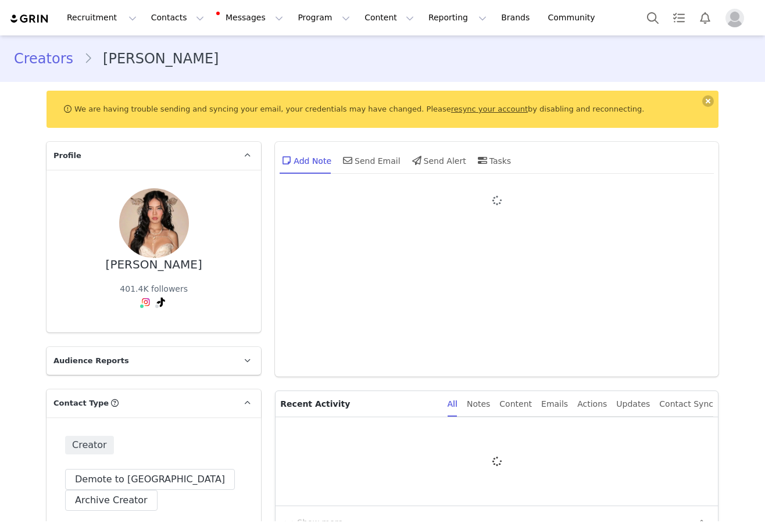
type input "+1 ([GEOGRAPHIC_DATA])"
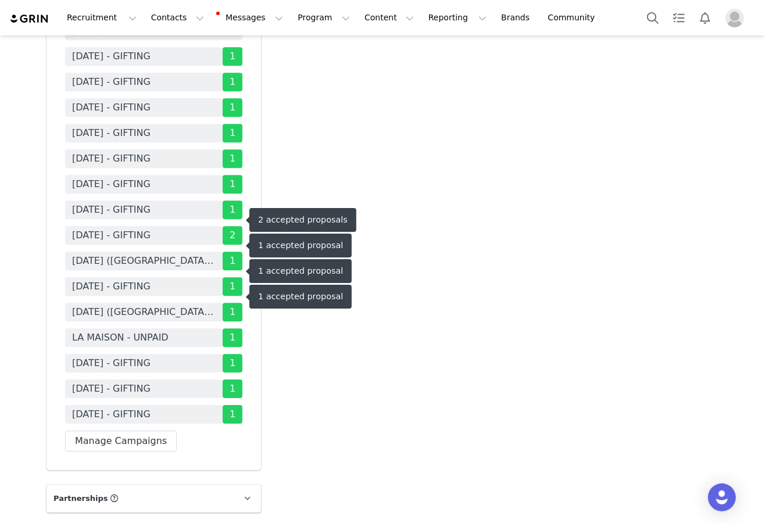
scroll to position [2495, 0]
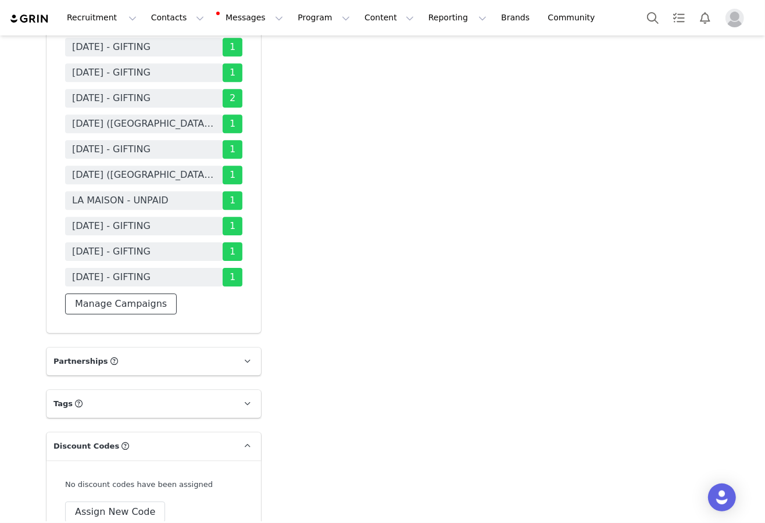
click at [151, 294] on button "Manage Campaigns" at bounding box center [121, 304] width 112 height 21
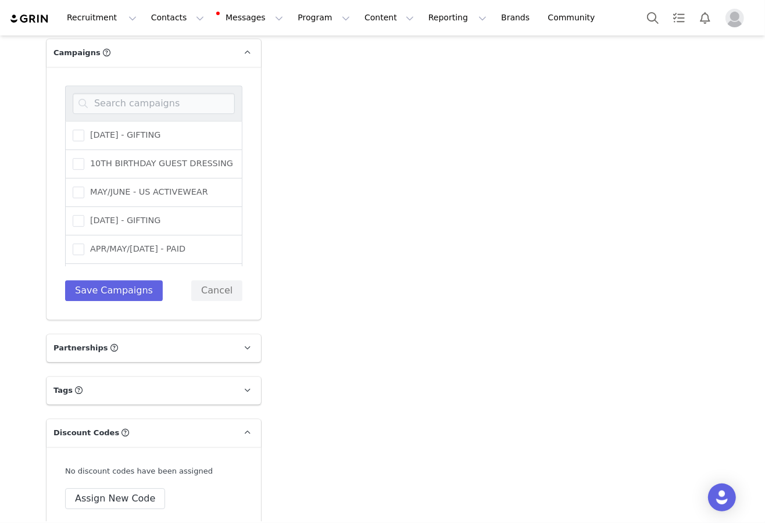
scroll to position [2254, 0]
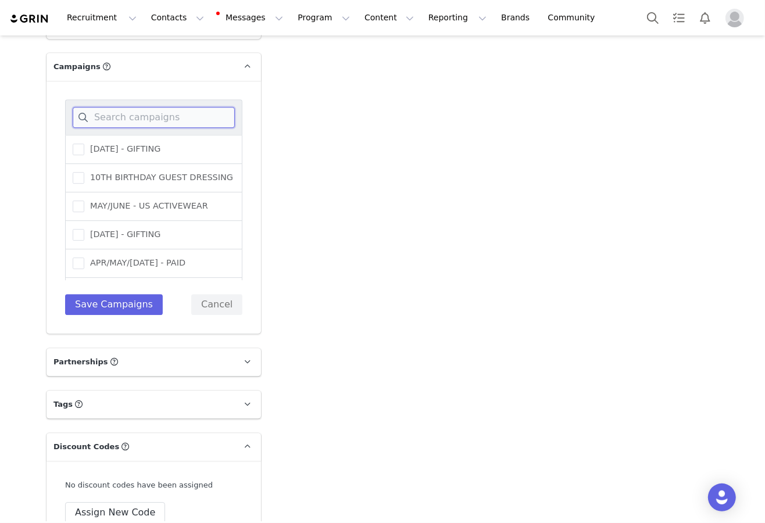
click at [177, 109] on input at bounding box center [154, 117] width 162 height 21
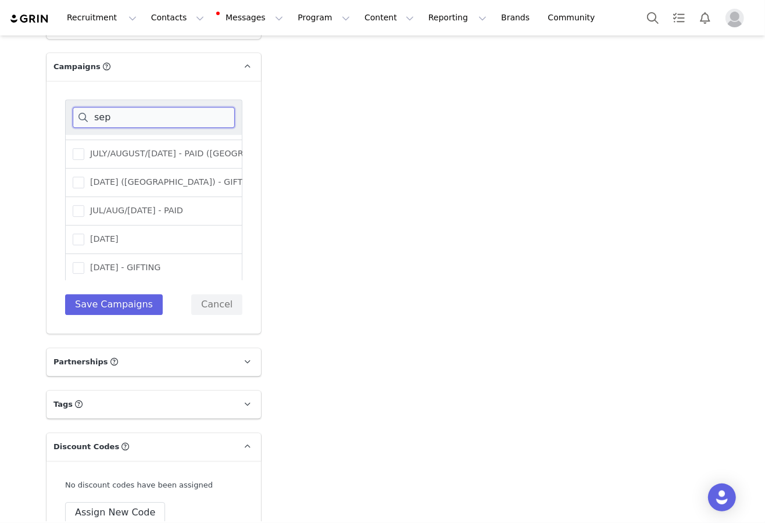
scroll to position [159, 0]
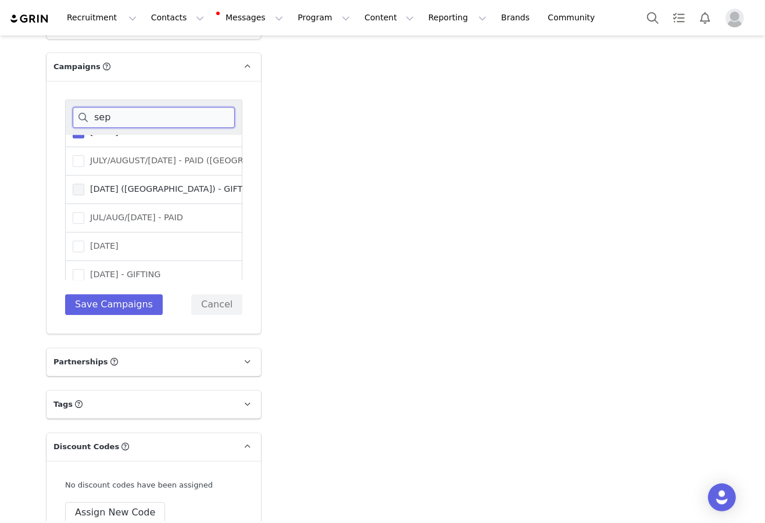
type input "sep"
click at [109, 184] on span "SEPTEMBER 25 (USA) - GIFTING" at bounding box center [170, 189] width 173 height 11
click at [84, 184] on input "SEPTEMBER 25 (USA) - GIFTING" at bounding box center [84, 184] width 0 height 0
click at [108, 294] on button "Save Campaigns" at bounding box center [114, 304] width 98 height 21
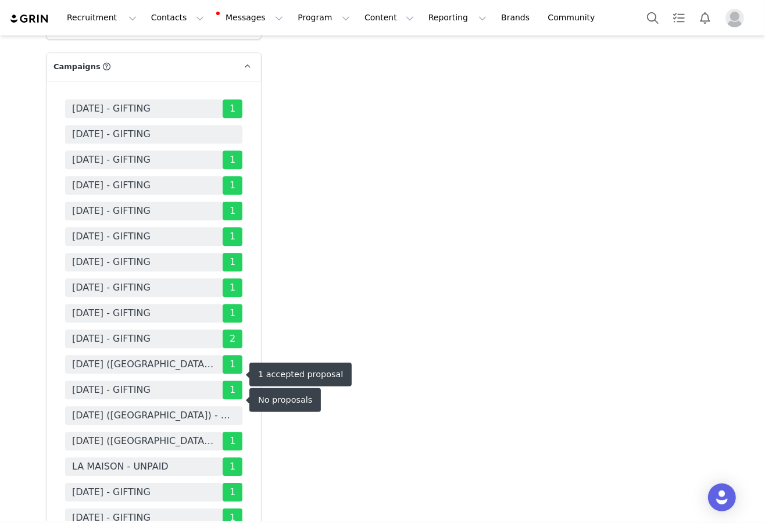
click at [197, 409] on span "SEPTEMBER 25 (USA) - GIFTING" at bounding box center [153, 416] width 163 height 14
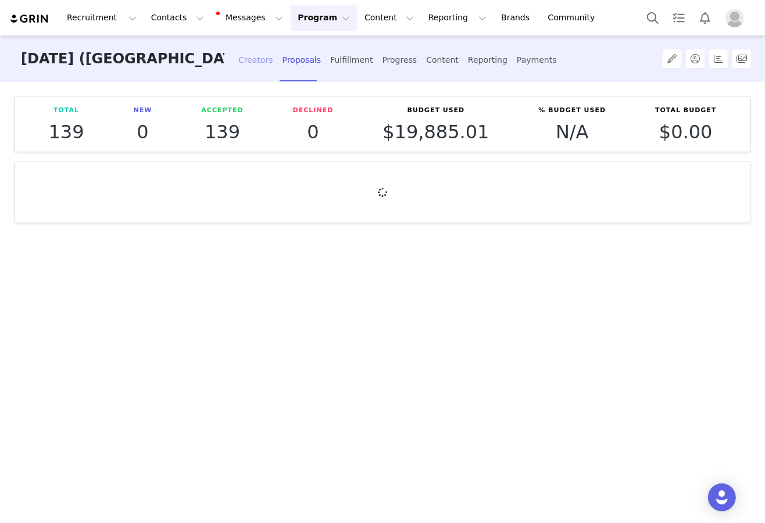
click at [259, 66] on div "Creators" at bounding box center [255, 60] width 35 height 31
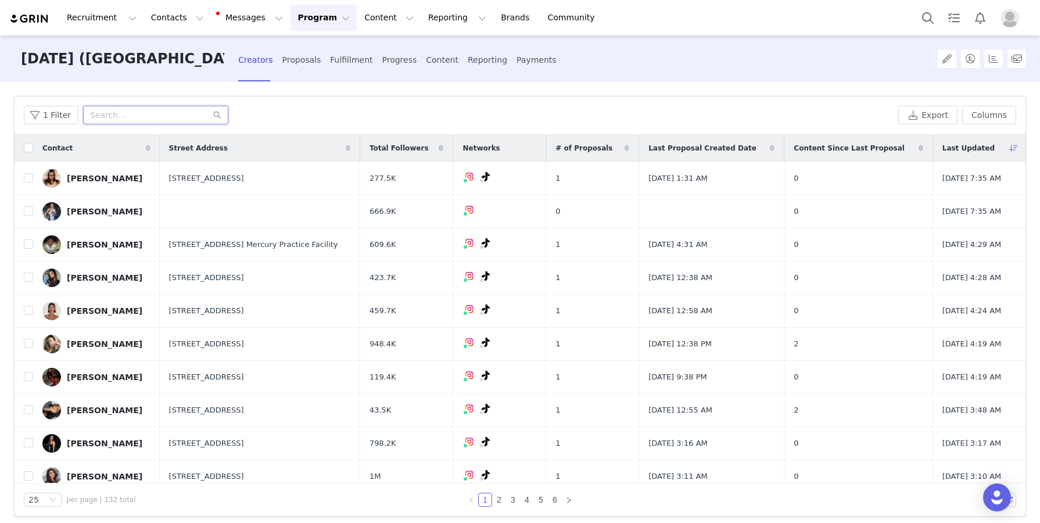
click at [118, 110] on input "text" at bounding box center [155, 115] width 145 height 19
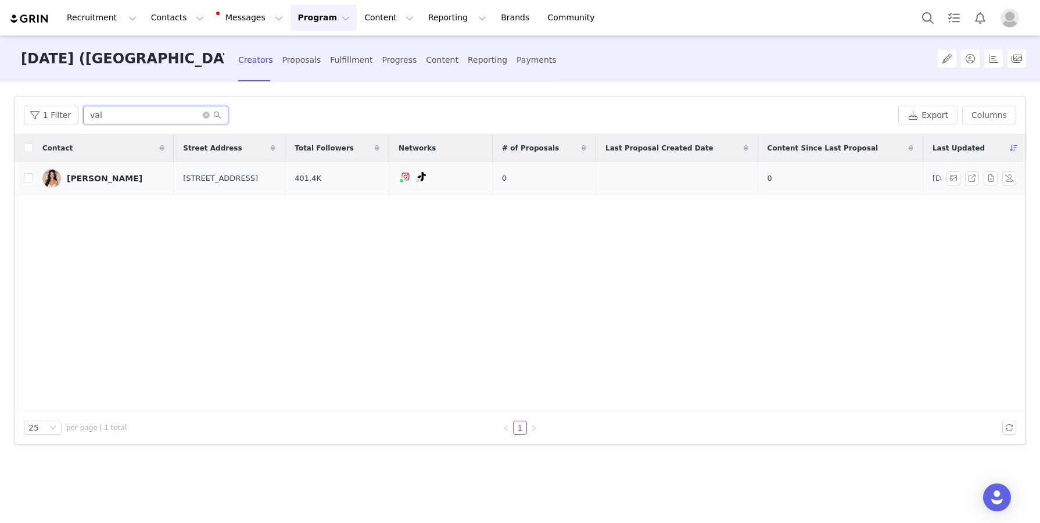
type input "val"
click at [22, 179] on td at bounding box center [24, 178] width 19 height 33
click at [25, 180] on input "checkbox" at bounding box center [28, 177] width 9 height 9
checkbox input "true"
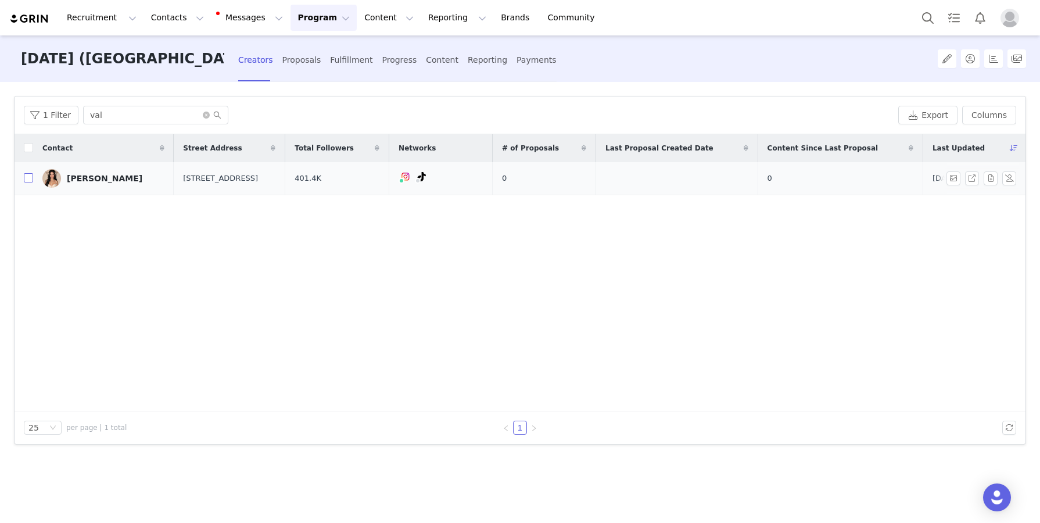
checkbox input "true"
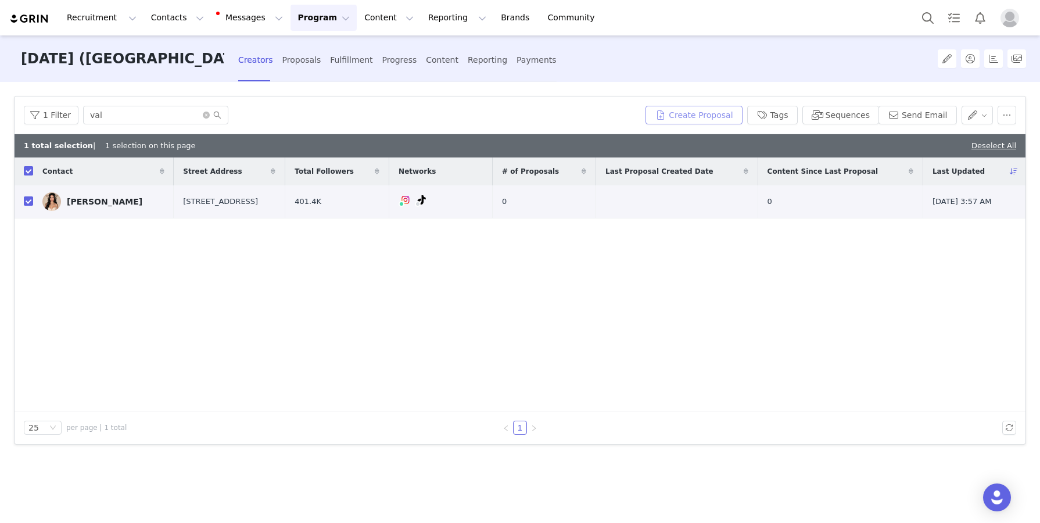
click at [677, 121] on button "Create Proposal" at bounding box center [694, 115] width 96 height 19
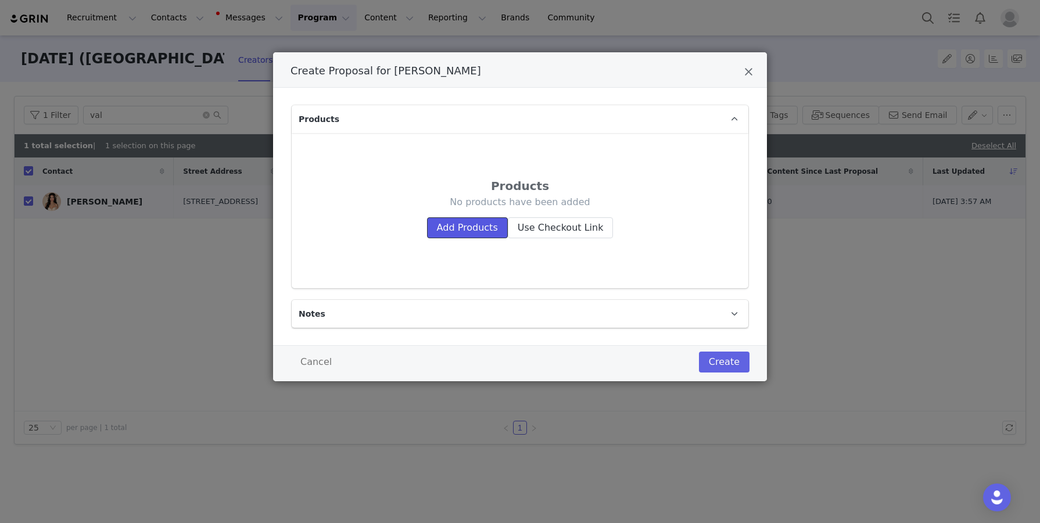
click at [445, 223] on button "Add Products" at bounding box center [467, 227] width 81 height 21
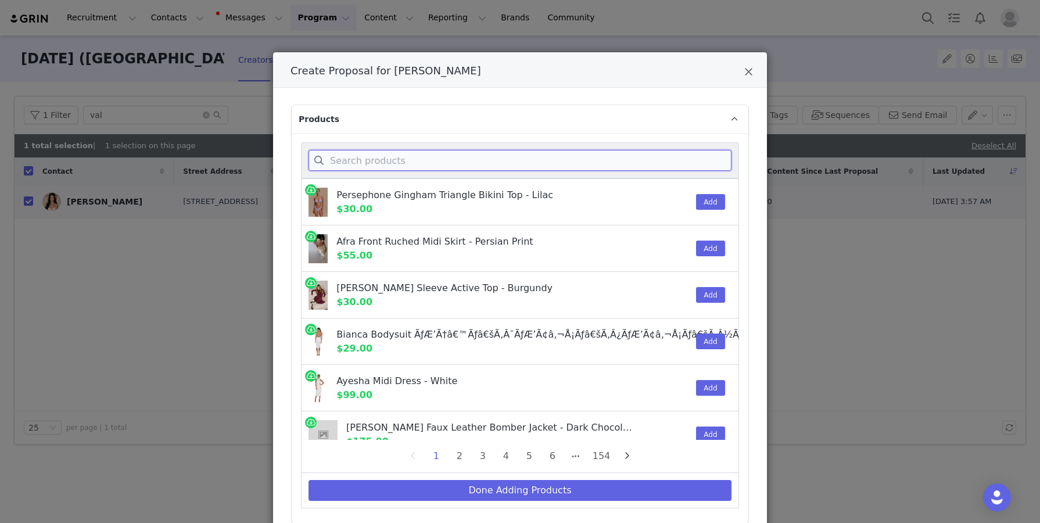
click at [491, 160] on input "Create Proposal for Val Veak" at bounding box center [520, 160] width 423 height 21
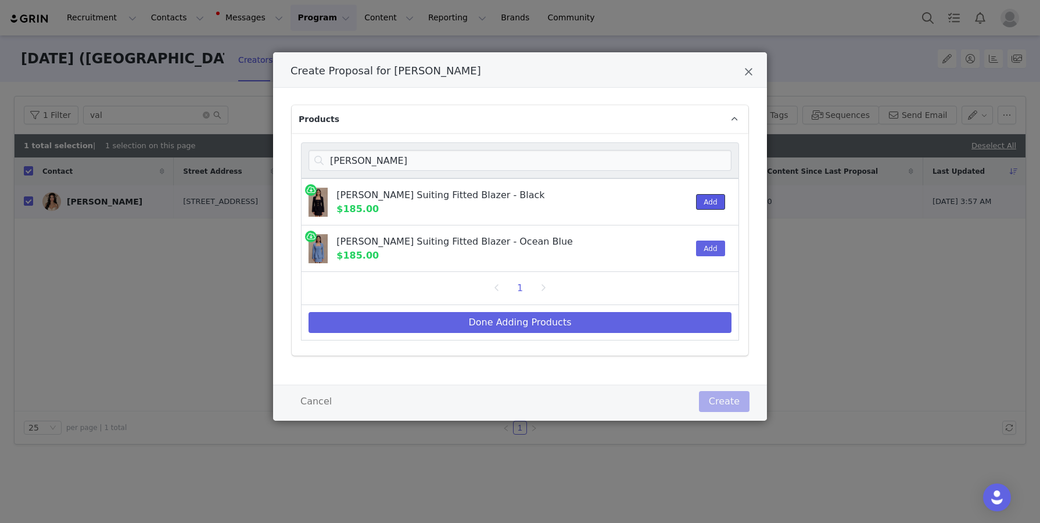
click at [710, 203] on button "Add" at bounding box center [710, 202] width 28 height 16
click at [648, 157] on input "christel" at bounding box center [520, 160] width 423 height 21
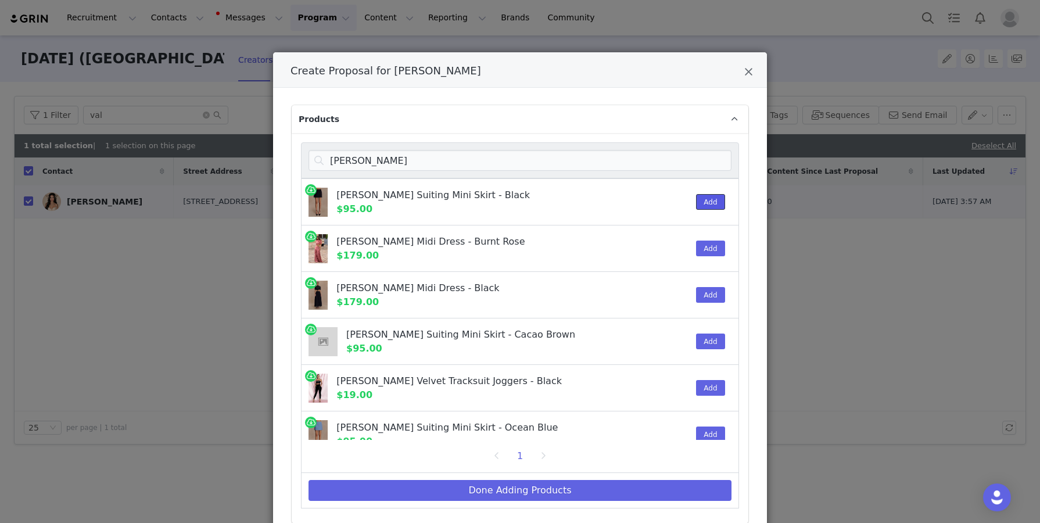
click at [707, 197] on button "Add" at bounding box center [710, 202] width 28 height 16
click at [689, 167] on input "gina" at bounding box center [520, 160] width 423 height 21
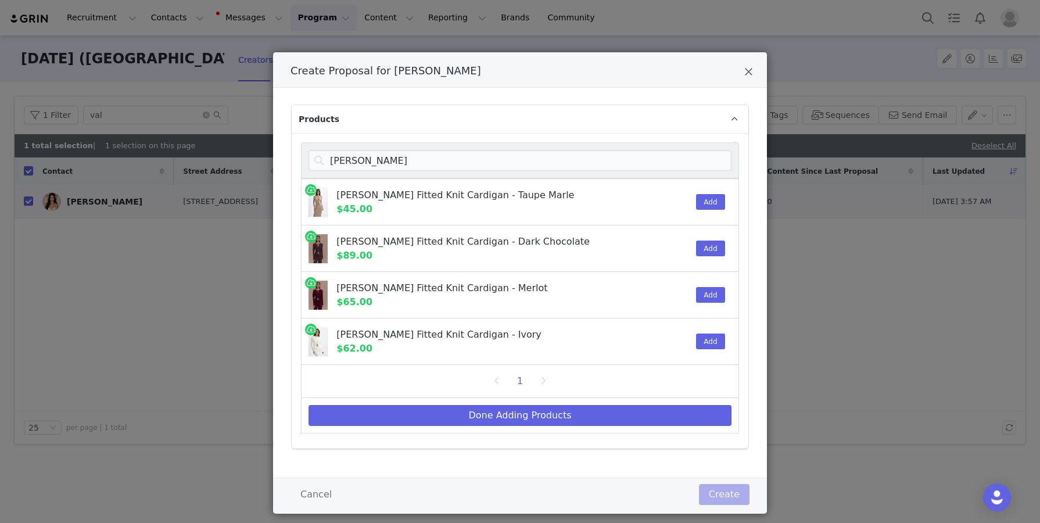
click at [514, 239] on div "Reese Fitted Knit Cardigan - Dark Chocolate" at bounding box center [484, 242] width 295 height 14
drag, startPoint x: 514, startPoint y: 239, endPoint x: 472, endPoint y: 239, distance: 42.4
click at [472, 239] on div "Reese Fitted Knit Cardigan - Dark Chocolate" at bounding box center [484, 242] width 295 height 14
copy div "Dark Chocolate"
click at [708, 243] on button "Add" at bounding box center [710, 249] width 28 height 16
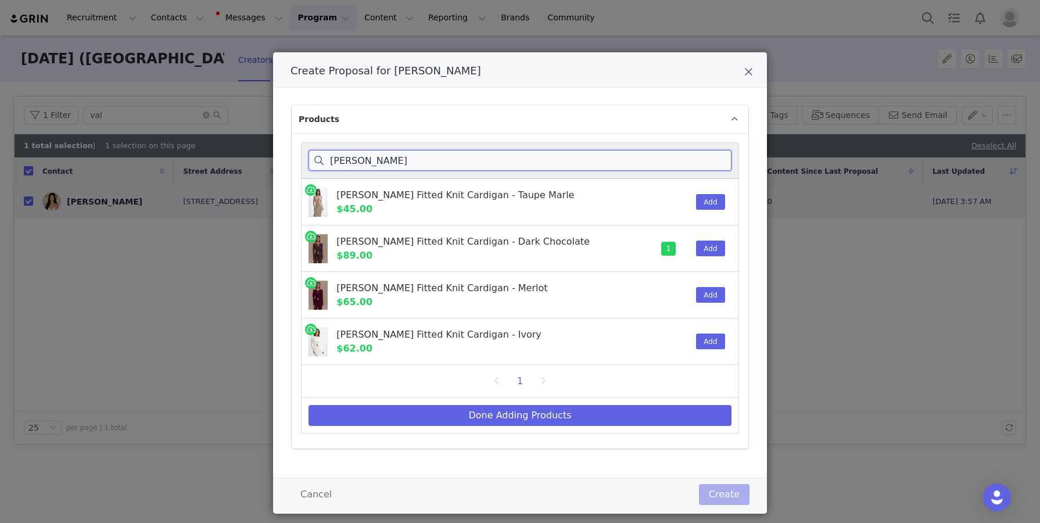
click at [706, 158] on input "reese" at bounding box center [520, 160] width 423 height 21
paste input "Dark Chocolat"
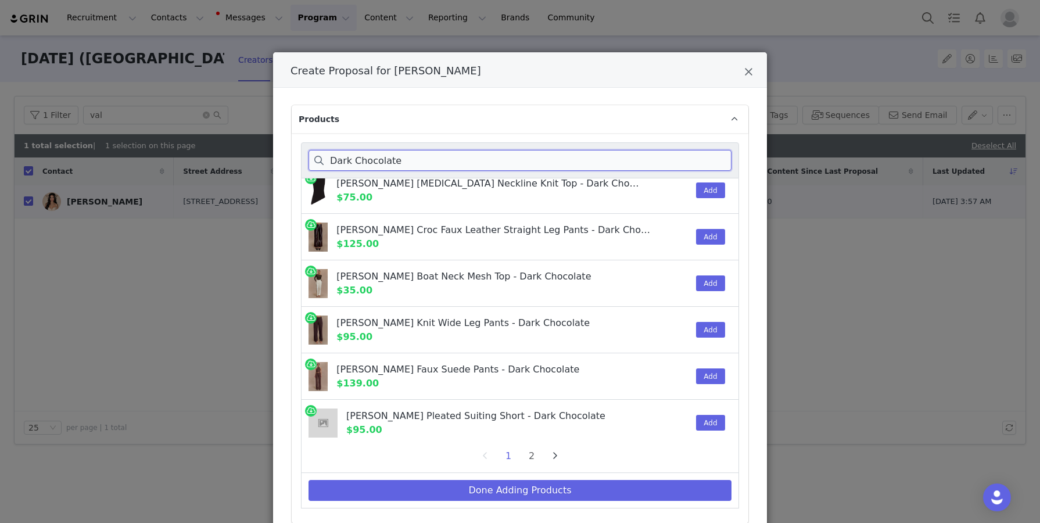
scroll to position [216, 0]
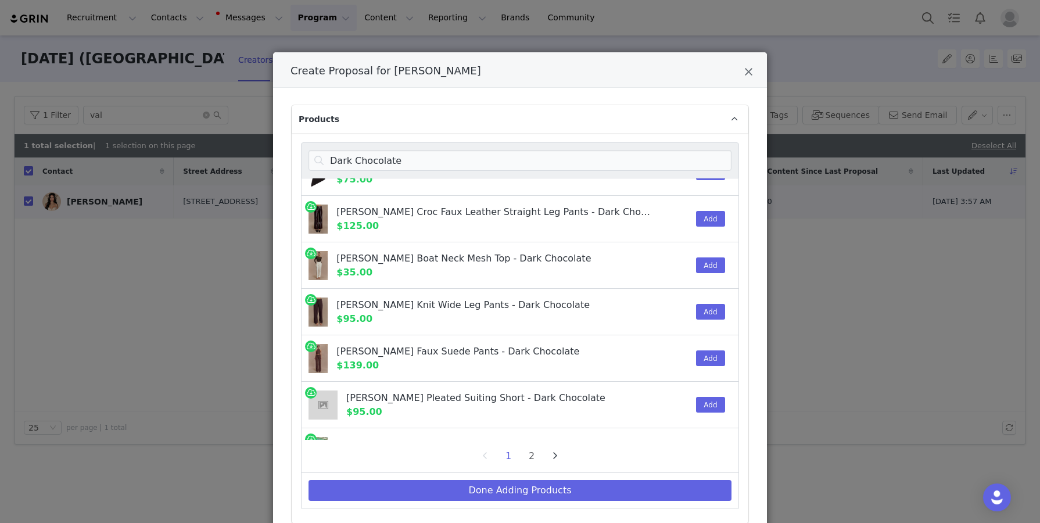
click at [692, 312] on div "Add" at bounding box center [706, 312] width 35 height 46
click at [699, 312] on button "Add" at bounding box center [710, 312] width 28 height 16
click at [691, 151] on input "Dark Chocolate" at bounding box center [520, 160] width 423 height 21
click at [588, 158] on input "Dark Chocolate" at bounding box center [520, 160] width 423 height 21
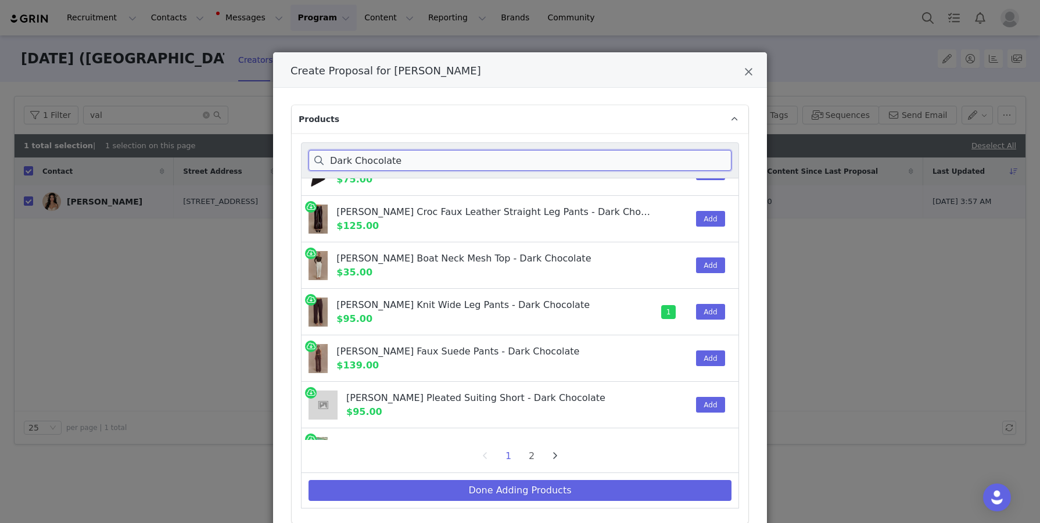
click at [588, 158] on input "Dark Chocolate" at bounding box center [520, 160] width 423 height 21
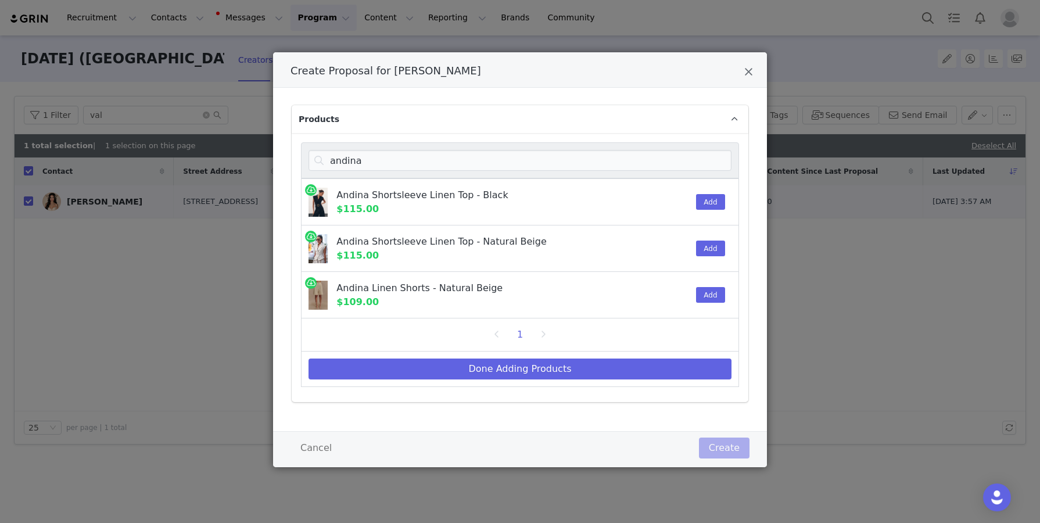
click at [711, 231] on div "Add" at bounding box center [706, 249] width 35 height 46
click at [706, 238] on div "Add" at bounding box center [706, 249] width 35 height 46
click at [704, 246] on button "Add" at bounding box center [710, 249] width 28 height 16
click at [702, 161] on input "andina" at bounding box center [520, 160] width 423 height 21
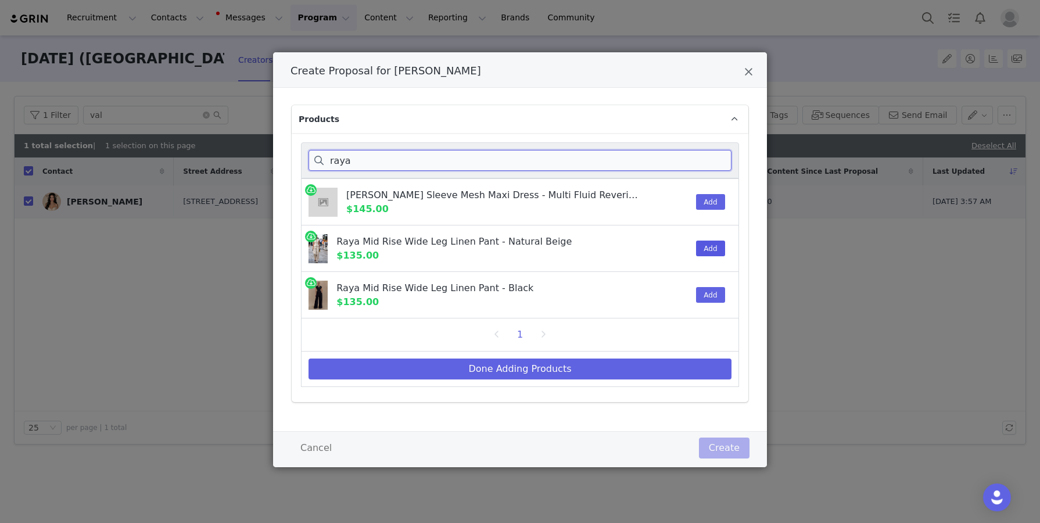
type input "raya"
drag, startPoint x: 703, startPoint y: 246, endPoint x: 702, endPoint y: 269, distance: 22.7
click at [704, 246] on button "Add" at bounding box center [710, 249] width 28 height 16
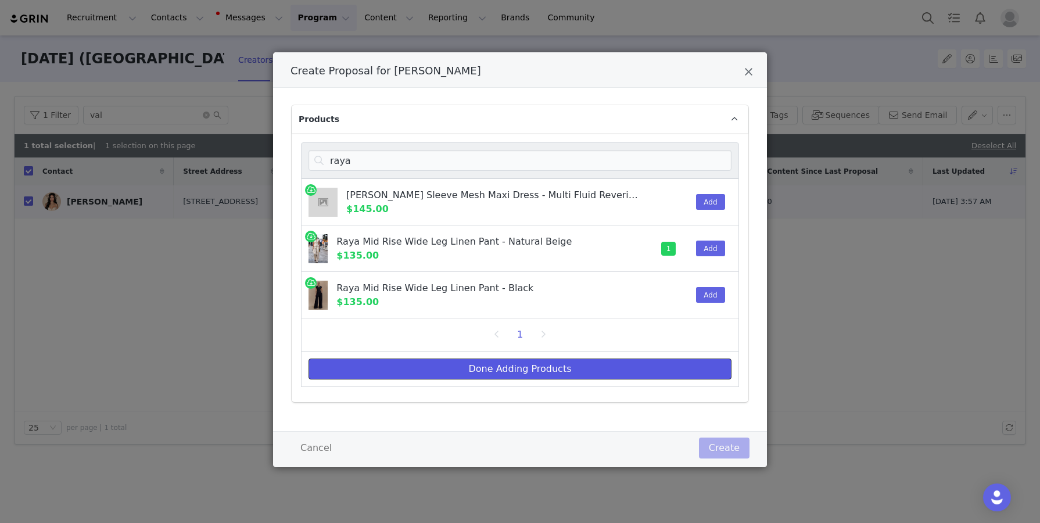
click at [682, 371] on button "Done Adding Products" at bounding box center [520, 369] width 423 height 21
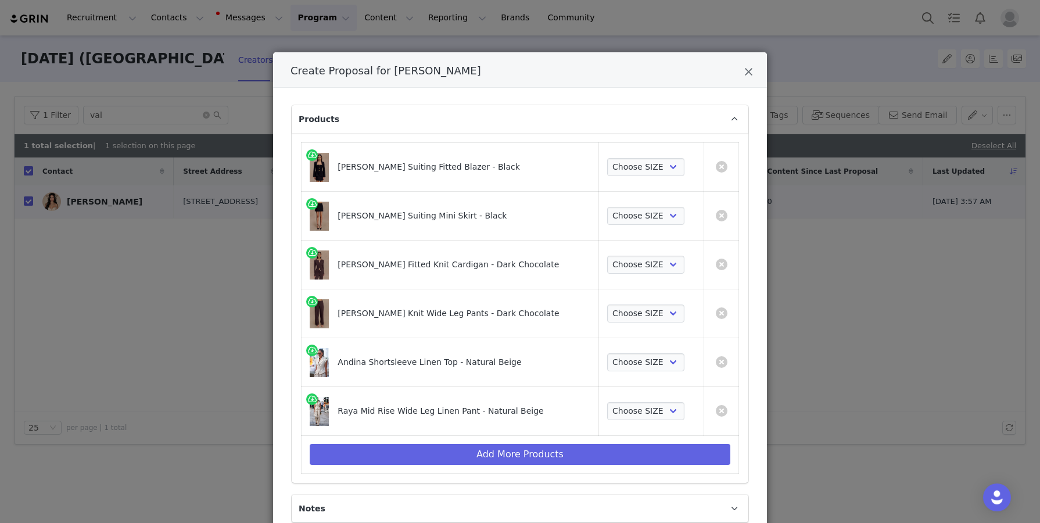
click at [652, 176] on td "Choose SIZE XXS XS S M L XL XXL 3XL" at bounding box center [651, 167] width 105 height 49
click at [656, 164] on select "Choose SIZE XXS XS S M L XL XXL 3XL" at bounding box center [645, 167] width 77 height 19
select select "27694399"
click at [607, 158] on select "Choose SIZE XXS XS S M L XL XXL 3XL" at bounding box center [645, 167] width 77 height 19
drag, startPoint x: 656, startPoint y: 164, endPoint x: 650, endPoint y: 208, distance: 44.0
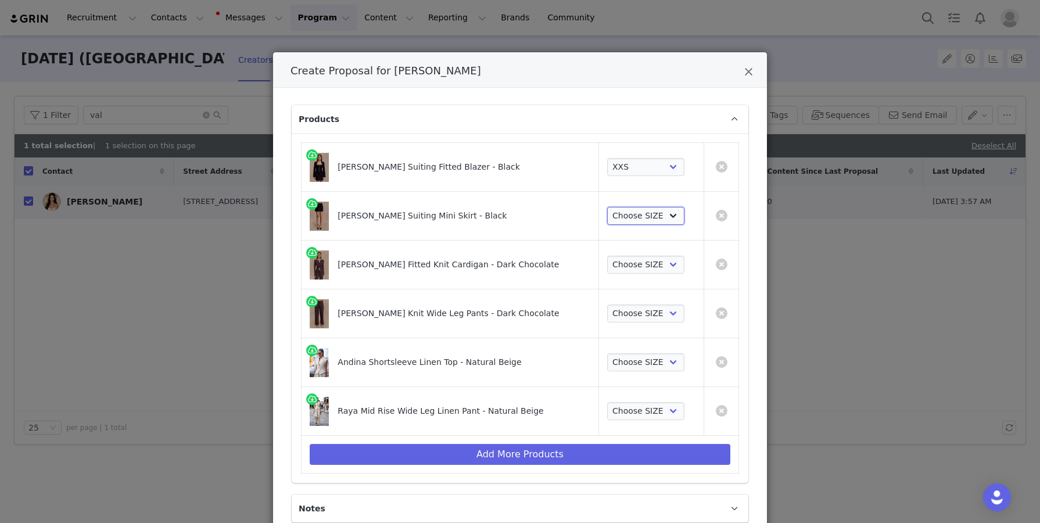
click at [650, 208] on select "Choose SIZE XXS XS S M L XL XXL 3XL" at bounding box center [645, 216] width 77 height 19
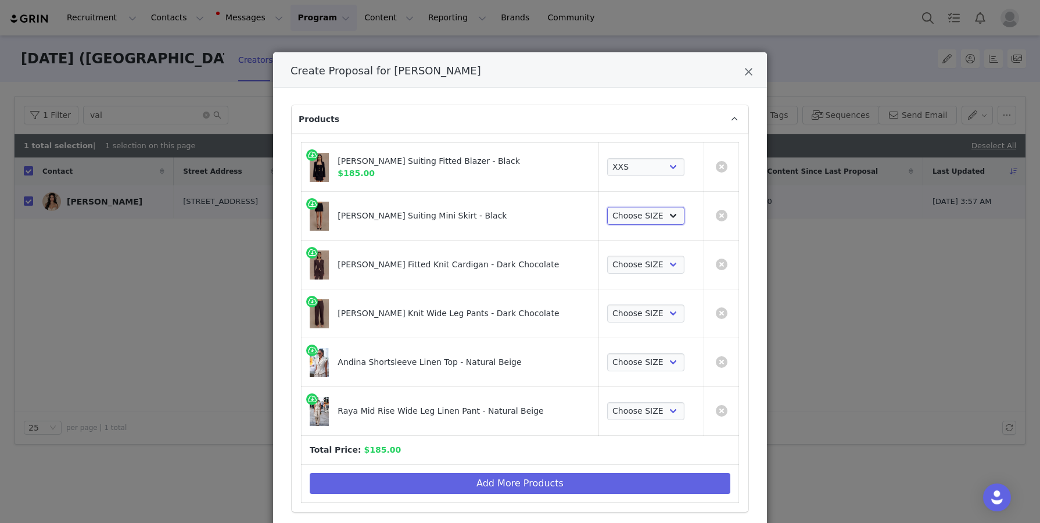
select select "27694212"
click at [607, 207] on select "Choose SIZE XXS XS S M L XL XXL 3XL" at bounding box center [645, 216] width 77 height 19
click at [647, 266] on select "Choose SIZE XXS XS S M L XL XXL 3XL" at bounding box center [645, 265] width 77 height 19
select select "27632723"
click at [607, 256] on select "Choose SIZE XXS XS S M L XL XXL 3XL" at bounding box center [645, 265] width 77 height 19
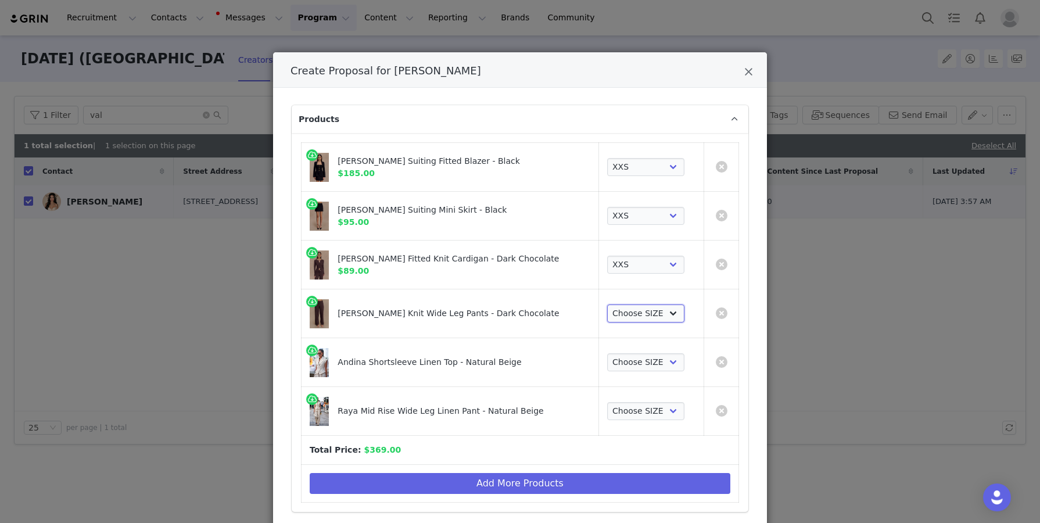
click at [637, 317] on select "Choose SIZE XXS XS S M L XL XXL 3XL" at bounding box center [645, 314] width 77 height 19
select select "27766373"
click at [607, 305] on select "Choose SIZE XXS XS S M L XL XXL 3XL" at bounding box center [645, 314] width 77 height 19
click at [630, 362] on select "Choose SIZE XXS XS S M L XL XXL 3XL" at bounding box center [645, 362] width 77 height 19
select select "27546384"
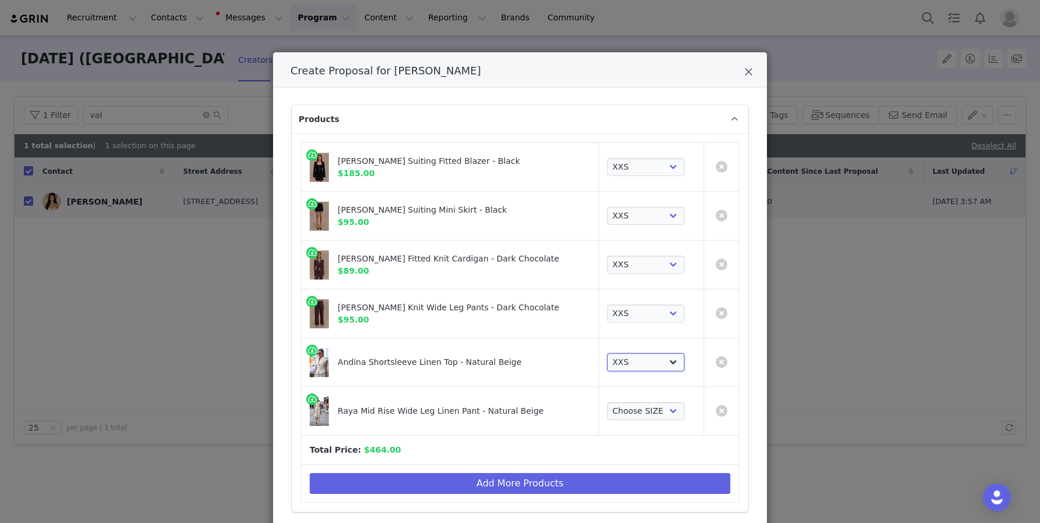
click at [607, 353] on select "Choose SIZE XXS XS S M L XL XXL 3XL" at bounding box center [645, 362] width 77 height 19
click at [624, 418] on select "Choose SIZE XXS XS S M L XL XXL 3XL" at bounding box center [645, 411] width 77 height 19
select select "27591552"
click at [607, 402] on select "Choose SIZE XXS XS S M L XL XXL 3XL" at bounding box center [645, 411] width 77 height 19
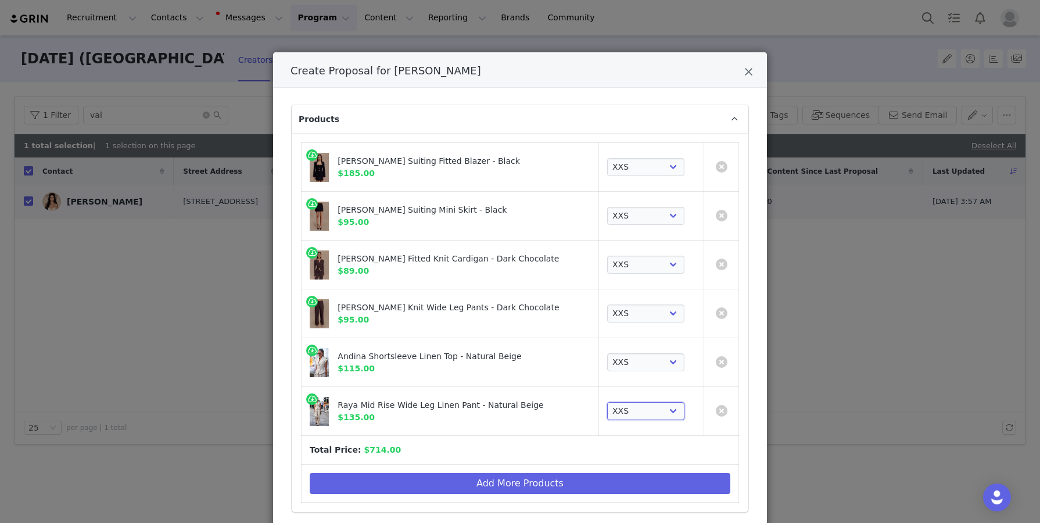
scroll to position [103, 0]
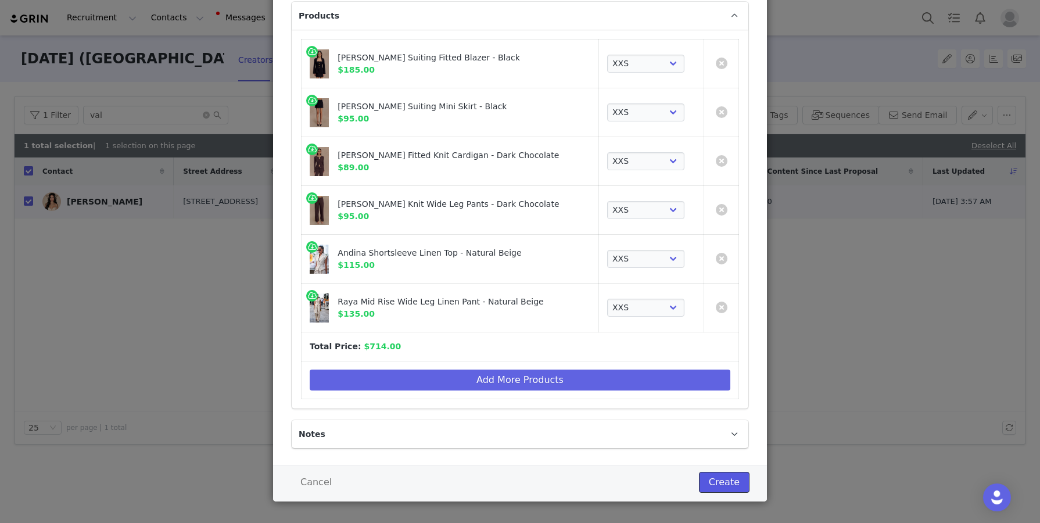
click at [711, 475] on button "Create" at bounding box center [724, 482] width 51 height 21
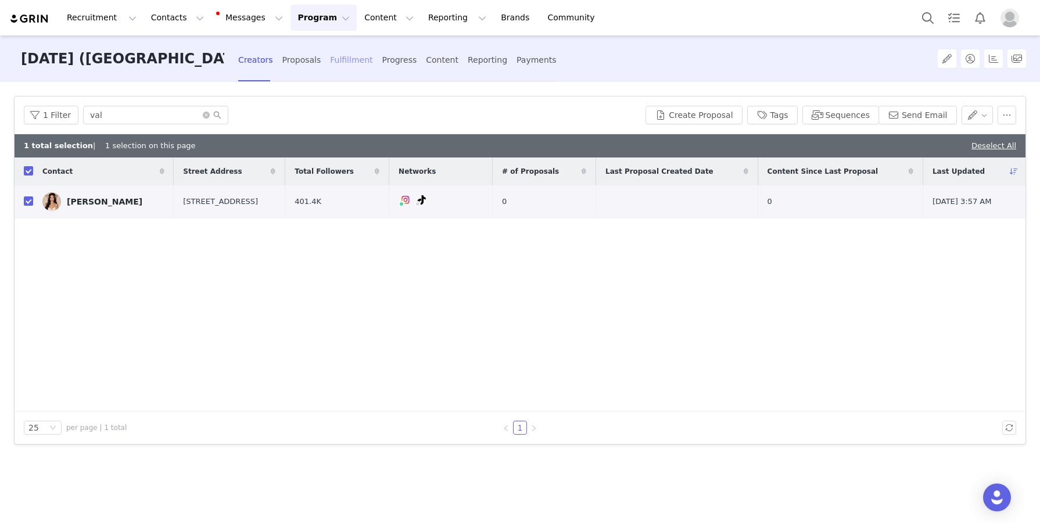
click at [348, 70] on div "Fulfillment" at bounding box center [351, 60] width 42 height 31
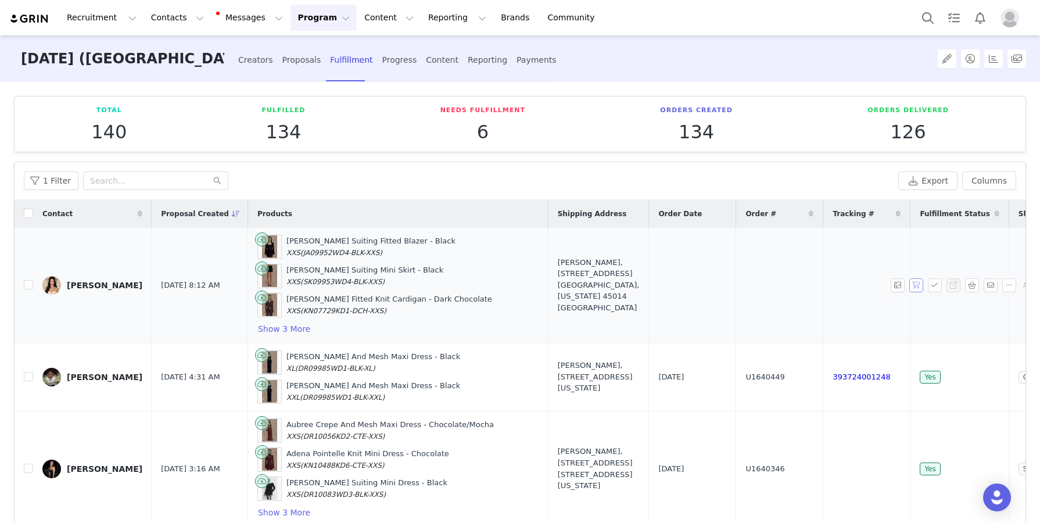
click at [764, 278] on button "button" at bounding box center [917, 285] width 14 height 14
click at [764, 280] on div at bounding box center [956, 285] width 130 height 14
click at [764, 280] on button "button" at bounding box center [935, 285] width 14 height 14
click at [84, 282] on div "Val Veak" at bounding box center [105, 285] width 76 height 9
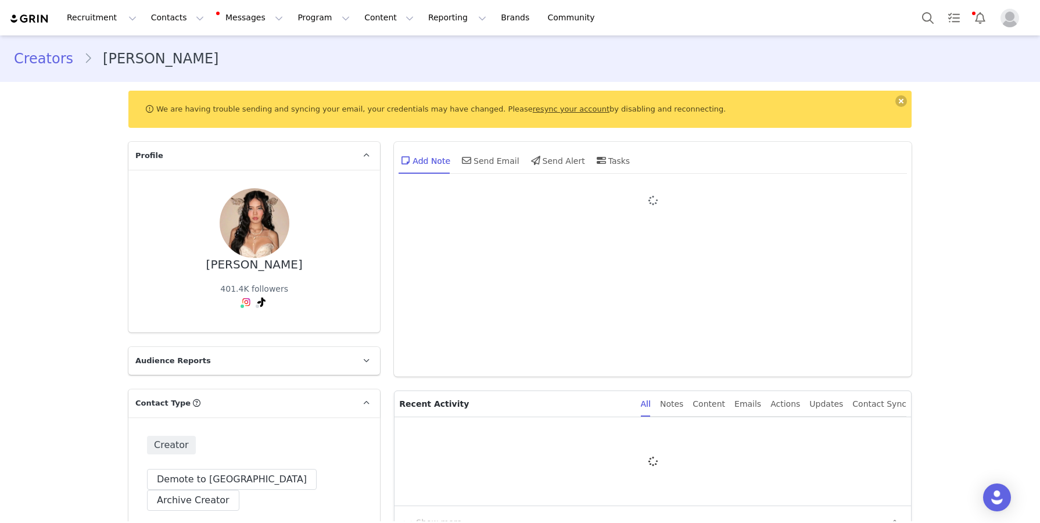
type input "+1 ([GEOGRAPHIC_DATA])"
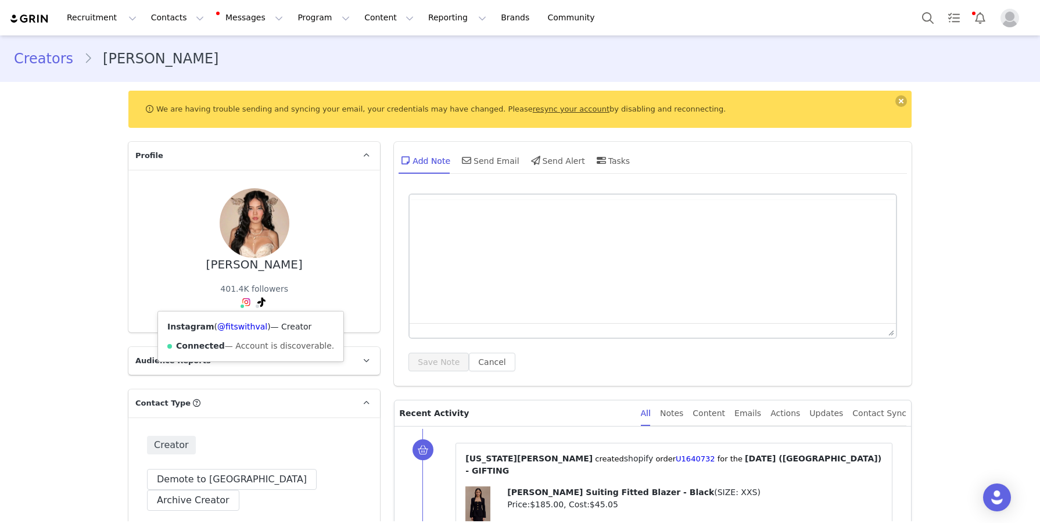
click at [246, 304] on img at bounding box center [246, 302] width 9 height 9
click at [246, 322] on link "@fitswithval" at bounding box center [242, 326] width 50 height 9
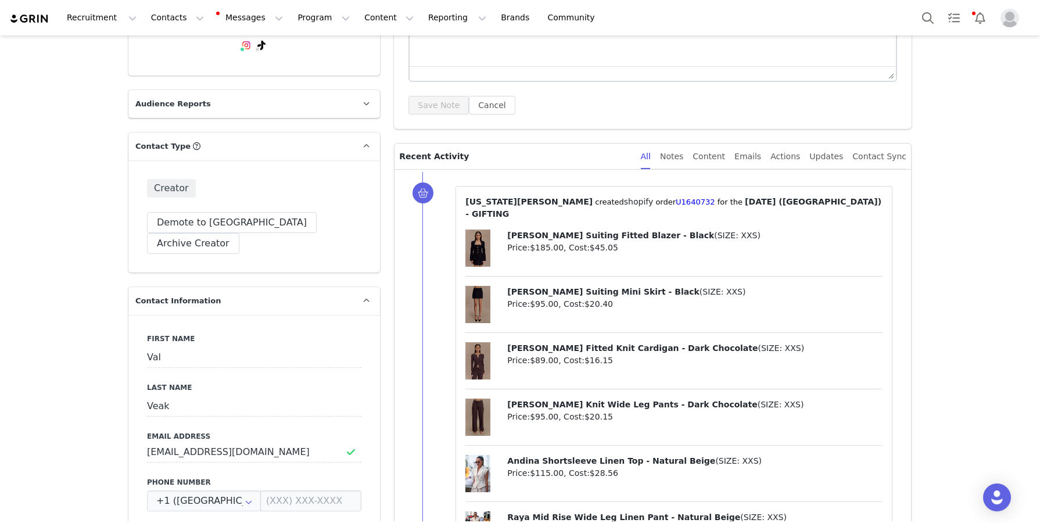
scroll to position [108, 0]
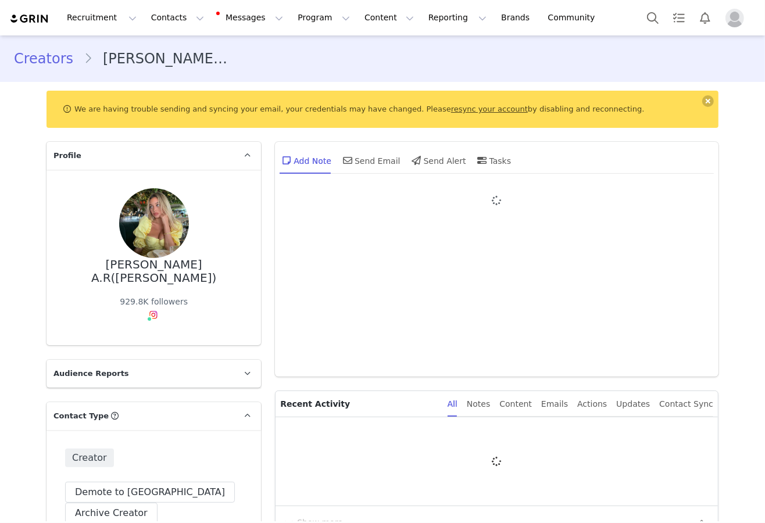
type input "+1 ([GEOGRAPHIC_DATA])"
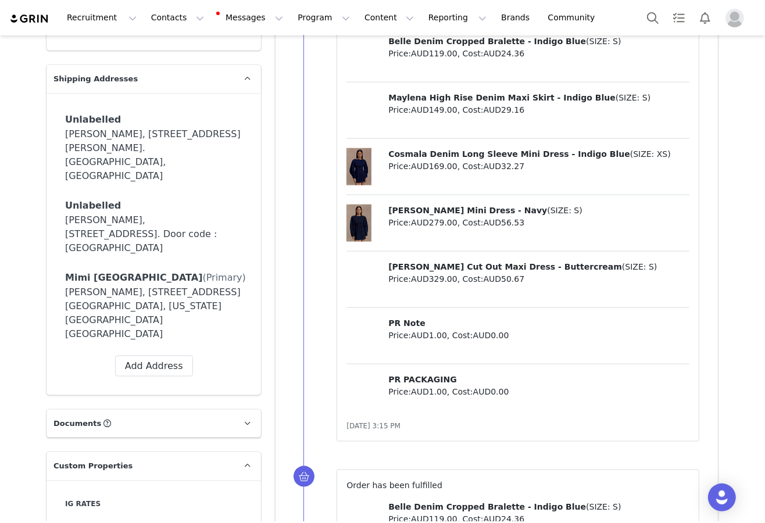
scroll to position [966, 0]
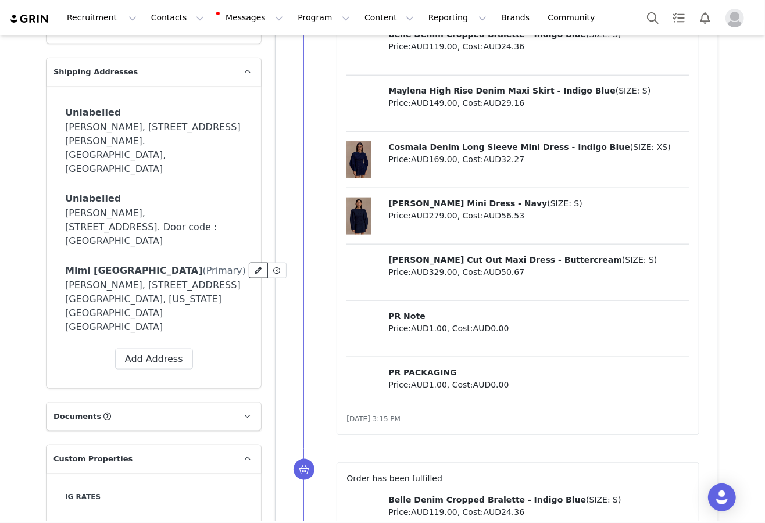
click at [255, 267] on icon at bounding box center [258, 270] width 7 height 7
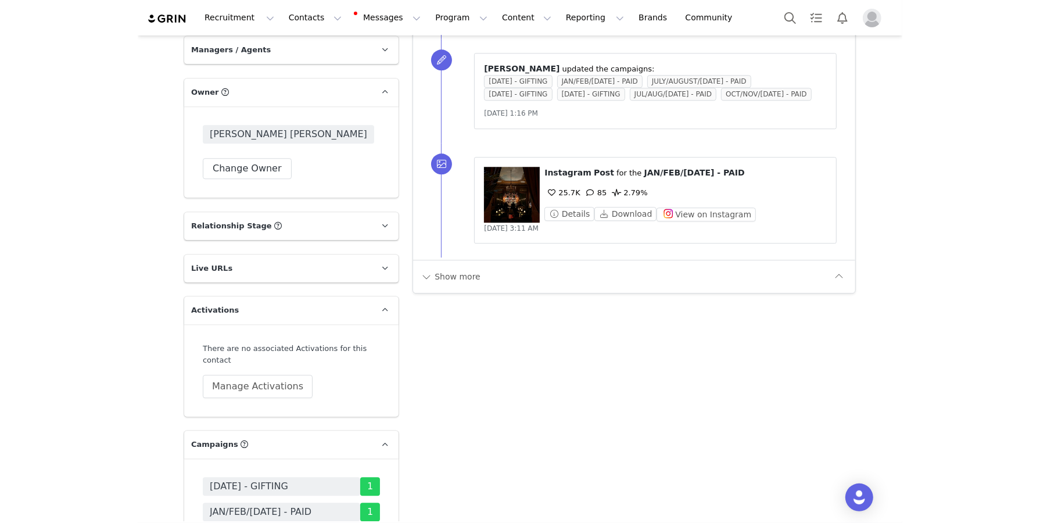
scroll to position [2292, 0]
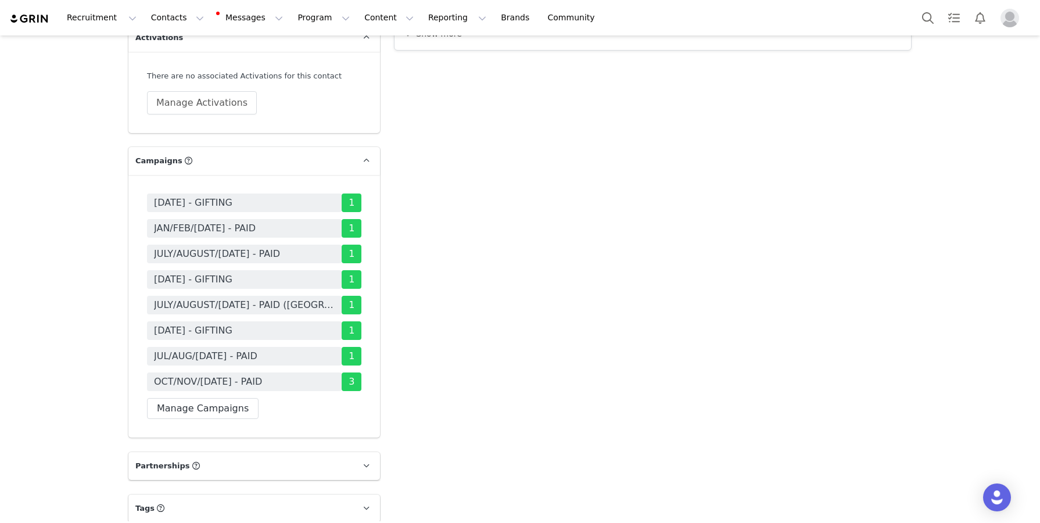
click at [286, 298] on span "JULY/AUGUST/SEPT 25 - PAID (USA)" at bounding box center [244, 305] width 181 height 14
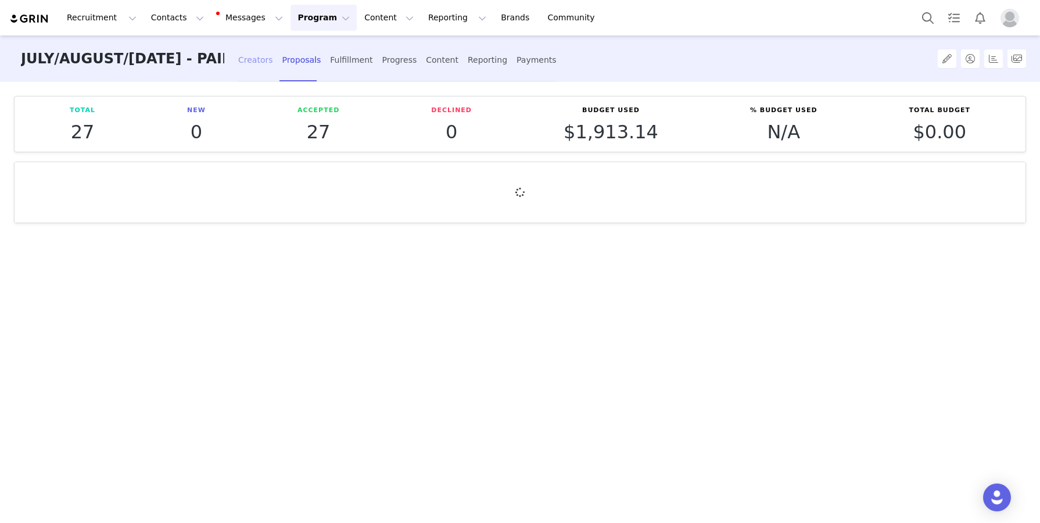
click at [261, 66] on div "Creators" at bounding box center [255, 60] width 35 height 31
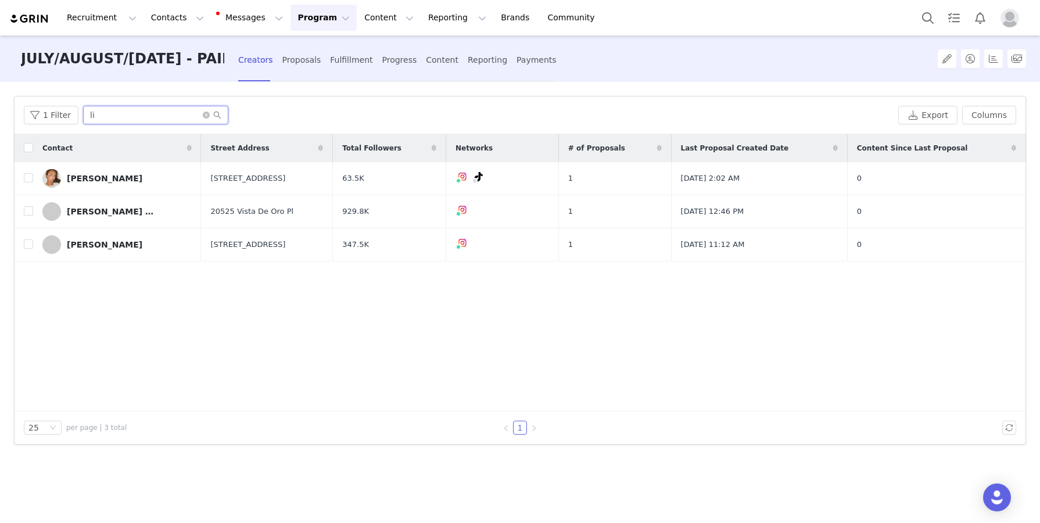
click at [166, 120] on input "li" at bounding box center [155, 115] width 145 height 19
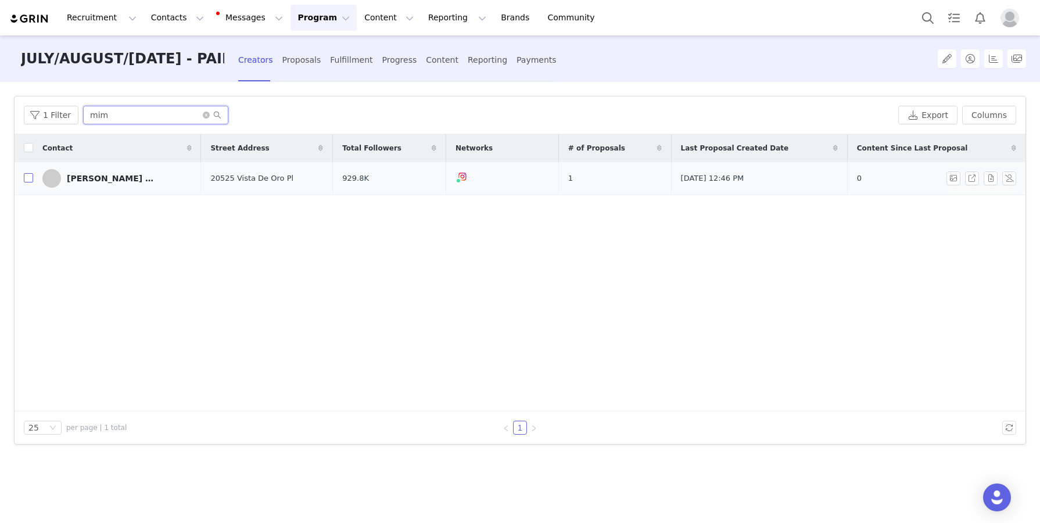
type input "mim"
click at [25, 176] on input "checkbox" at bounding box center [28, 177] width 9 height 9
checkbox input "true"
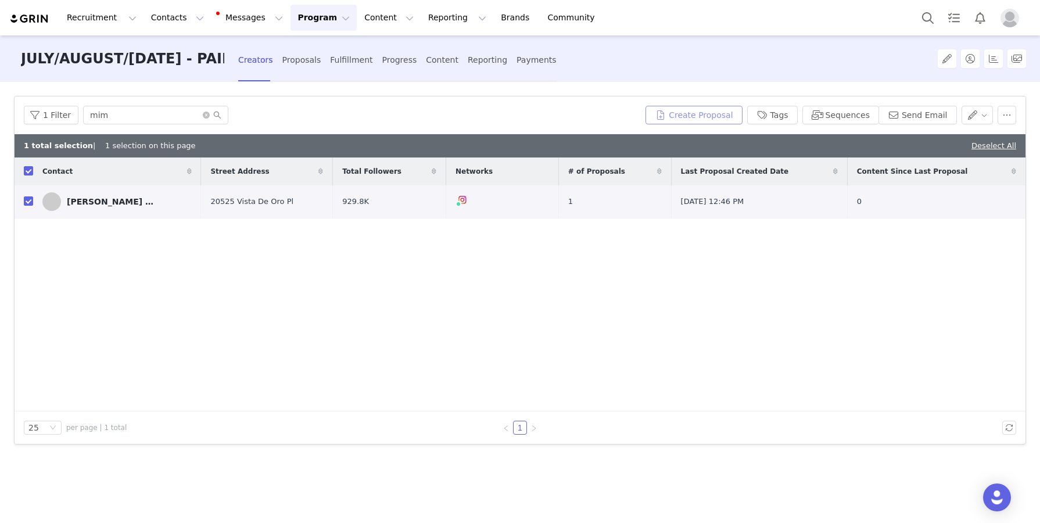
click at [678, 115] on button "Create Proposal" at bounding box center [694, 115] width 96 height 19
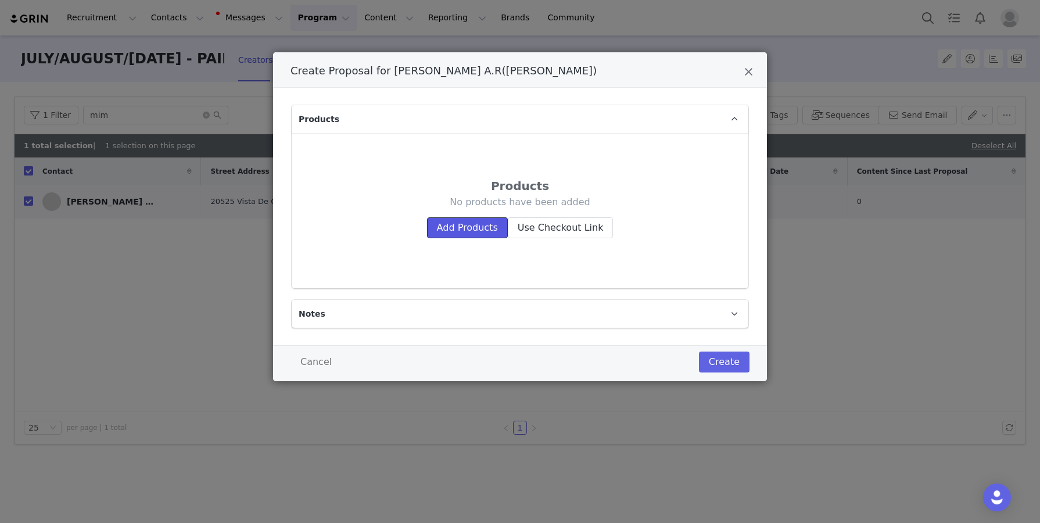
click at [446, 233] on button "Add Products" at bounding box center [467, 227] width 81 height 21
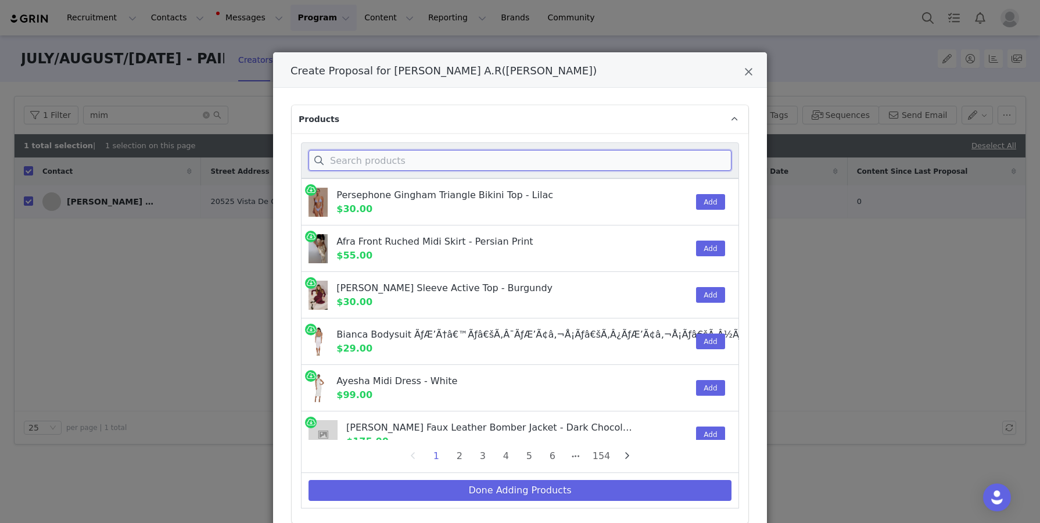
click at [538, 163] on input "Create Proposal for Mimi A.R(Melissa)" at bounding box center [520, 160] width 423 height 21
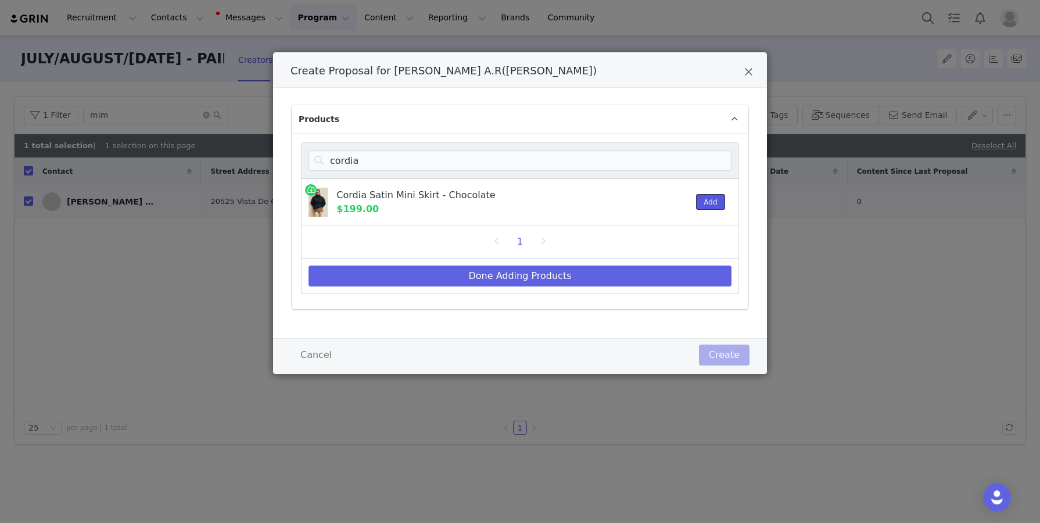
click at [701, 206] on button "Add" at bounding box center [710, 202] width 28 height 16
click at [696, 156] on input "cordia" at bounding box center [520, 160] width 423 height 21
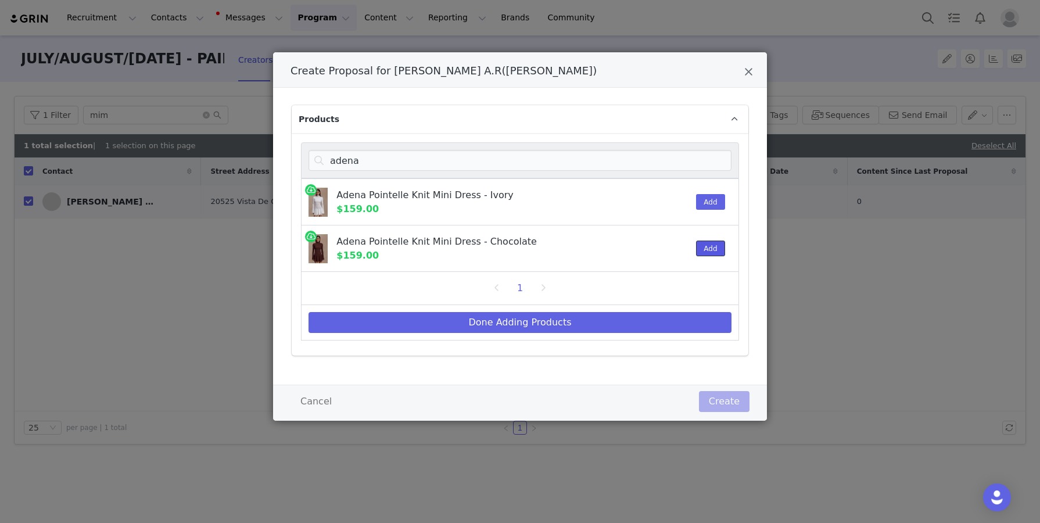
click at [711, 243] on button "Add" at bounding box center [710, 249] width 28 height 16
click at [708, 163] on input "adena" at bounding box center [520, 160] width 423 height 21
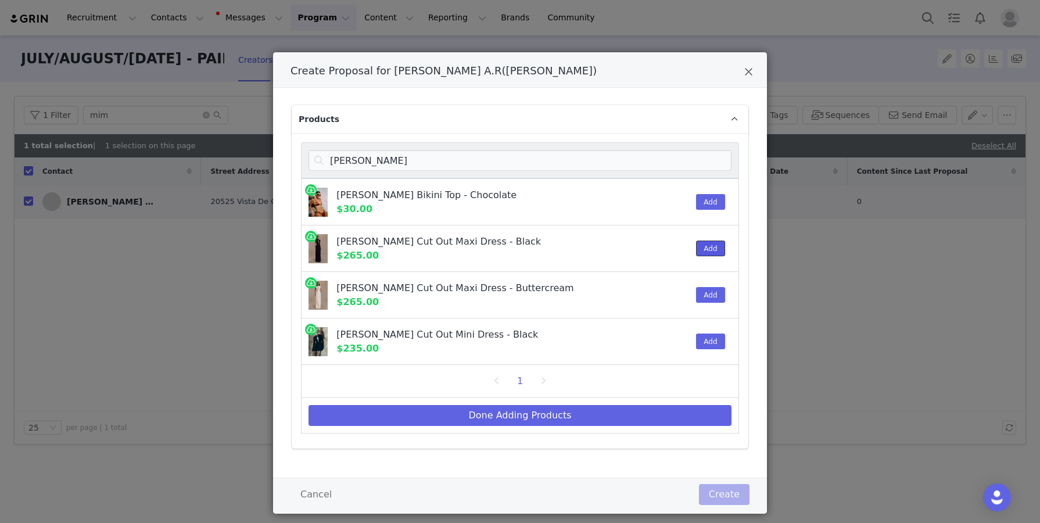
click at [713, 247] on button "Add" at bounding box center [710, 249] width 28 height 16
click at [718, 163] on input "michelle" at bounding box center [520, 160] width 423 height 21
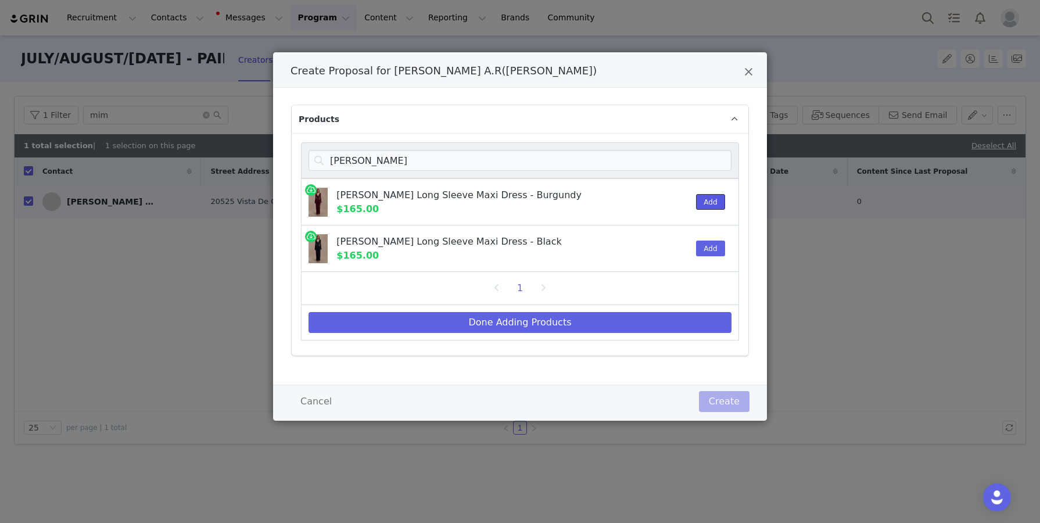
click at [714, 203] on button "Add" at bounding box center [710, 202] width 28 height 16
click at [702, 163] on input "louanne" at bounding box center [520, 160] width 423 height 21
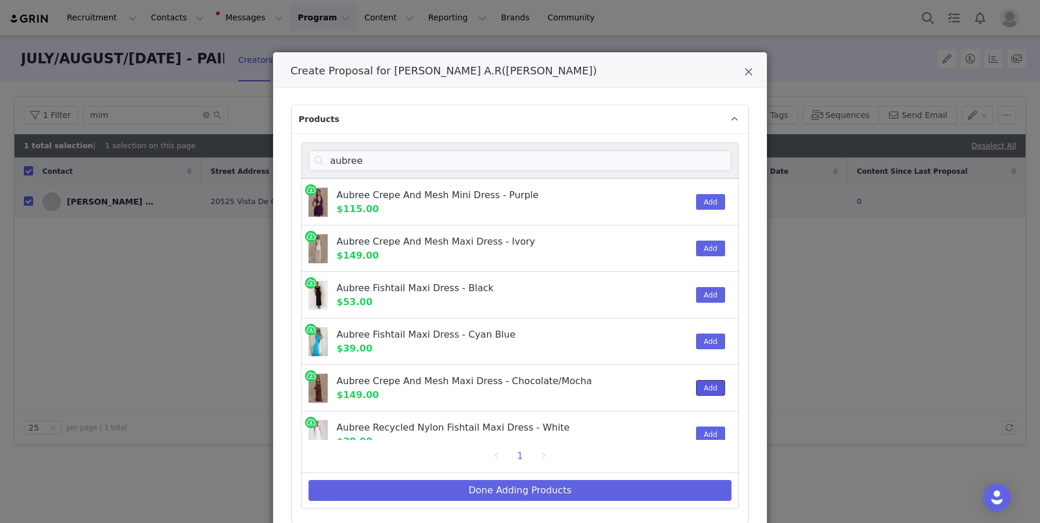
click at [711, 386] on button "Add" at bounding box center [710, 388] width 28 height 16
click at [711, 157] on input "aubree" at bounding box center [520, 160] width 423 height 21
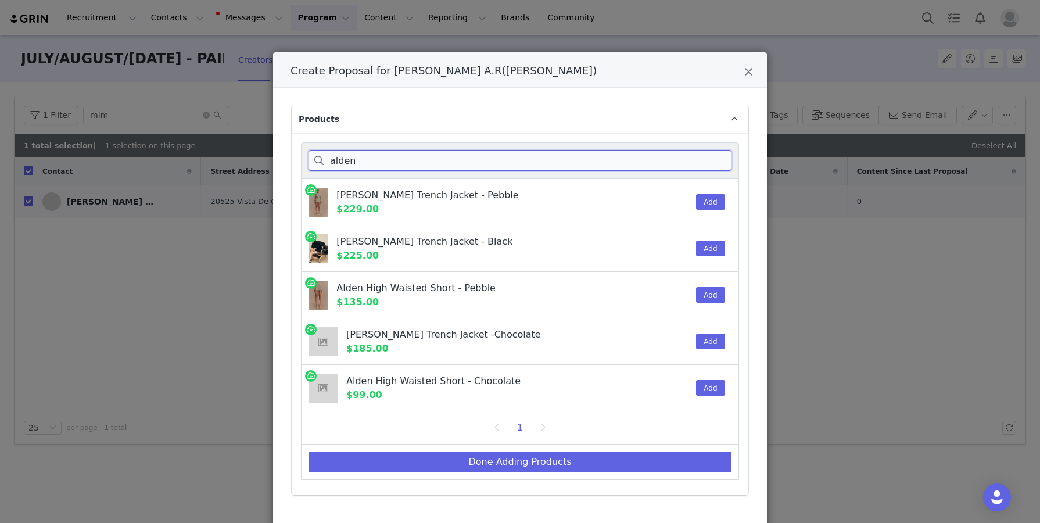
type input "alden"
click at [710, 256] on div "Add" at bounding box center [706, 249] width 35 height 46
click at [711, 243] on button "Add" at bounding box center [710, 249] width 28 height 16
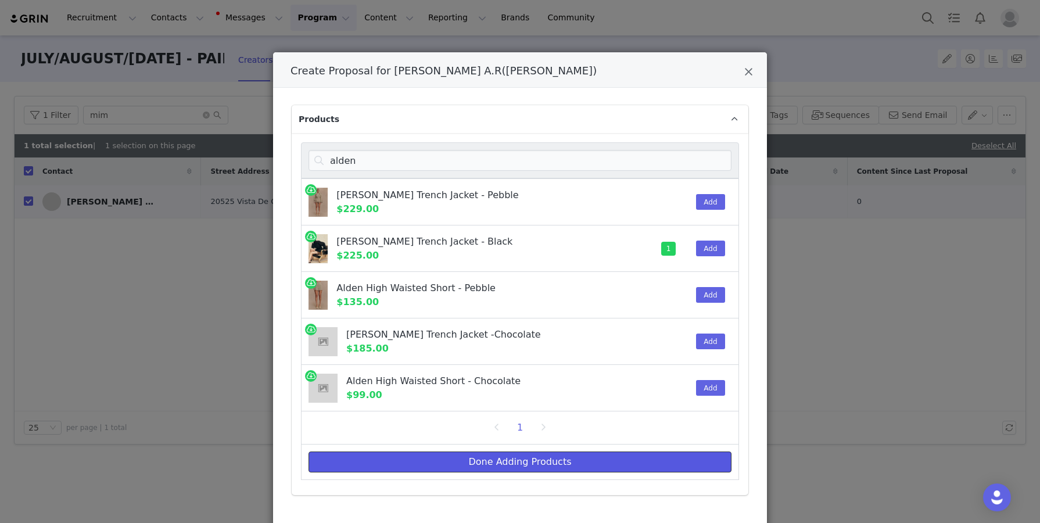
click at [677, 458] on button "Done Adding Products" at bounding box center [520, 462] width 423 height 21
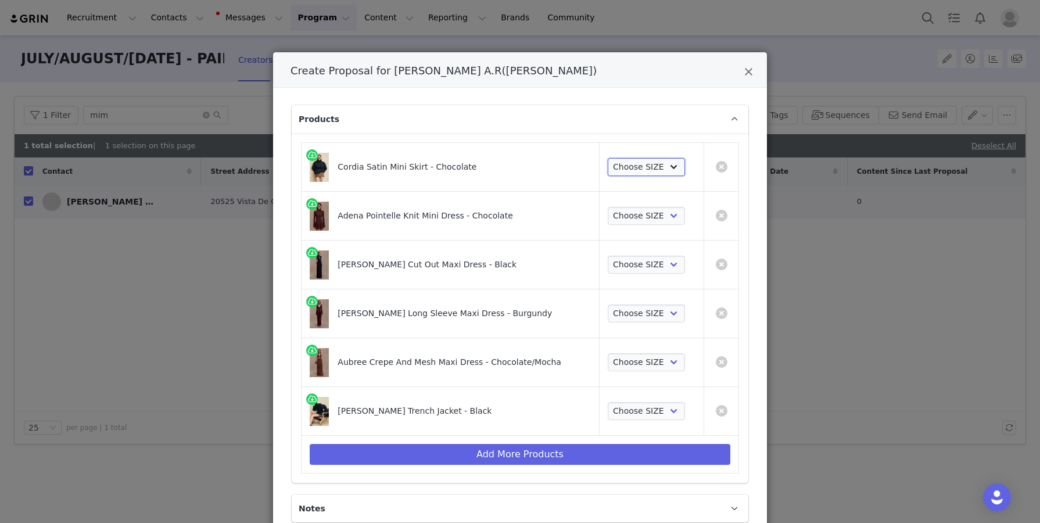
click at [626, 166] on select "Choose SIZE XXS XS S M L XL XXL 3XL" at bounding box center [646, 167] width 77 height 19
click at [608, 158] on select "Choose SIZE XXS XS S M L XL XXL 3XL" at bounding box center [646, 167] width 77 height 19
click at [630, 166] on select "Choose SIZE XXS XS S M L XL XXL 3XL" at bounding box center [646, 167] width 77 height 19
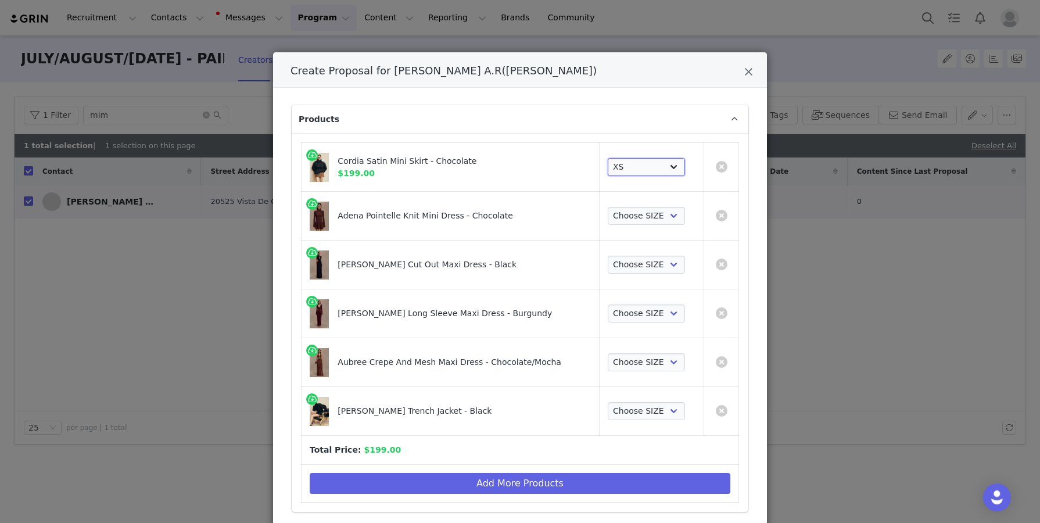
select select "27694031"
click at [608, 158] on select "Choose SIZE XXS XS S M L XL XXL 3XL" at bounding box center [646, 167] width 77 height 19
click at [629, 214] on select "Choose SIZE XXS XS S M L XL XXL 3XL" at bounding box center [646, 216] width 77 height 19
select select "27717077"
click at [608, 207] on select "Choose SIZE XXS XS S M L XL XXL 3XL" at bounding box center [646, 216] width 77 height 19
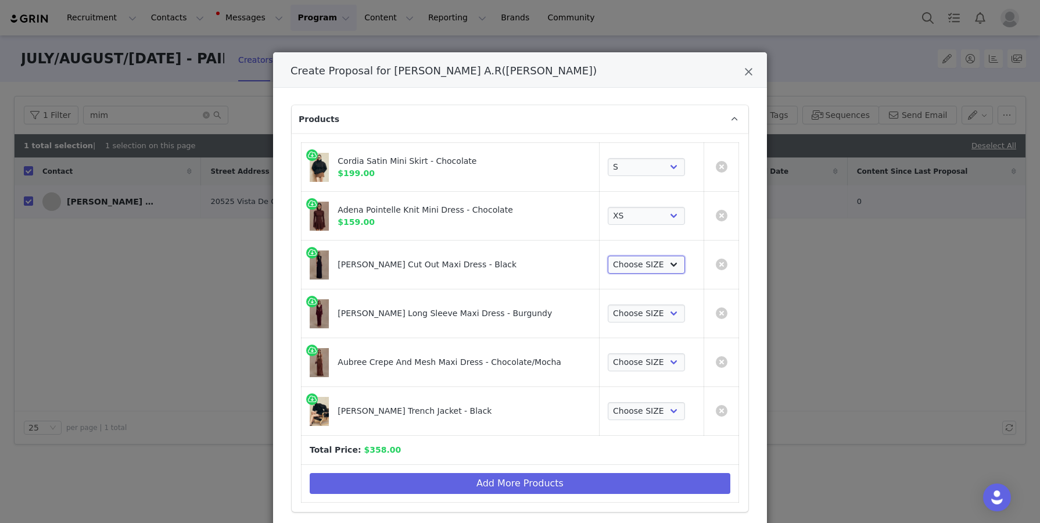
click at [629, 267] on select "Choose SIZE XXS XS S M L XL XXL 3XL" at bounding box center [646, 265] width 77 height 19
select select "27694102"
click at [608, 256] on select "Choose SIZE XXS XS S M L XL XXL 3XL" at bounding box center [646, 265] width 77 height 19
click at [667, 315] on select "Choose SIZE XXS XS S M L XL XXL 3XL" at bounding box center [646, 314] width 77 height 19
select select "27733360"
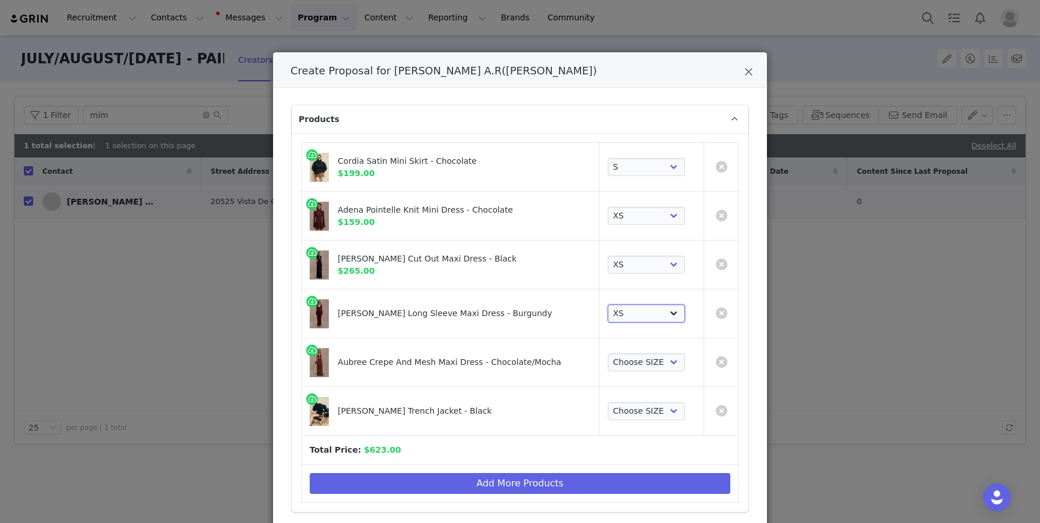
click at [608, 305] on select "Choose SIZE XXS XS S M L XL XXL 3XL" at bounding box center [646, 314] width 77 height 19
click at [655, 358] on select "Choose SIZE XXS XS S M L XL XXL 3XL" at bounding box center [646, 362] width 77 height 19
select select "27694632"
click at [608, 353] on select "Choose SIZE XXS XS S M L XL XXL 3XL" at bounding box center [646, 362] width 77 height 19
click at [645, 417] on select "Choose SIZE XXS XS S M L XL XXL 3XL" at bounding box center [646, 411] width 77 height 19
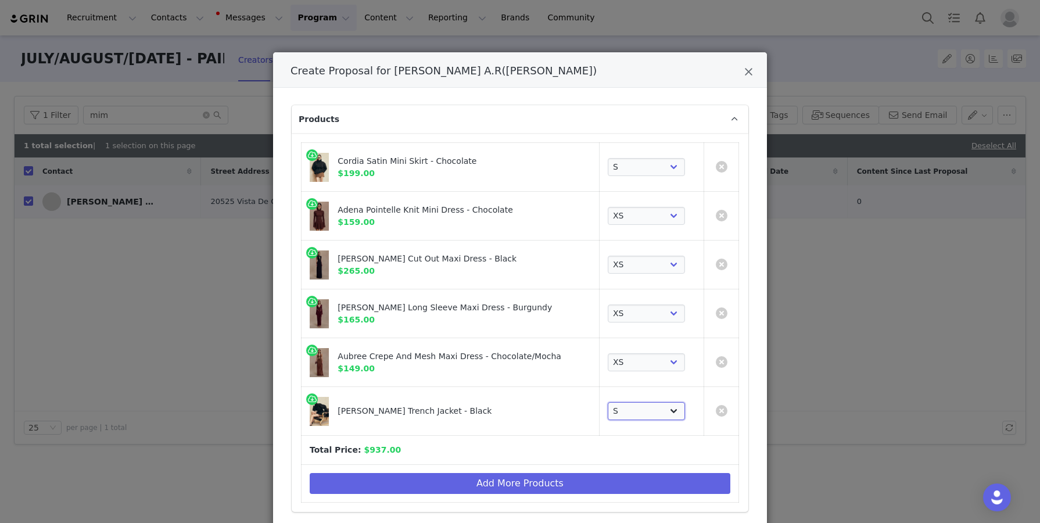
click at [608, 402] on select "Choose SIZE XXS XS S M L XL XXL 3XL" at bounding box center [646, 411] width 77 height 19
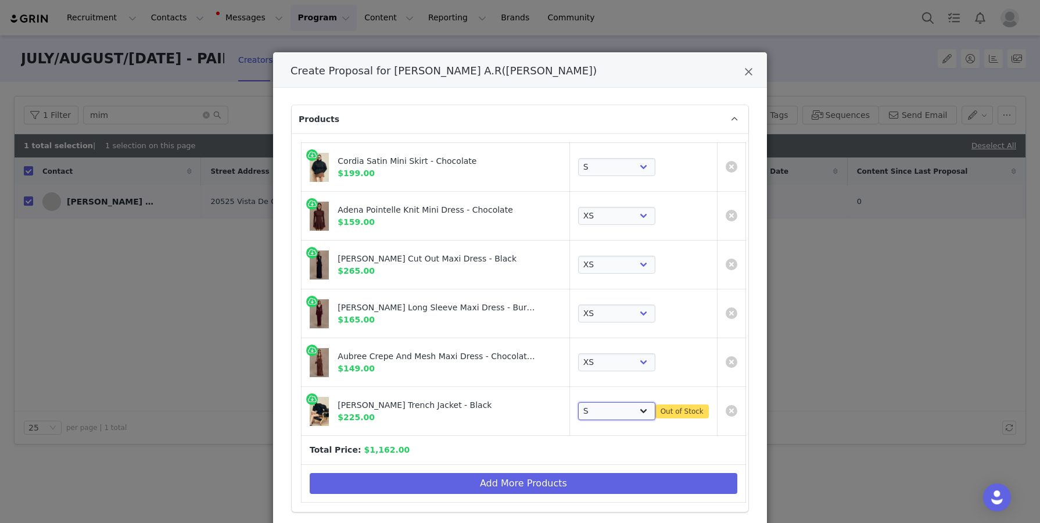
click at [636, 406] on select "Choose SIZE XXS XS S M L XL XXL 3XL" at bounding box center [616, 411] width 77 height 19
click at [578, 402] on select "Choose SIZE XXS XS S M L XL XXL 3XL" at bounding box center [616, 411] width 77 height 19
click at [628, 413] on select "Choose SIZE XXS XS S M L XL XXL 3XL" at bounding box center [616, 411] width 77 height 19
select select "27862054"
click at [578, 402] on select "Choose SIZE XXS XS S M L XL XXL 3XL" at bounding box center [616, 411] width 77 height 19
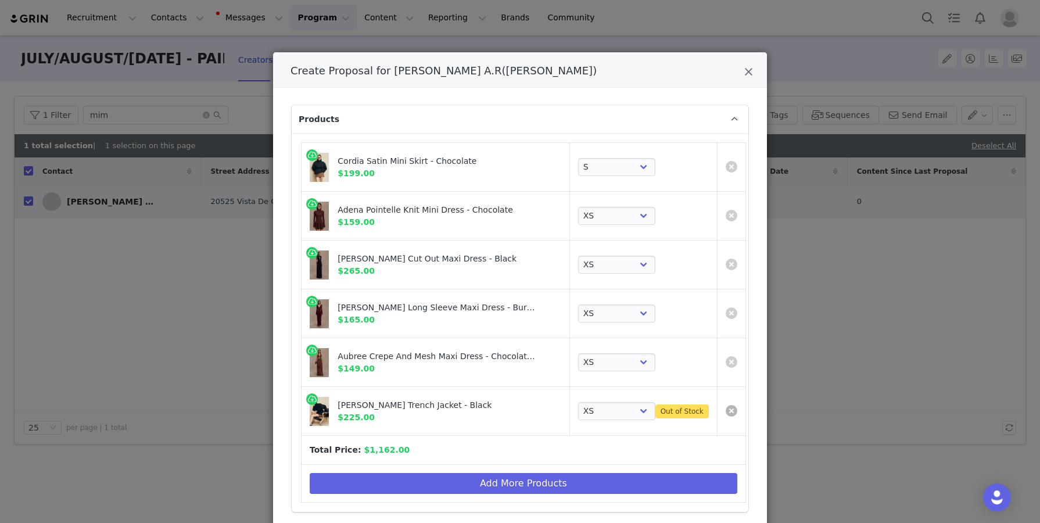
click at [726, 405] on link "Create Proposal for Mimi A.R(Melissa)" at bounding box center [732, 411] width 12 height 12
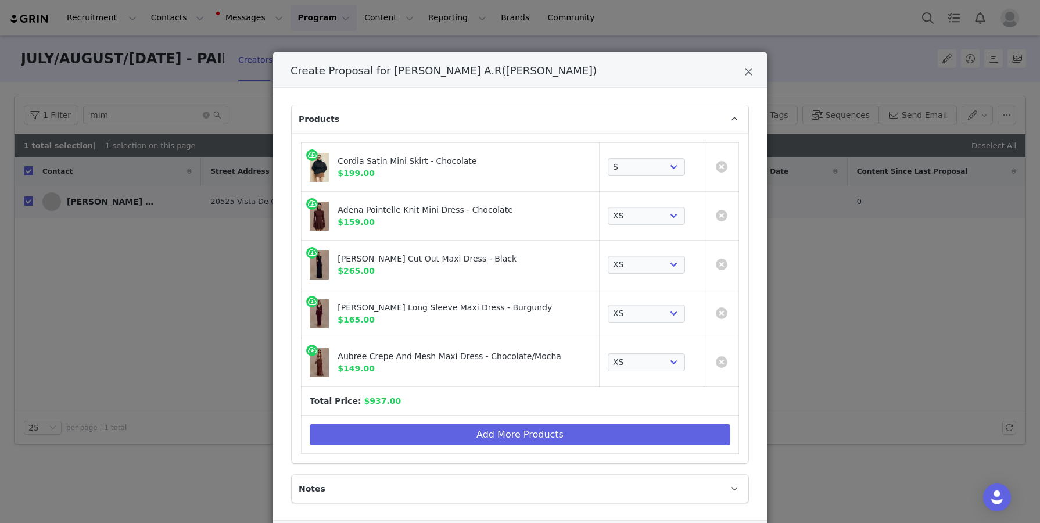
scroll to position [60, 0]
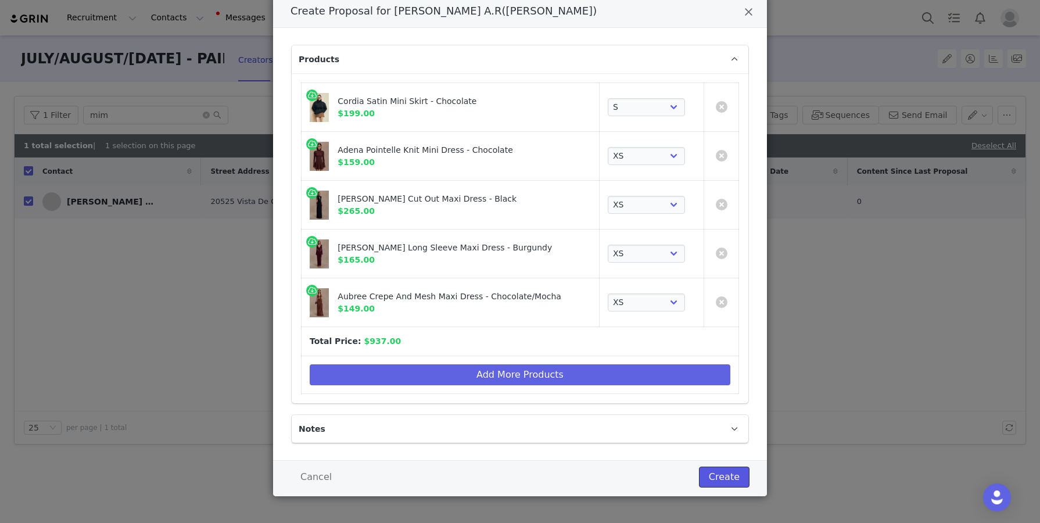
click at [720, 470] on button "Create" at bounding box center [724, 477] width 51 height 21
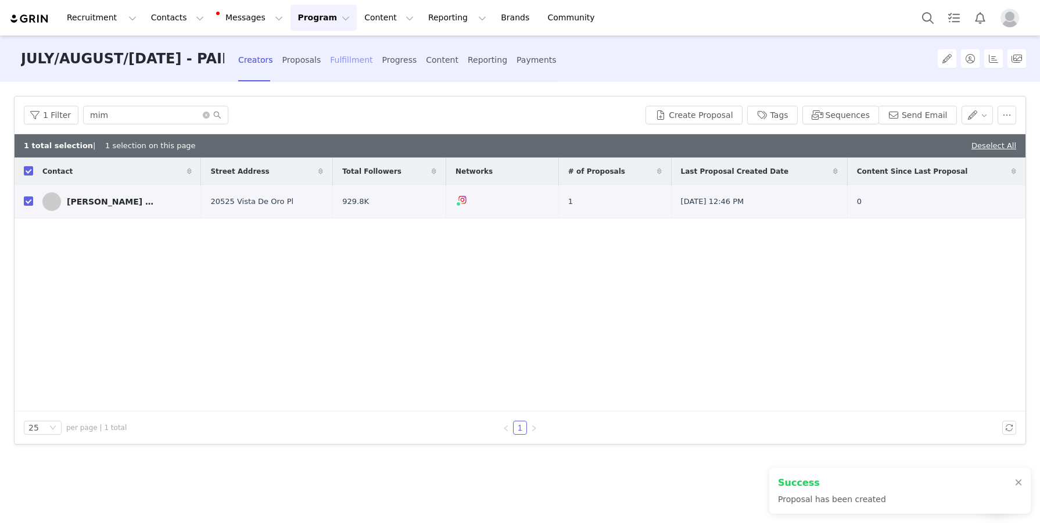
click at [345, 53] on div "Fulfillment" at bounding box center [351, 60] width 42 height 31
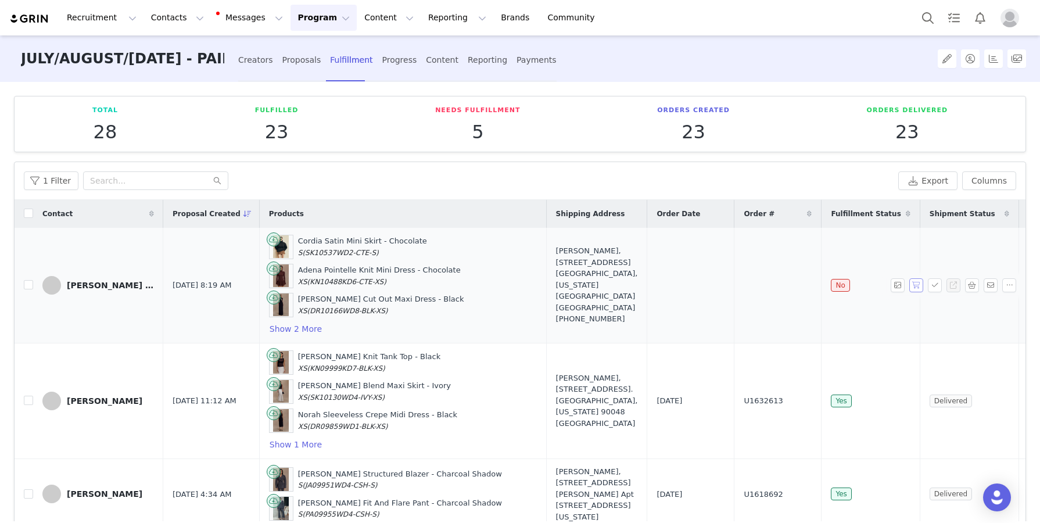
click at [764, 287] on button "button" at bounding box center [917, 285] width 14 height 14
click at [764, 286] on div at bounding box center [956, 285] width 130 height 14
click at [764, 284] on button "button" at bounding box center [935, 285] width 14 height 14
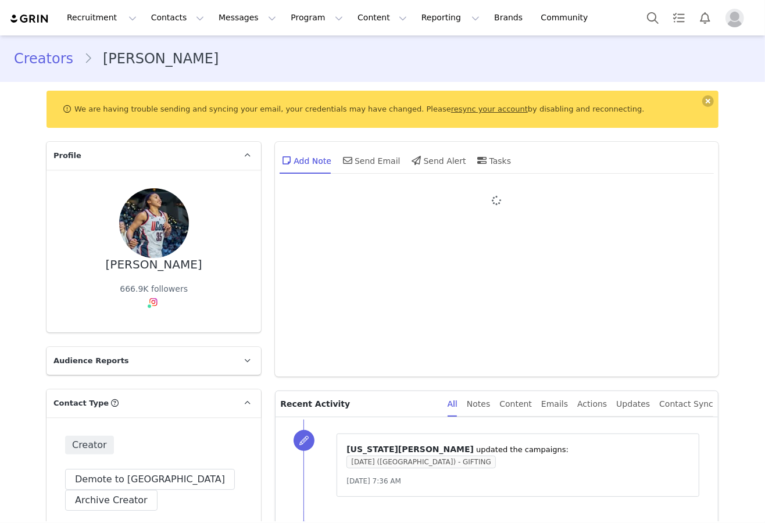
type input "+1 ([GEOGRAPHIC_DATA])"
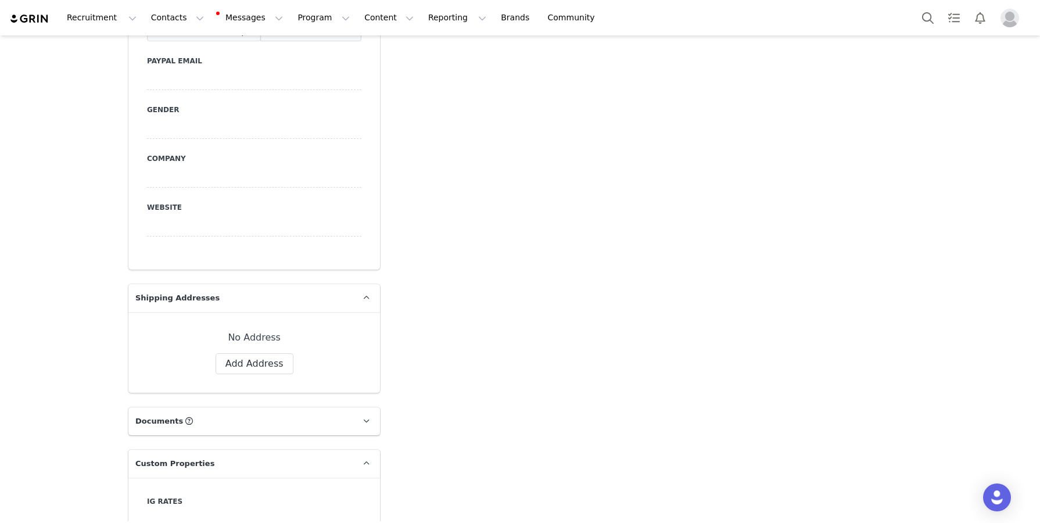
scroll to position [985, 0]
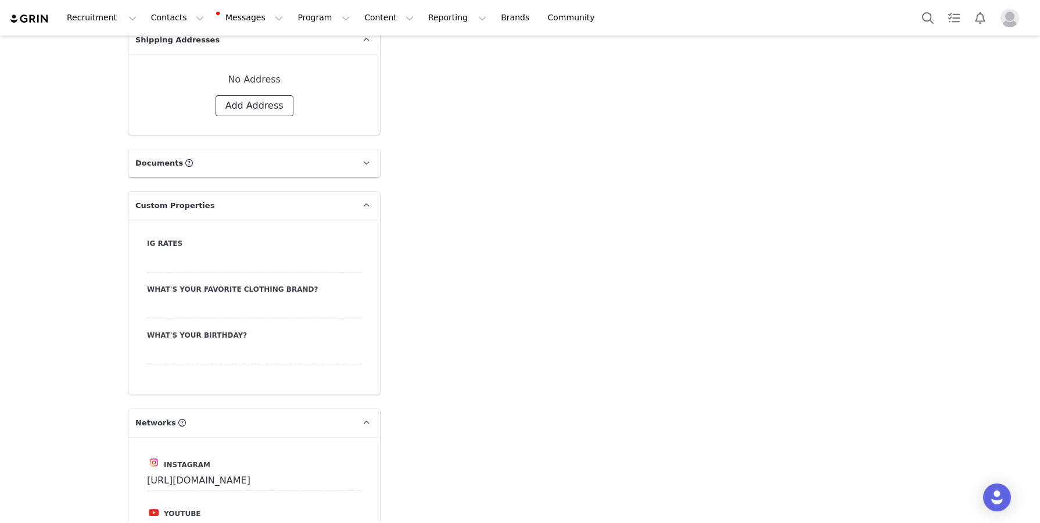
click at [243, 95] on button "Add Address" at bounding box center [255, 105] width 78 height 21
select select
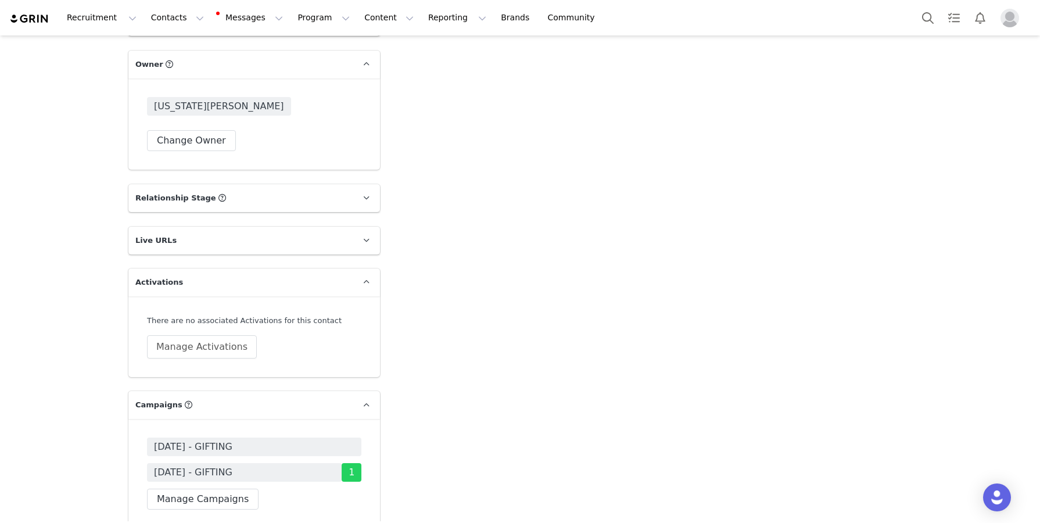
scroll to position [2091, 0]
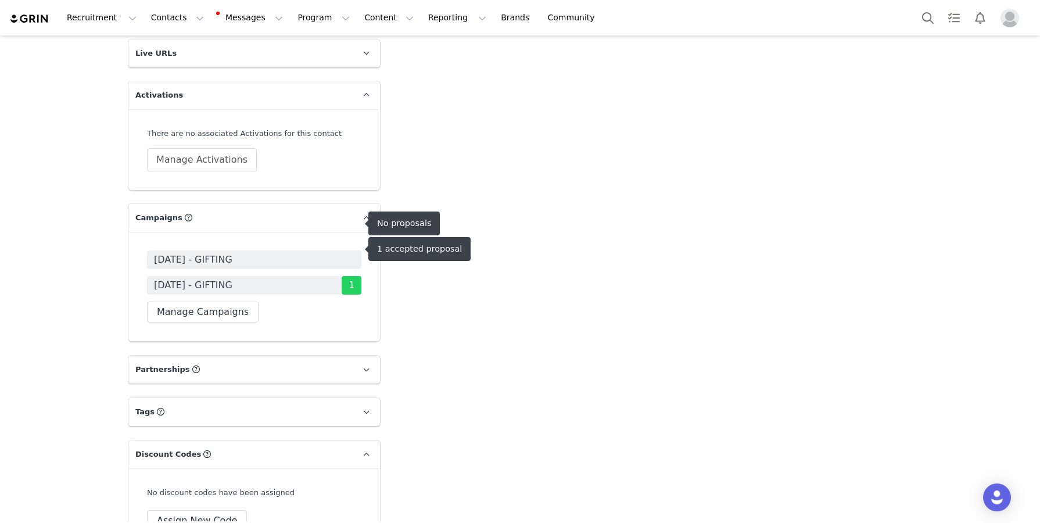
click at [298, 251] on span "SEPTEMBER 25 - GIFTING" at bounding box center [254, 260] width 214 height 19
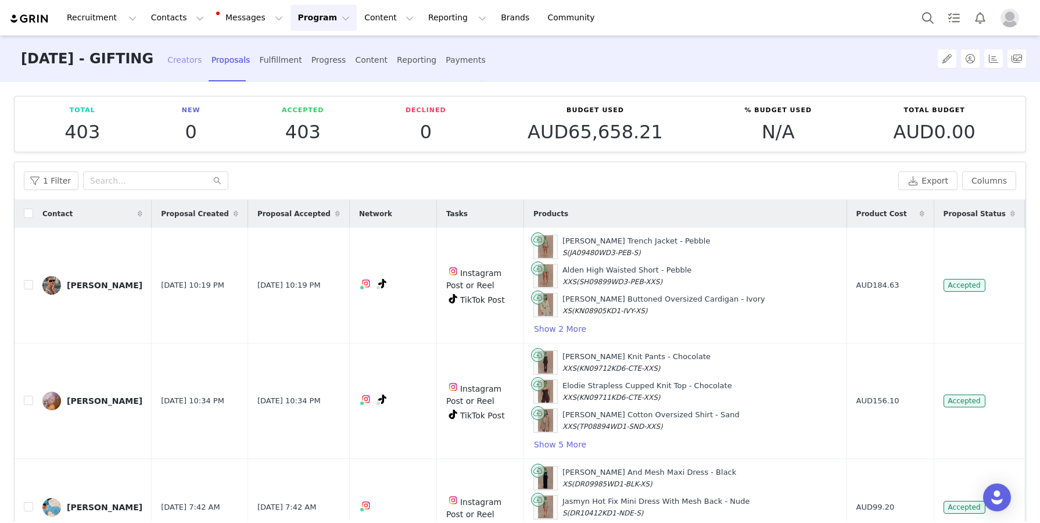
click at [202, 65] on div "Creators" at bounding box center [184, 60] width 35 height 31
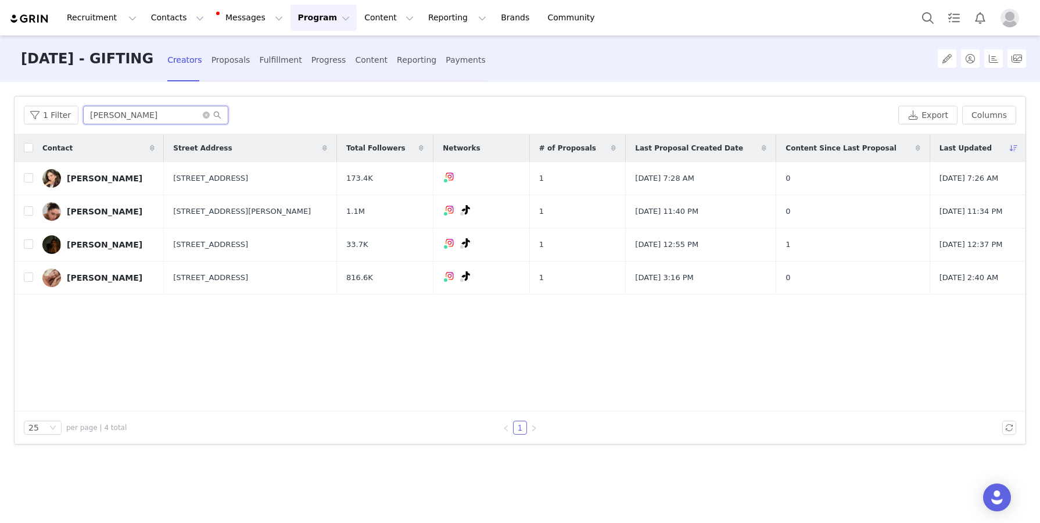
click at [147, 120] on input "dan" at bounding box center [155, 115] width 145 height 19
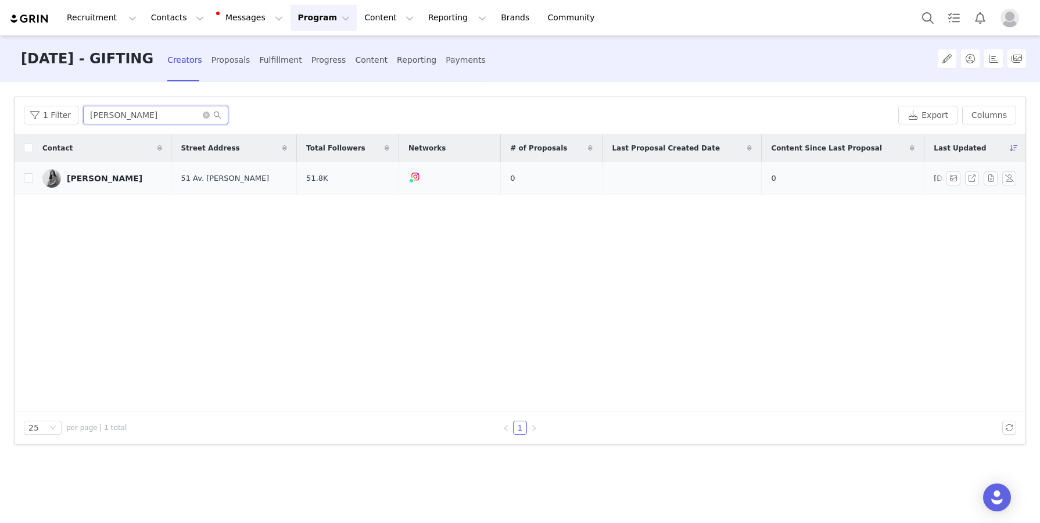
type input "dina"
click at [33, 179] on td "Dina Alami" at bounding box center [102, 178] width 138 height 33
click at [26, 182] on input "checkbox" at bounding box center [28, 177] width 9 height 9
checkbox input "true"
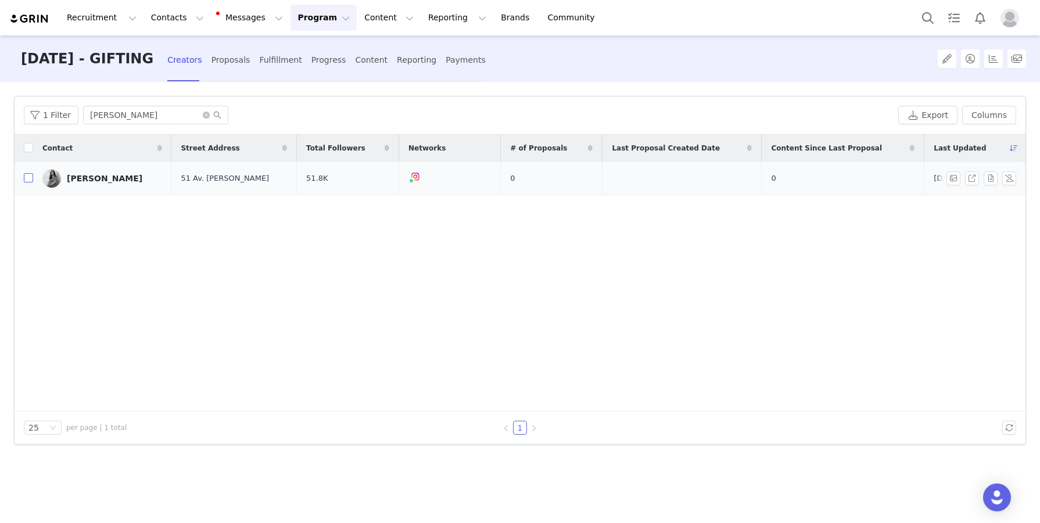
checkbox input "true"
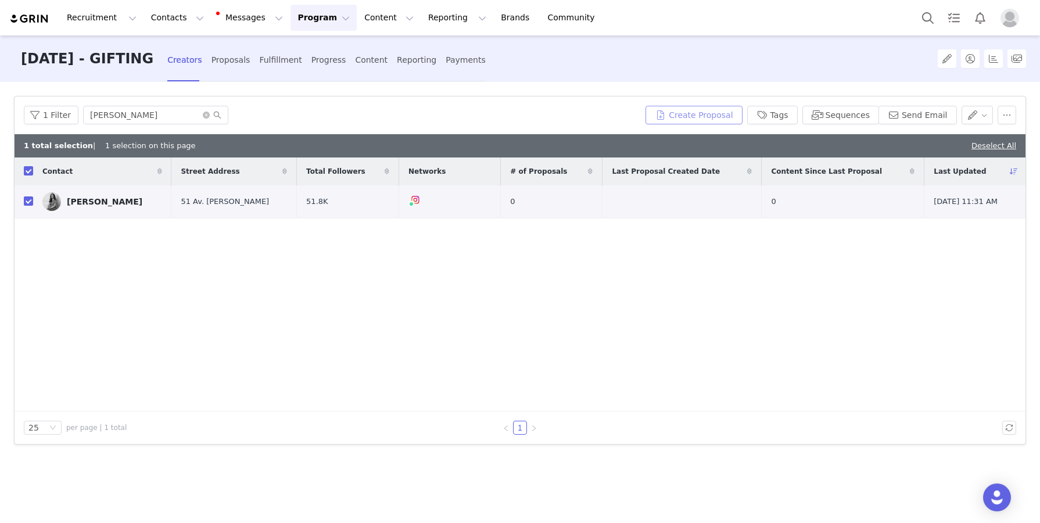
click at [678, 116] on button "Create Proposal" at bounding box center [694, 115] width 96 height 19
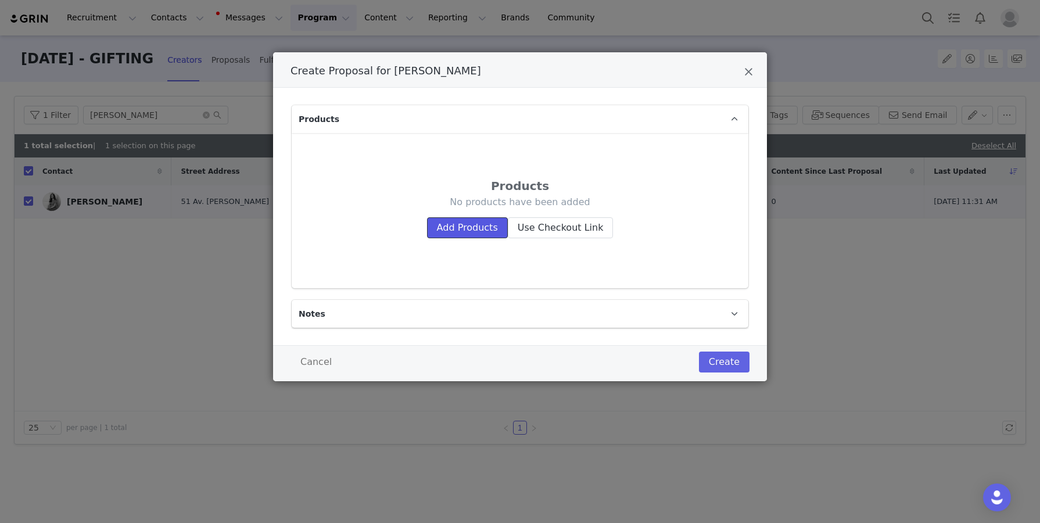
click at [469, 221] on button "Add Products" at bounding box center [467, 227] width 81 height 21
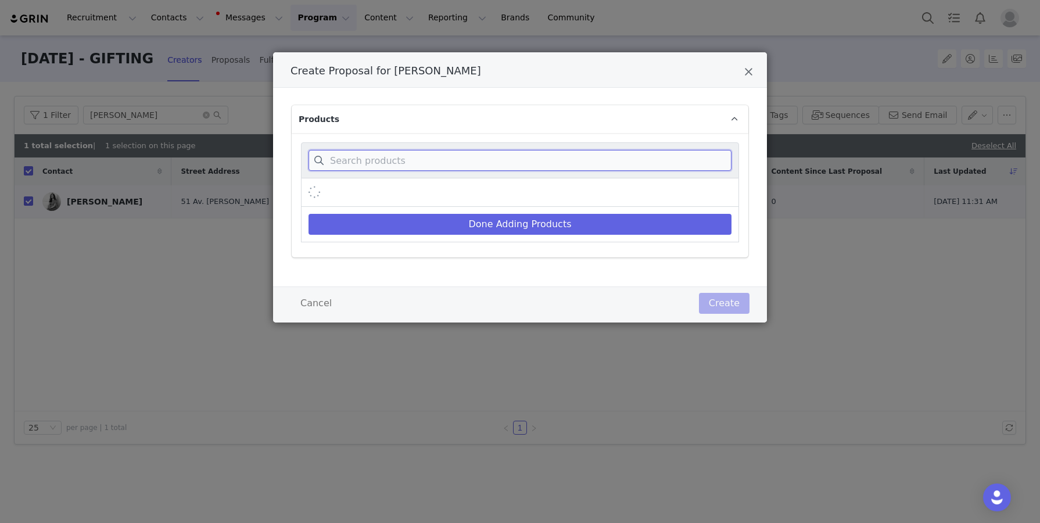
click at [476, 152] on input "Create Proposal for Dina Alami" at bounding box center [520, 160] width 423 height 21
paste input "Beatrice Blazer Mini Dress - Ivory (Size S)"
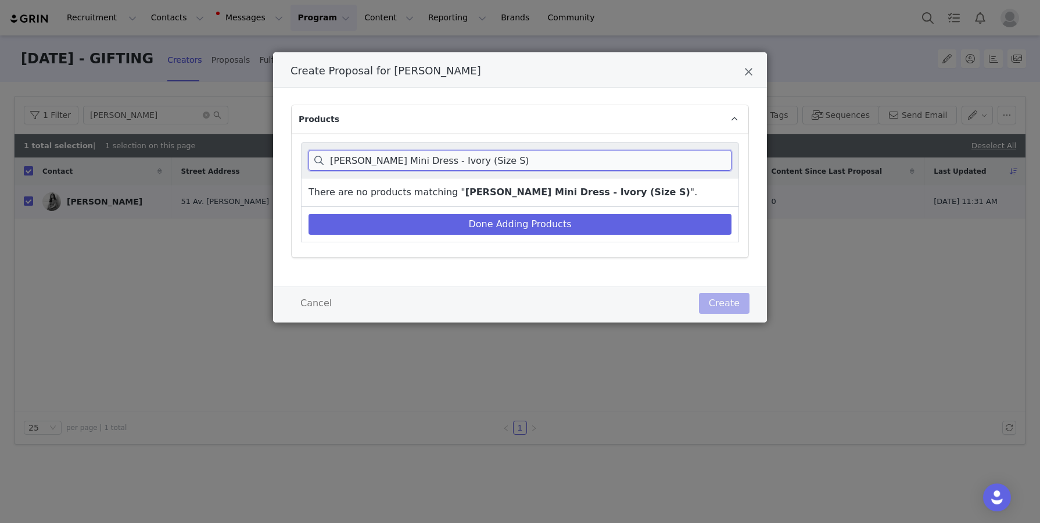
click at [541, 158] on input "Beatrice Blazer Mini Dress - Ivory (Size S)" at bounding box center [520, 160] width 423 height 21
drag, startPoint x: 541, startPoint y: 158, endPoint x: 473, endPoint y: 158, distance: 68.0
click at [473, 158] on input "Beatrice Blazer Mini Dress - Ivory (Size S)" at bounding box center [520, 160] width 423 height 21
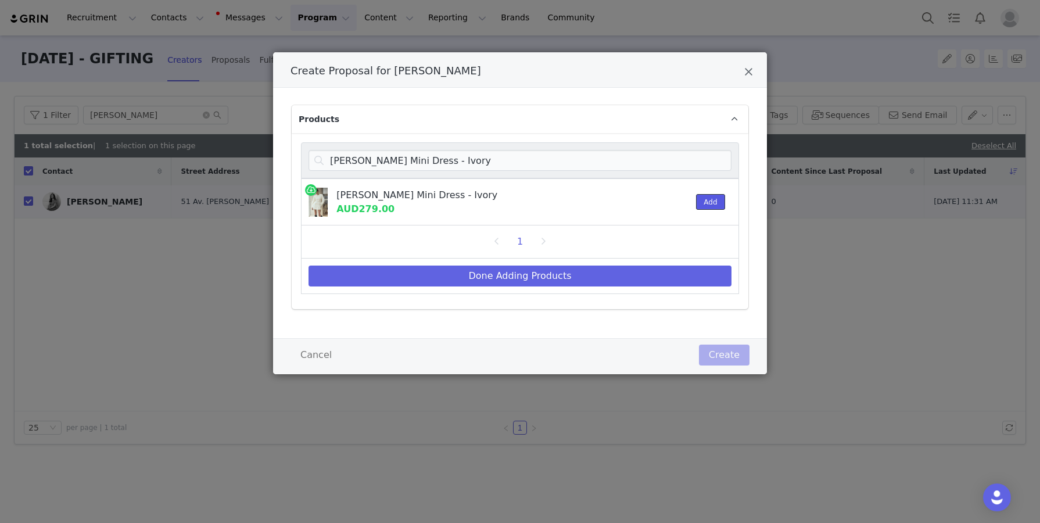
click at [700, 203] on button "Add" at bounding box center [710, 202] width 28 height 16
click at [660, 158] on input "[PERSON_NAME] Mini Dress - Ivory" at bounding box center [520, 160] width 423 height 21
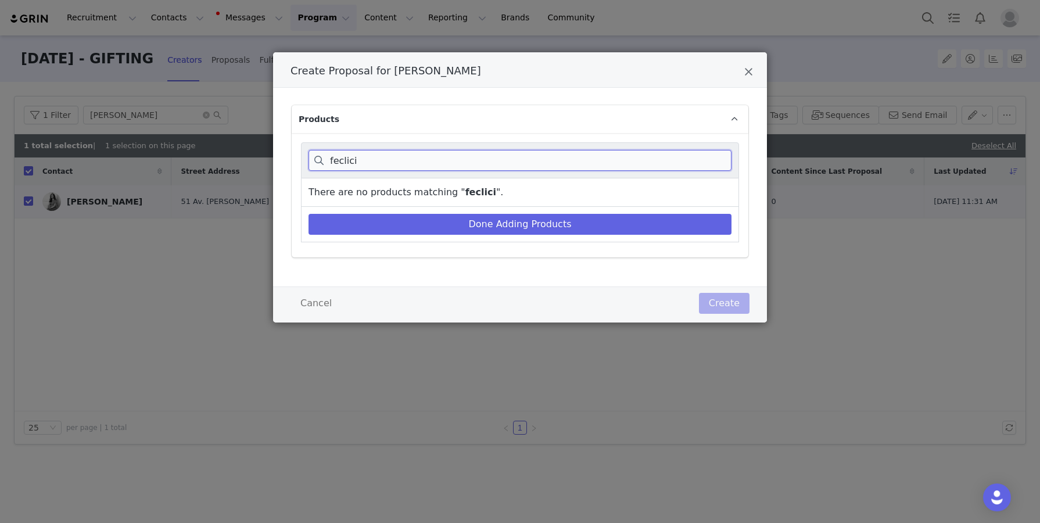
click at [493, 162] on input "feclici" at bounding box center [520, 160] width 423 height 21
paste input "Felicity Mixed Metal Oval Earrings - Gold"
click at [597, 161] on input "Felicity Mixed Metal Oval Earrings - Gold" at bounding box center [520, 160] width 423 height 21
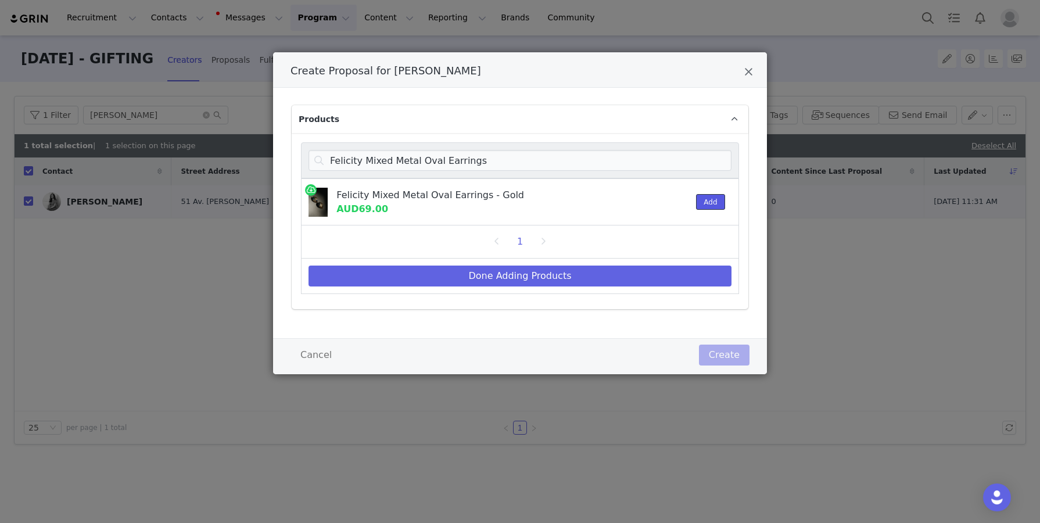
click at [711, 202] on button "Add" at bounding box center [710, 202] width 28 height 16
click at [706, 166] on input "Felicity Mixed Metal Oval Earrings" at bounding box center [520, 160] width 423 height 21
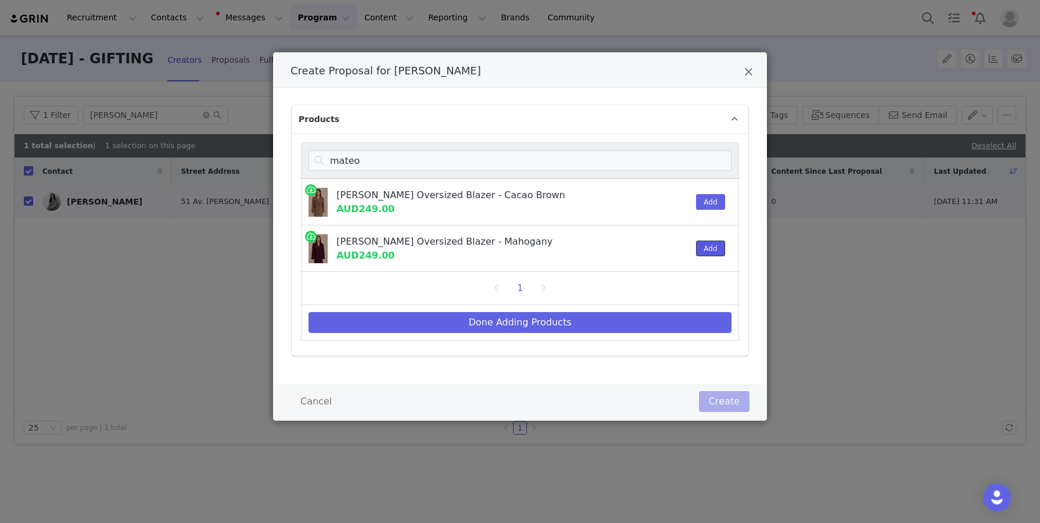
click at [700, 246] on button "Add" at bounding box center [710, 249] width 28 height 16
click at [700, 164] on input "mateo" at bounding box center [520, 160] width 423 height 21
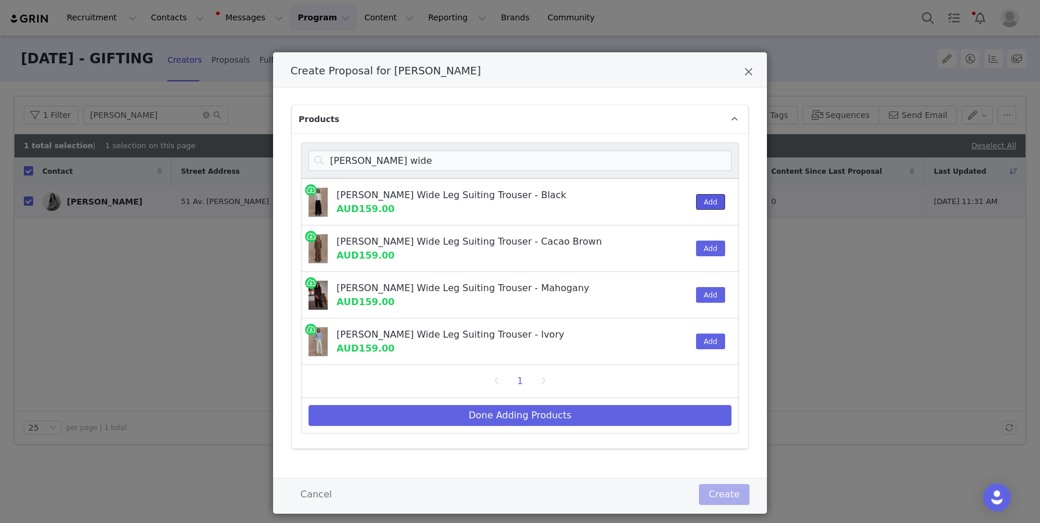
click at [708, 199] on button "Add" at bounding box center [710, 202] width 28 height 16
click at [708, 164] on input "arlo wide" at bounding box center [520, 160] width 423 height 21
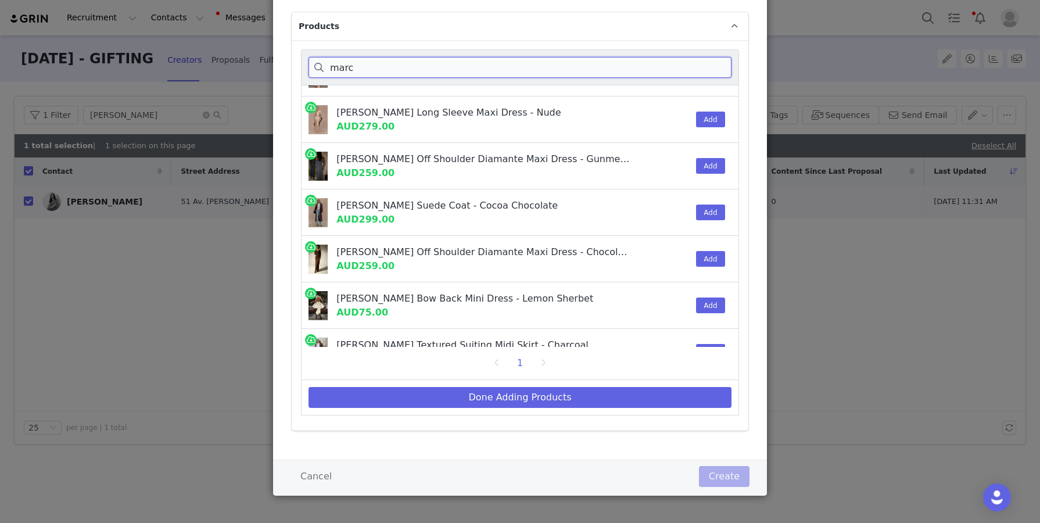
scroll to position [24, 0]
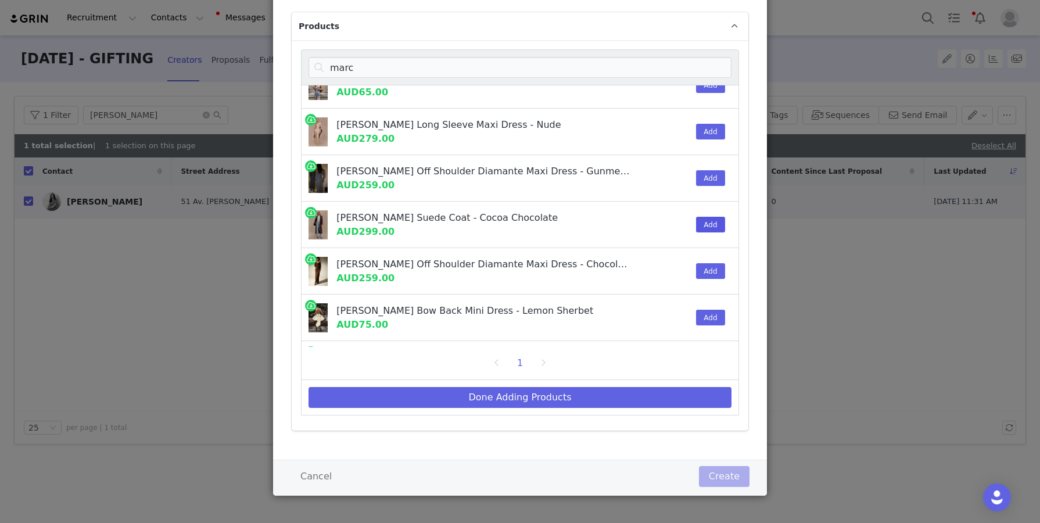
click at [708, 206] on div "Add" at bounding box center [706, 225] width 35 height 46
click at [708, 224] on button "Add" at bounding box center [710, 225] width 28 height 16
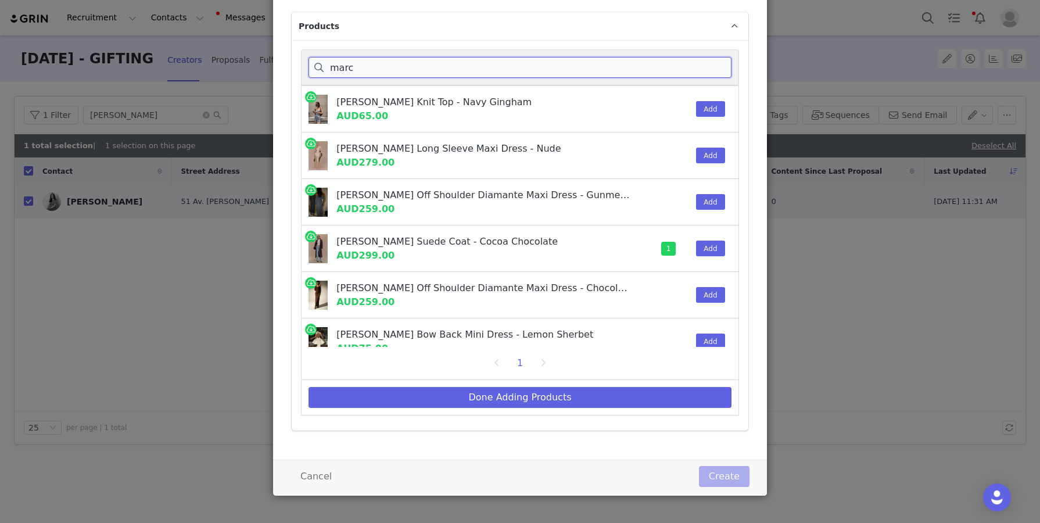
click at [639, 74] on input "marc" at bounding box center [520, 67] width 423 height 21
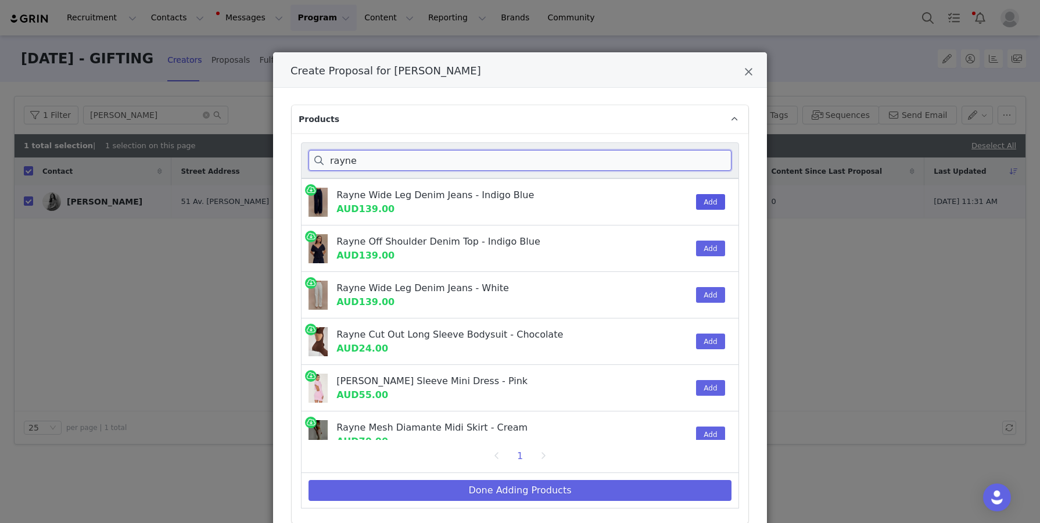
type input "rayne"
click at [710, 200] on button "Add" at bounding box center [710, 202] width 28 height 16
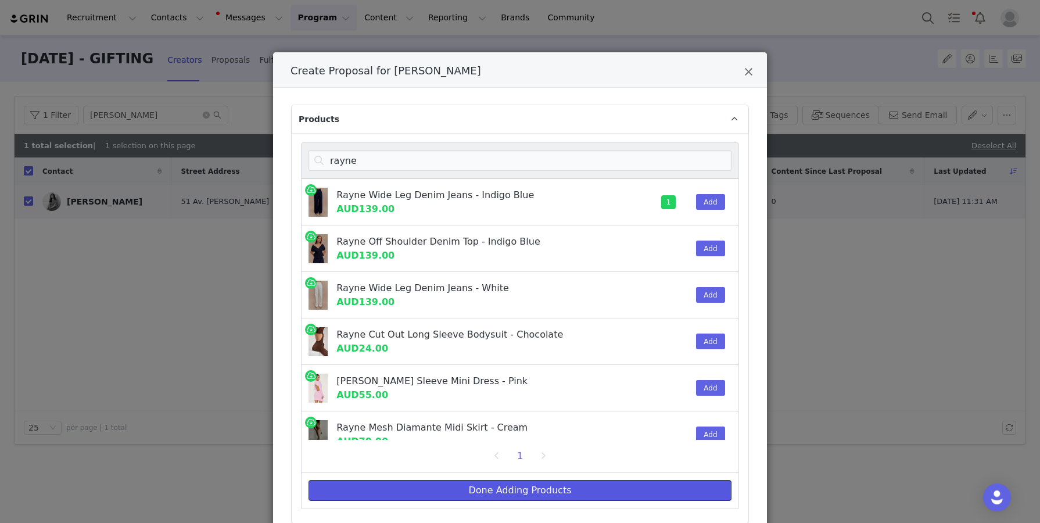
click at [642, 484] on button "Done Adding Products" at bounding box center [520, 490] width 423 height 21
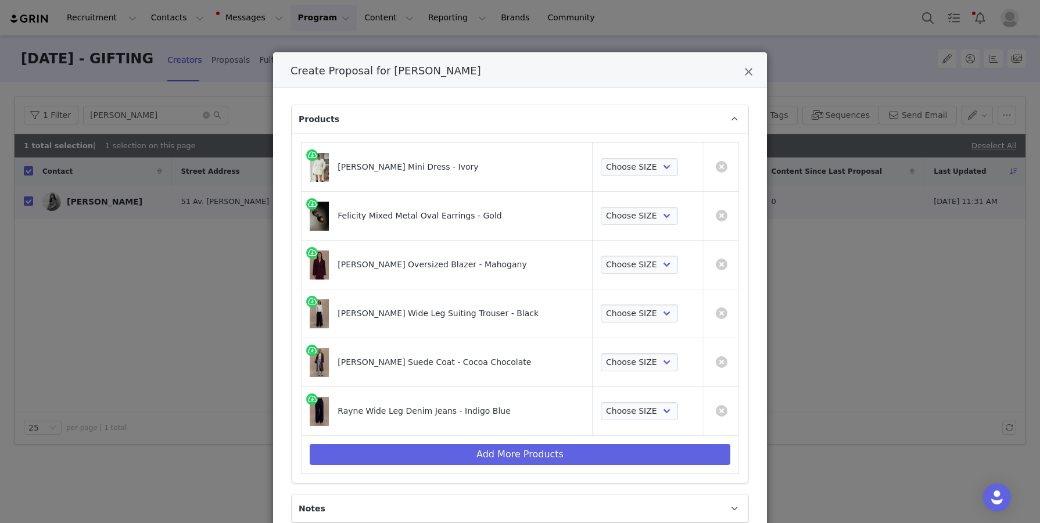
click at [397, 309] on div "Arlo Wide Leg Suiting Trouser - Black" at bounding box center [449, 313] width 222 height 12
click at [428, 313] on div "Arlo Wide Leg Suiting Trouser - Black" at bounding box center [449, 313] width 222 height 12
drag, startPoint x: 428, startPoint y: 313, endPoint x: 346, endPoint y: 312, distance: 81.4
click at [346, 312] on div "Arlo Wide Leg Suiting Trouser - Black" at bounding box center [449, 313] width 222 height 12
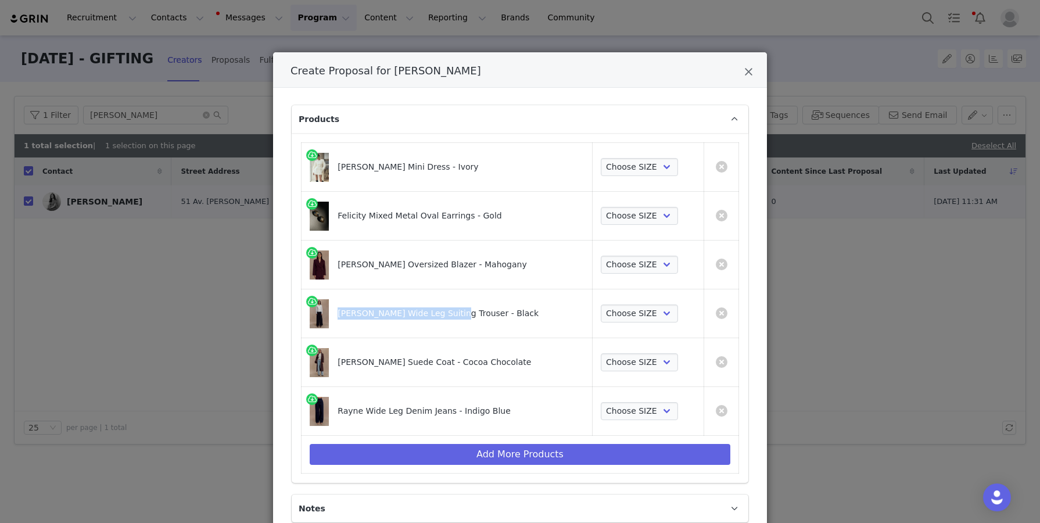
copy div "Arlo Wide Leg Suiting Trouser"
click at [723, 309] on link "Create Proposal for Dina Alami" at bounding box center [722, 313] width 12 height 12
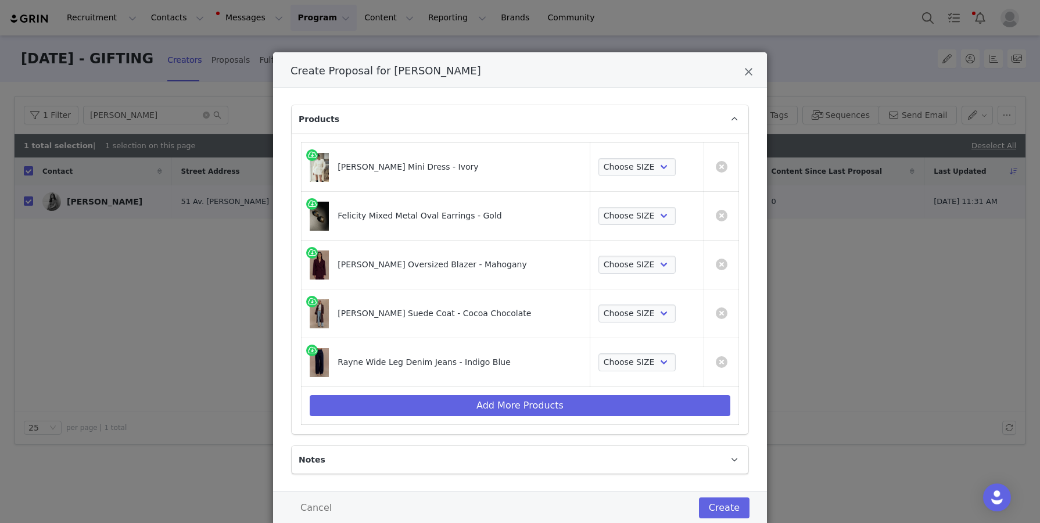
click at [541, 391] on td "Add More Products" at bounding box center [521, 406] width 438 height 38
click at [550, 400] on button "Add More Products" at bounding box center [520, 405] width 421 height 21
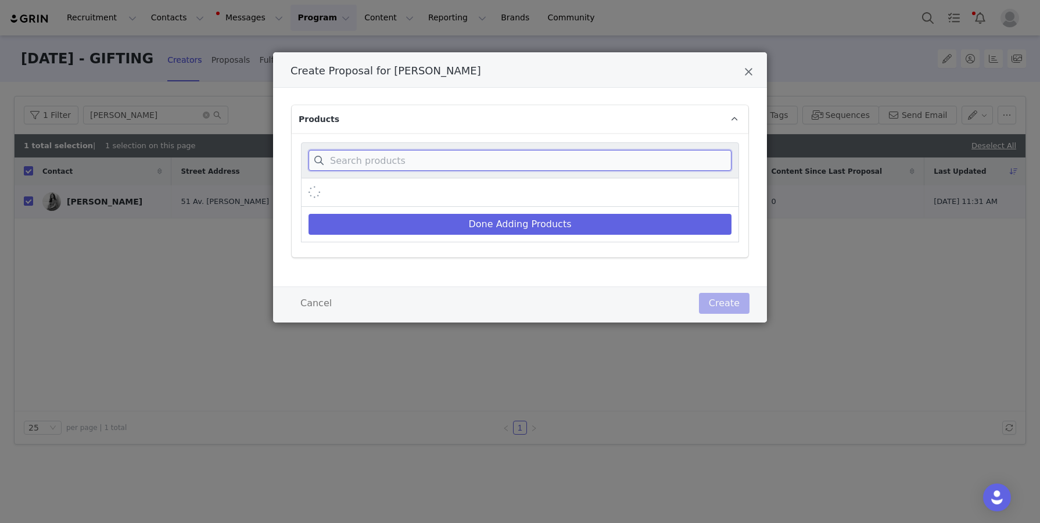
click at [573, 167] on input "Create Proposal for Dina Alami" at bounding box center [520, 160] width 423 height 21
type input "v"
paste input "Arlo Wide Leg Suiting Trouser"
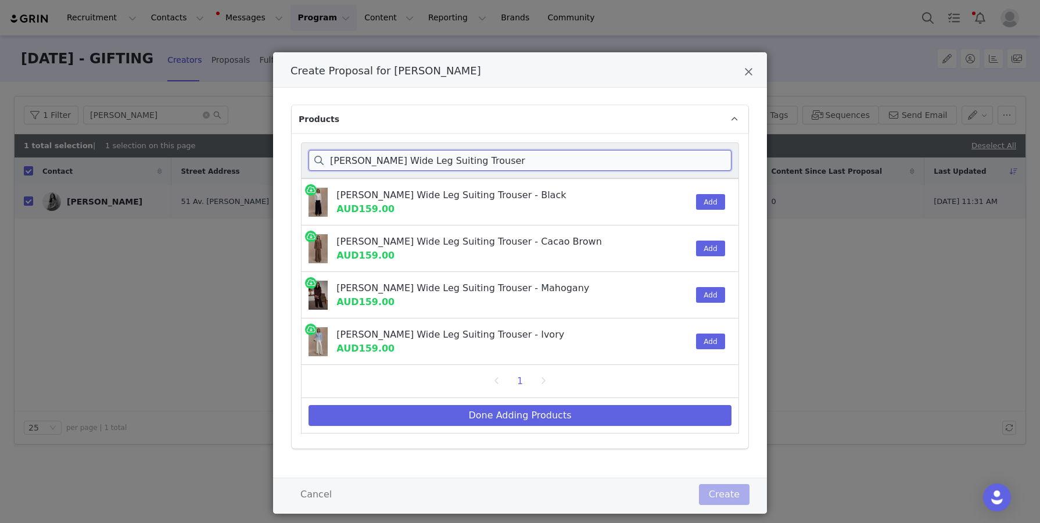
type input "Arlo Wide Leg Suiting Trouser"
click at [712, 280] on div "Add" at bounding box center [706, 295] width 35 height 46
click at [712, 287] on button "Add" at bounding box center [710, 295] width 28 height 16
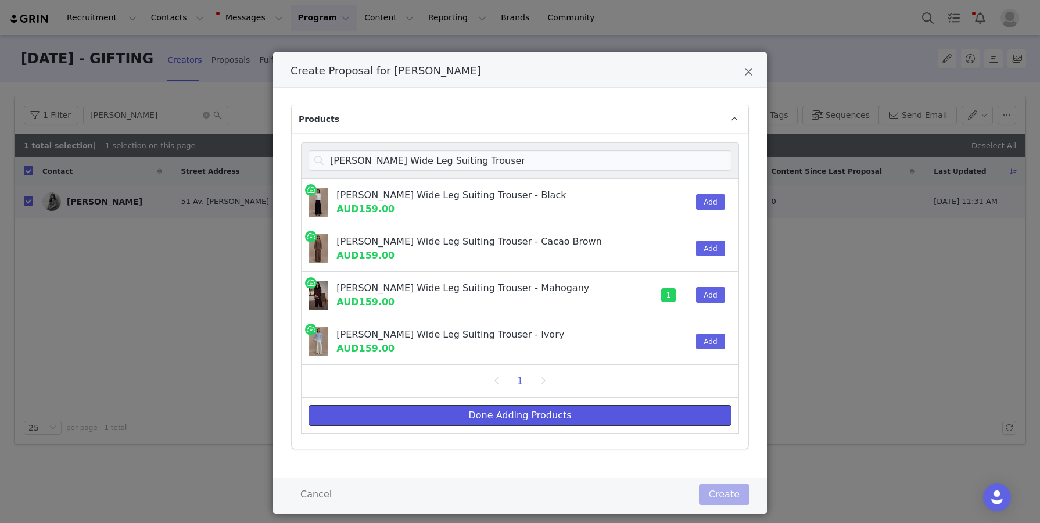
click at [675, 405] on button "Done Adding Products" at bounding box center [520, 415] width 423 height 21
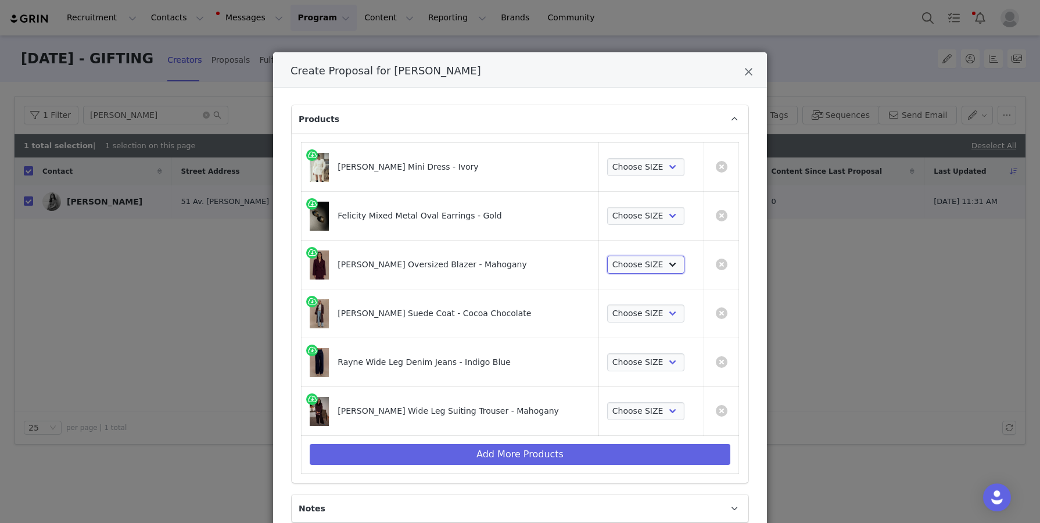
click at [627, 266] on select "Choose SIZE XXS XS S M L XL XXL 3XL" at bounding box center [645, 265] width 77 height 19
click at [607, 256] on select "Choose SIZE XXS XS S M L XL XXL 3XL" at bounding box center [645, 265] width 77 height 19
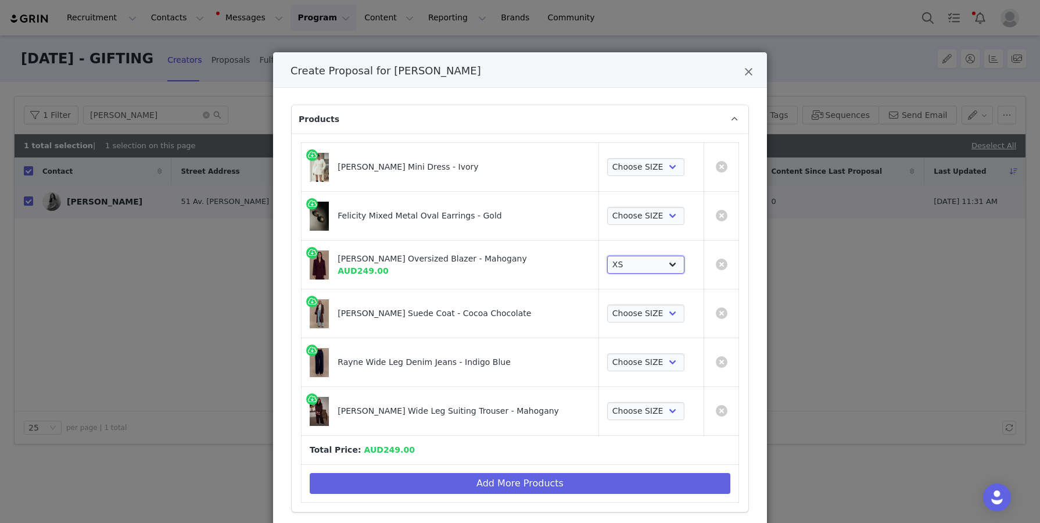
click at [617, 270] on select "Choose SIZE XXS XS S M L XL XXL 3XL" at bounding box center [645, 265] width 77 height 19
select select "27696327"
click at [607, 256] on select "Choose SIZE XXS XS S M L XL XXL 3XL" at bounding box center [645, 265] width 77 height 19
click at [620, 421] on td "Choose SIZE XXS XS S M L XL XXL 3XL" at bounding box center [651, 411] width 105 height 49
click at [621, 409] on select "Choose SIZE XXS XS S M L XL XXL 3XL" at bounding box center [645, 411] width 77 height 19
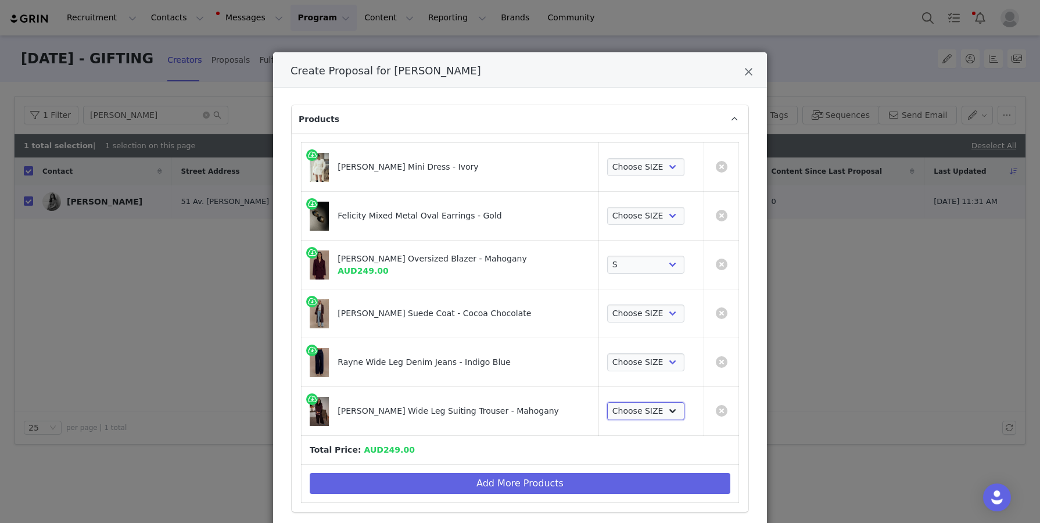
select select "27695181"
click at [607, 402] on select "Choose SIZE XXS XS S M L XL XXL 3XL" at bounding box center [645, 411] width 77 height 19
click at [614, 365] on select "Choose SIZE 4 6 7 8 9 10 11 12 14 16 18" at bounding box center [645, 362] width 77 height 19
click at [607, 353] on select "Choose SIZE 4 6 7 8 9 10 11 12 14 16 18" at bounding box center [645, 362] width 77 height 19
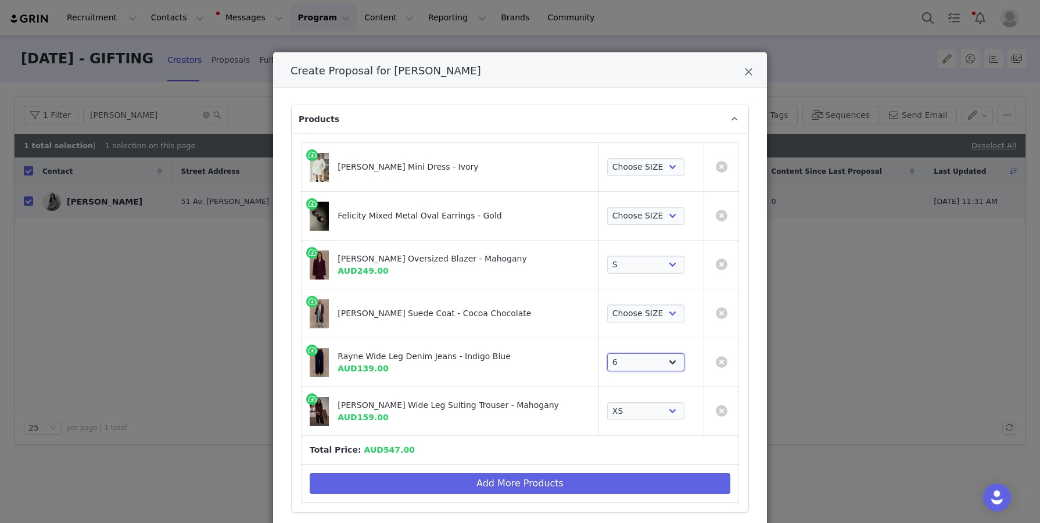
click at [615, 360] on select "Choose SIZE 4 6 7 8 9 10 11 12 14 16 18" at bounding box center [645, 362] width 77 height 19
click at [607, 353] on select "Choose SIZE 4 6 7 8 9 10 11 12 14 16 18" at bounding box center [645, 362] width 77 height 19
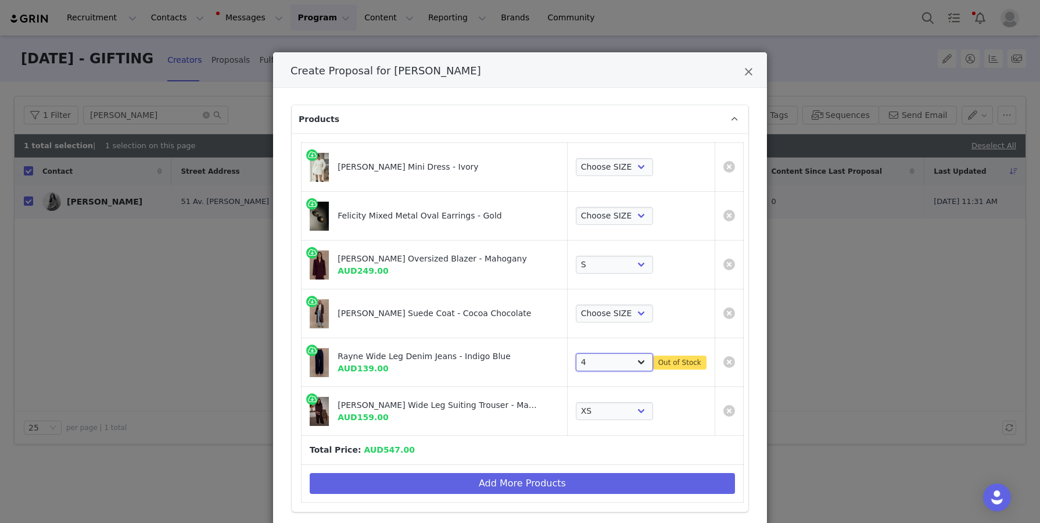
click at [613, 356] on select "Choose SIZE 4 6 7 8 9 10 11 12 14 16 18" at bounding box center [614, 362] width 77 height 19
select select "26188719"
click at [589, 353] on select "Choose SIZE 4 6 7 8 9 10 11 12 14 16 18" at bounding box center [614, 362] width 77 height 19
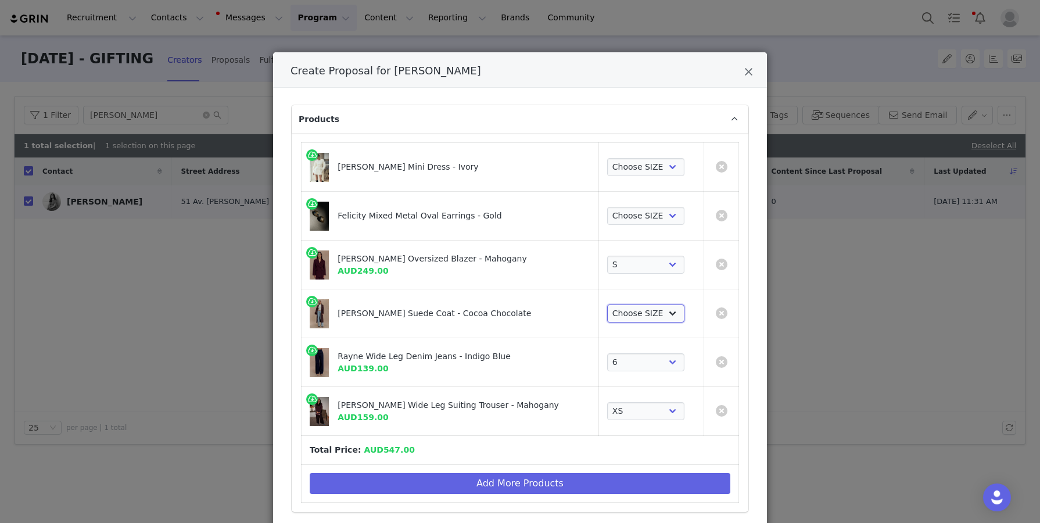
click at [636, 317] on select "Choose SIZE XXS XS S M L XL XXL 3XL" at bounding box center [645, 314] width 77 height 19
select select "26188369"
click at [607, 305] on select "Choose SIZE XXS XS S M L XL XXL 3XL" at bounding box center [645, 314] width 77 height 19
click at [611, 180] on td "Choose SIZE XXS XS S M L XL XXL 3XL" at bounding box center [651, 167] width 105 height 49
click at [611, 171] on select "Choose SIZE XXS XS S M L XL XXL 3XL" at bounding box center [645, 167] width 77 height 19
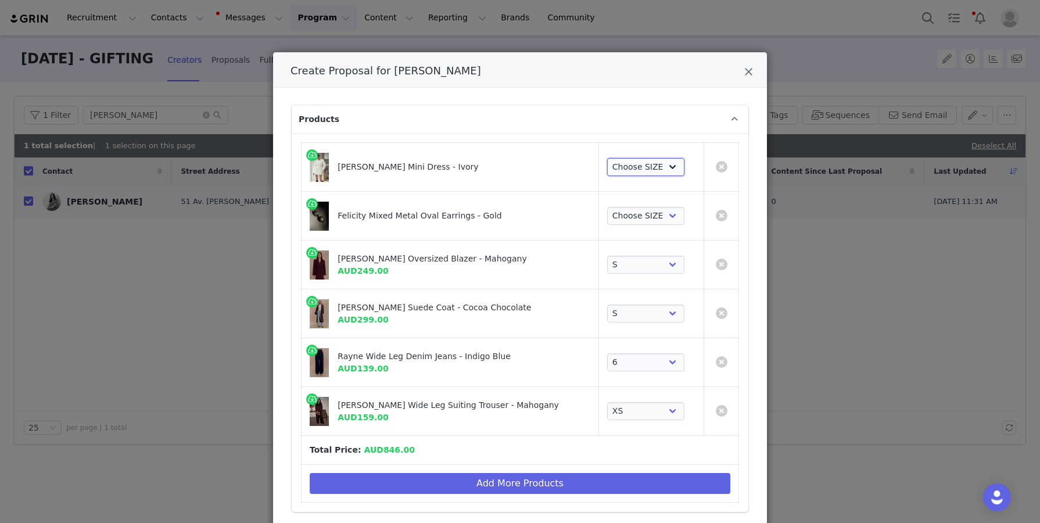
select select "27695927"
click at [607, 158] on select "Choose SIZE XXS XS S M L XL XXL 3XL" at bounding box center [645, 167] width 77 height 19
click at [614, 226] on td "Choose SIZE One Size" at bounding box center [651, 216] width 105 height 49
click at [614, 217] on select "Choose SIZE One Size" at bounding box center [645, 216] width 77 height 19
select select "28630088"
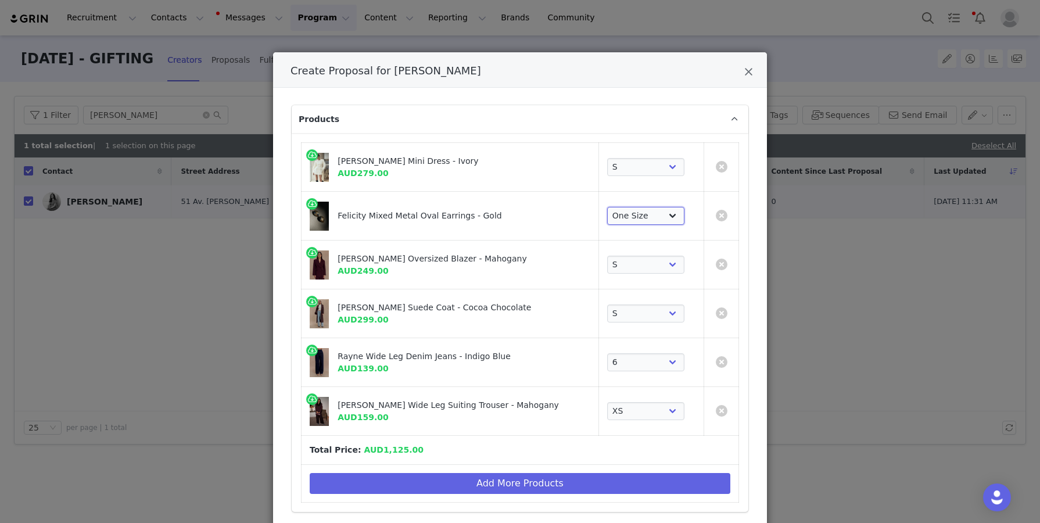
click at [607, 207] on select "Choose SIZE One Size" at bounding box center [645, 216] width 77 height 19
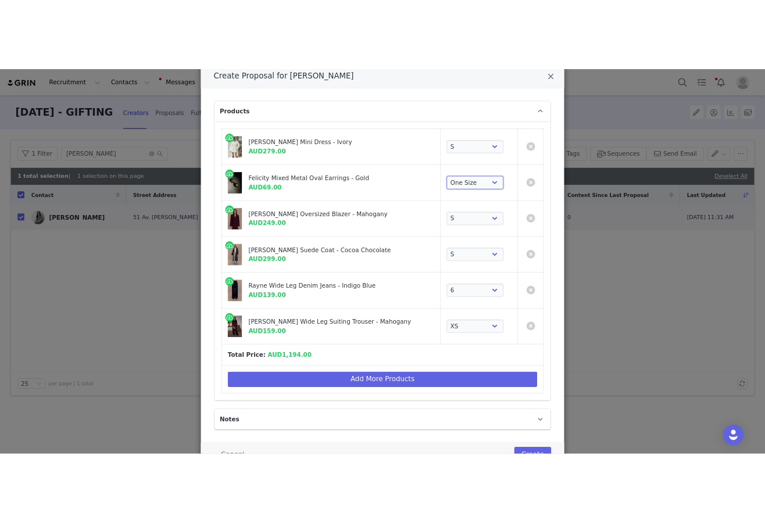
scroll to position [102, 0]
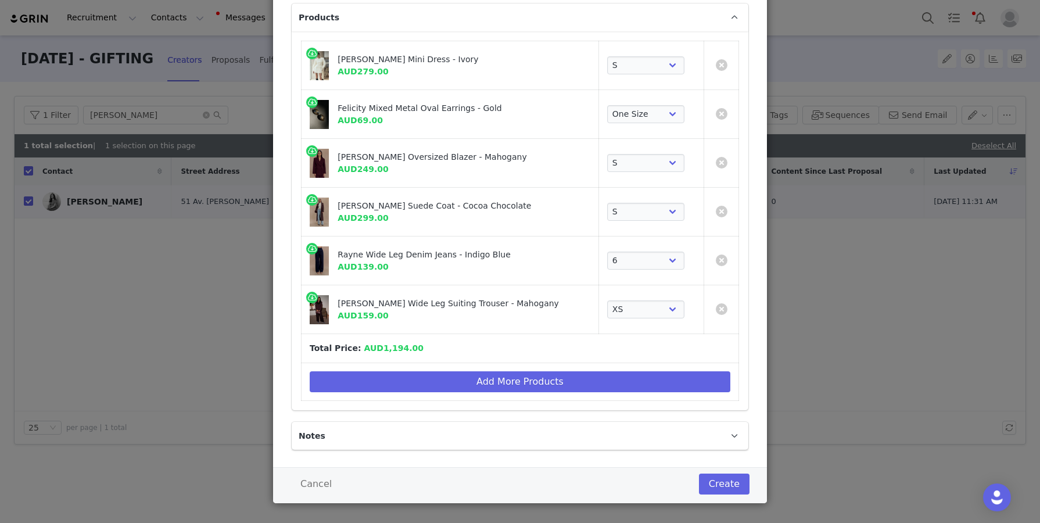
click at [703, 470] on div "Cancel Create" at bounding box center [520, 485] width 494 height 36
click at [708, 474] on button "Create" at bounding box center [724, 484] width 51 height 21
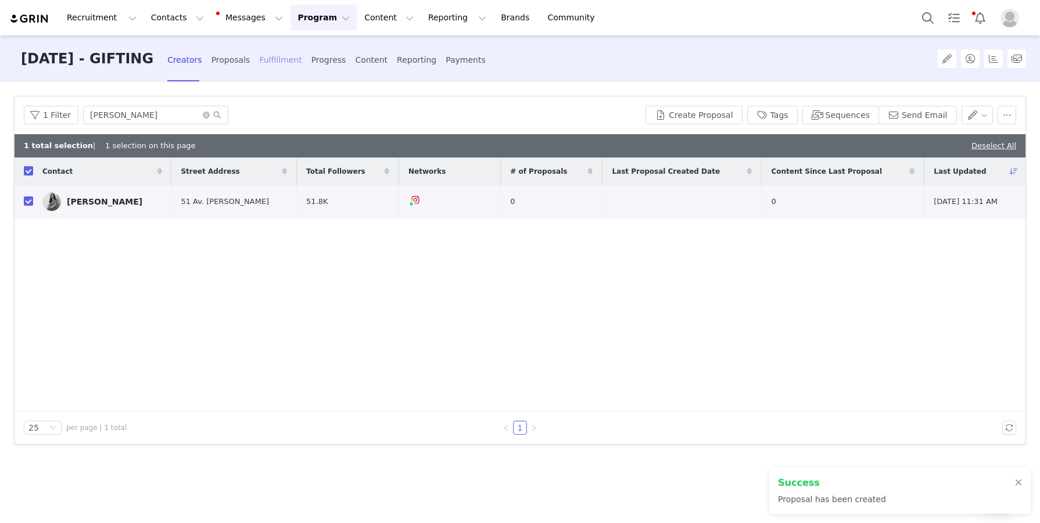
click at [302, 62] on div "Fulfillment" at bounding box center [280, 60] width 42 height 31
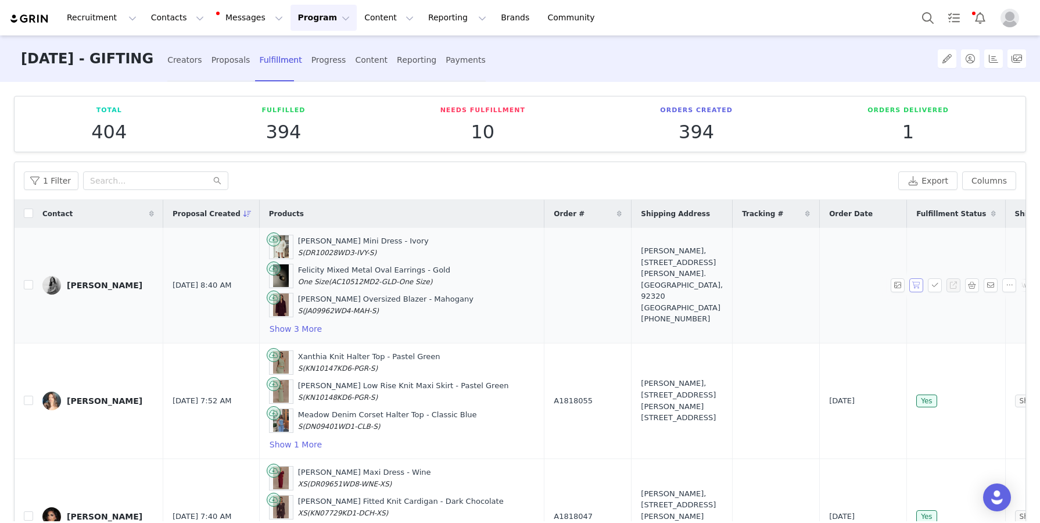
click at [764, 281] on button "button" at bounding box center [917, 285] width 14 height 14
click at [764, 282] on button "button" at bounding box center [935, 285] width 14 height 14
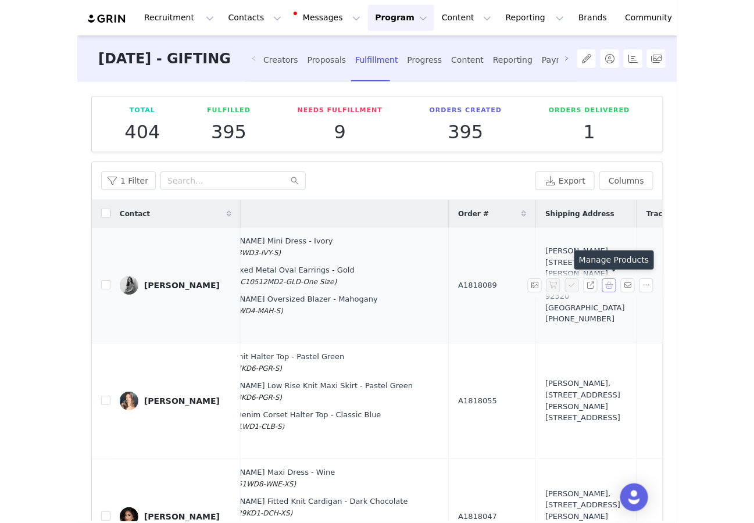
scroll to position [0, 259]
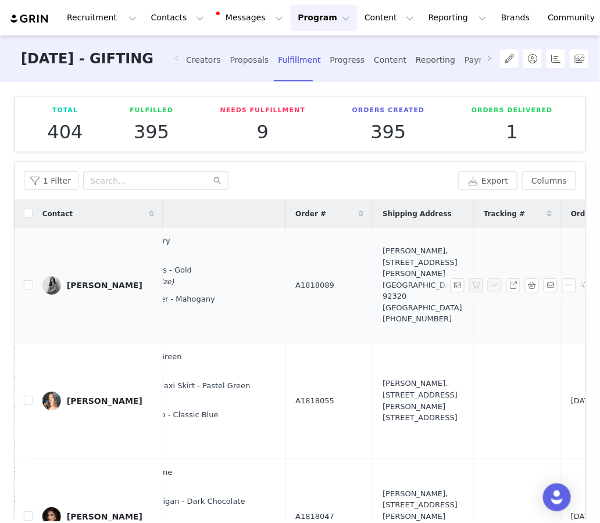
click at [295, 284] on span "A1818089" at bounding box center [314, 286] width 39 height 12
copy span "A1818089"
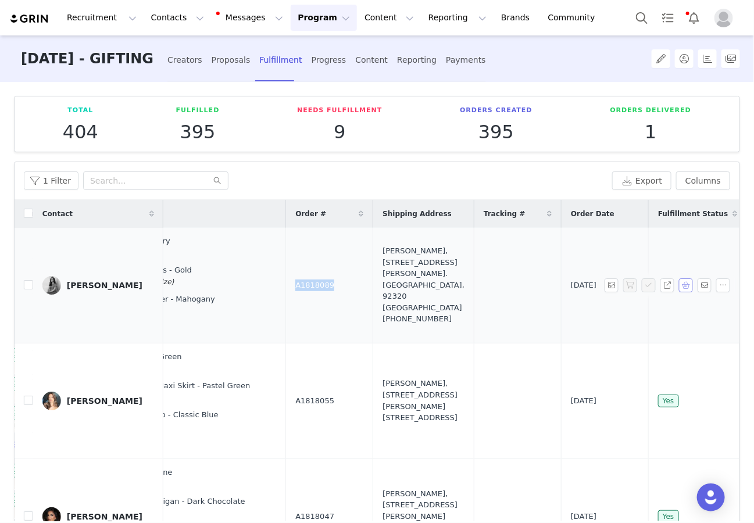
click at [687, 283] on button "button" at bounding box center [686, 285] width 14 height 14
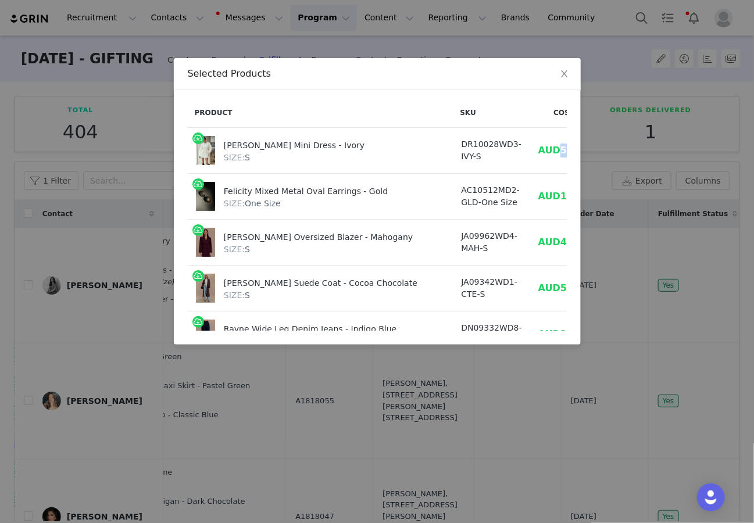
drag, startPoint x: 495, startPoint y: 150, endPoint x: 524, endPoint y: 150, distance: 29.1
click at [538, 150] on span "AUD56.53" at bounding box center [564, 150] width 52 height 11
copy span "56.53"
drag, startPoint x: 498, startPoint y: 245, endPoint x: 525, endPoint y: 245, distance: 27.3
click at [530, 245] on td "AUD47.64" at bounding box center [564, 243] width 68 height 46
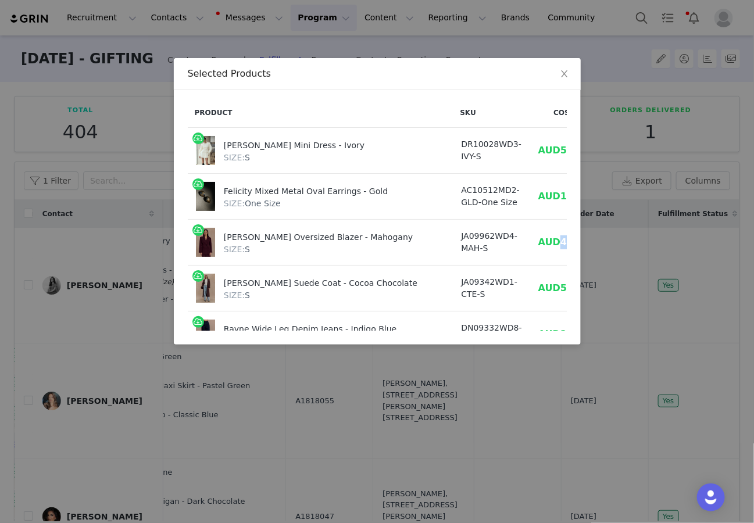
copy span "47.64"
drag, startPoint x: 498, startPoint y: 288, endPoint x: 526, endPoint y: 288, distance: 27.9
click at [530, 288] on td "AUD59.96" at bounding box center [564, 289] width 68 height 46
copy span "59.96"
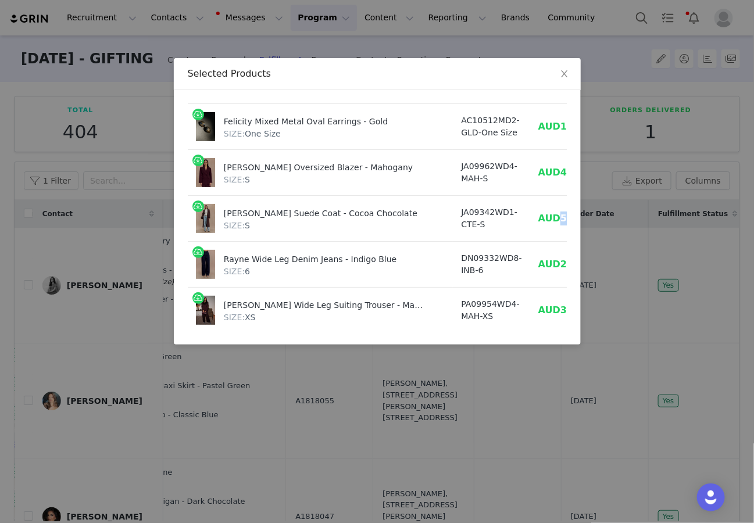
scroll to position [70, 0]
click at [538, 258] on span "AUD27.11" at bounding box center [564, 263] width 52 height 11
drag, startPoint x: 499, startPoint y: 259, endPoint x: 532, endPoint y: 259, distance: 32.6
click at [532, 259] on tr "Rayne Wide Leg Denim Jeans - Indigo Blue SIZE: 6 DN09332WD8-INB-6 AUD27.11 AUD1…" at bounding box center [430, 264] width 485 height 46
copy span "27.11"
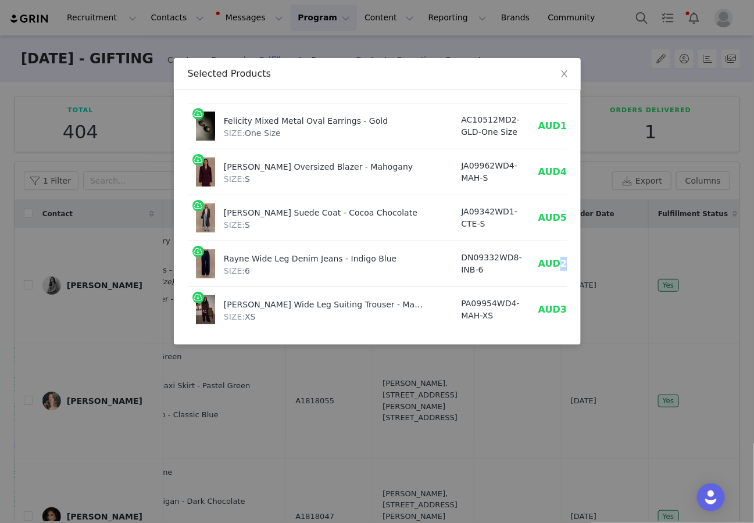
click at [233, 387] on div "Selected Products Product SKU Cost Price Beatrice Blazer Mini Dress - Ivory SIZ…" at bounding box center [377, 261] width 754 height 523
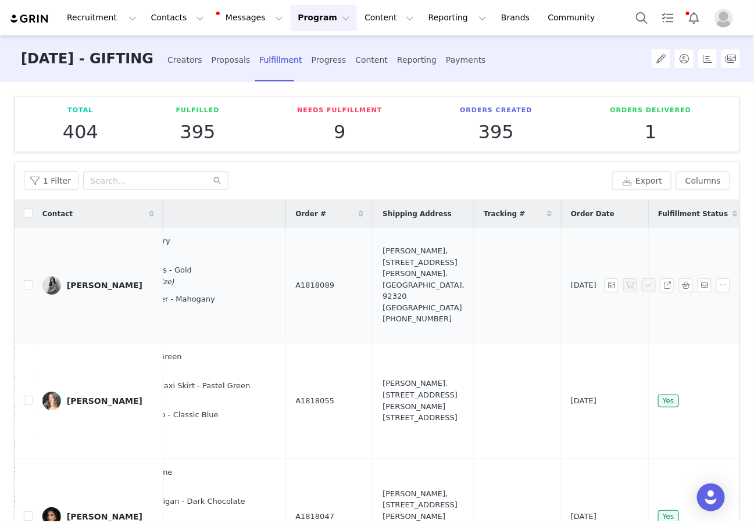
click at [286, 283] on td "A1818089" at bounding box center [329, 286] width 87 height 116
copy span "A1818089"
drag, startPoint x: 334, startPoint y: 260, endPoint x: 393, endPoint y: 298, distance: 69.8
click at [393, 298] on td "Dina Alami, 51 Av. Marcelin Berthelot. Châtillon, 92320 France +330638162350" at bounding box center [423, 286] width 101 height 116
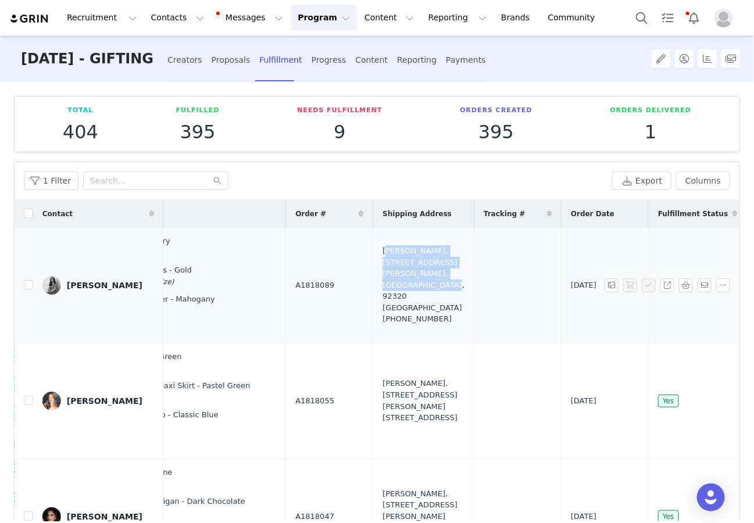
copy div "Dina Alami, 51 Av. Marcelin Berthelot. Châtillon, 92320 France"
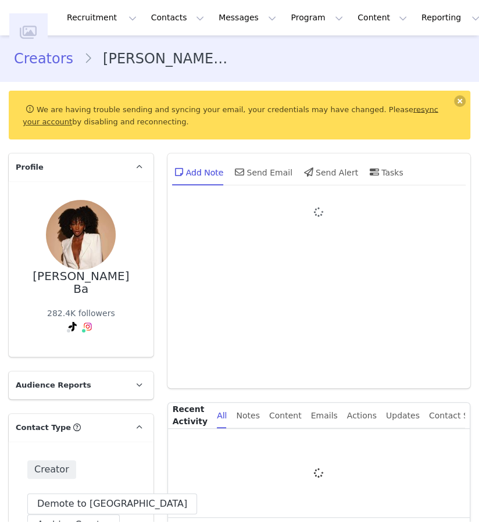
type input "+1 ([GEOGRAPHIC_DATA])"
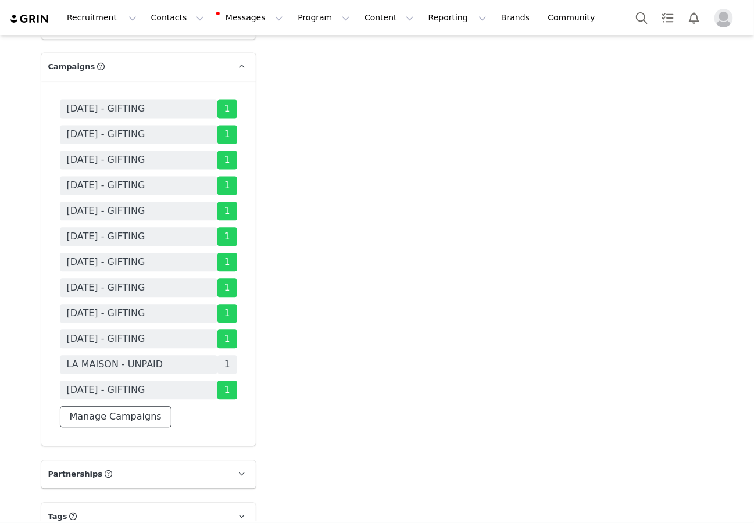
click at [121, 407] on button "Manage Campaigns" at bounding box center [116, 417] width 112 height 21
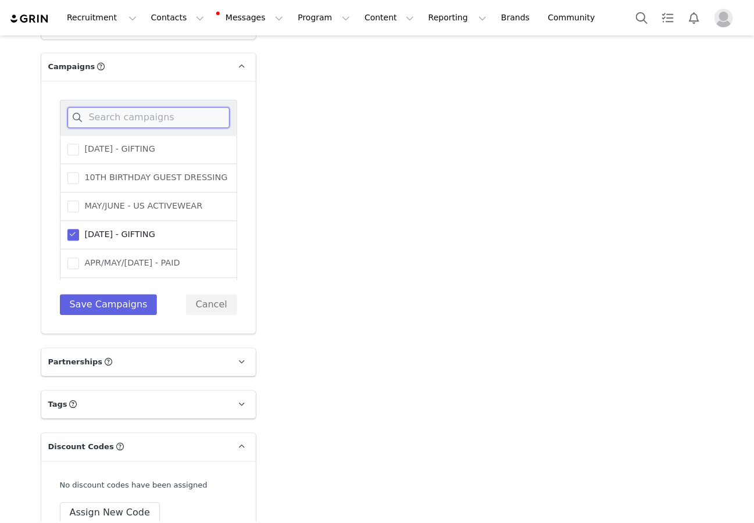
click at [189, 108] on input at bounding box center [148, 118] width 162 height 21
type input "sep"
click at [188, 135] on div "[DATE] - GIFTING" at bounding box center [148, 149] width 177 height 29
click at [155, 144] on span "[DATE] - GIFTING" at bounding box center [117, 149] width 76 height 11
click at [79, 144] on input "[DATE] - GIFTING" at bounding box center [79, 144] width 0 height 0
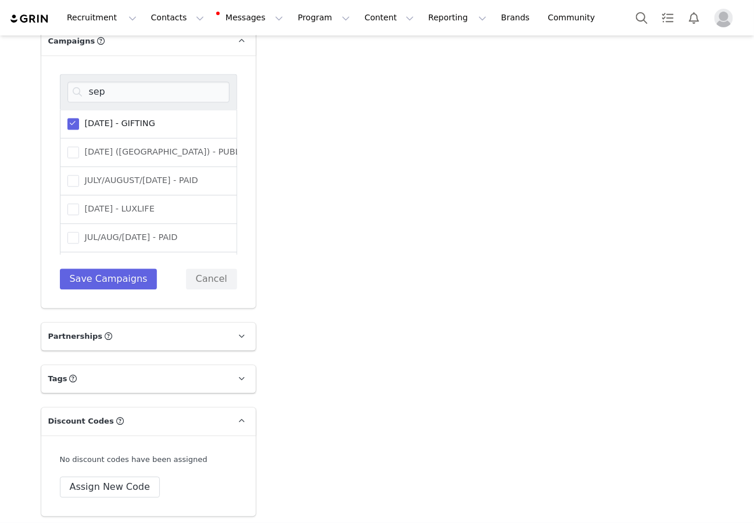
scroll to position [2413, 0]
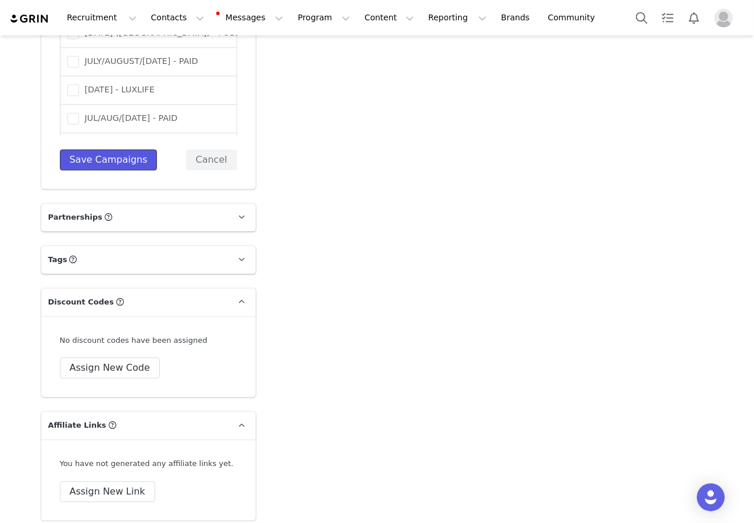
click at [105, 149] on button "Save Campaigns" at bounding box center [109, 159] width 98 height 21
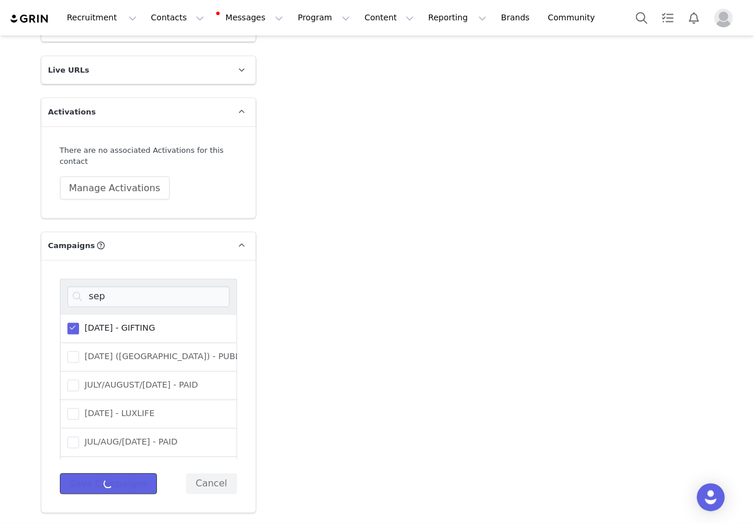
scroll to position [2073, 0]
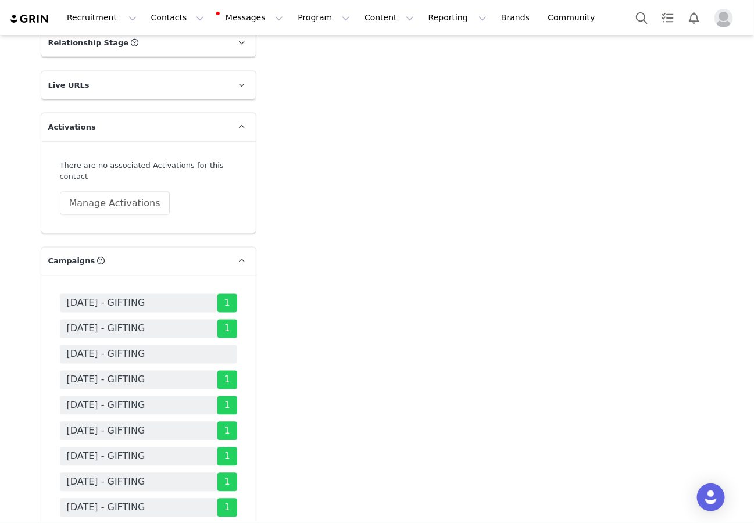
click at [194, 345] on span "[DATE] - GIFTING" at bounding box center [148, 354] width 177 height 19
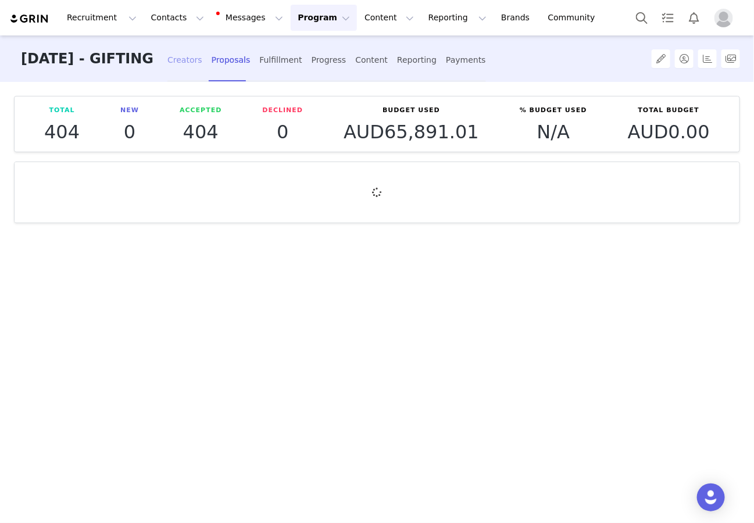
click at [202, 53] on div "Creators" at bounding box center [184, 60] width 35 height 31
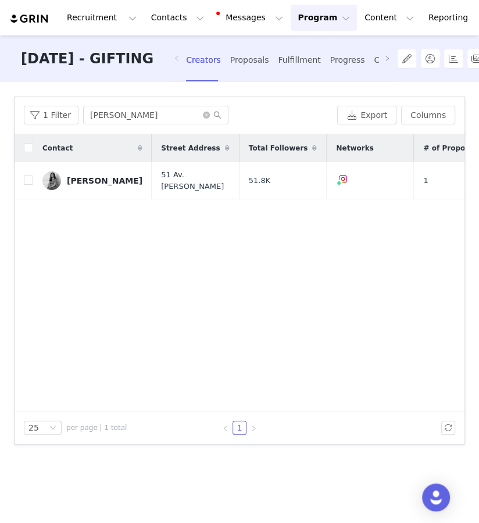
click at [153, 103] on div "1 Filter [PERSON_NAME] Export Columns" at bounding box center [240, 115] width 450 height 38
click at [153, 113] on input "[PERSON_NAME]" at bounding box center [155, 115] width 145 height 19
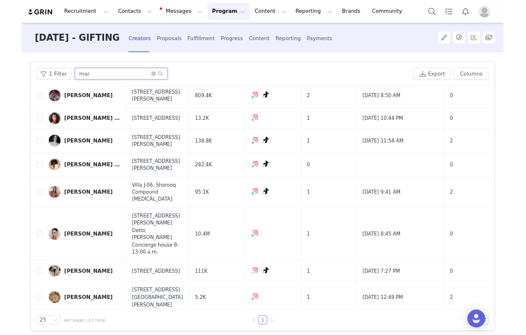
scroll to position [469, 0]
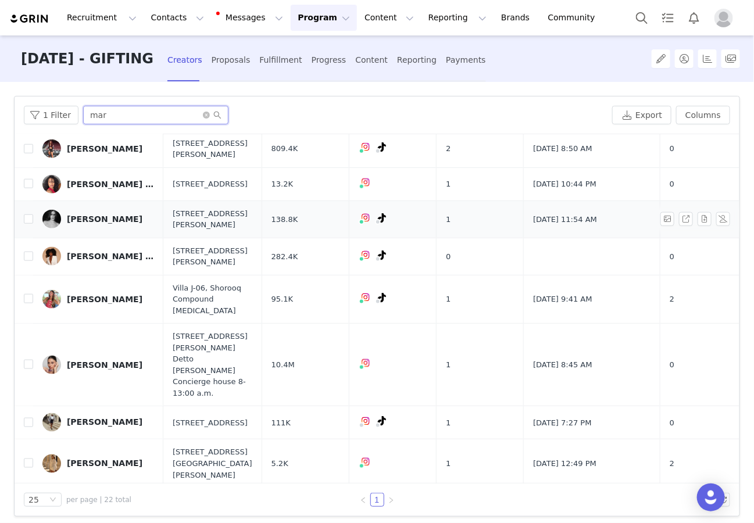
type input "mar"
click at [27, 261] on input "checkbox" at bounding box center [28, 256] width 9 height 9
checkbox input "true"
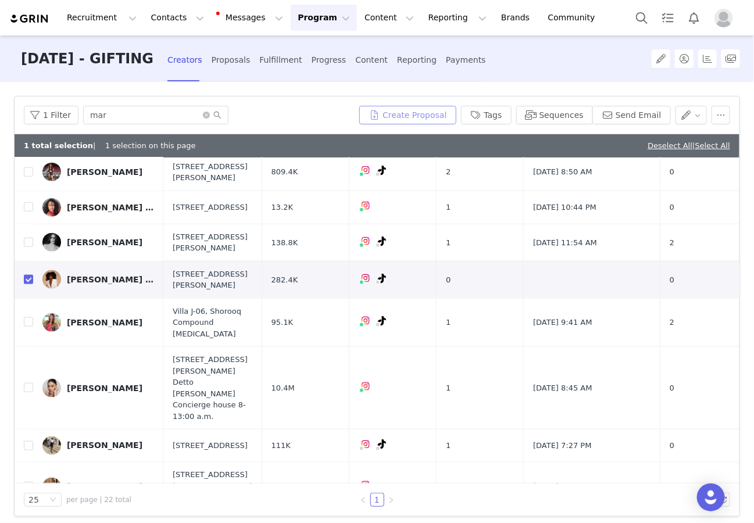
click at [407, 112] on button "Create Proposal" at bounding box center [407, 115] width 96 height 19
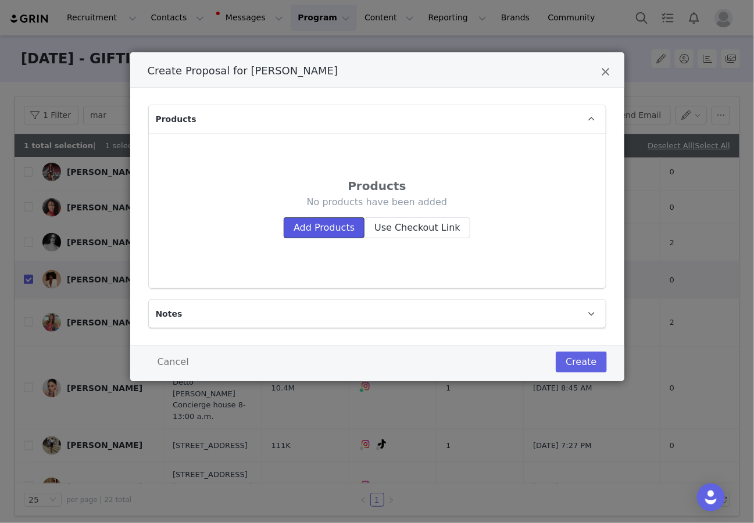
click at [301, 228] on button "Add Products" at bounding box center [324, 227] width 81 height 21
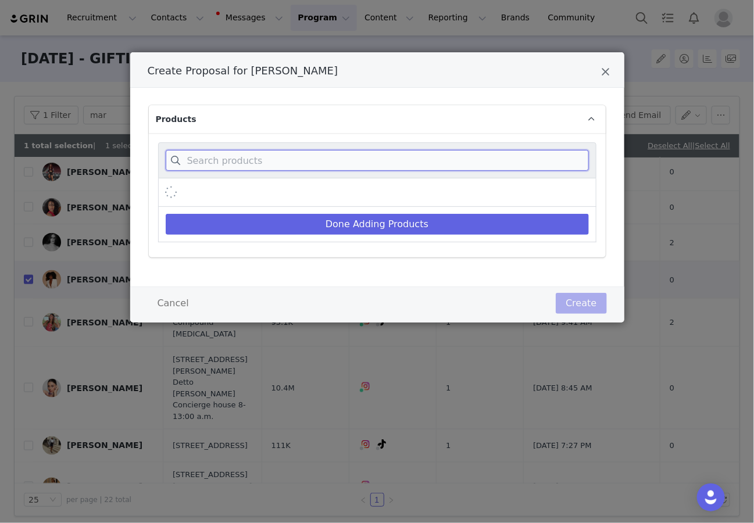
click at [310, 164] on input "Create Proposal for Mariam Ba" at bounding box center [377, 160] width 423 height 21
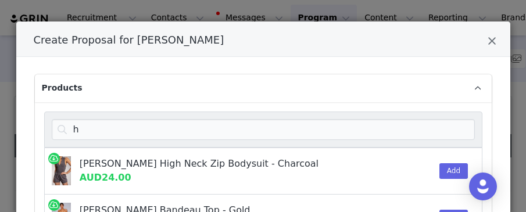
click at [275, 209] on div "Cassie Shimmer Bandeau Top - Gold" at bounding box center [227, 210] width 295 height 14
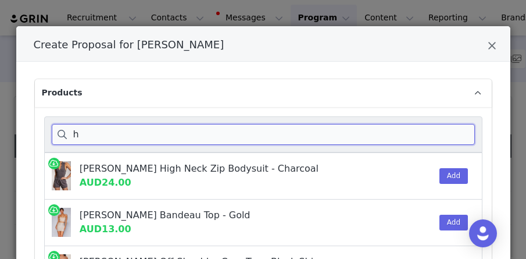
click at [262, 134] on input "h" at bounding box center [263, 134] width 423 height 21
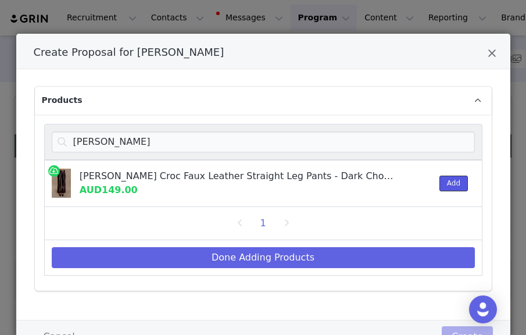
click at [459, 179] on button "Add" at bounding box center [453, 184] width 28 height 16
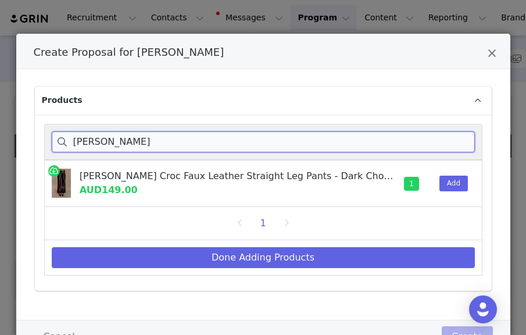
click at [343, 141] on input "henry" at bounding box center [263, 141] width 423 height 21
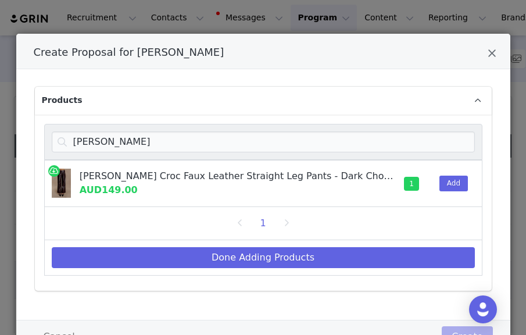
click at [246, 174] on div "Henry Croc Faux Leather Straight Leg Pants - Dark Chocolate" at bounding box center [238, 176] width 316 height 14
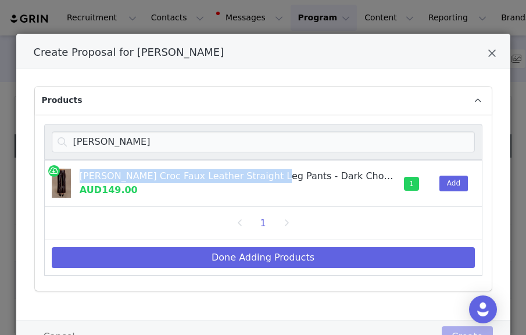
drag, startPoint x: 246, startPoint y: 174, endPoint x: 67, endPoint y: 174, distance: 179.0
click at [67, 174] on div "Henry Croc Faux Leather Straight Leg Pants - Dark Chocolate AUD149.00" at bounding box center [221, 183] width 339 height 32
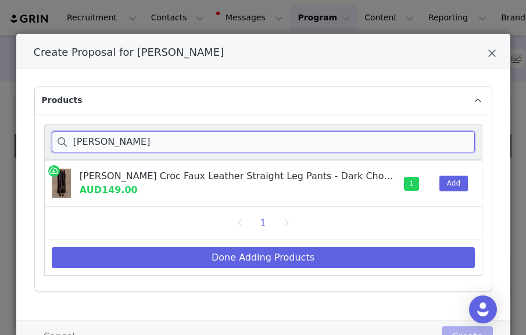
click at [114, 146] on input "henry" at bounding box center [263, 141] width 423 height 21
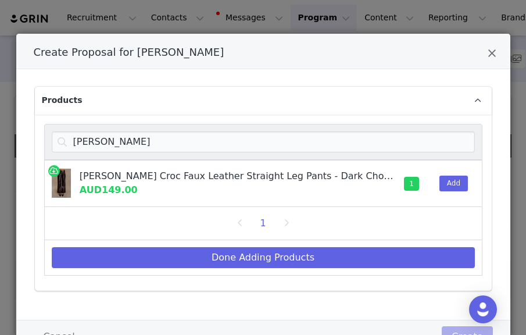
click at [114, 127] on div "henry" at bounding box center [263, 142] width 438 height 36
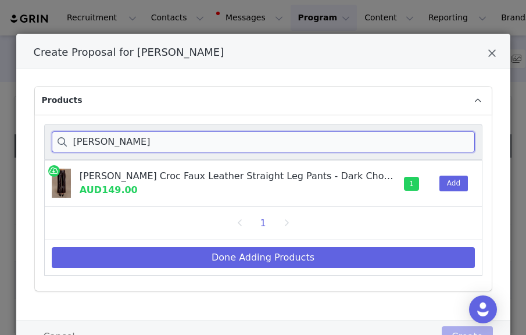
click at [114, 145] on input "henry" at bounding box center [263, 141] width 423 height 21
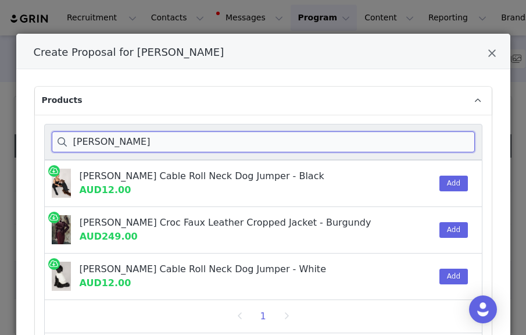
scroll to position [0, 0]
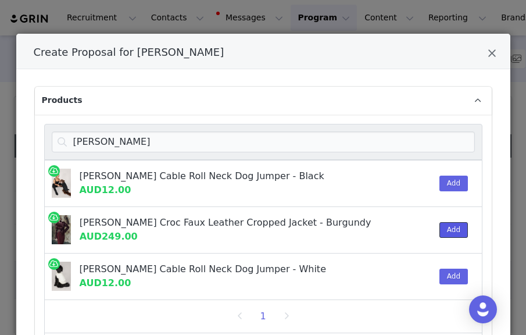
click at [448, 225] on button "Add" at bounding box center [453, 230] width 28 height 16
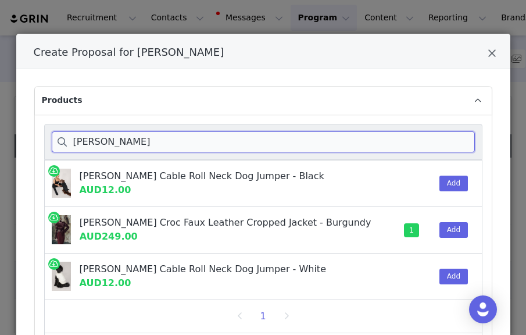
click at [332, 142] on input "archie" at bounding box center [263, 141] width 423 height 21
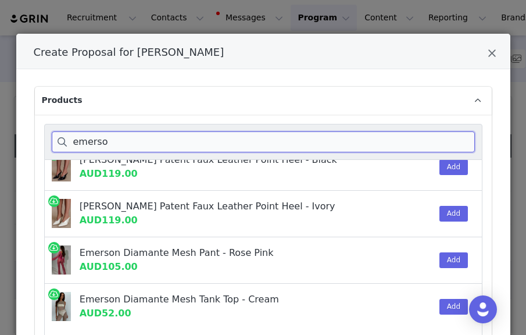
scroll to position [284, 0]
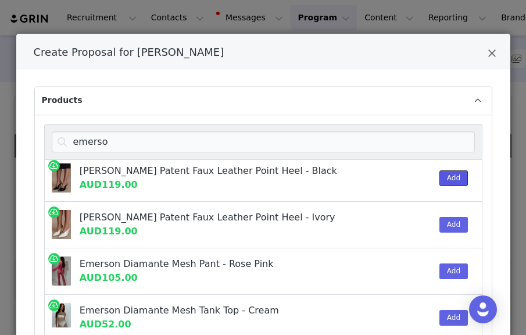
click at [448, 177] on button "Add" at bounding box center [453, 178] width 28 height 16
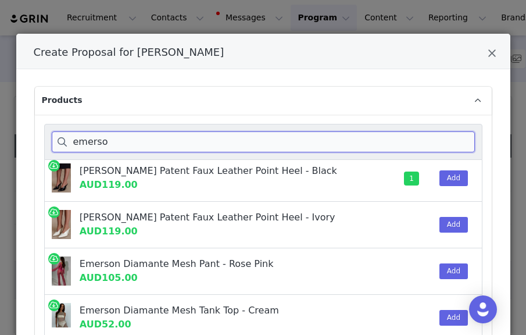
click at [367, 144] on input "emerso" at bounding box center [263, 141] width 423 height 21
type input "e"
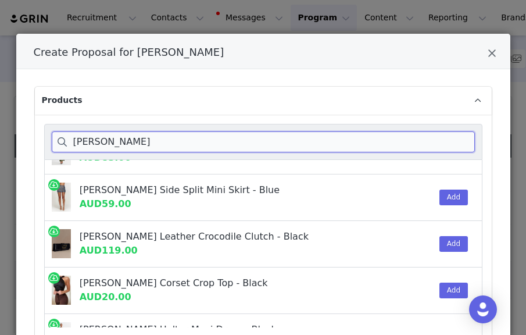
scroll to position [78, 0]
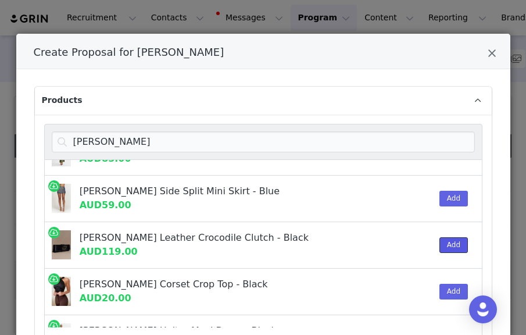
click at [445, 237] on button "Add" at bounding box center [453, 245] width 28 height 16
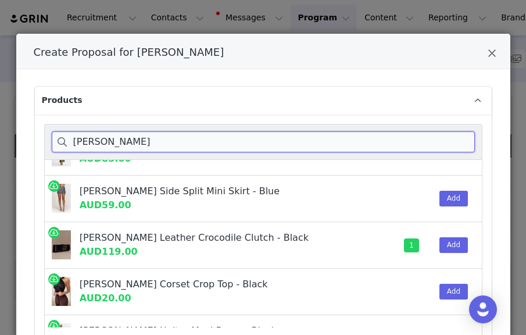
click at [430, 143] on input "jessica" at bounding box center [263, 141] width 423 height 21
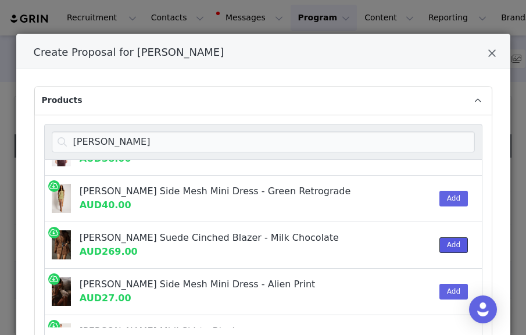
click at [450, 239] on button "Add" at bounding box center [453, 245] width 28 height 16
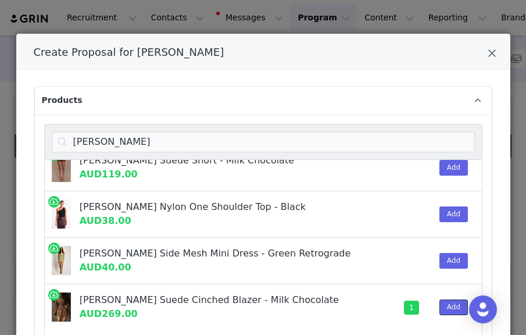
scroll to position [0, 0]
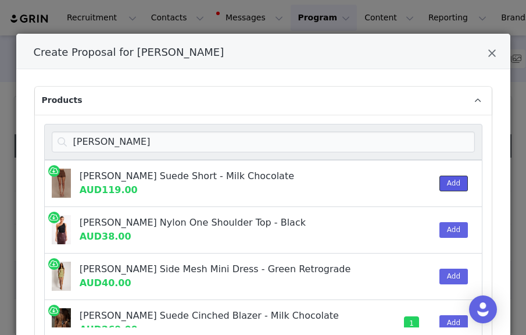
click at [451, 182] on button "Add" at bounding box center [453, 184] width 28 height 16
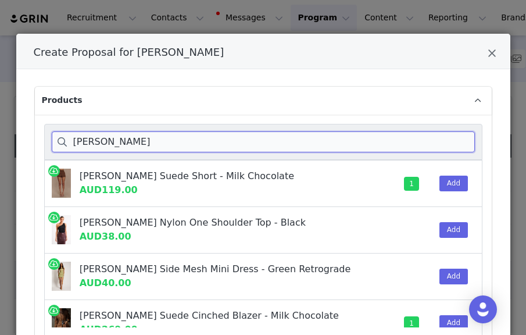
click at [403, 145] on input "sally" at bounding box center [263, 141] width 423 height 21
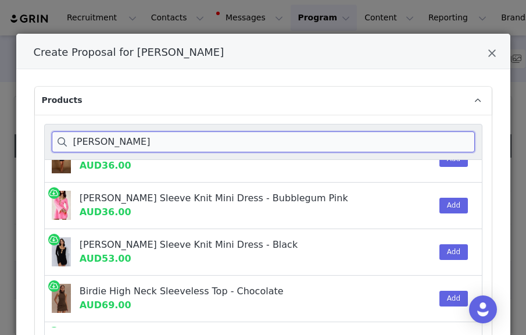
scroll to position [203, 0]
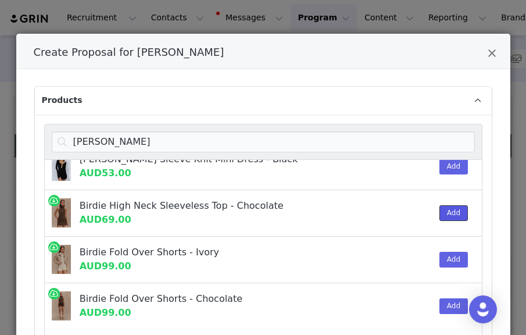
click at [449, 216] on button "Add" at bounding box center [453, 213] width 28 height 16
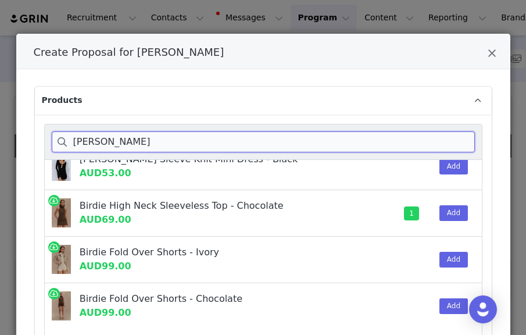
click at [149, 132] on input "birdi" at bounding box center [263, 141] width 423 height 21
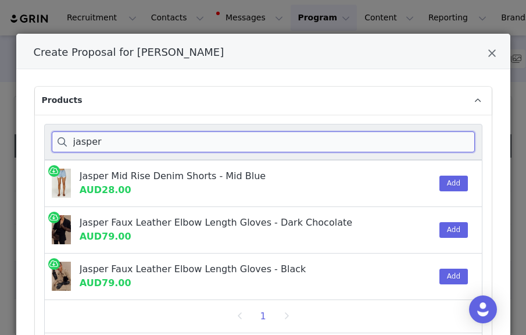
scroll to position [0, 0]
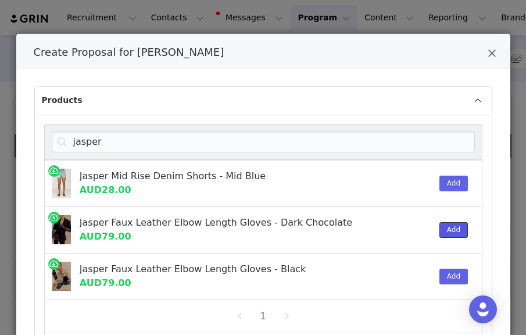
click at [459, 227] on button "Add" at bounding box center [453, 230] width 28 height 16
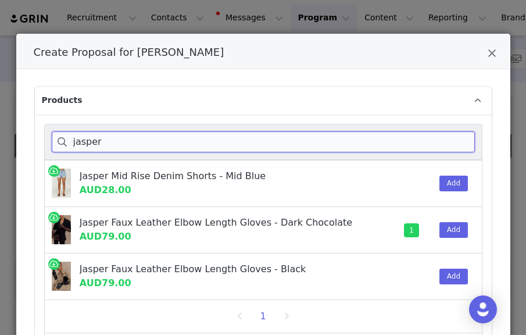
click at [214, 140] on input "jasper" at bounding box center [263, 141] width 423 height 21
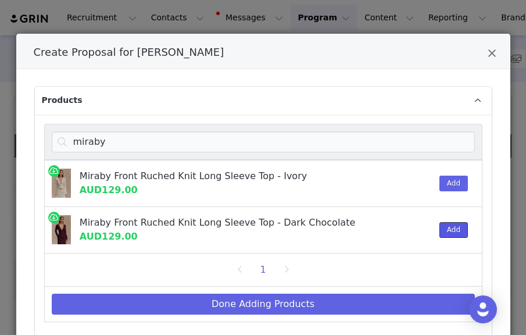
click at [464, 227] on button "Add" at bounding box center [453, 230] width 28 height 16
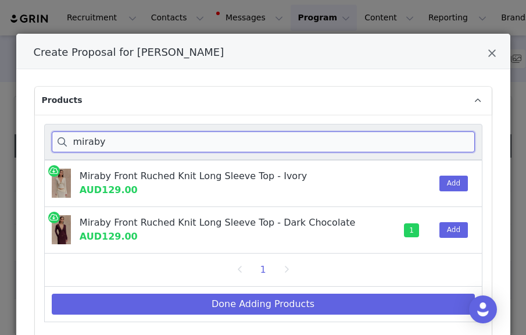
click at [404, 132] on input "miraby" at bounding box center [263, 141] width 423 height 21
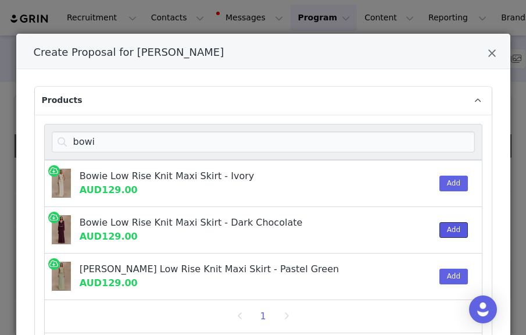
click at [453, 227] on button "Add" at bounding box center [453, 230] width 28 height 16
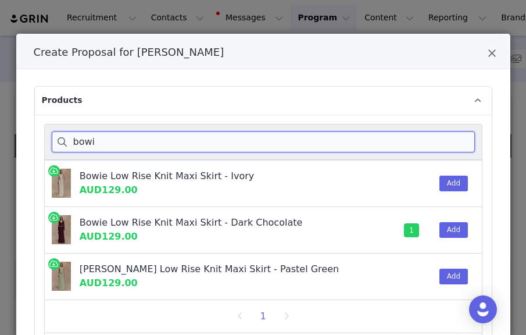
click at [331, 145] on input "bowi" at bounding box center [263, 141] width 423 height 21
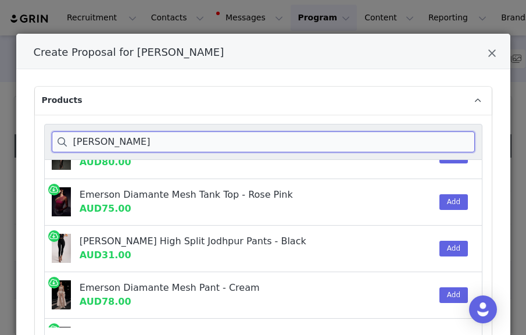
scroll to position [293, 0]
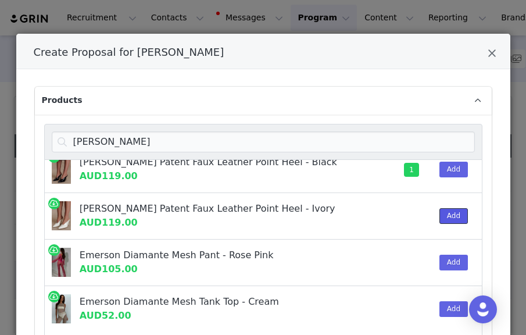
click at [452, 216] on button "Add" at bounding box center [453, 216] width 28 height 16
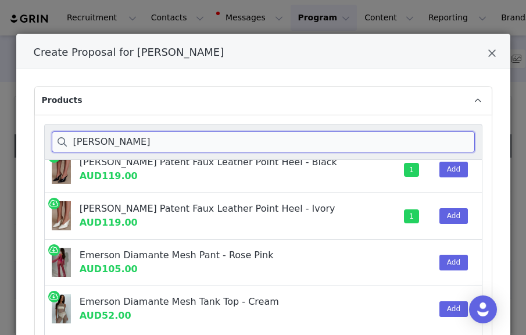
click at [348, 139] on input "emerson" at bounding box center [263, 141] width 423 height 21
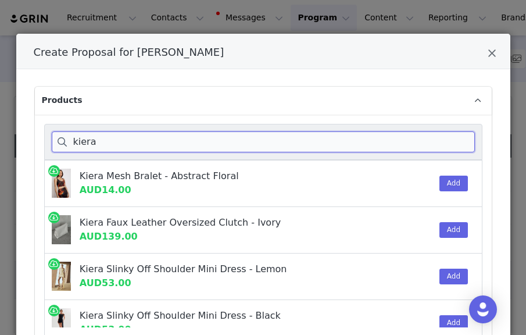
scroll to position [9, 0]
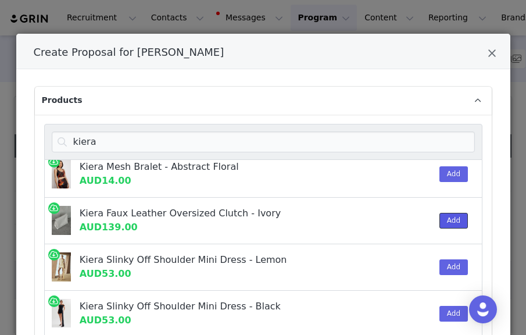
click at [441, 218] on button "Add" at bounding box center [453, 221] width 28 height 16
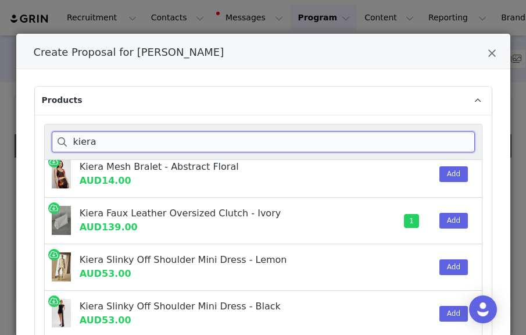
click at [420, 148] on input "kiera" at bounding box center [263, 141] width 423 height 21
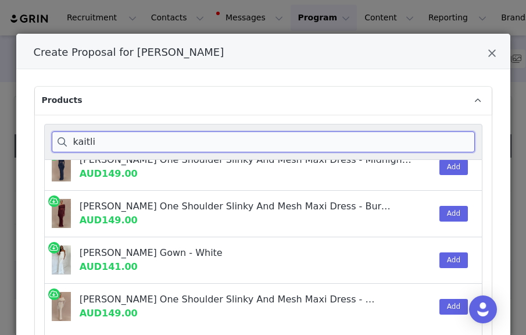
scroll to position [110, 0]
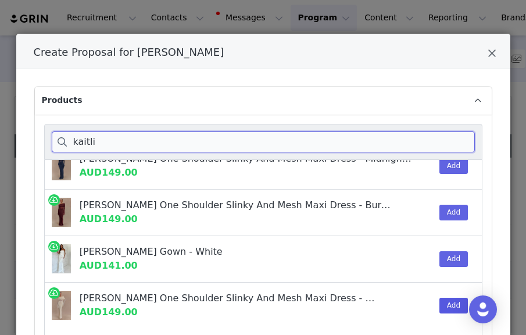
type input "kaitli"
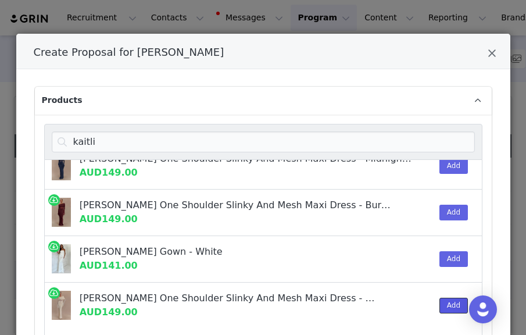
click at [449, 302] on button "Add" at bounding box center [453, 306] width 28 height 16
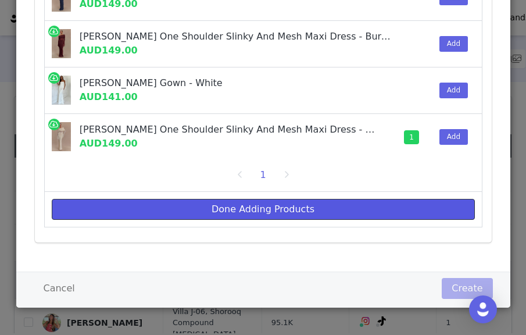
click at [412, 207] on button "Done Adding Products" at bounding box center [263, 209] width 423 height 21
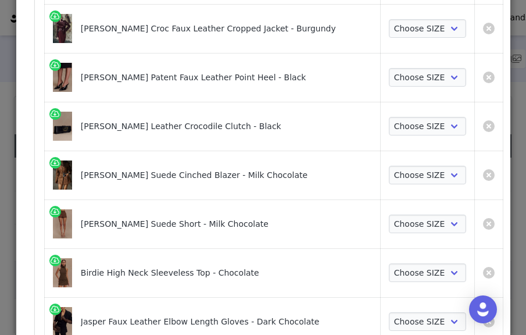
scroll to position [0, 0]
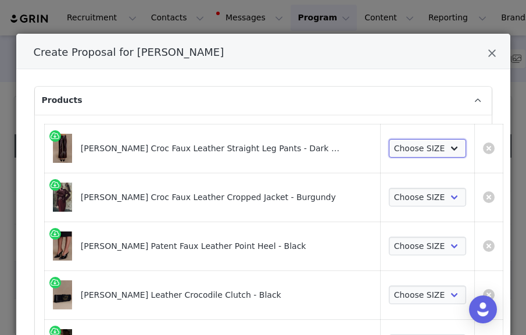
click at [402, 151] on select "Choose SIZE XXS XS S M L XL XXL 3XL" at bounding box center [427, 148] width 77 height 19
select select "27799108"
click at [389, 139] on select "Choose SIZE XXS XS S M L XL XXL 3XL" at bounding box center [427, 148] width 77 height 19
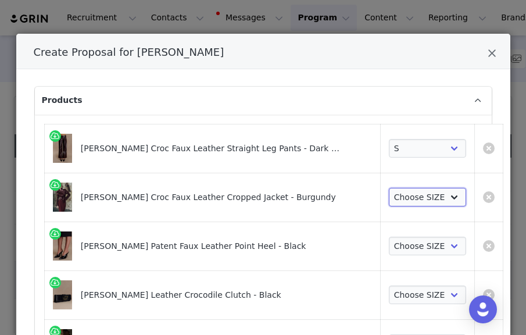
drag, startPoint x: 402, startPoint y: 151, endPoint x: 401, endPoint y: 189, distance: 37.8
click at [401, 189] on select "Choose SIZE XXS XS S M L XL XXL 3XL" at bounding box center [427, 197] width 77 height 19
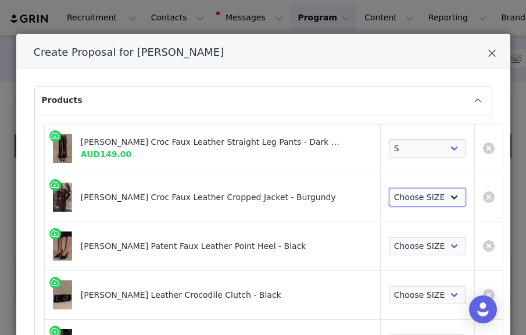
select select "27963204"
click at [389, 188] on select "Choose SIZE XXS XS S M L XL XXL 3XL" at bounding box center [427, 197] width 77 height 19
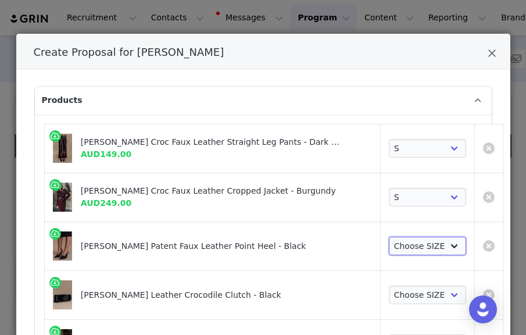
click at [389, 245] on select "Choose SIZE 35 36 37 38 39 40 41" at bounding box center [427, 246] width 77 height 19
select select "27693771"
click at [389, 237] on select "Choose SIZE 35 36 37 38 39 40 41" at bounding box center [427, 246] width 77 height 19
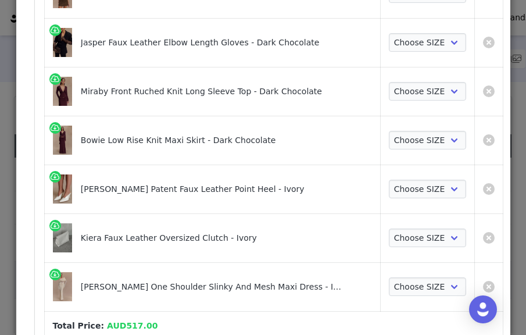
scroll to position [618, 0]
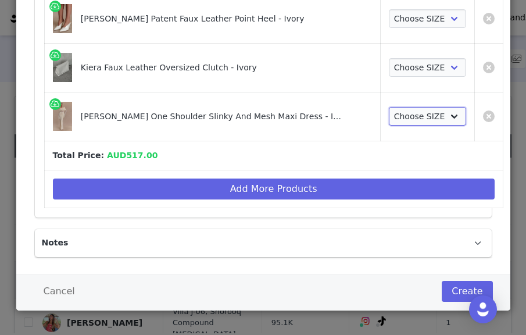
click at [406, 108] on select "Choose SIZE XXS XS S M L XL XXL 3XL" at bounding box center [427, 116] width 77 height 19
select select "25949252"
click at [389, 107] on select "Choose SIZE XXS XS S M L XL XXL 3XL" at bounding box center [427, 116] width 77 height 19
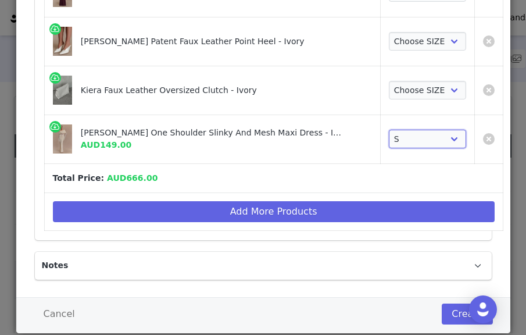
scroll to position [570, 0]
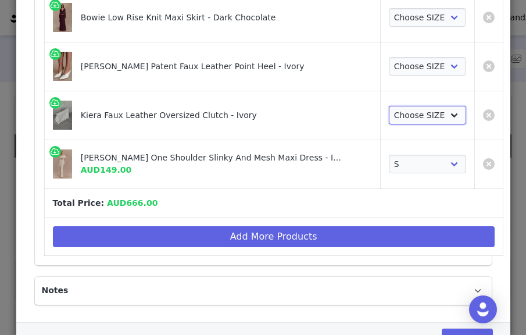
click at [400, 116] on select "Choose SIZE ONE SIZE" at bounding box center [427, 115] width 77 height 19
select select "27694630"
click at [389, 106] on select "Choose SIZE ONE SIZE" at bounding box center [427, 115] width 77 height 19
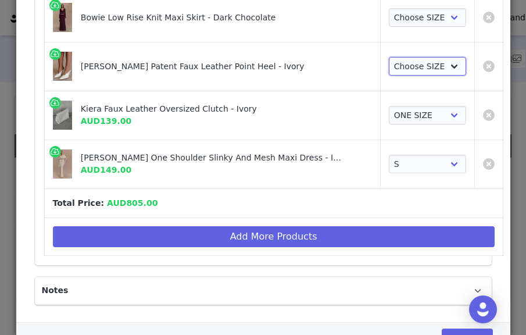
click at [401, 63] on select "Choose SIZE 35 36 37 38 39 40 41" at bounding box center [427, 66] width 77 height 19
select select "27695921"
click at [389, 57] on select "Choose SIZE 35 36 37 38 39 40 41" at bounding box center [427, 66] width 77 height 19
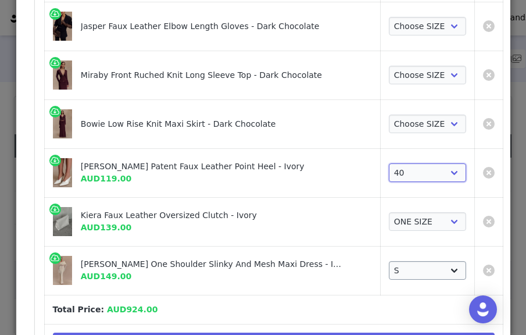
scroll to position [423, 0]
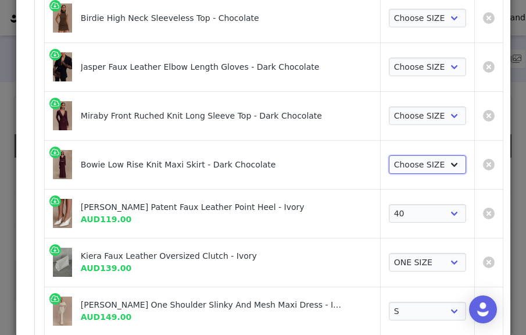
click at [391, 164] on select "Choose SIZE XXS XS S M L XL XXL 3XL" at bounding box center [427, 164] width 77 height 19
select select "27418145"
click at [389, 155] on select "Choose SIZE XXS XS S M L XL XXL 3XL" at bounding box center [427, 164] width 77 height 19
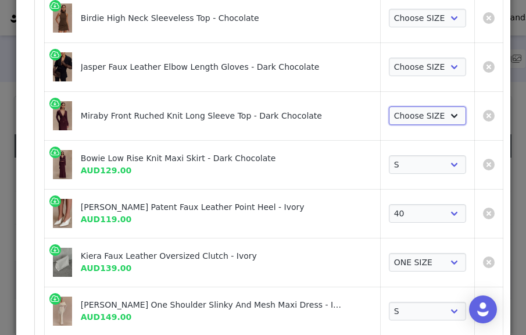
click at [395, 109] on select "Choose SIZE XXS XS S M L XL XXL 3XL" at bounding box center [427, 115] width 77 height 19
select select "27410554"
click at [389, 106] on select "Choose SIZE XXS XS S M L XL XXL 3XL" at bounding box center [427, 115] width 77 height 19
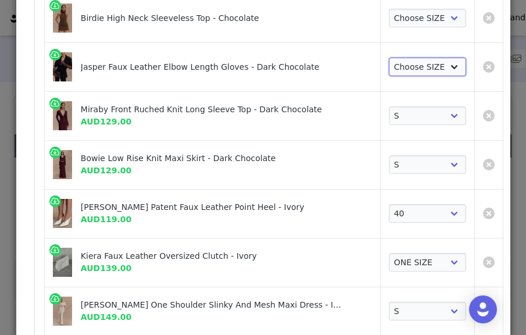
click at [405, 58] on select "Choose SIZE S M L" at bounding box center [427, 67] width 77 height 19
click at [389, 58] on select "Choose SIZE S M L" at bounding box center [427, 67] width 77 height 19
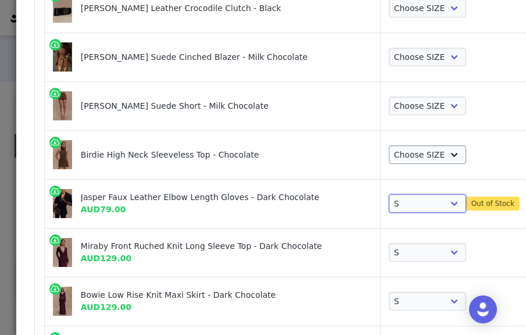
scroll to position [259, 0]
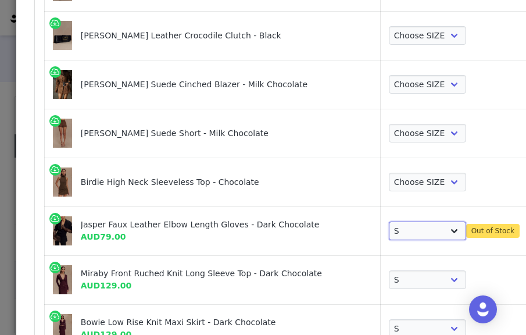
click at [389, 227] on select "Choose SIZE S M L" at bounding box center [427, 230] width 77 height 19
click at [389, 221] on select "Choose SIZE S M L" at bounding box center [427, 230] width 77 height 19
click at [389, 232] on select "Choose SIZE S M L" at bounding box center [427, 230] width 77 height 19
select select "24664196"
click at [389, 221] on select "Choose SIZE S M L" at bounding box center [427, 230] width 77 height 19
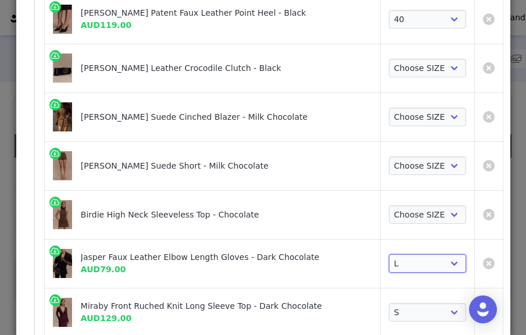
scroll to position [224, 0]
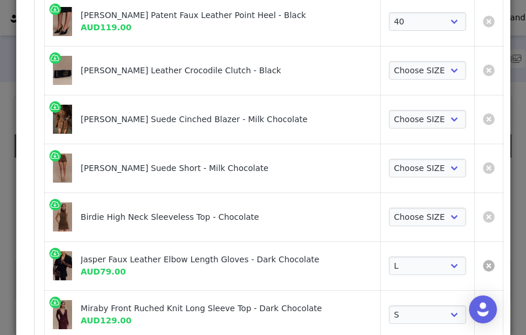
click at [478, 264] on link "Create Proposal for Mariam Ba" at bounding box center [489, 266] width 12 height 12
select select "27695921"
select select "27694630"
select select "25949252"
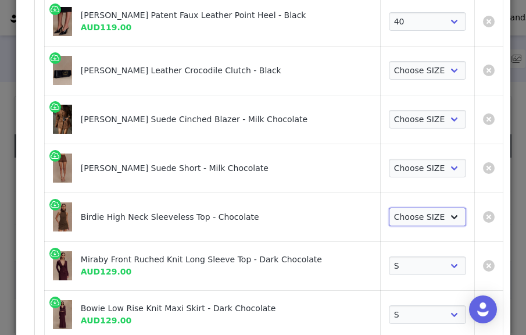
click at [394, 209] on select "Choose SIZE XXS XS S M L XL XXL 3XL" at bounding box center [427, 217] width 77 height 19
select select "25939054"
click at [389, 208] on select "Choose SIZE XXS XS S M L XL XXL 3XL" at bounding box center [427, 217] width 77 height 19
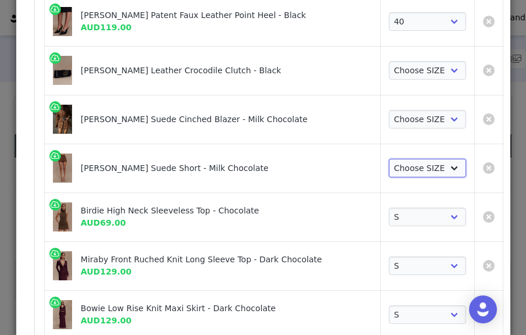
click at [399, 166] on select "Choose SIZE XXS XS S M L XL XXL 3XL" at bounding box center [427, 168] width 77 height 19
select select "26335846"
click at [389, 159] on select "Choose SIZE XXS XS S M L XL XXL 3XL" at bounding box center [427, 168] width 77 height 19
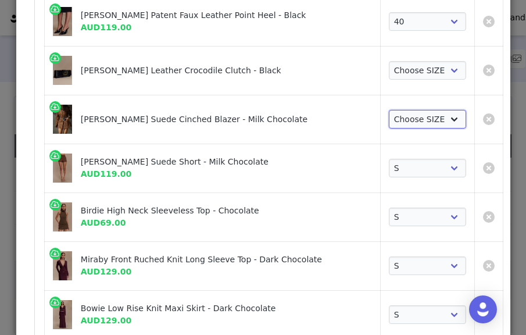
click at [389, 113] on select "Choose SIZE XXS XS S M L XL XXL 3XL" at bounding box center [427, 119] width 77 height 19
select select "26335830"
click at [389, 110] on select "Choose SIZE XXS XS S M L XL XXL 3XL" at bounding box center [427, 119] width 77 height 19
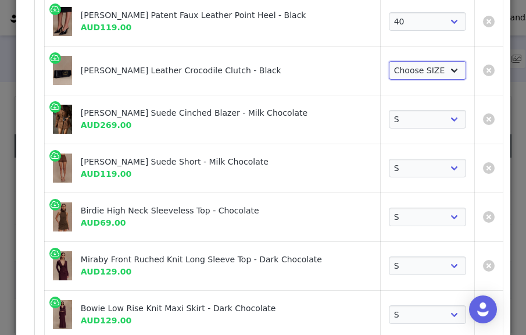
click at [389, 74] on select "Choose SIZE ONE SIZE" at bounding box center [427, 70] width 77 height 19
select select "27695957"
click at [389, 61] on select "Choose SIZE ONE SIZE" at bounding box center [427, 70] width 77 height 19
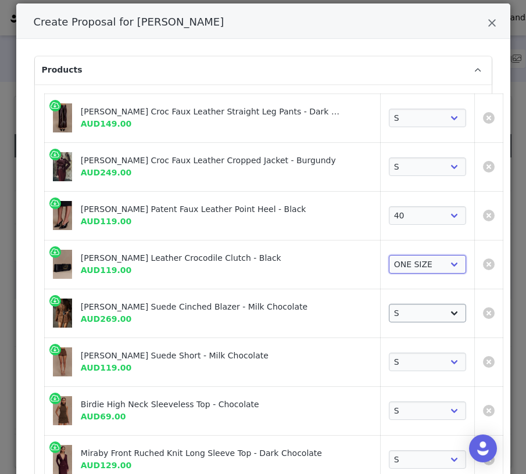
scroll to position [53, 0]
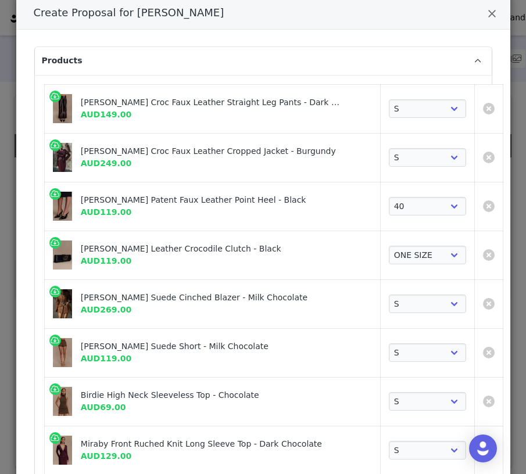
click at [380, 378] on td "Choose SIZE XXS XS S M L XL XXL 3XL" at bounding box center [427, 401] width 94 height 49
click at [389, 392] on select "Choose SIZE XXS XS S M L XL XXL 3XL" at bounding box center [427, 401] width 77 height 19
select select "25939053"
click at [389, 392] on select "Choose SIZE XXS XS S M L XL XXL 3XL" at bounding box center [427, 401] width 77 height 19
click at [138, 101] on div "Henry Croc Faux Leather Straight Leg Pants - Dark Chocolate" at bounding box center [212, 102] width 262 height 12
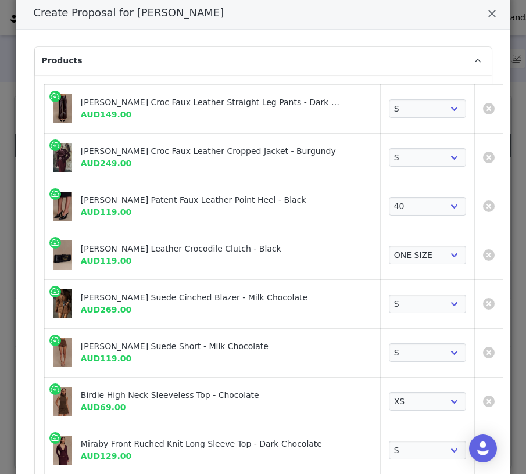
click at [137, 129] on td "Henry Croc Faux Leather Straight Leg Pants - Dark Chocolate AUD149.00" at bounding box center [212, 108] width 336 height 49
click at [132, 206] on div "Emerson Patent Faux Leather Point Heel - Black AUD119.00" at bounding box center [226, 206] width 291 height 24
click at [132, 246] on div "[PERSON_NAME] Leather Crocodile Clutch - Black" at bounding box center [212, 249] width 262 height 12
click at [131, 284] on td "Sally Faux Suede Cinched Blazer - Milk Chocolate AUD269.00" at bounding box center [212, 304] width 336 height 49
click at [131, 337] on div "Sally Faux Suede Short - Milk Chocolate AUD119.00" at bounding box center [212, 353] width 319 height 32
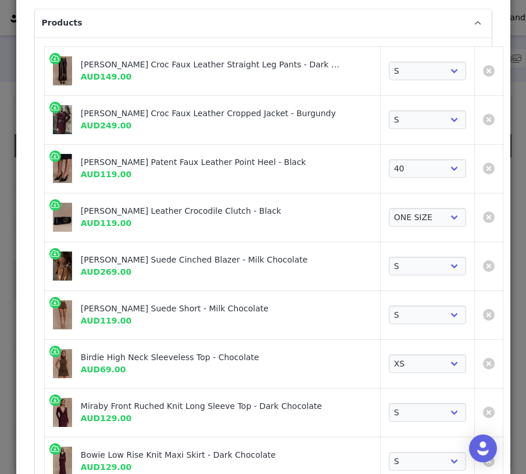
click at [131, 359] on div "Birdie High Neck Sleeveless Top - Chocolate" at bounding box center [212, 358] width 262 height 12
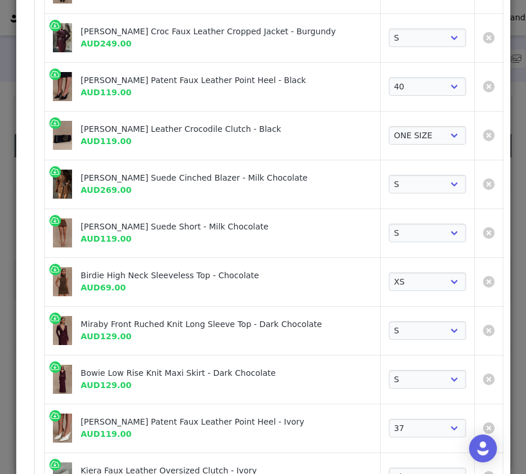
scroll to position [201, 0]
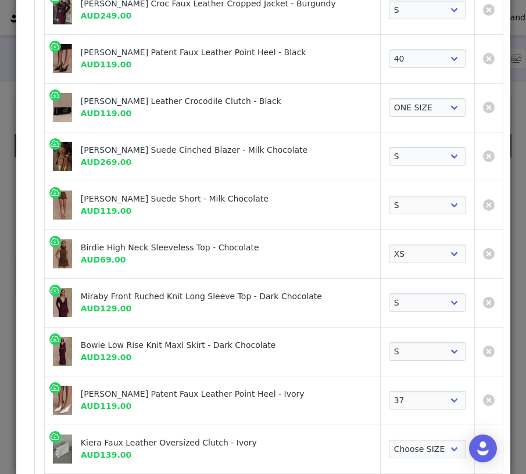
click at [137, 295] on div "Miraby Front Ruched Knit Long Sleeve Top - Dark Chocolate" at bounding box center [212, 297] width 262 height 12
click at [131, 351] on div "Bowie Low Rise Knit Maxi Skirt - Dark Chocolate AUD129.00" at bounding box center [226, 351] width 291 height 24
click at [133, 404] on div "Emerson Patent Faux Leather Point Heel - Ivory AUD119.00" at bounding box center [226, 400] width 291 height 24
click at [133, 425] on td "Kiera Faux Leather Oversized Clutch - Ivory AUD139.00" at bounding box center [212, 449] width 336 height 49
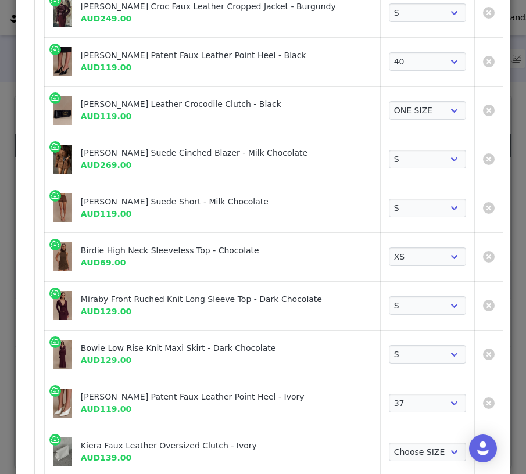
scroll to position [201, 0]
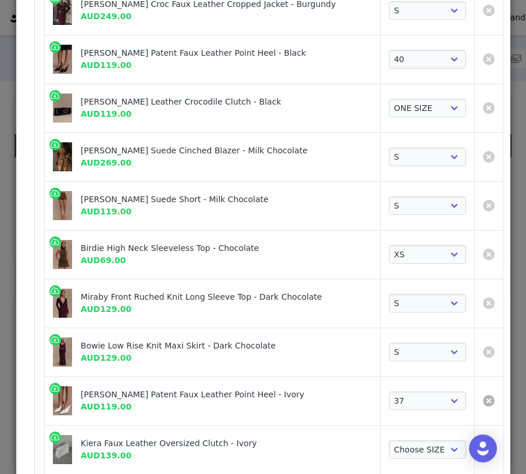
click at [478, 399] on link "Create Proposal for Mariam Ba" at bounding box center [489, 401] width 12 height 12
select select "27694630"
select select "25949252"
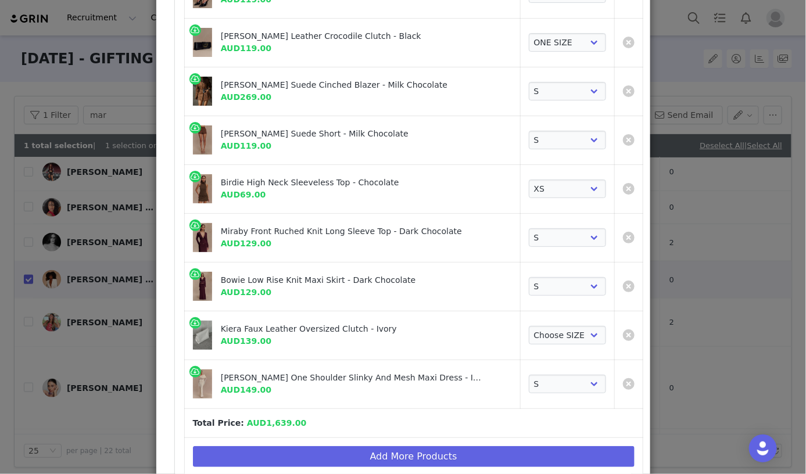
scroll to position [265, 0]
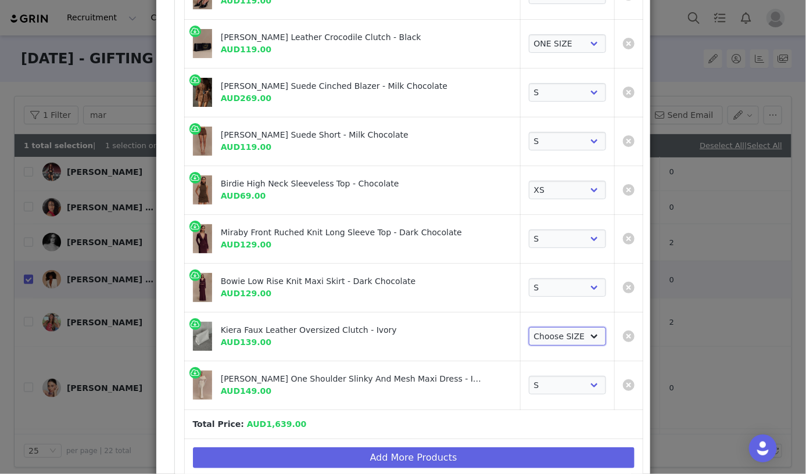
click at [478, 332] on select "Choose SIZE ONE SIZE" at bounding box center [567, 336] width 77 height 19
click at [478, 329] on td "Create Proposal for Mariam Ba" at bounding box center [628, 336] width 28 height 49
drag, startPoint x: 603, startPoint y: 331, endPoint x: 564, endPoint y: 323, distance: 39.7
click at [478, 324] on tr "Kiera Faux Leather Oversized Clutch - Ivory AUD139.00 Choose SIZE ONE SIZE" at bounding box center [413, 336] width 459 height 49
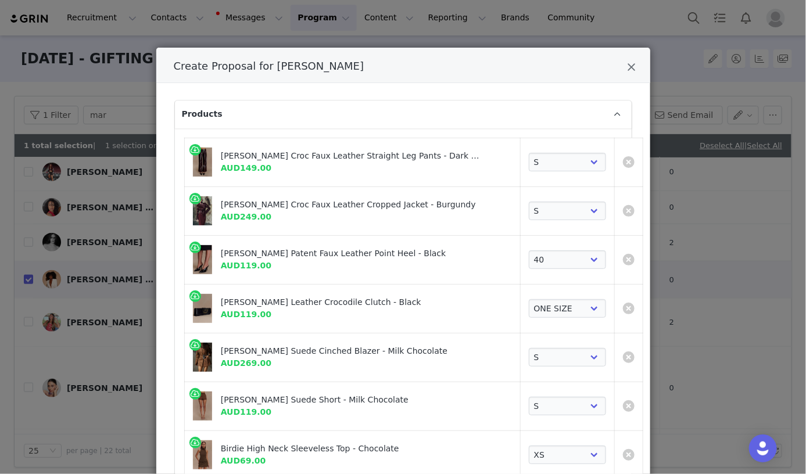
scroll to position [395, 0]
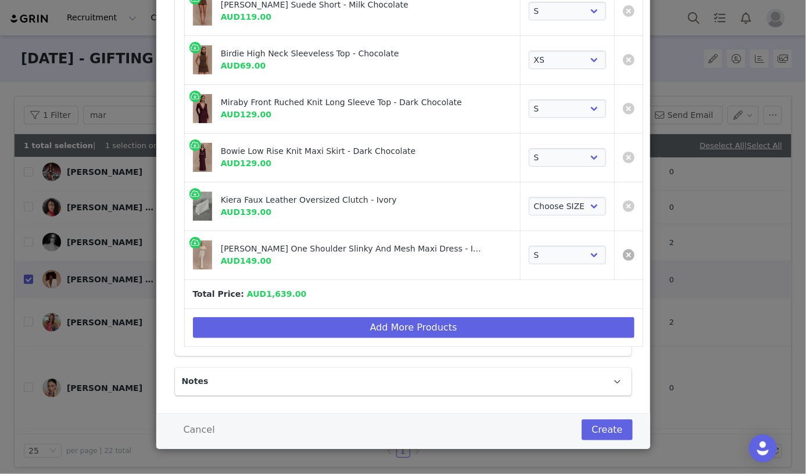
click at [478, 251] on link "Create Proposal for Mariam Ba" at bounding box center [629, 255] width 12 height 12
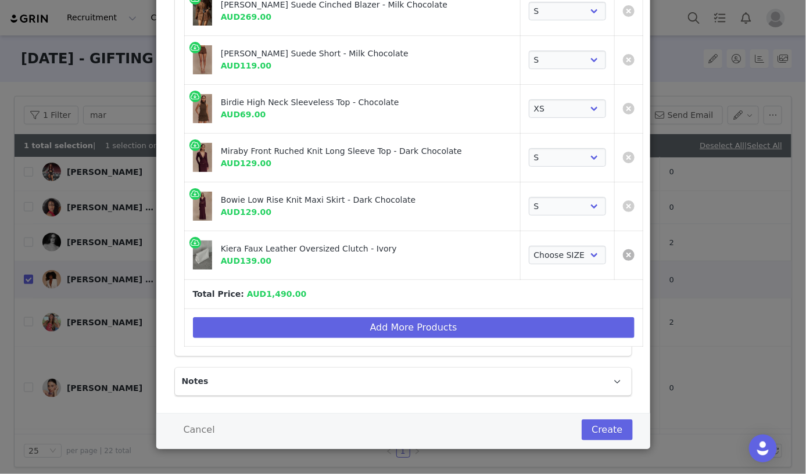
click at [478, 253] on link "Create Proposal for Mariam Ba" at bounding box center [629, 255] width 12 height 12
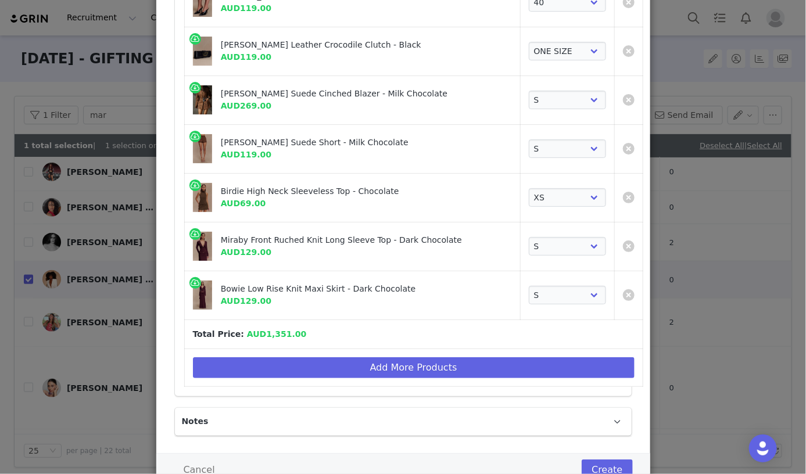
scroll to position [298, 0]
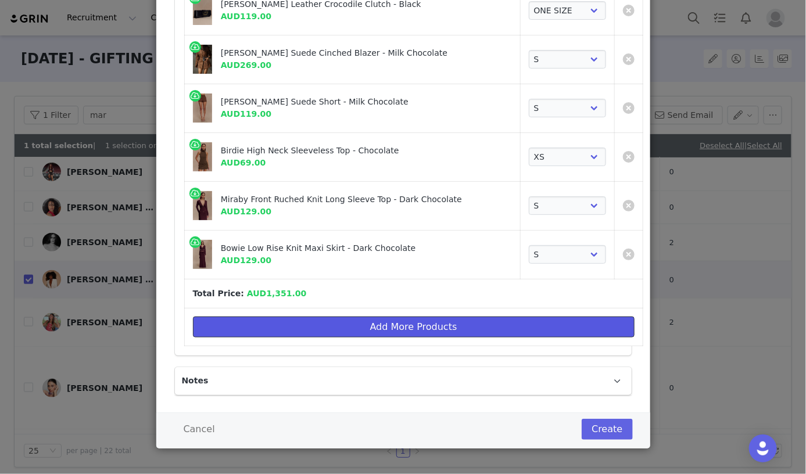
click at [478, 329] on button "Add More Products" at bounding box center [414, 327] width 442 height 21
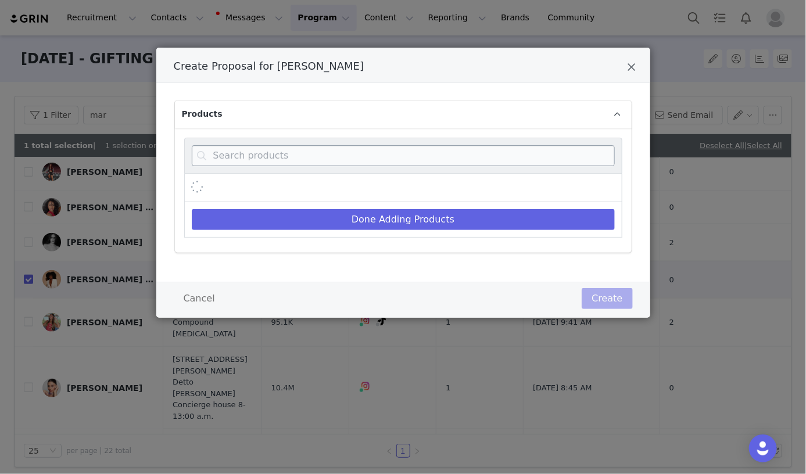
scroll to position [0, 0]
click at [478, 152] on input "Create Proposal for Mariam Ba" at bounding box center [403, 155] width 423 height 21
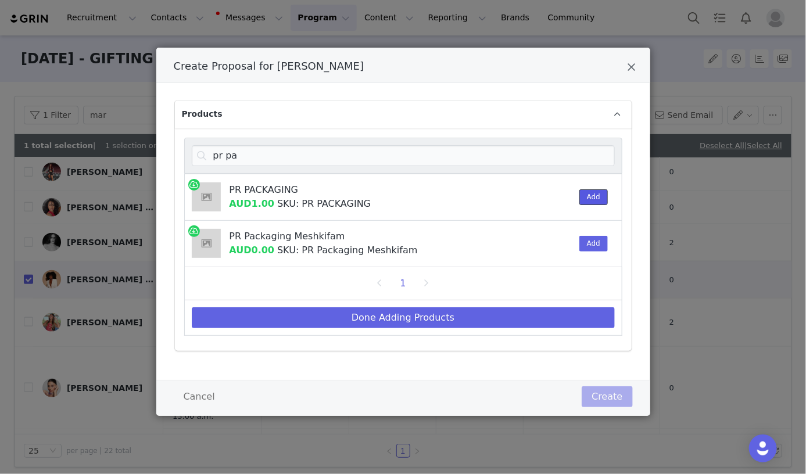
click at [478, 199] on button "Add" at bounding box center [594, 197] width 28 height 16
click at [478, 146] on input "pr pa" at bounding box center [403, 155] width 423 height 21
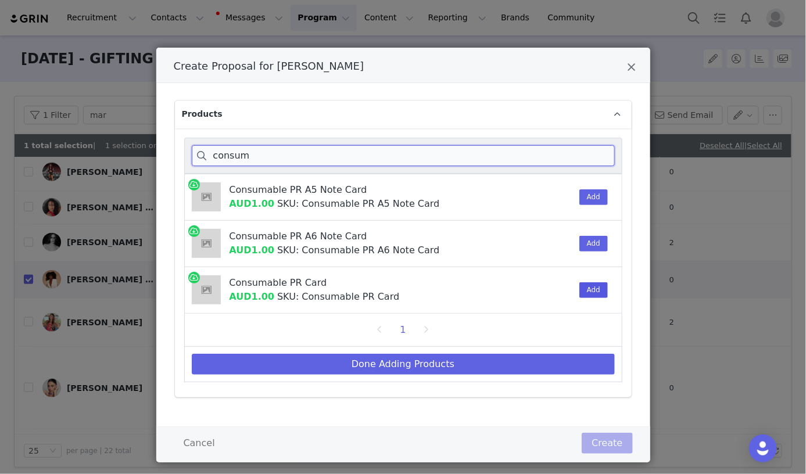
type input "consum"
click at [478, 296] on button "Add" at bounding box center [594, 290] width 28 height 16
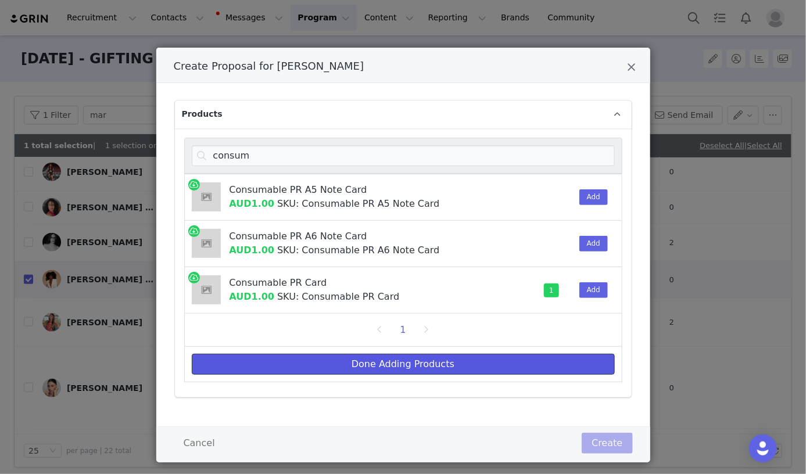
click at [478, 355] on button "Done Adding Products" at bounding box center [403, 364] width 423 height 21
select select "27799108"
select select "27963204"
select select "27693771"
select select "27695957"
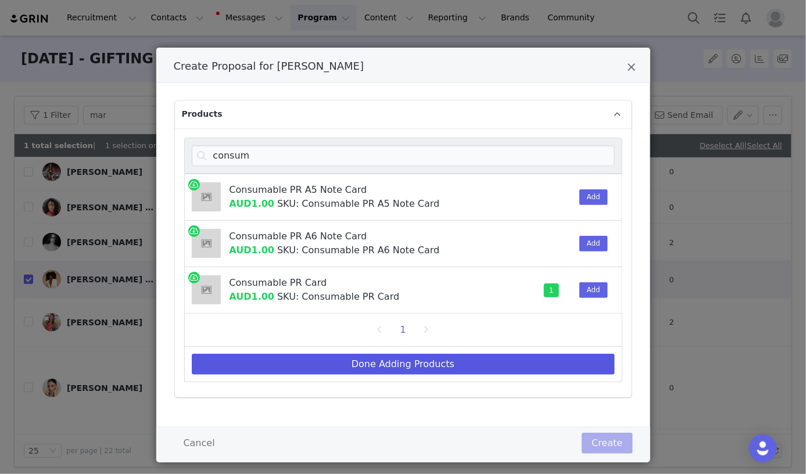
select select "26335830"
select select "26335846"
select select "25939053"
select select "27410554"
select select "27418145"
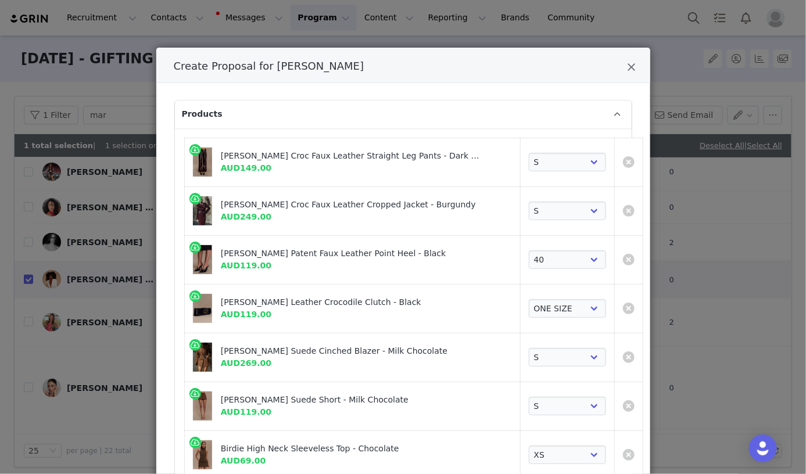
scroll to position [395, 0]
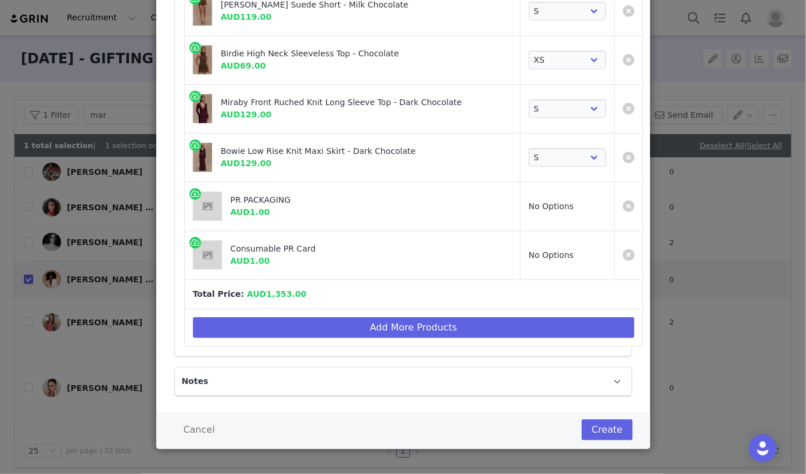
click at [478, 413] on div "Cancel Create" at bounding box center [403, 431] width 494 height 36
click at [478, 421] on button "Create" at bounding box center [607, 430] width 51 height 21
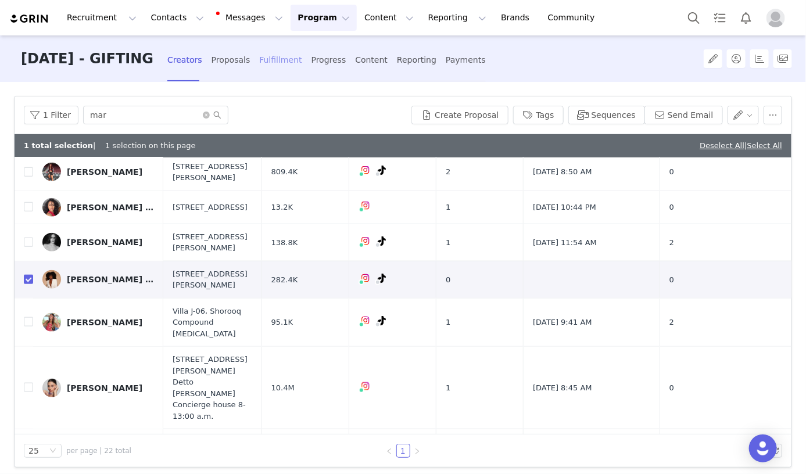
click at [301, 57] on div "Fulfillment" at bounding box center [280, 60] width 42 height 31
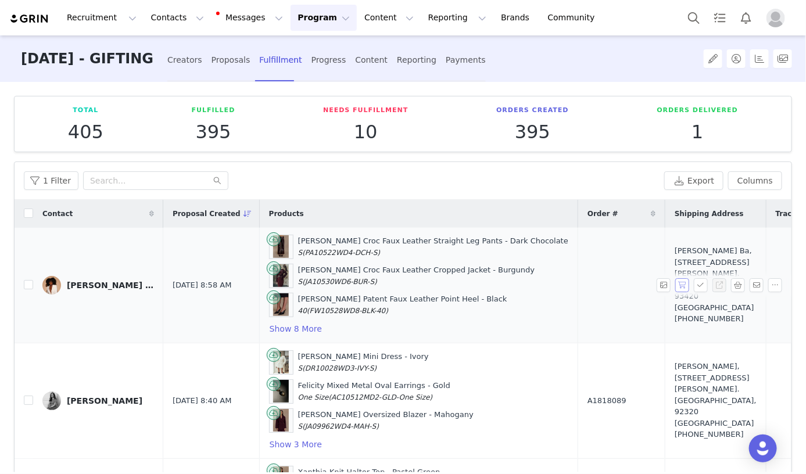
click at [478, 286] on button "button" at bounding box center [682, 285] width 14 height 14
click at [478, 286] on button "button" at bounding box center [701, 285] width 14 height 14
click at [478, 289] on button "button" at bounding box center [738, 285] width 14 height 14
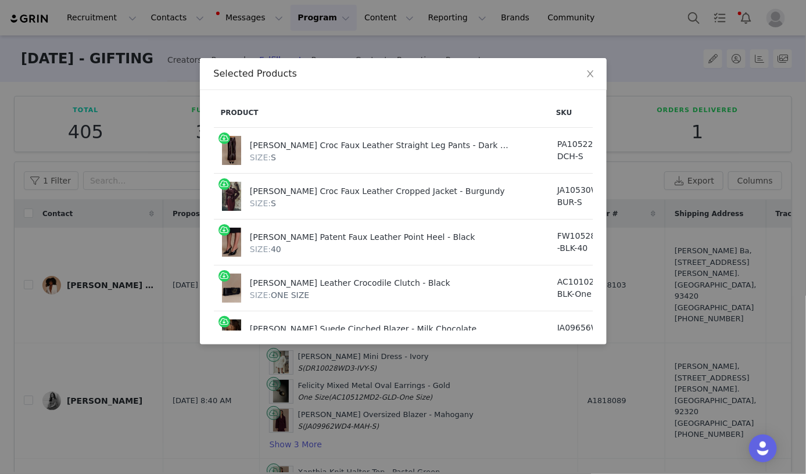
click at [478, 422] on div "Selected Products Product SKU Cost Price Henry Croc Faux Leather Straight Leg P…" at bounding box center [403, 237] width 806 height 474
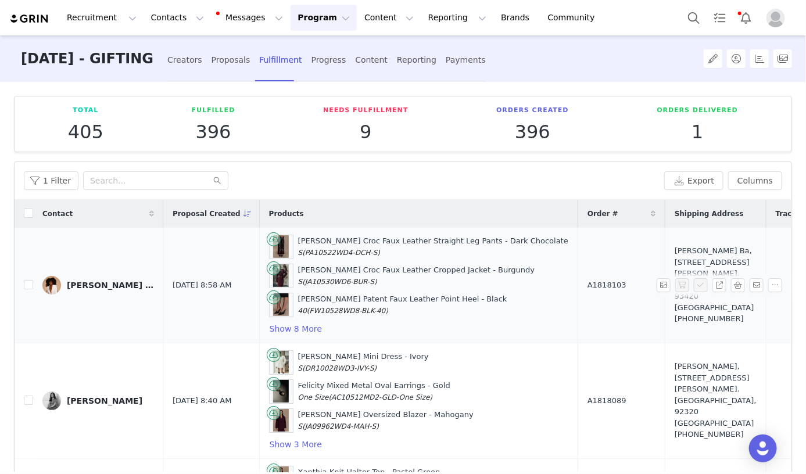
click at [478, 284] on span "A1818103" at bounding box center [607, 286] width 39 height 12
copy span "A1818103"
click at [478, 284] on button "button" at bounding box center [738, 285] width 14 height 14
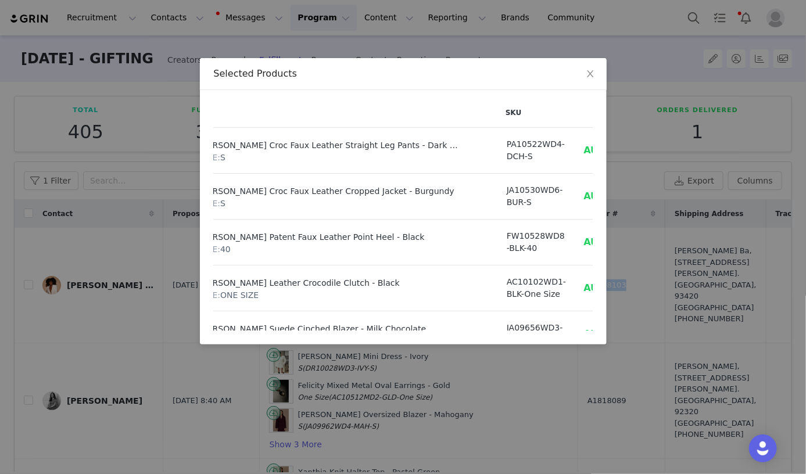
scroll to position [0, 55]
drag, startPoint x: 538, startPoint y: 240, endPoint x: 564, endPoint y: 241, distance: 26.7
click at [478, 241] on td "AUD16.89" at bounding box center [605, 243] width 68 height 46
copy span "16.89"
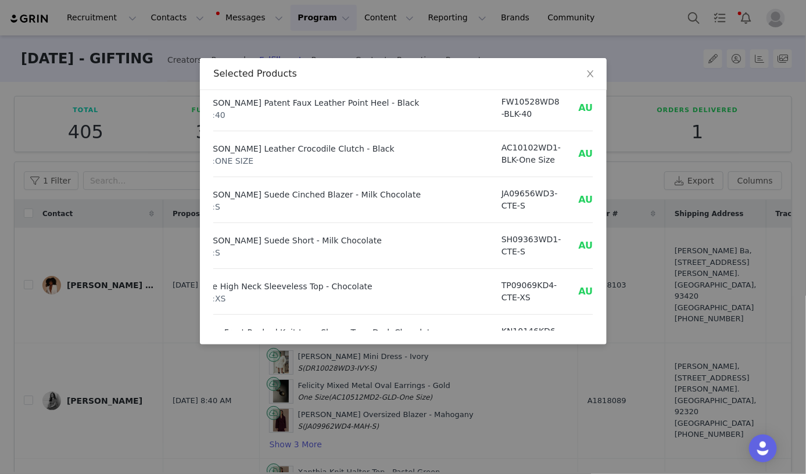
scroll to position [124, 56]
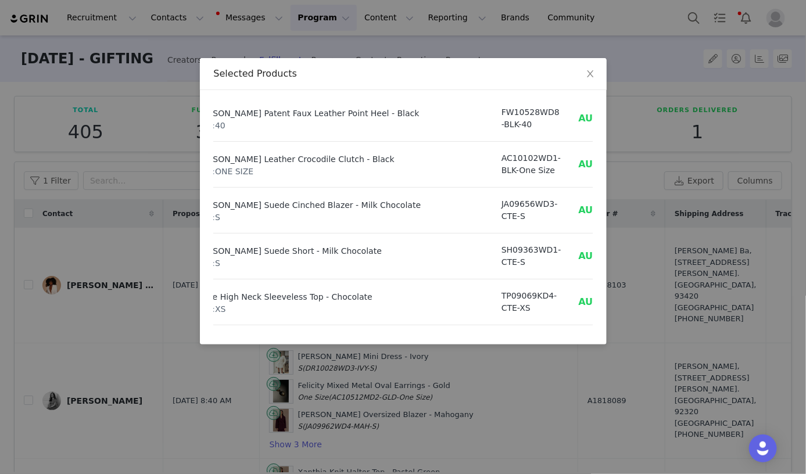
drag, startPoint x: 535, startPoint y: 203, endPoint x: 564, endPoint y: 204, distance: 29.1
click at [478, 204] on td "AUD56.86" at bounding box center [604, 211] width 68 height 46
copy span "56.86"
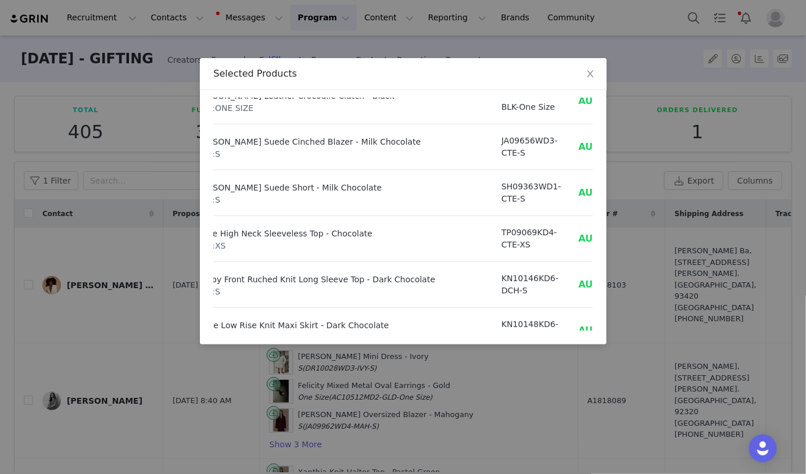
scroll to position [193, 56]
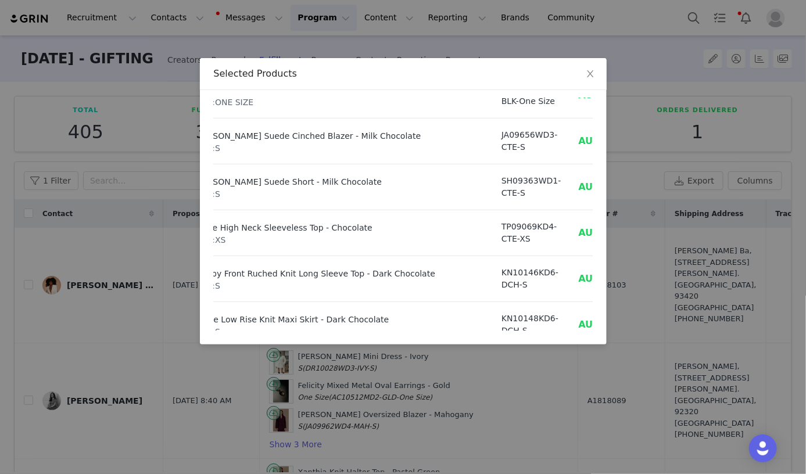
drag, startPoint x: 537, startPoint y: 277, endPoint x: 561, endPoint y: 277, distance: 25.0
click at [478, 277] on span "AUD22.22" at bounding box center [604, 278] width 52 height 11
copy span "22.22"
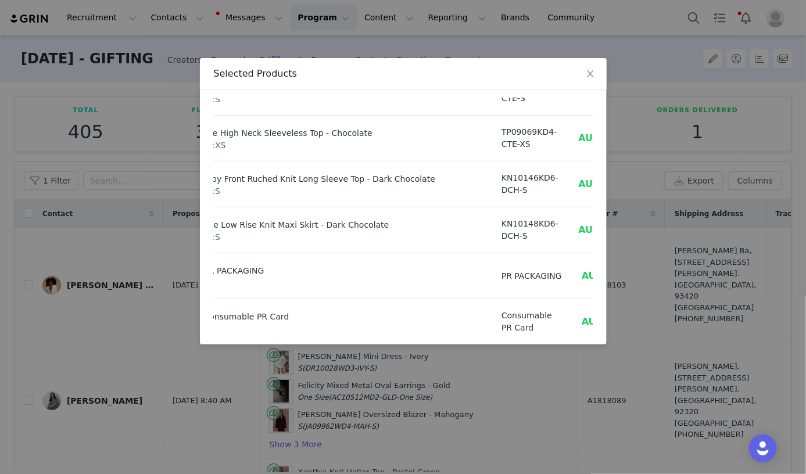
scroll to position [299, 56]
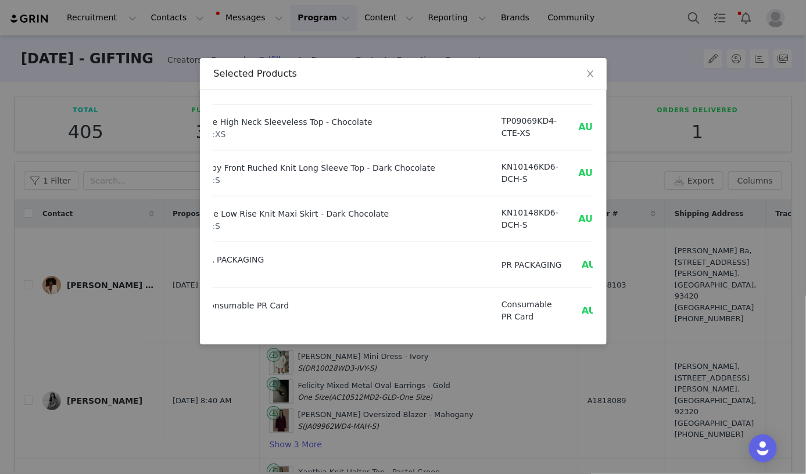
click at [382, 388] on div "Selected Products Product SKU Cost Price Henry Croc Faux Leather Straight Leg P…" at bounding box center [403, 237] width 806 height 474
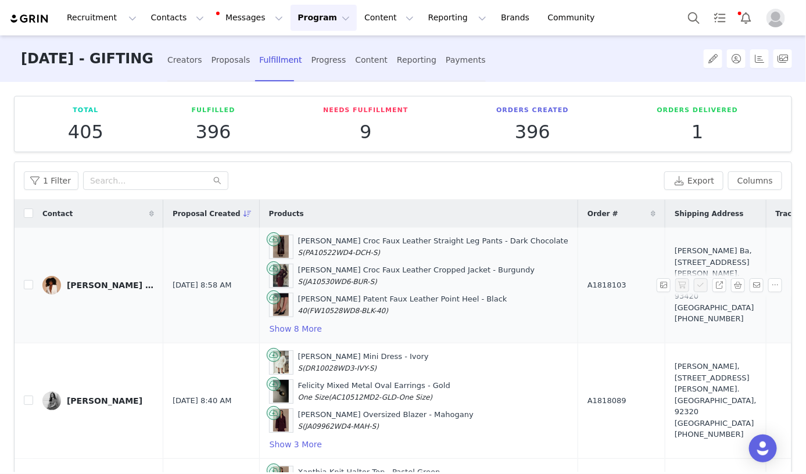
click at [478, 284] on span "A1818103" at bounding box center [607, 286] width 39 height 12
copy span "A1818103"
click at [478, 263] on td "Mariam Ba, 77 Av. Pierre Bérégovoy. Villepinte, 93420 France +33651376658" at bounding box center [716, 286] width 101 height 116
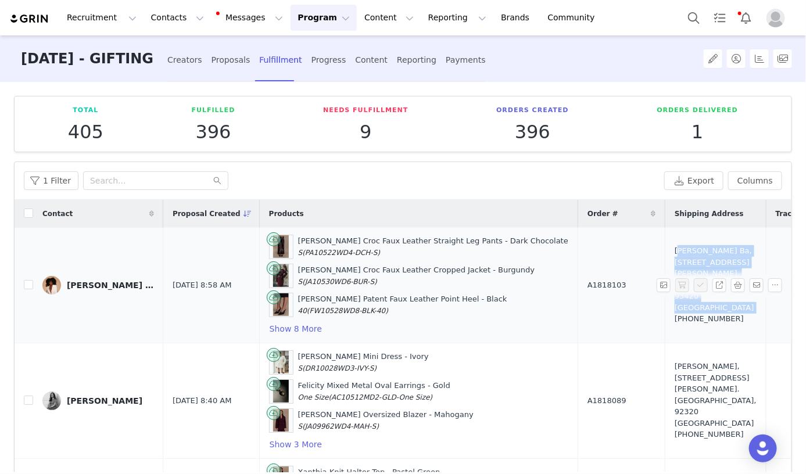
click at [478, 263] on td "Mariam Ba, 77 Av. Pierre Bérégovoy. Villepinte, 93420 France +33651376658" at bounding box center [716, 286] width 101 height 116
copy div "Mariam Ba, 77 Av. Pierre Bérégovoy. Villepinte, 93420 France"
click at [478, 285] on button "button" at bounding box center [738, 285] width 14 height 14
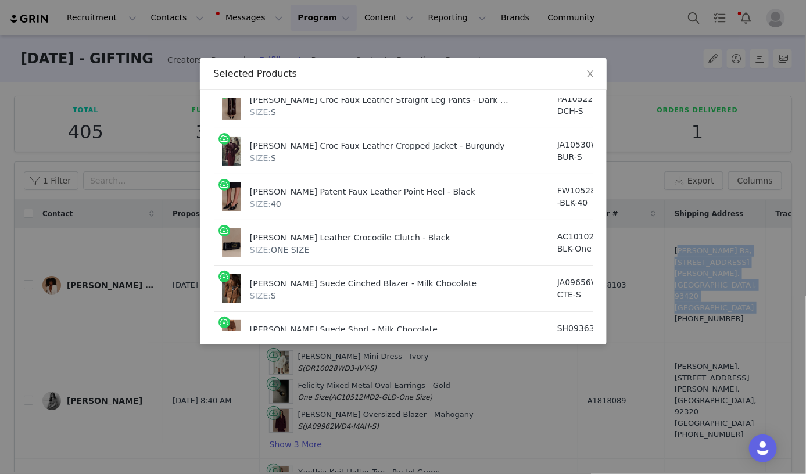
scroll to position [6, 0]
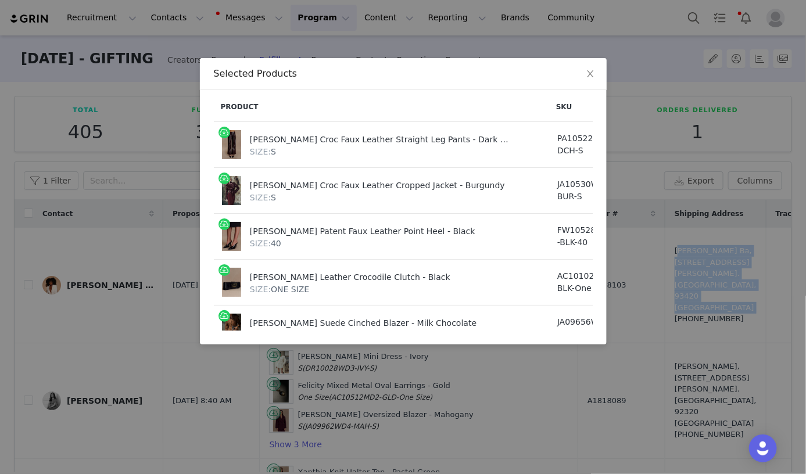
click at [192, 138] on div "Selected Products Product SKU Cost Price Henry Croc Faux Leather Straight Leg P…" at bounding box center [403, 237] width 806 height 474
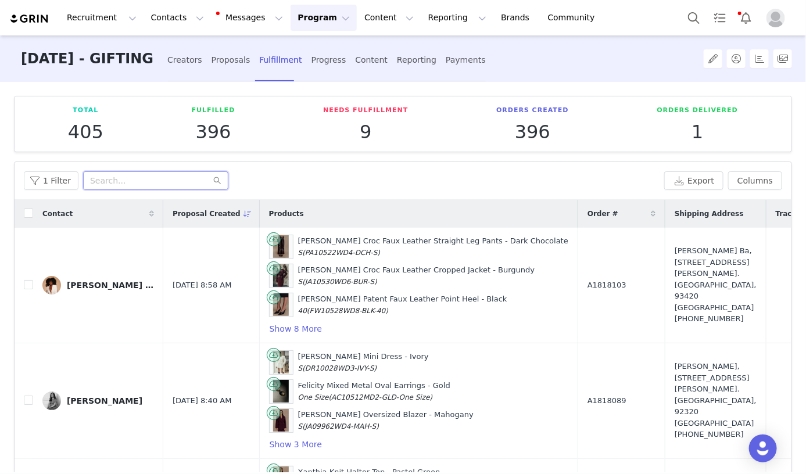
click at [140, 179] on input "text" at bounding box center [155, 180] width 145 height 19
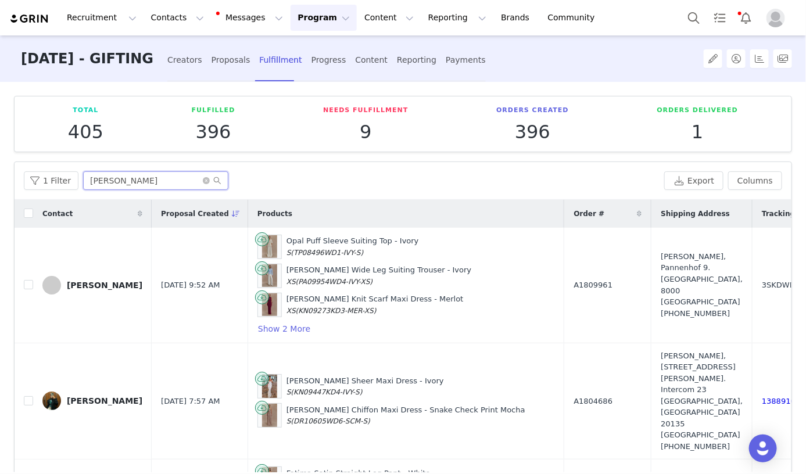
click at [112, 178] on input "sara" at bounding box center [155, 180] width 145 height 19
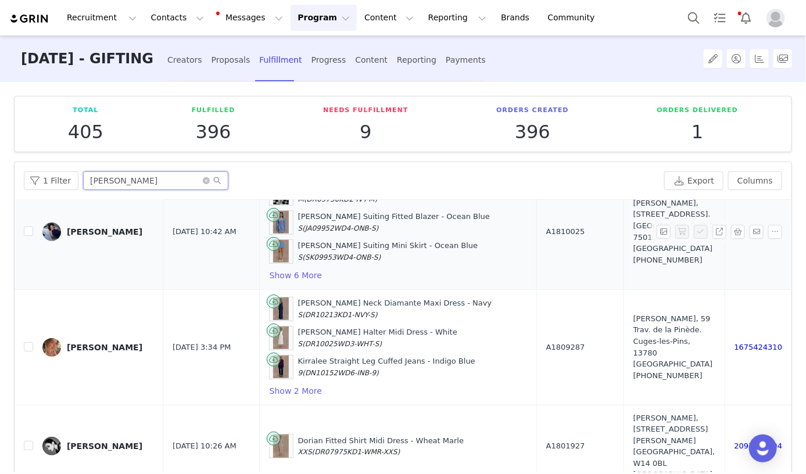
scroll to position [59, 0]
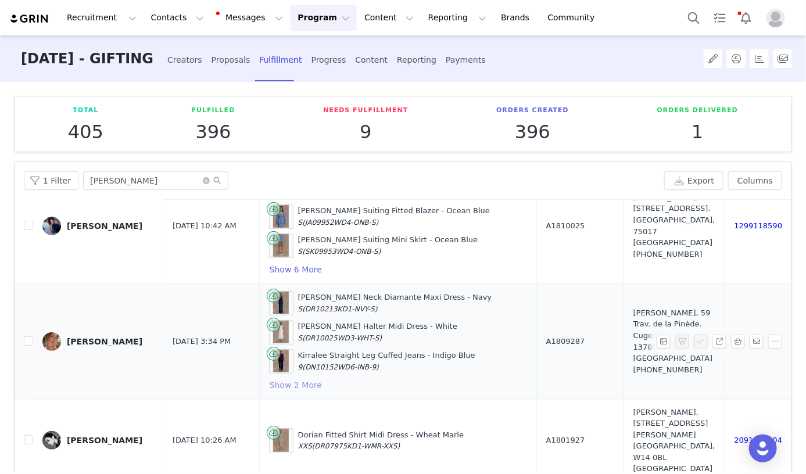
click at [288, 378] on button "Show 2 More" at bounding box center [295, 385] width 53 height 14
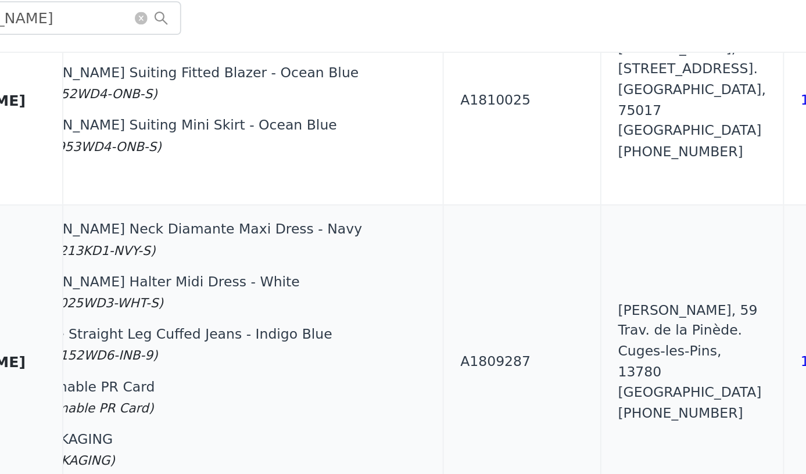
scroll to position [59, 291]
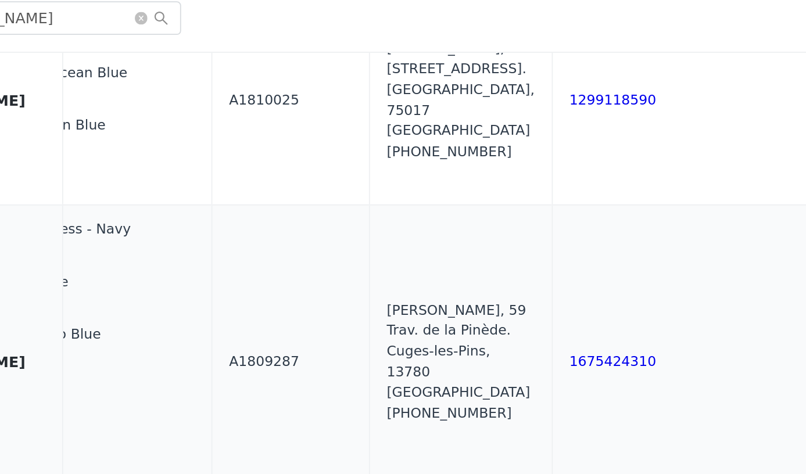
click at [444, 371] on div "1675424310" at bounding box center [508, 371] width 128 height 12
click at [444, 366] on link "1675424310" at bounding box center [468, 370] width 48 height 9
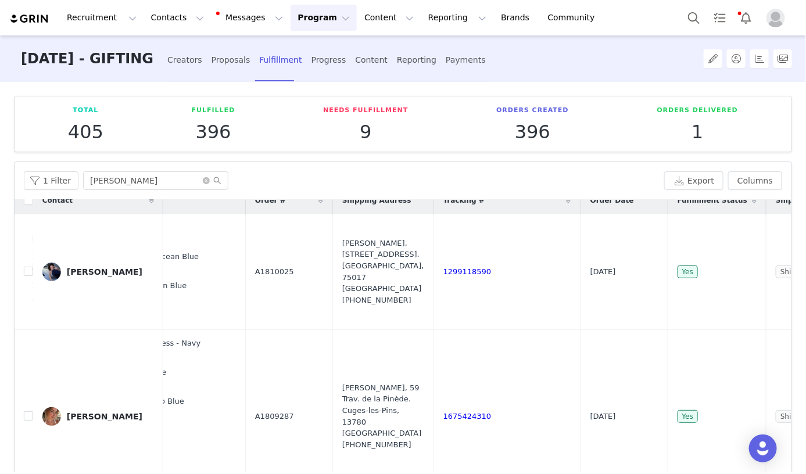
scroll to position [0, 291]
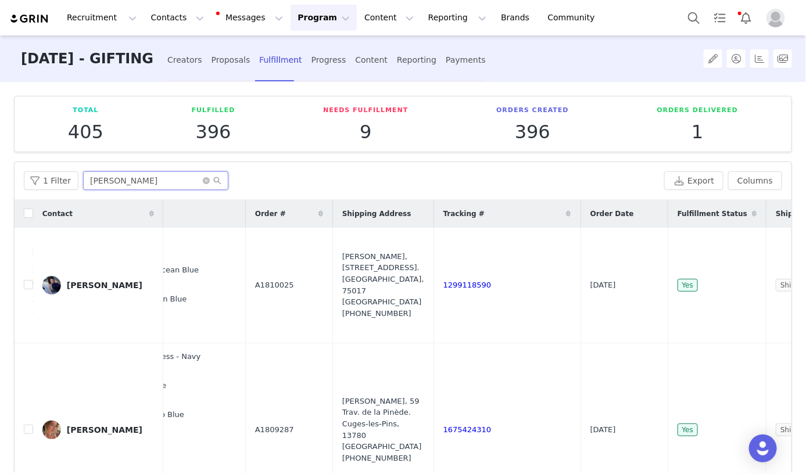
click at [151, 185] on input "lara" at bounding box center [155, 180] width 145 height 19
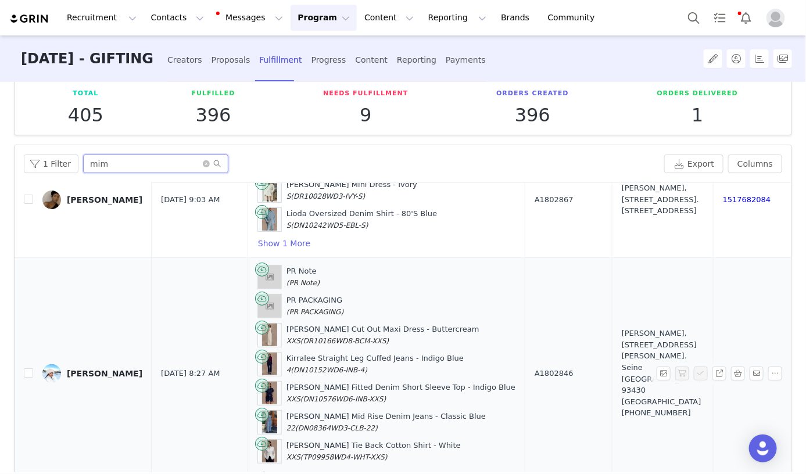
scroll to position [74, 0]
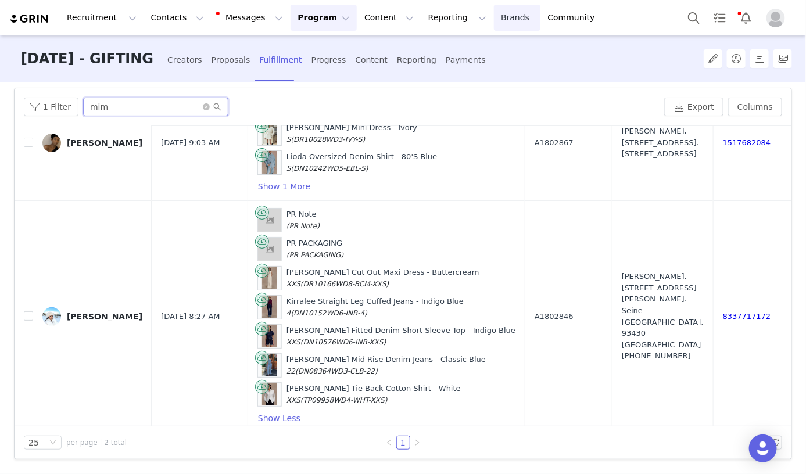
type input "mim"
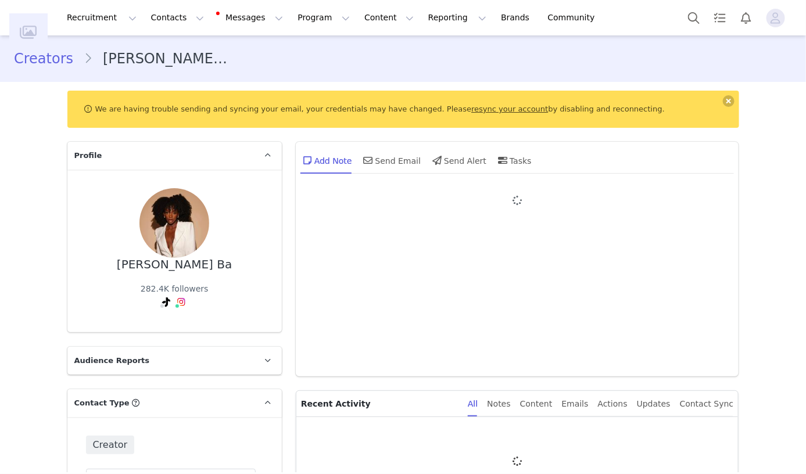
type input "+1 ([GEOGRAPHIC_DATA])"
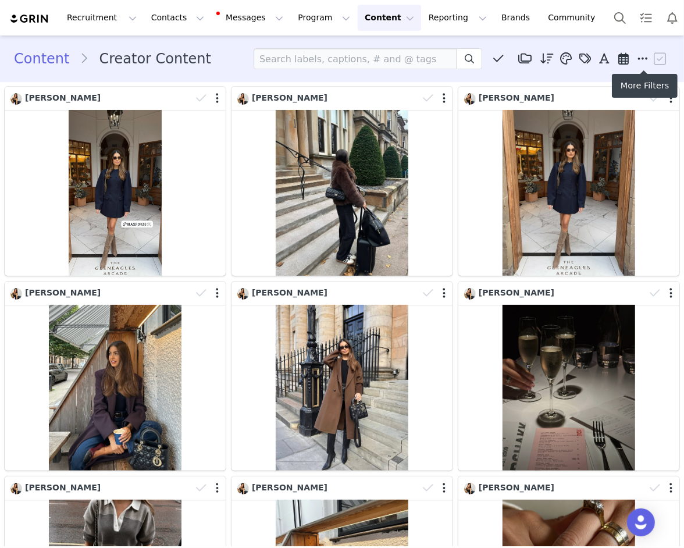
click at [645, 48] on div "Media Library (506) Lounge 2.0 (232) SOCIAL REPOSTS (274) New Folder Edit Folde…" at bounding box center [461, 58] width 416 height 21
click at [645, 62] on icon at bounding box center [643, 59] width 10 height 12
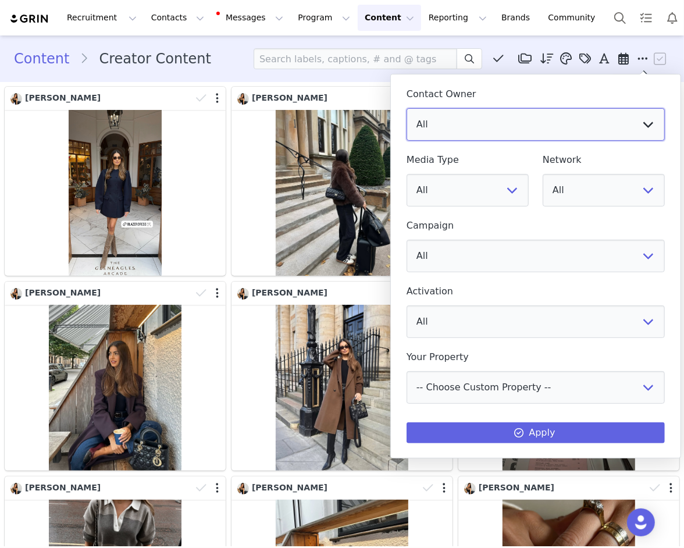
click at [610, 108] on select "All [PERSON_NAME] [US_STATE][PERSON_NAME] [PERSON_NAME] [PERSON_NAME] [PERSON_N…" at bounding box center [535, 124] width 258 height 33
select select "f486a5d6-bb11-4a40-ade1-c57aed3289ae"
click at [406, 108] on select "All [PERSON_NAME] [US_STATE][PERSON_NAME] [PERSON_NAME] [PERSON_NAME] [PERSON_N…" at bounding box center [535, 124] width 258 height 33
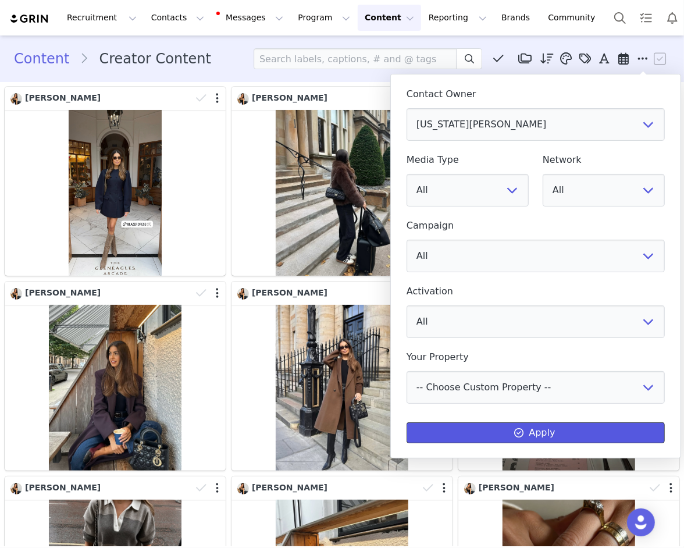
click at [464, 439] on button "Apply" at bounding box center [535, 432] width 258 height 21
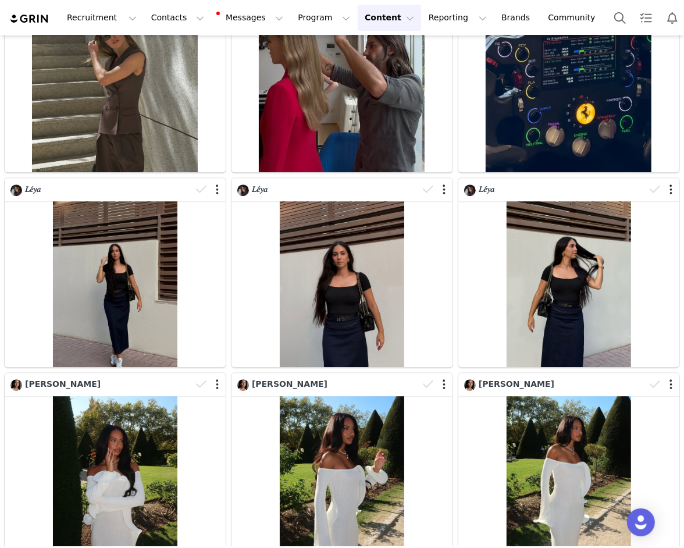
scroll to position [1866, 0]
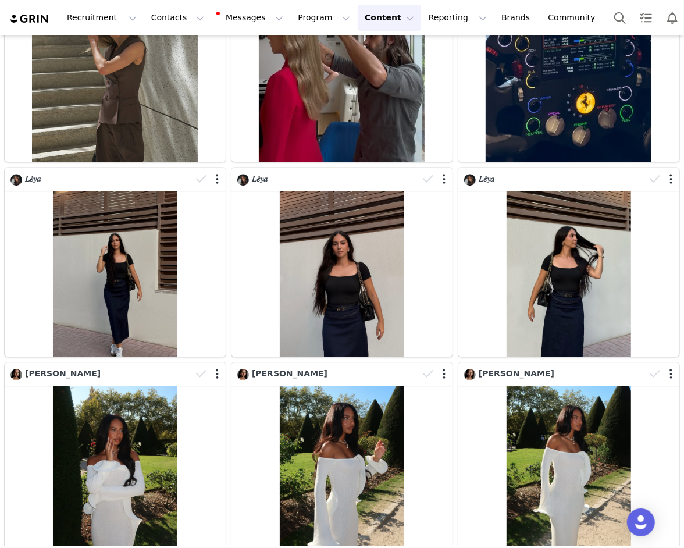
click at [227, 370] on div "[PERSON_NAME]" at bounding box center [115, 456] width 227 height 195
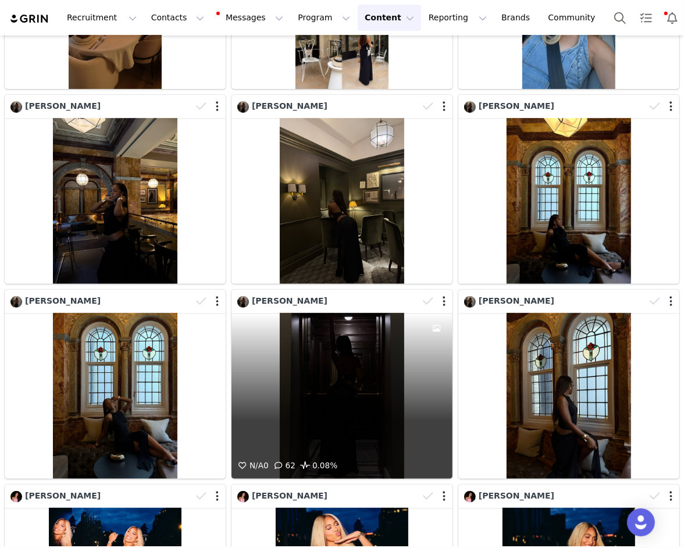
scroll to position [0, 0]
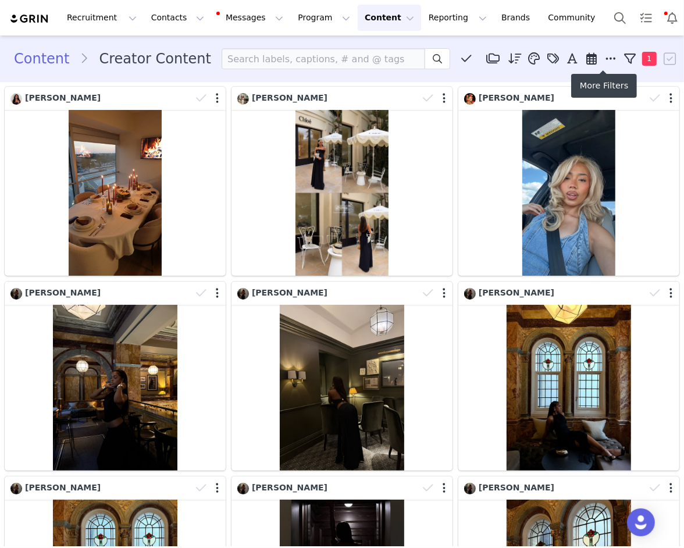
click at [606, 59] on icon at bounding box center [611, 59] width 10 height 12
select select "f486a5d6-bb11-4a40-ade1-c57aed3289ae"
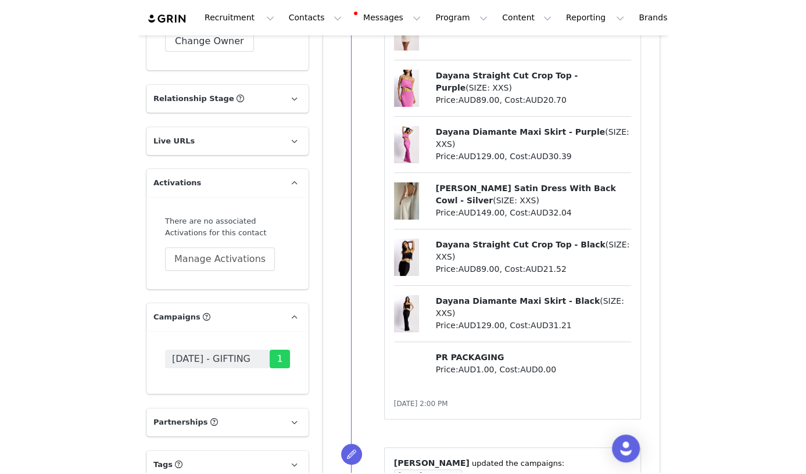
scroll to position [2024, 0]
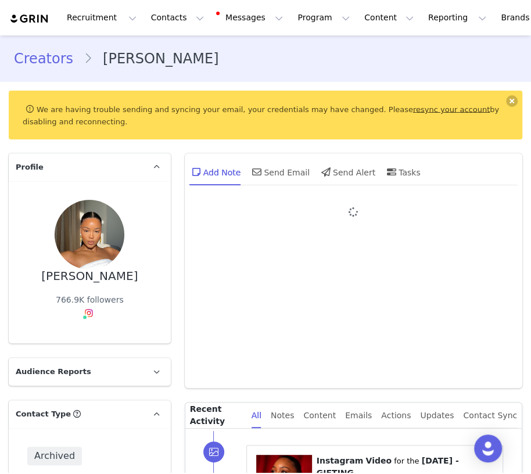
type input "+1 ([GEOGRAPHIC_DATA])"
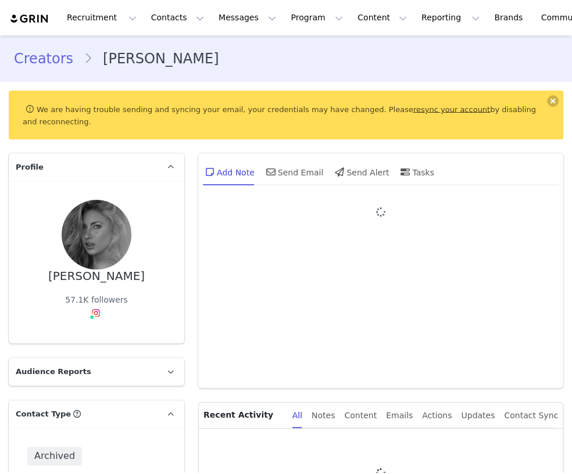
type input "+1 ([GEOGRAPHIC_DATA])"
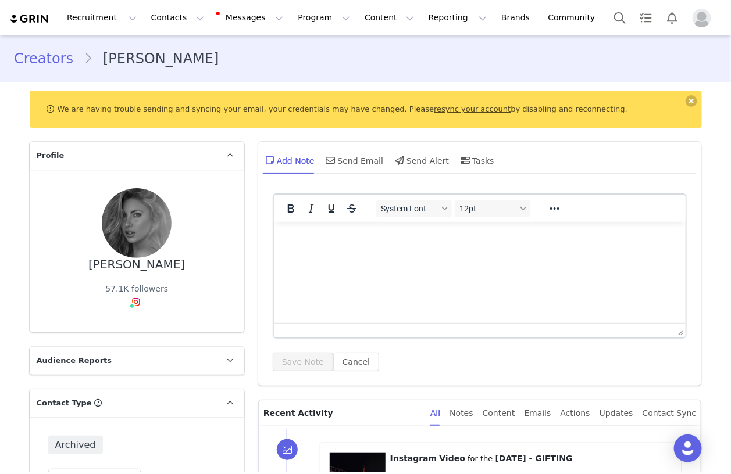
scroll to position [24, 0]
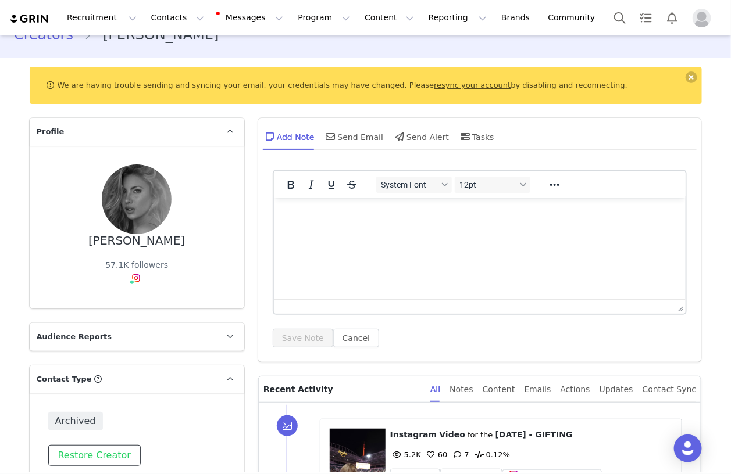
click at [73, 451] on button "Restore Creator" at bounding box center [94, 455] width 92 height 21
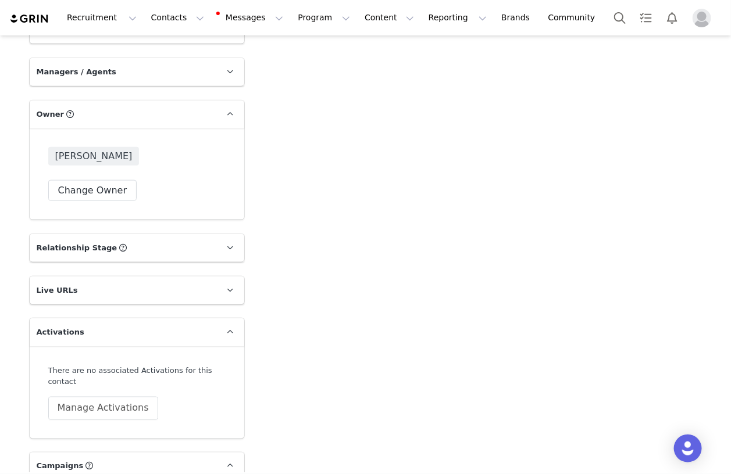
scroll to position [1872, 0]
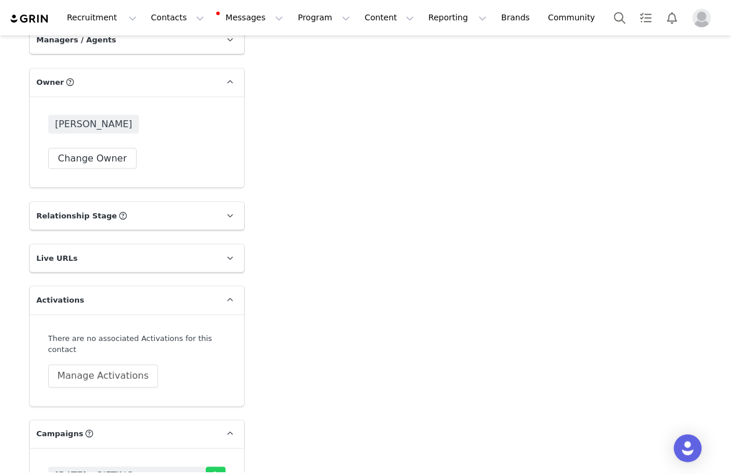
click at [119, 174] on div "Ellyse Abdilla Change Owner" at bounding box center [137, 141] width 214 height 91
click at [119, 163] on button "Change Owner" at bounding box center [92, 158] width 89 height 21
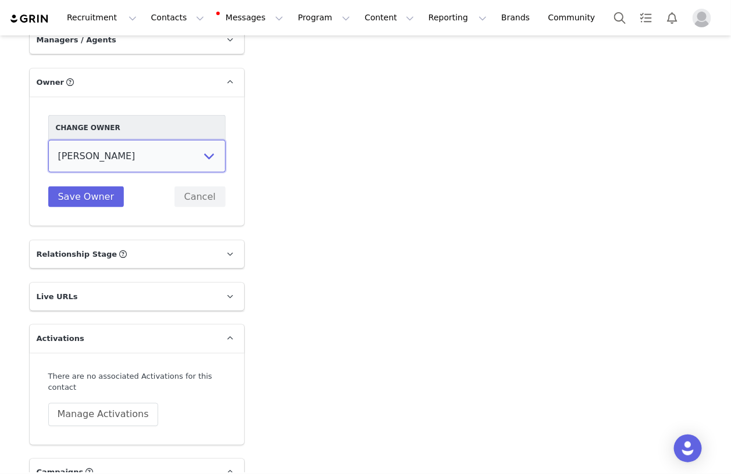
click at [130, 148] on select "Vivienne Lee Georgia Kalatzis Sabrina Nicholas Vendela Byrnes Samantha Wong Isa…" at bounding box center [136, 156] width 177 height 33
select select "6b0b97c8-9086-4cb3-a1f2-1c56fe28ece4"
click at [48, 140] on select "Vivienne Lee Georgia Kalatzis Sabrina Nicholas Vendela Byrnes Samantha Wong Isa…" at bounding box center [136, 156] width 177 height 33
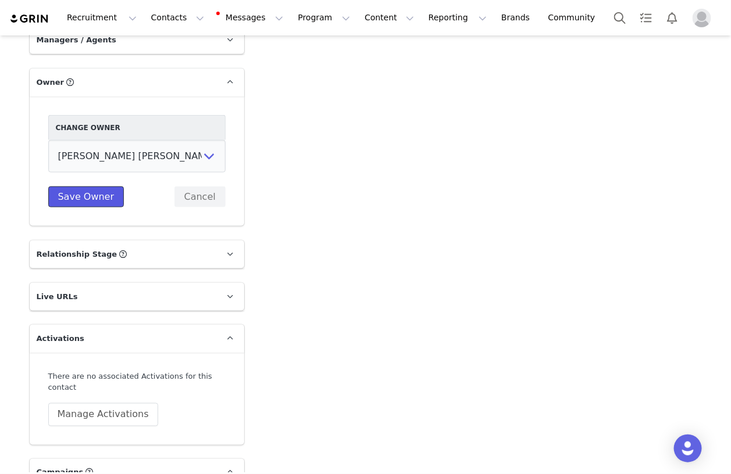
click at [105, 203] on button "Save Owner" at bounding box center [86, 197] width 76 height 21
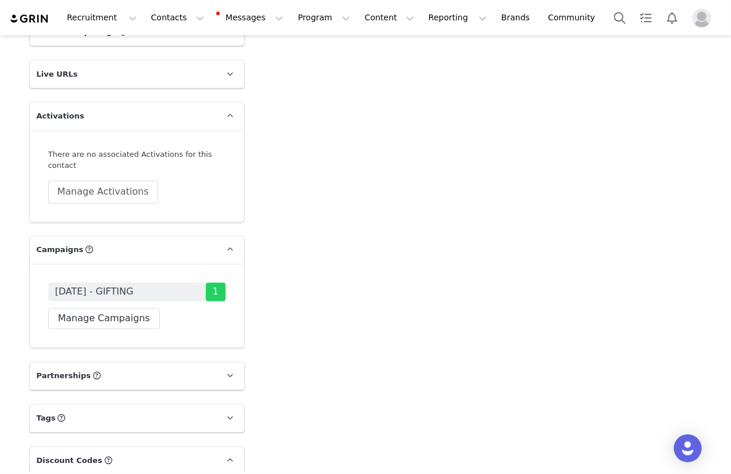
scroll to position [2084, 0]
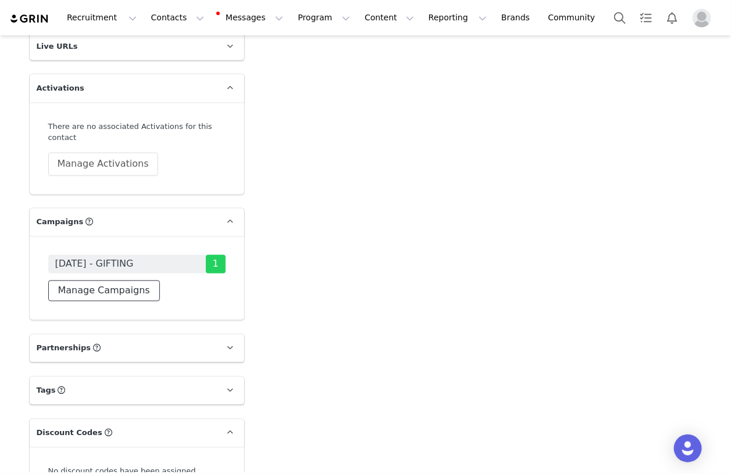
click at [90, 288] on button "Manage Campaigns" at bounding box center [104, 291] width 112 height 21
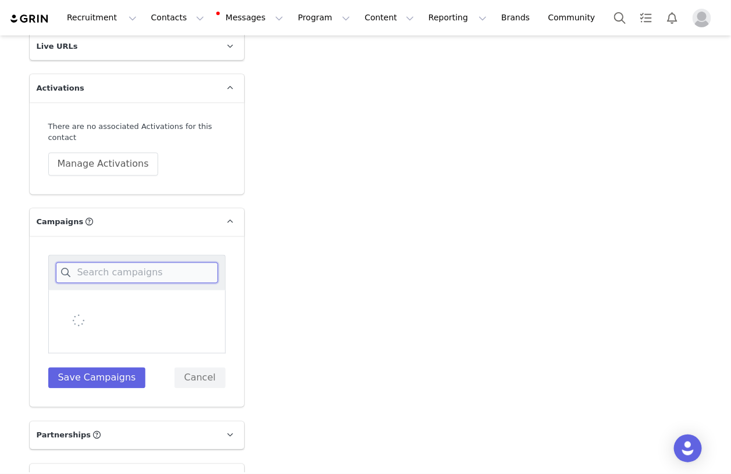
click at [90, 274] on input at bounding box center [137, 273] width 162 height 21
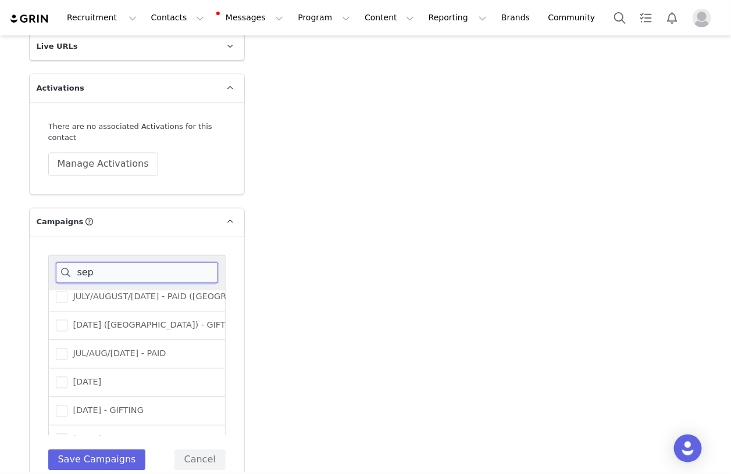
scroll to position [194, 0]
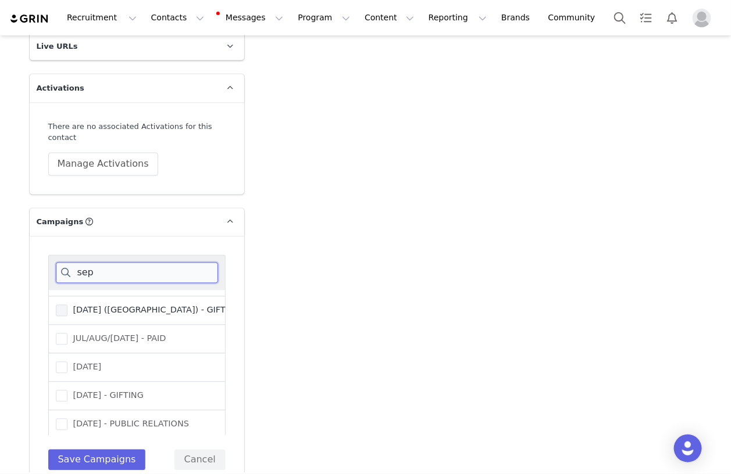
type input "sep"
click at [120, 305] on span "[DATE] ([GEOGRAPHIC_DATA]) - GIFTING" at bounding box center [153, 310] width 173 height 11
click at [67, 305] on input "[DATE] ([GEOGRAPHIC_DATA]) - GIFTING" at bounding box center [67, 305] width 0 height 0
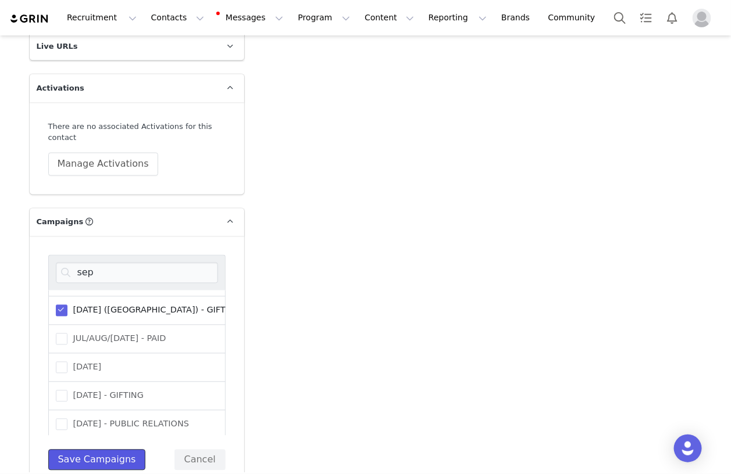
click at [85, 458] on button "Save Campaigns" at bounding box center [97, 460] width 98 height 21
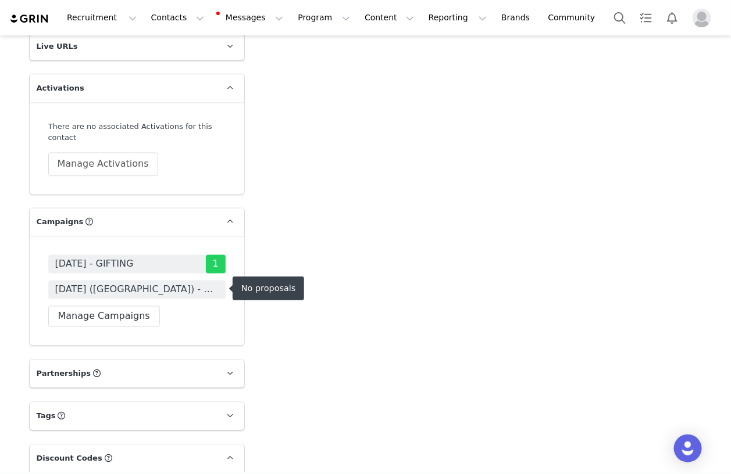
click at [129, 287] on span "[DATE] ([GEOGRAPHIC_DATA]) - GIFTING" at bounding box center [136, 290] width 163 height 14
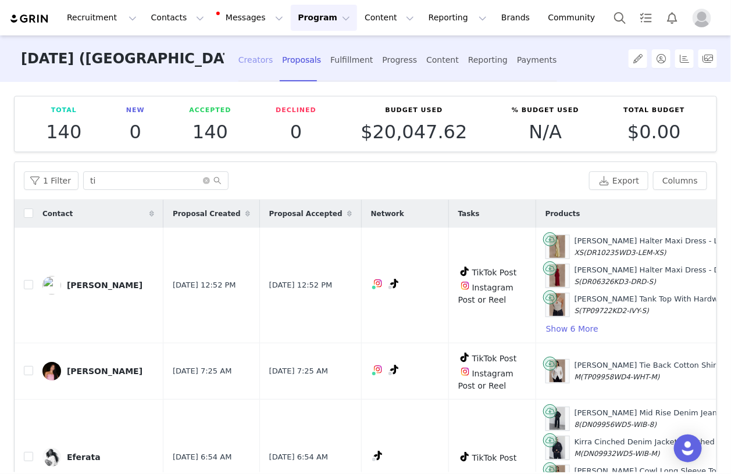
click at [250, 60] on div "Creators" at bounding box center [255, 60] width 35 height 31
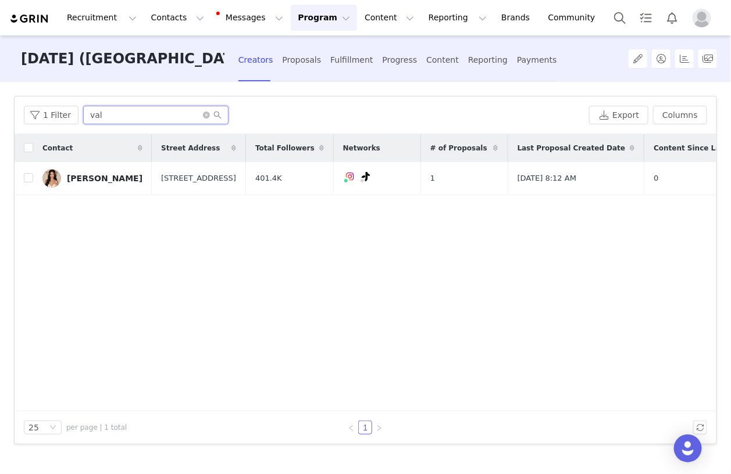
click at [174, 119] on input "val" at bounding box center [155, 115] width 145 height 19
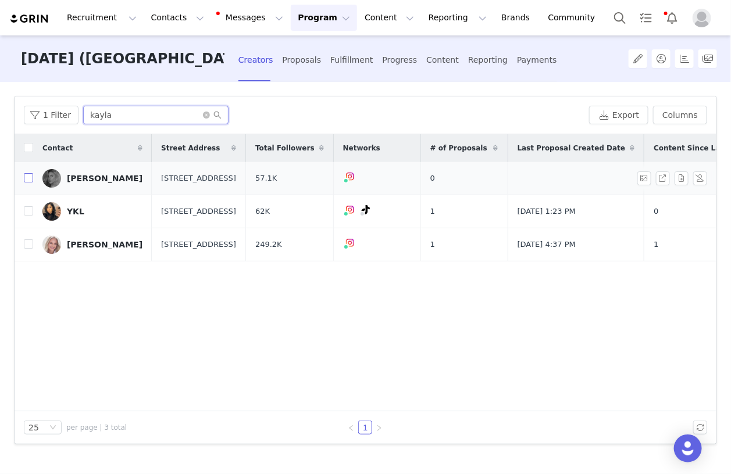
type input "kayla"
click at [26, 178] on input "checkbox" at bounding box center [28, 177] width 9 height 9
checkbox input "true"
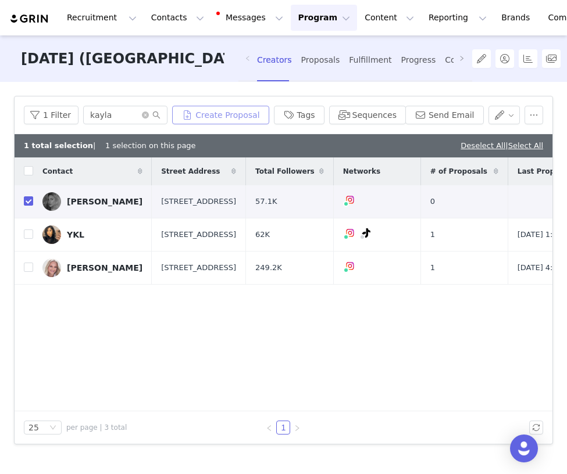
click at [242, 116] on button "Create Proposal" at bounding box center [220, 115] width 96 height 19
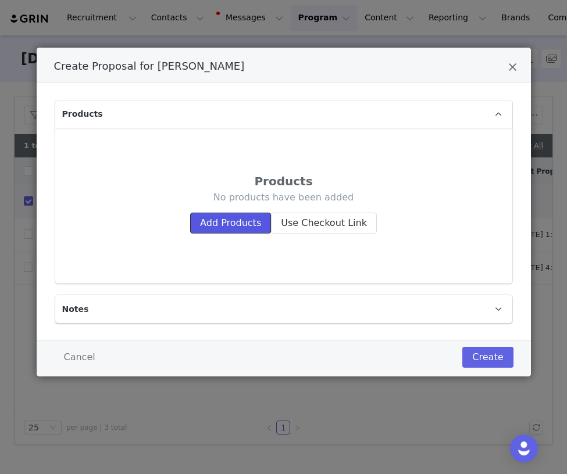
click at [205, 216] on button "Add Products" at bounding box center [230, 223] width 81 height 21
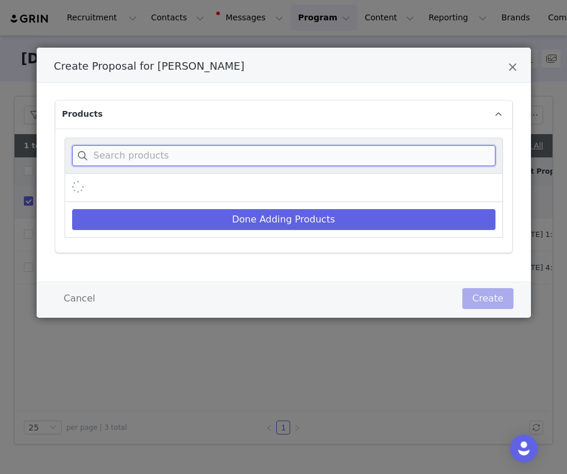
click at [183, 148] on input "Create Proposal for Kayla Makenzie" at bounding box center [283, 155] width 423 height 21
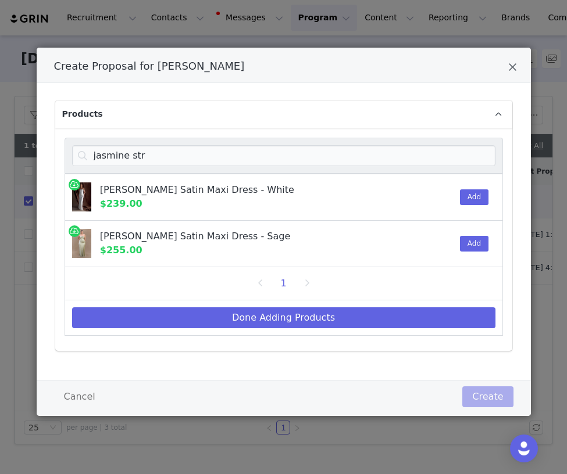
click at [474, 184] on div "Add" at bounding box center [470, 197] width 35 height 46
click at [473, 191] on button "Add" at bounding box center [474, 197] width 28 height 16
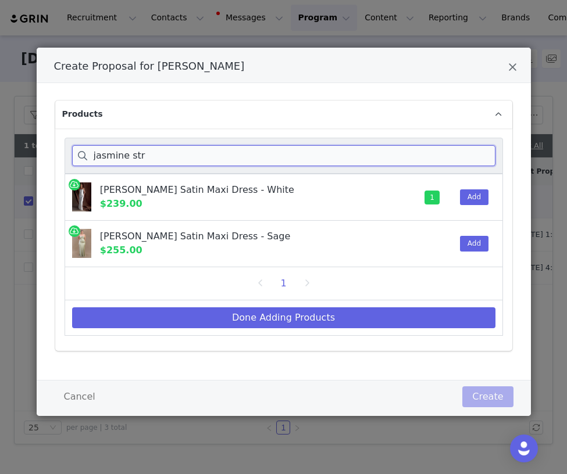
click at [473, 152] on input "jasmine str" at bounding box center [283, 155] width 423 height 21
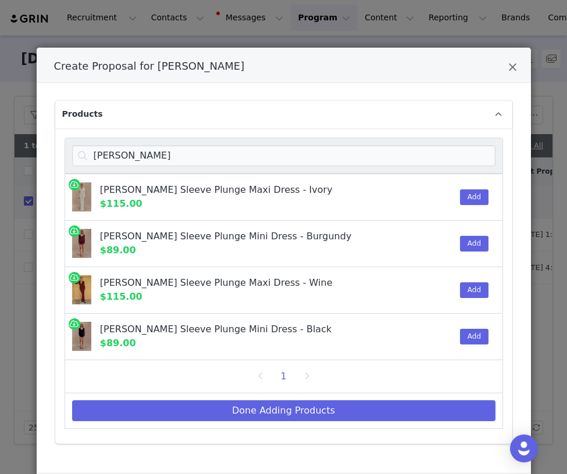
click at [487, 204] on div "Add" at bounding box center [470, 197] width 35 height 46
click at [475, 198] on button "Add" at bounding box center [474, 197] width 28 height 16
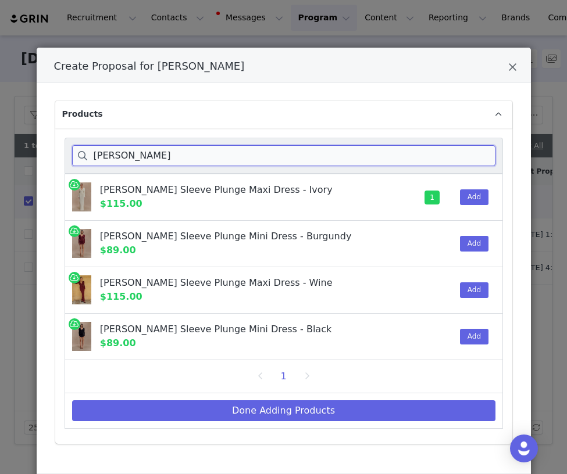
click at [428, 148] on input "hayden" at bounding box center [283, 155] width 423 height 21
click at [428, 149] on input "hayden" at bounding box center [283, 155] width 423 height 21
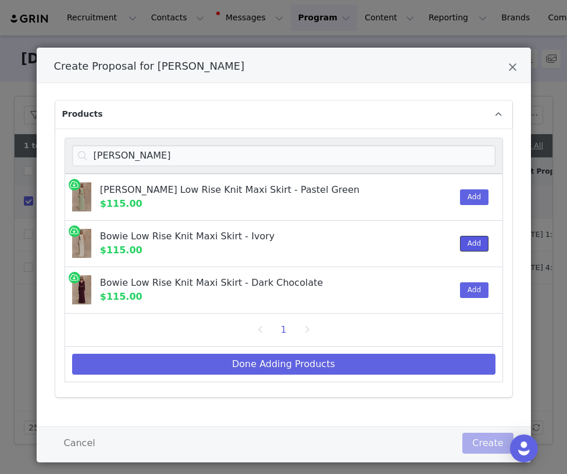
click at [480, 239] on button "Add" at bounding box center [474, 244] width 28 height 16
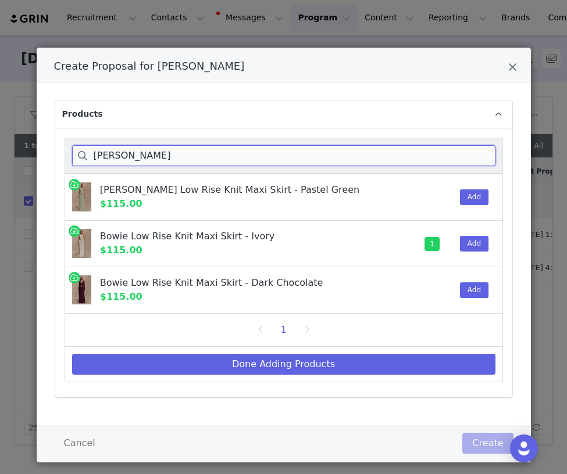
click at [345, 154] on input "bowie" at bounding box center [283, 155] width 423 height 21
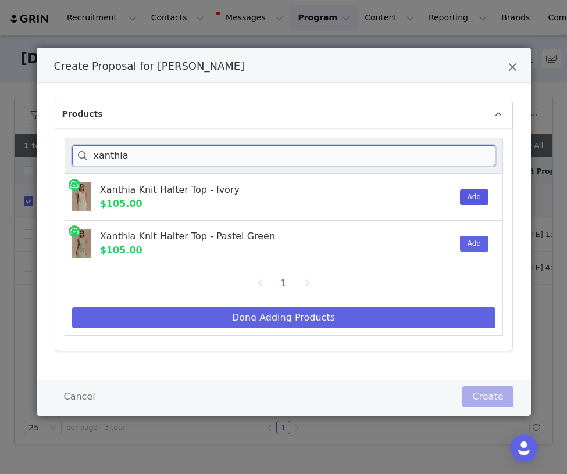
type input "xanthia"
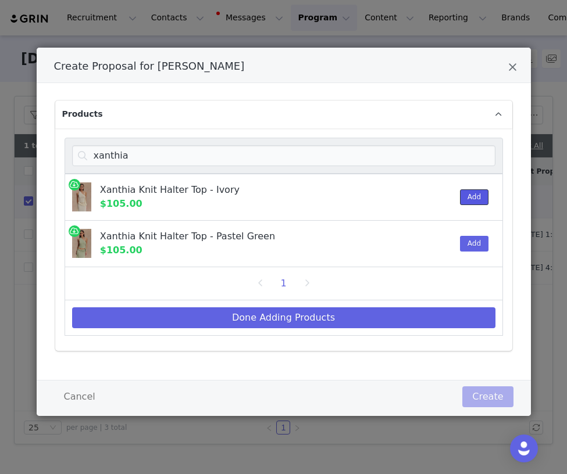
click at [481, 195] on button "Add" at bounding box center [474, 197] width 28 height 16
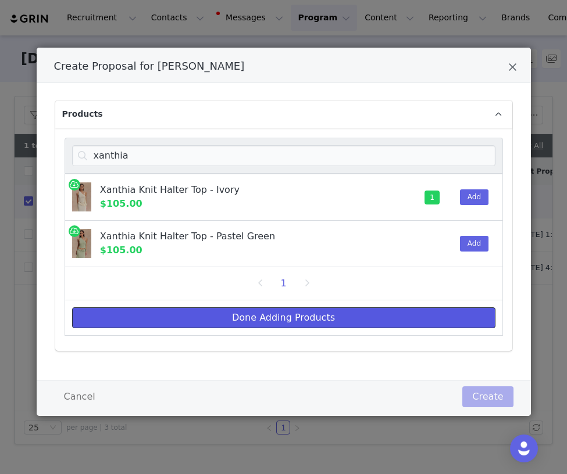
click at [324, 312] on button "Done Adding Products" at bounding box center [283, 317] width 423 height 21
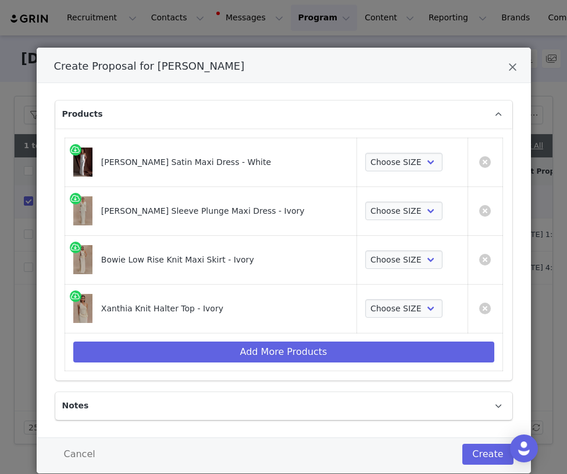
click at [205, 337] on td "Add More Products" at bounding box center [284, 352] width 438 height 38
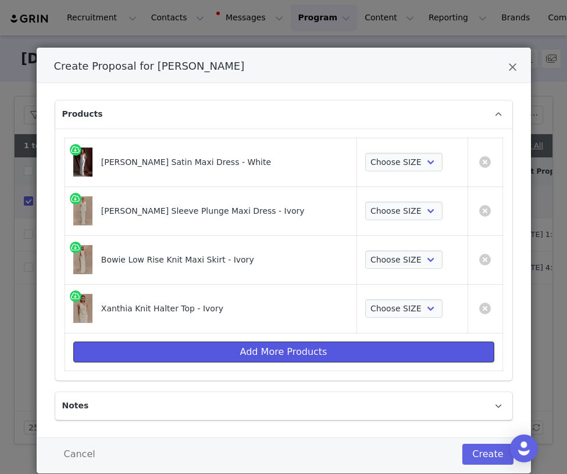
click at [199, 344] on button "Add More Products" at bounding box center [283, 352] width 421 height 21
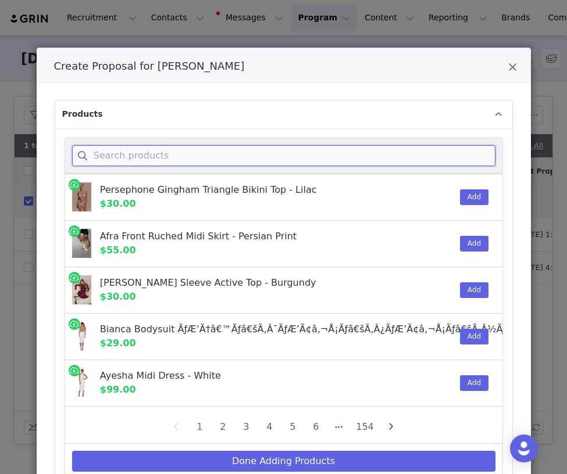
click at [170, 160] on input "Create Proposal for Kayla Makenzie" at bounding box center [283, 155] width 423 height 21
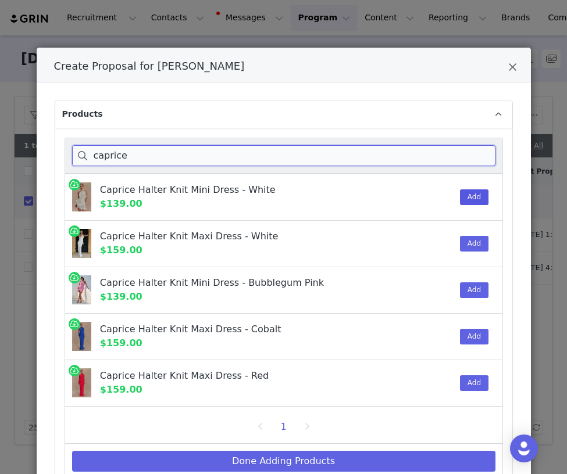
type input "caprice"
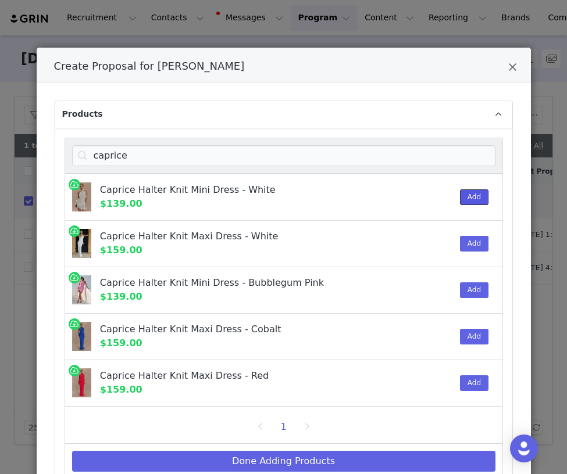
click at [483, 191] on button "Add" at bounding box center [474, 197] width 28 height 16
click at [471, 236] on button "Add" at bounding box center [474, 244] width 28 height 16
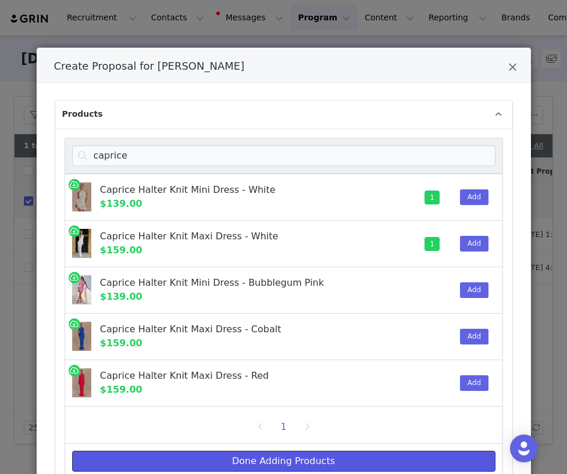
click at [363, 461] on button "Done Adding Products" at bounding box center [283, 461] width 423 height 21
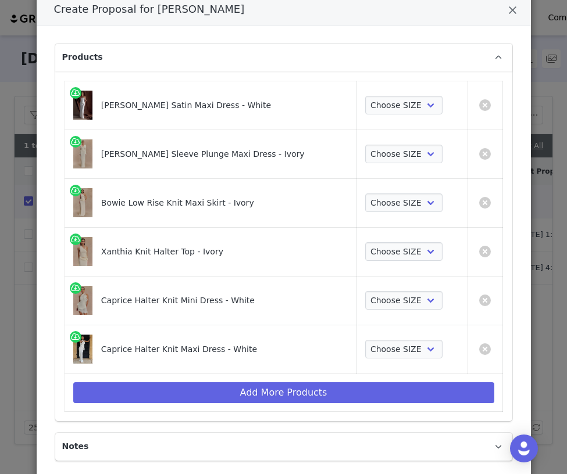
scroll to position [118, 0]
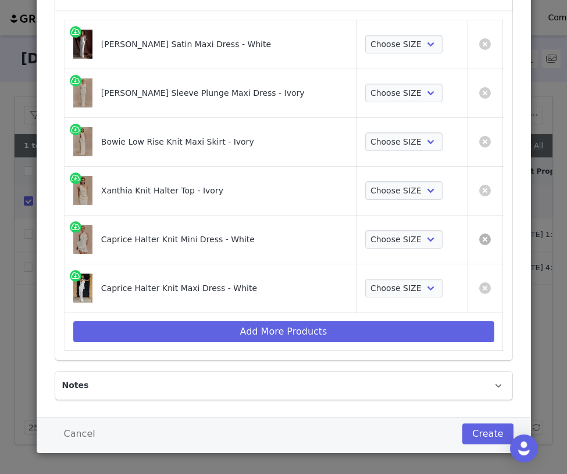
click at [487, 237] on link "Create Proposal for Kayla Makenzie" at bounding box center [485, 240] width 12 height 12
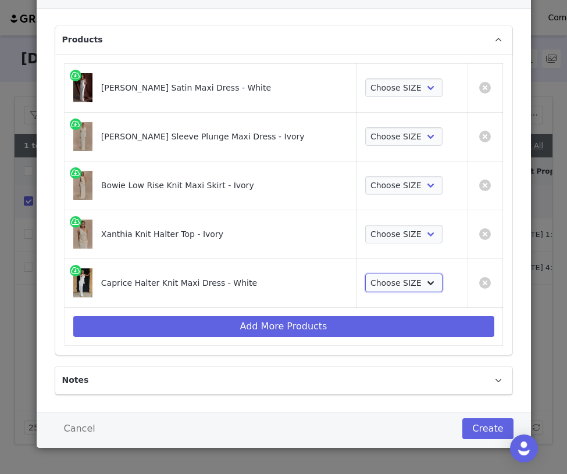
click at [387, 274] on select "Choose SIZE XXS XS S M L XL XXL 3XL" at bounding box center [403, 283] width 77 height 19
select select "27556491"
click at [365, 274] on select "Choose SIZE XXS XS S M L XL XXL 3XL" at bounding box center [403, 283] width 77 height 19
click at [397, 235] on select "Choose SIZE XXS XS S M L XL XXL 3XL" at bounding box center [403, 234] width 77 height 19
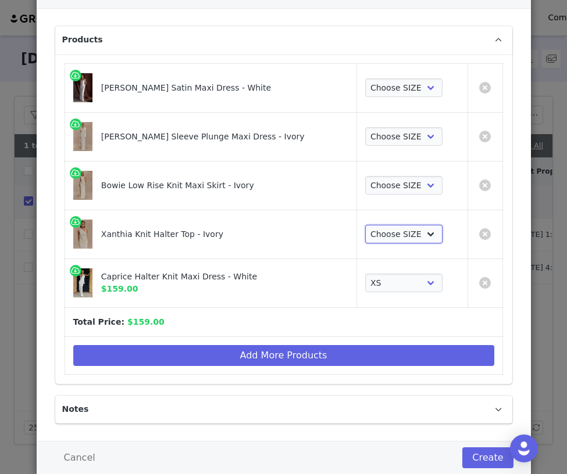
select select "28306735"
click at [365, 225] on select "Choose SIZE XXS XS S M L XL XXL 3XL" at bounding box center [403, 234] width 77 height 19
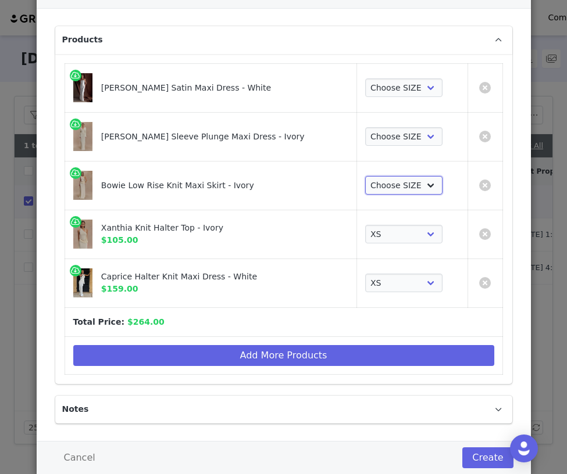
click at [402, 185] on select "Choose SIZE XXS XS S M L XL XXL 3XL" at bounding box center [403, 185] width 77 height 19
select select "28306751"
click at [365, 176] on select "Choose SIZE XXS XS S M L XL XXL 3XL" at bounding box center [403, 185] width 77 height 19
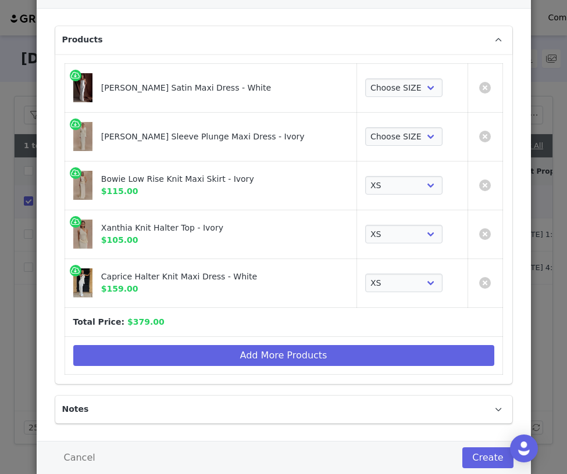
click at [399, 146] on td "Choose SIZE XXS XS S M L XL XXL 3XL" at bounding box center [412, 136] width 110 height 49
click at [400, 135] on select "Choose SIZE XXS XS S M L XL XXL 3XL" at bounding box center [403, 136] width 77 height 19
select select "28166467"
click at [365, 127] on select "Choose SIZE XXS XS S M L XL XXL 3XL" at bounding box center [403, 136] width 77 height 19
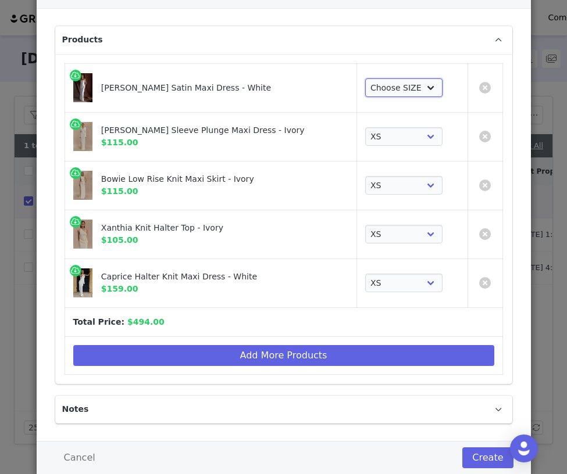
click at [389, 89] on select "Choose SIZE XXS XS S M L XL XXL 3XL" at bounding box center [403, 87] width 77 height 19
select select "28320415"
click at [365, 78] on select "Choose SIZE XXS XS S M L XL XXL 3XL" at bounding box center [403, 87] width 77 height 19
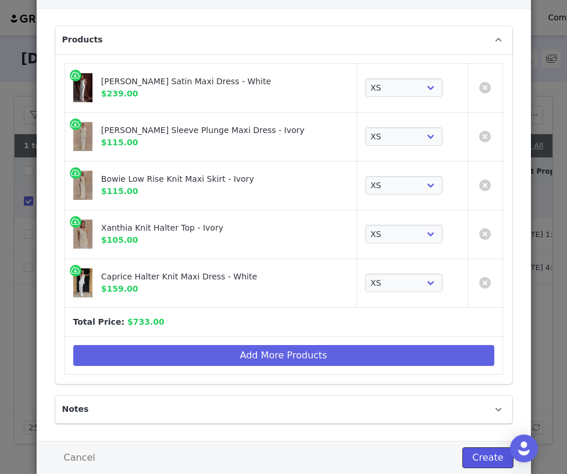
click at [482, 450] on button "Create" at bounding box center [487, 458] width 51 height 21
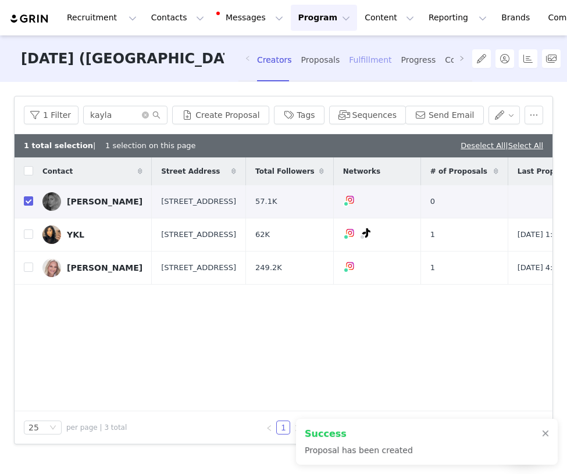
click at [349, 64] on div "Fulfillment" at bounding box center [370, 60] width 42 height 31
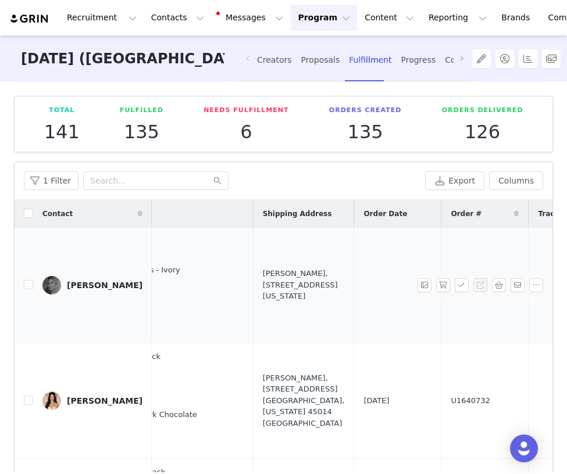
scroll to position [0, 327]
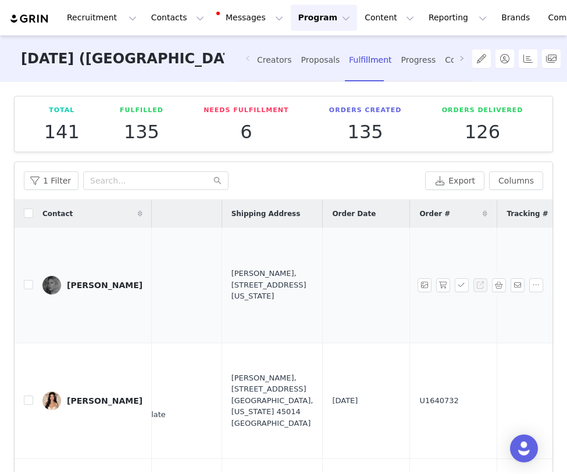
click at [233, 280] on div "[PERSON_NAME], [STREET_ADDRESS][US_STATE]" at bounding box center [272, 285] width 82 height 34
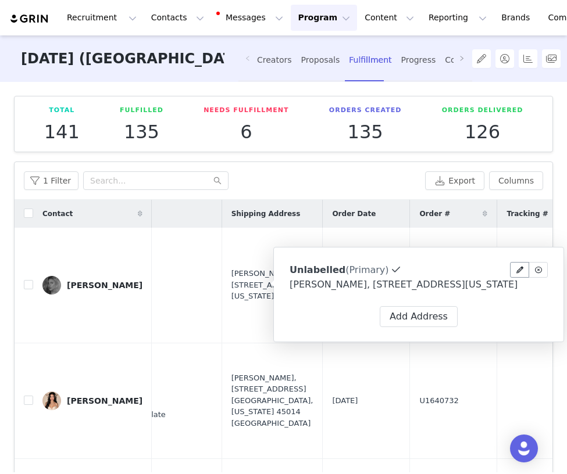
select select "[object Object]"
click at [519, 269] on icon at bounding box center [519, 270] width 7 height 7
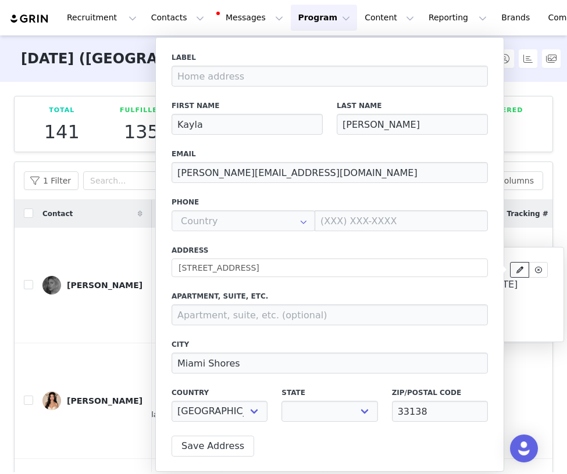
select select "[object Object]"
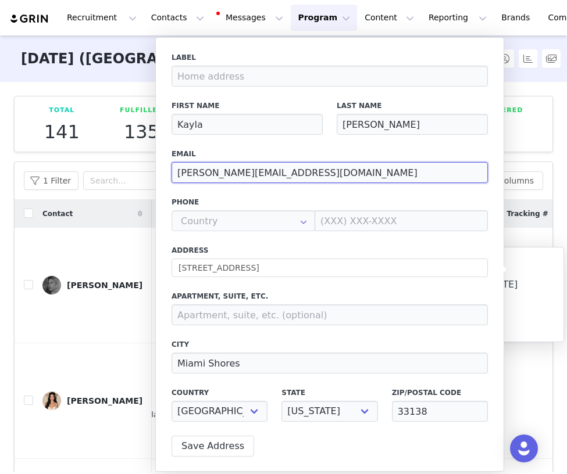
click at [282, 167] on input "ellyse@meshki.com.au" at bounding box center [329, 172] width 316 height 21
click at [271, 167] on input "ellyse@meshki.com.au" at bounding box center [329, 172] width 316 height 21
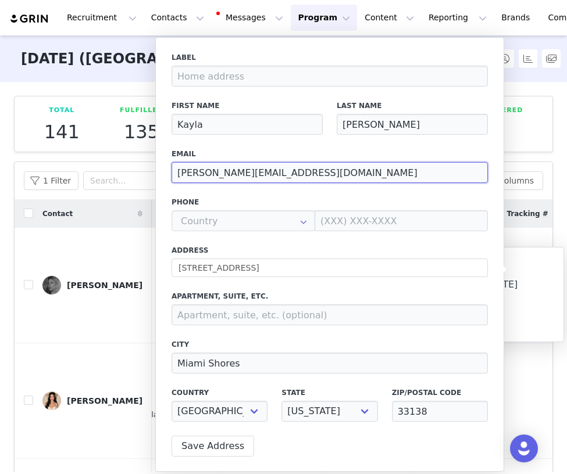
click at [271, 167] on input "ellyse@meshki.com.au" at bounding box center [329, 172] width 316 height 21
paste input "hello@joecelmgmt.com"
type input "hello@joecelmgmt.com"
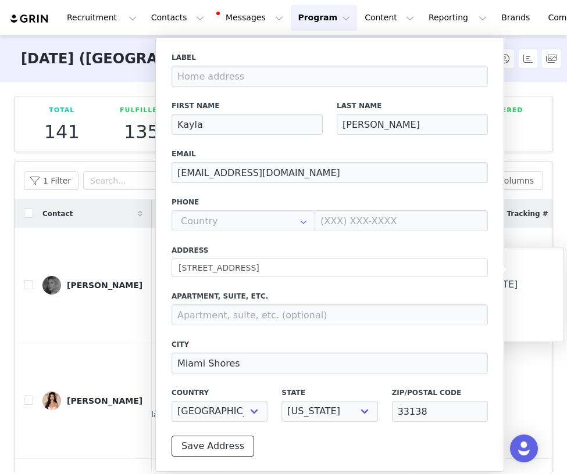
click at [221, 448] on button "Save Address" at bounding box center [212, 446] width 83 height 21
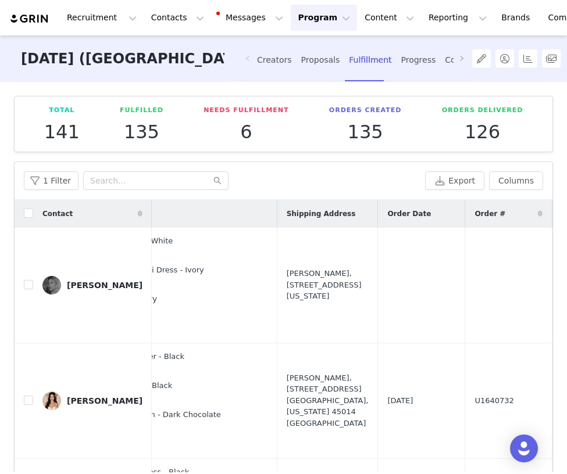
scroll to position [0, 275]
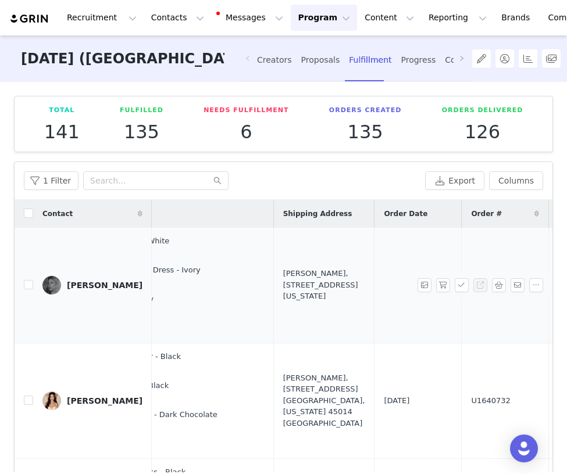
click at [283, 291] on div "[PERSON_NAME], [STREET_ADDRESS][US_STATE]" at bounding box center [324, 285] width 82 height 34
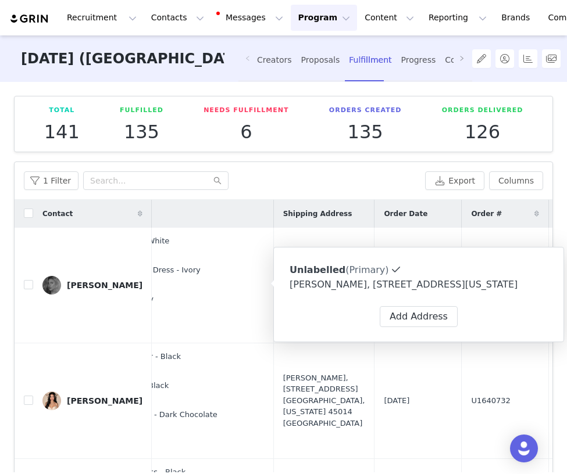
click at [389, 292] on div "[PERSON_NAME], [STREET_ADDRESS][US_STATE]" at bounding box center [418, 285] width 258 height 14
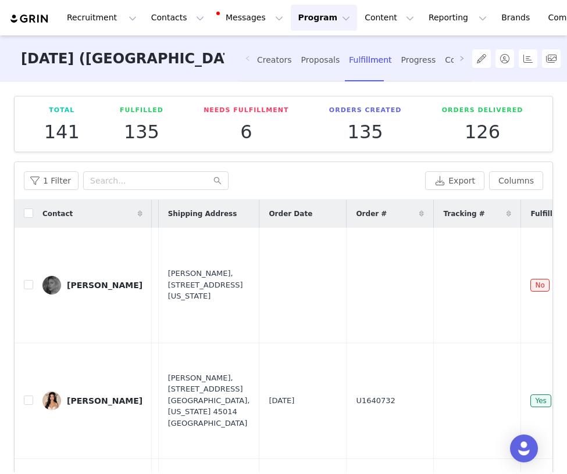
scroll to position [0, 464]
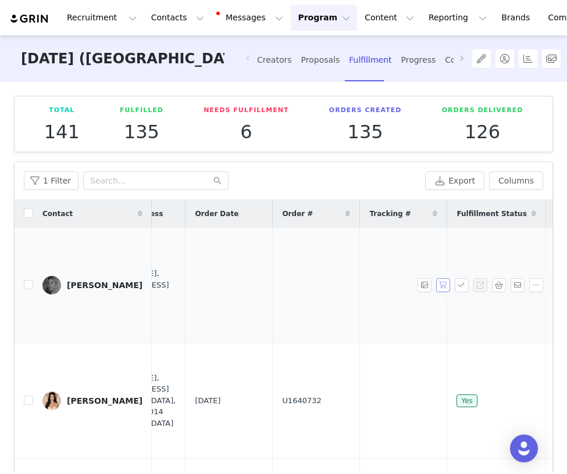
click at [445, 283] on button "button" at bounding box center [443, 285] width 14 height 14
click at [466, 283] on button "button" at bounding box center [462, 285] width 14 height 14
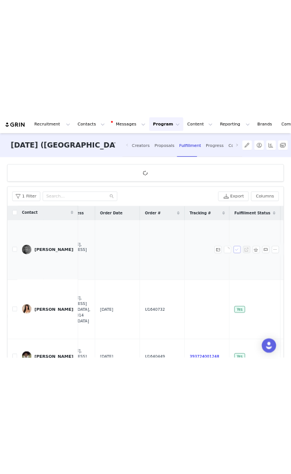
scroll to position [0, 0]
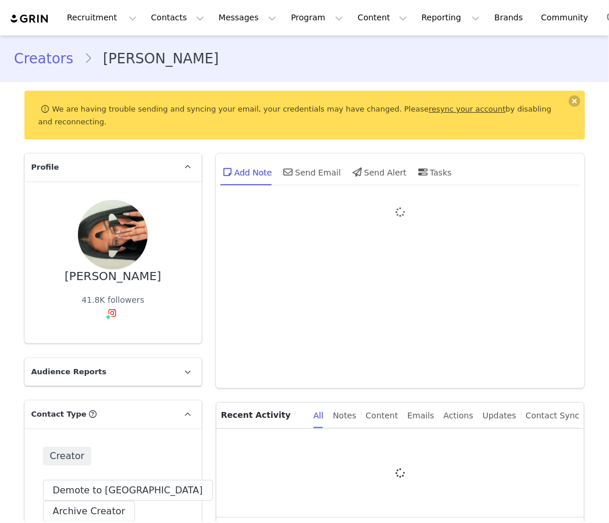
type input "+1 ([GEOGRAPHIC_DATA])"
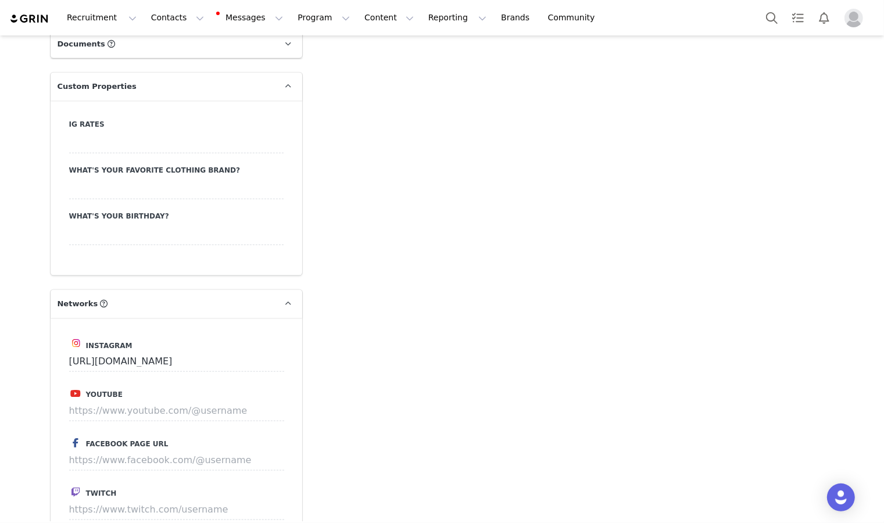
scroll to position [1239, 0]
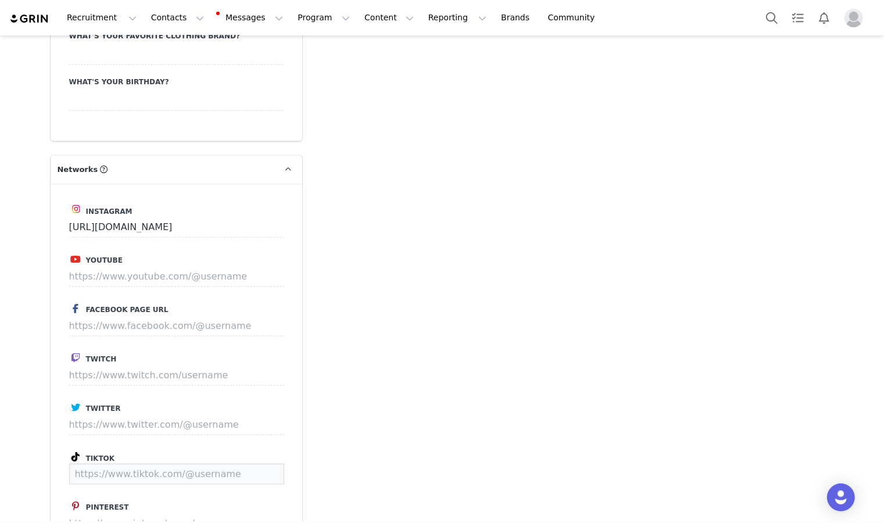
click at [193, 464] on input at bounding box center [176, 474] width 215 height 21
paste input "https://www.tiktok.com/@kindof.notreally"
type input "https://www.tiktok.com/@kindof.notreally"
click at [254, 464] on button "Save" at bounding box center [262, 474] width 42 height 21
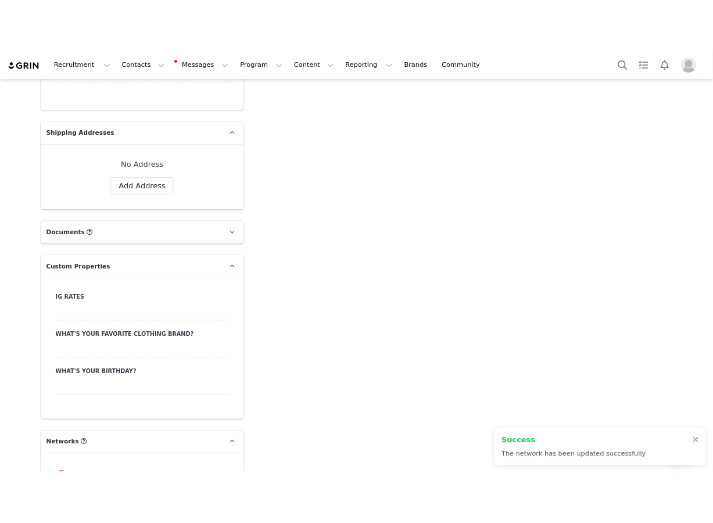
scroll to position [845, 0]
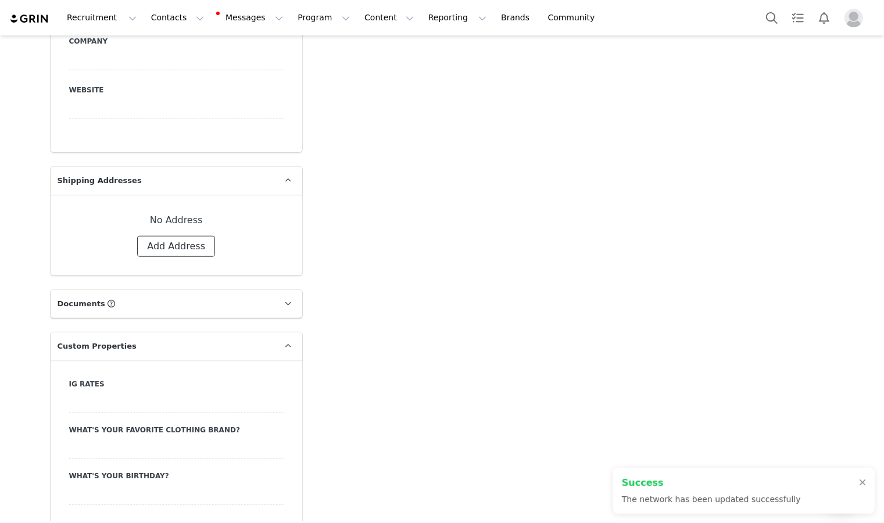
click at [164, 236] on button "Add Address" at bounding box center [176, 246] width 78 height 21
select select
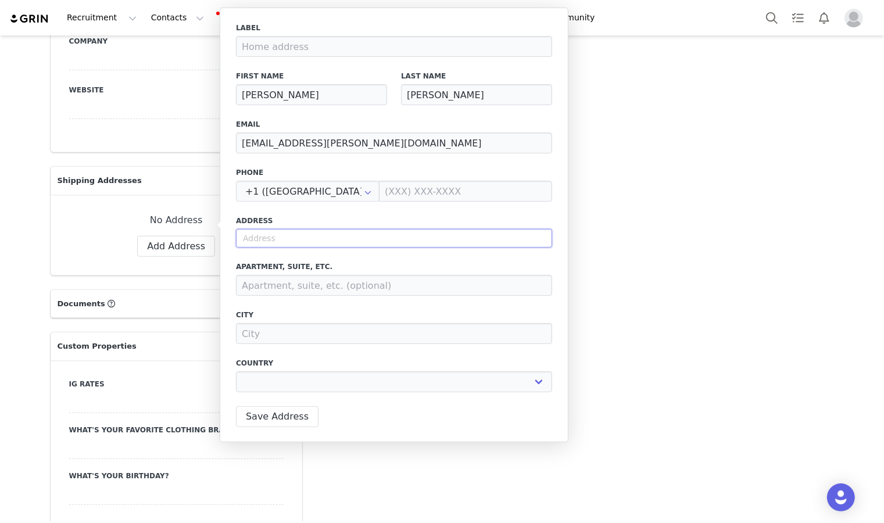
click at [328, 236] on input "text" at bounding box center [394, 238] width 316 height 19
paste input "920 N Wells St #1012 Chicago, IL 60610"
type input "920 N Wells St #1012 Chicago, IL 60610"
select select
type input "920 N Wells St"
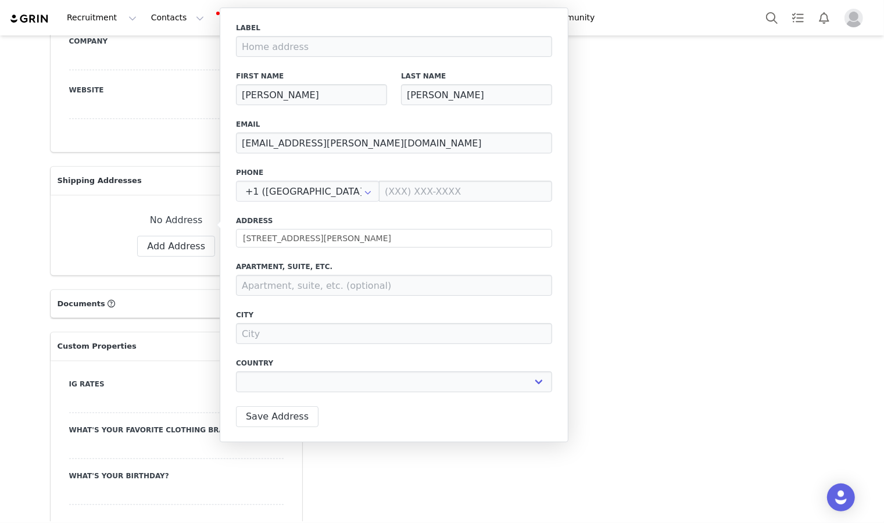
type input "Chicago"
select select "[object Object]"
click at [317, 290] on input at bounding box center [394, 285] width 316 height 21
paste input "920 N Wells St #1012 Chicago, IL 60610"
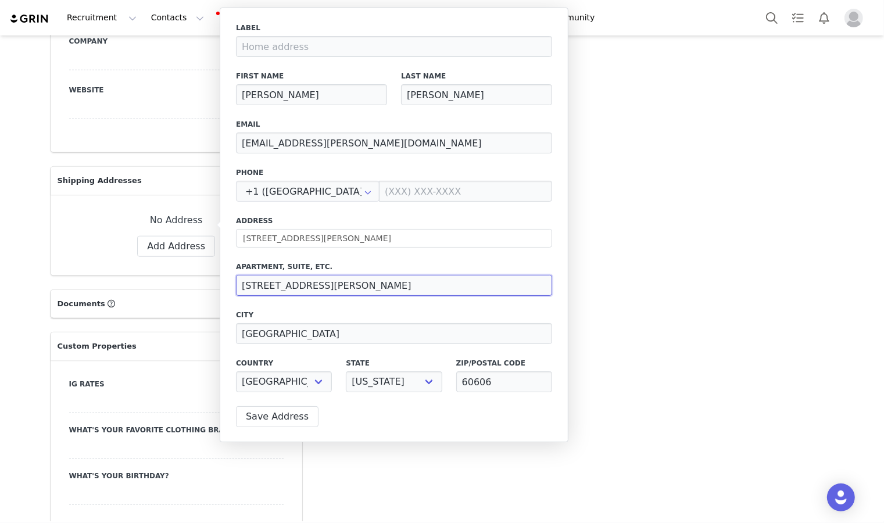
click at [304, 283] on input "920 N Wells St #1012 Chicago, IL 60610" at bounding box center [394, 285] width 316 height 21
type input "#1012 Chicago, IL 60610"
click at [342, 274] on div "Apartment, suite, etc. #1012 Chicago, IL 60610" at bounding box center [394, 279] width 316 height 34
click at [342, 275] on input "#1012 Chicago, IL 60610" at bounding box center [394, 285] width 316 height 21
click at [335, 284] on input "#1012 Chicago, IL 60610" at bounding box center [394, 285] width 316 height 21
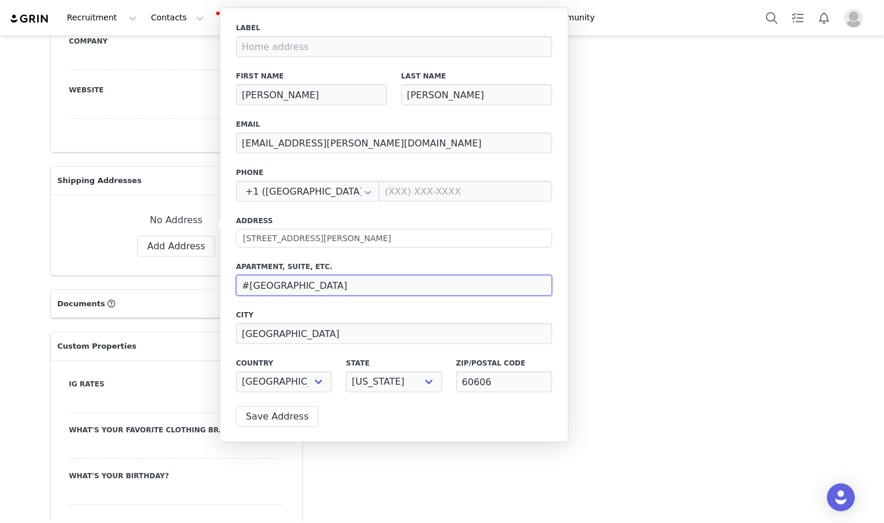
click at [335, 284] on input "#1012 Chicago, IL 60610" at bounding box center [394, 285] width 316 height 21
click at [526, 377] on input "60606" at bounding box center [504, 381] width 96 height 21
paste input "10"
type input "60610"
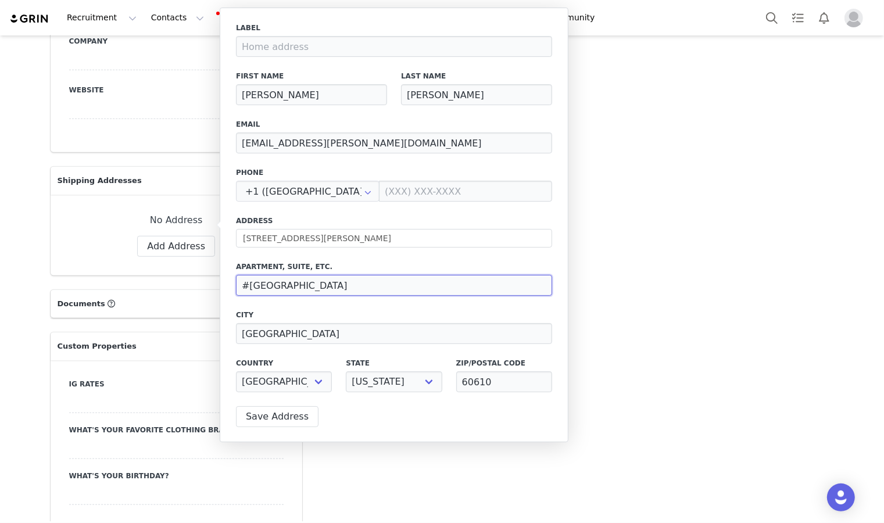
click at [340, 277] on input "#1012 Chicago, IL 60610" at bounding box center [394, 285] width 316 height 21
click at [341, 280] on input "#1012 Chicago, IL 60610" at bounding box center [394, 285] width 316 height 21
drag, startPoint x: 341, startPoint y: 280, endPoint x: 295, endPoint y: 280, distance: 45.3
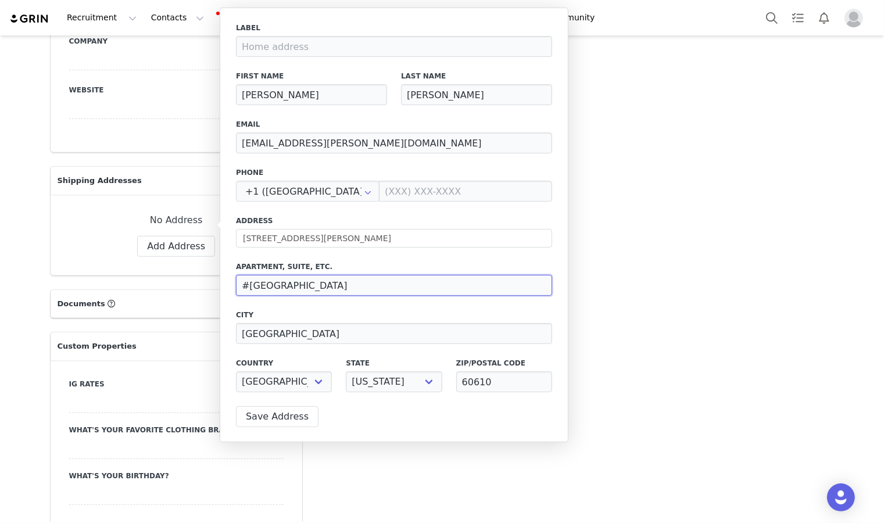
click at [296, 281] on input "#1012 Chicago, IL 60610" at bounding box center [394, 285] width 316 height 21
type input "#1012"
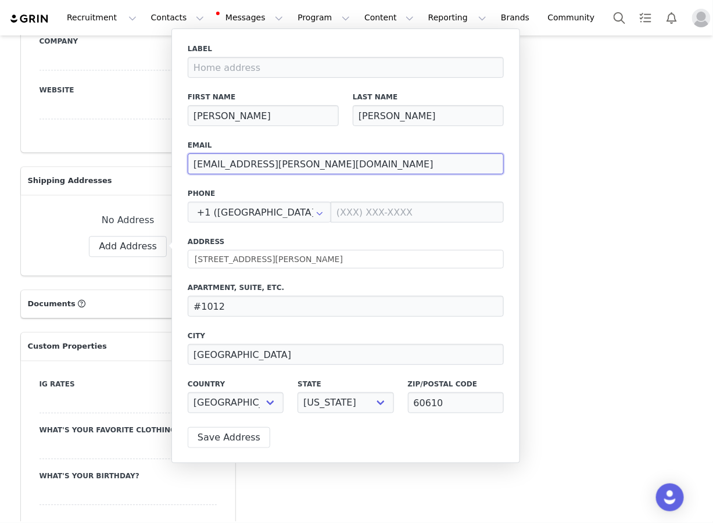
click at [322, 161] on input "contact@karen-jimenez.com" at bounding box center [346, 163] width 316 height 21
paste input "talent@theagenz.co.uk"
type input "talent@theagenz.co.uk"
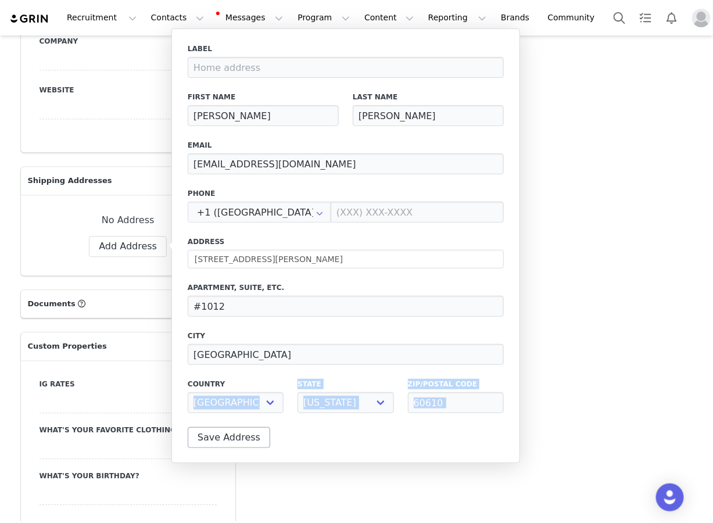
drag, startPoint x: 233, startPoint y: 454, endPoint x: 230, endPoint y: 440, distance: 14.2
click at [230, 440] on div "Label First Name KAREN Last Name JIMÉNEZ Email talent@theagenz.co.uk Phone +1 (…" at bounding box center [345, 245] width 349 height 435
click at [230, 440] on button "Save Address" at bounding box center [229, 437] width 83 height 21
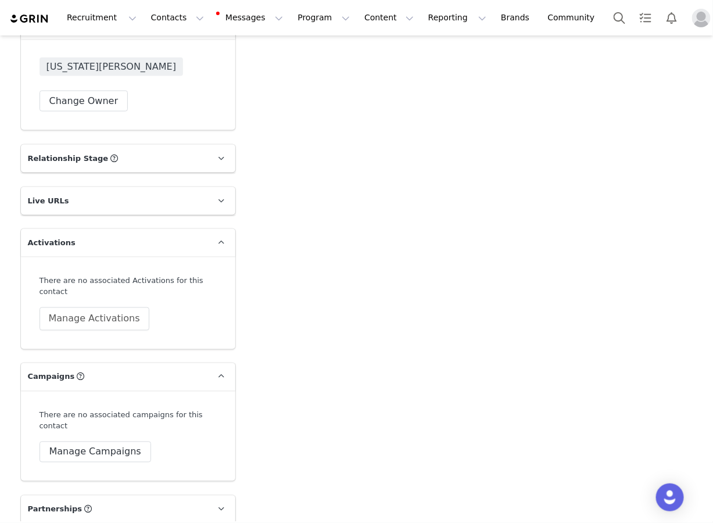
scroll to position [1963, 0]
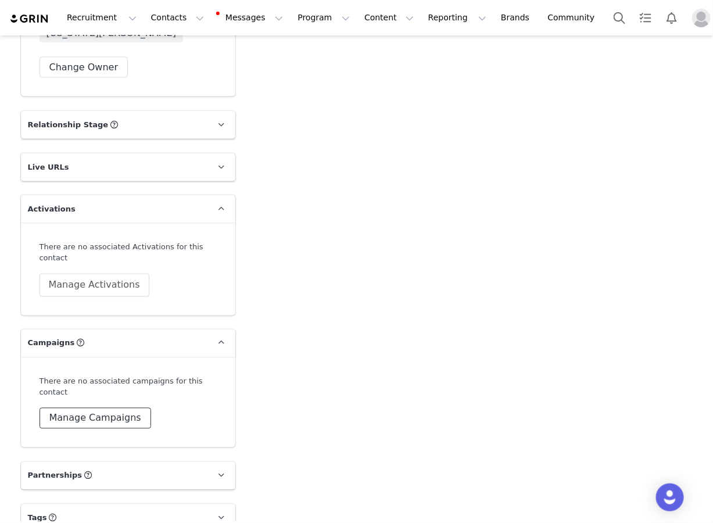
click at [91, 419] on button "Manage Campaigns" at bounding box center [96, 418] width 112 height 21
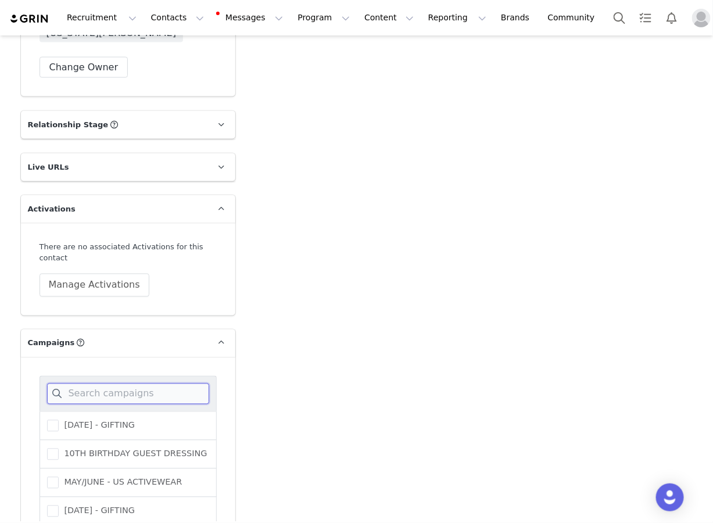
click at [92, 388] on input at bounding box center [128, 394] width 162 height 21
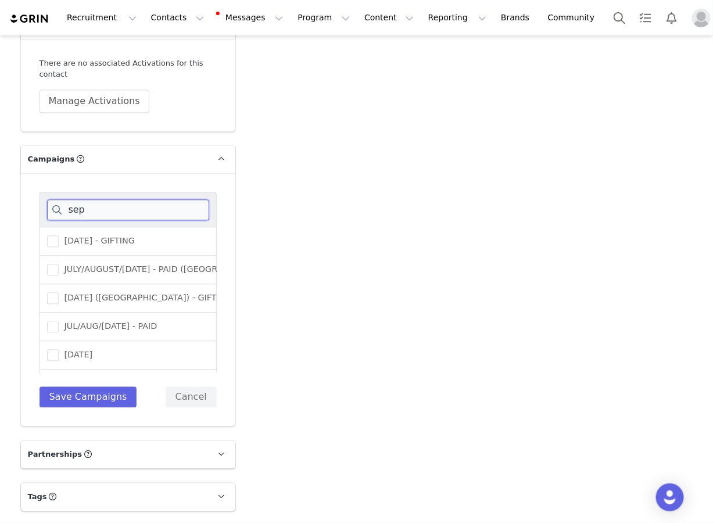
scroll to position [142, 0]
type input "sep"
click at [115, 292] on label "SEPTEMBER 25 (USA) - GIFTING" at bounding box center [139, 299] width 185 height 14
click at [59, 294] on input "SEPTEMBER 25 (USA) - GIFTING" at bounding box center [59, 294] width 0 height 0
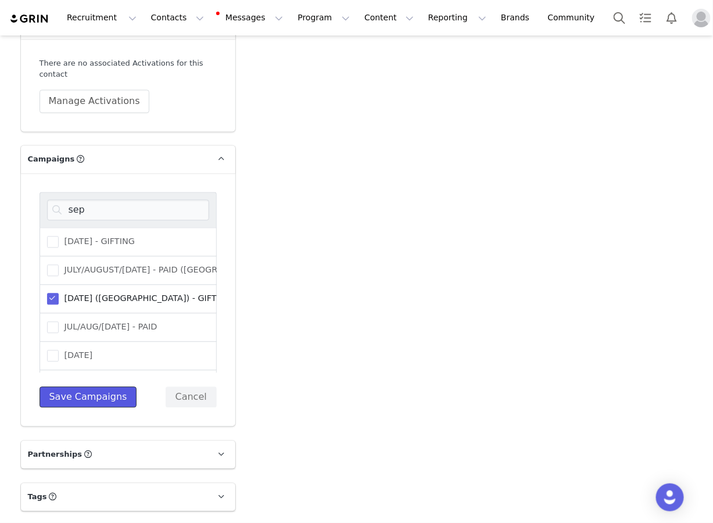
click at [98, 398] on button "Save Campaigns" at bounding box center [89, 397] width 98 height 21
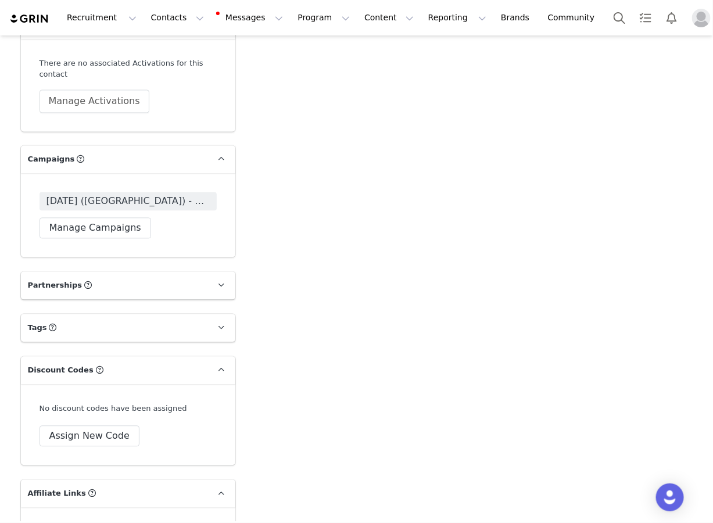
click at [124, 204] on span "SEPTEMBER 25 (USA) - GIFTING" at bounding box center [128, 202] width 163 height 14
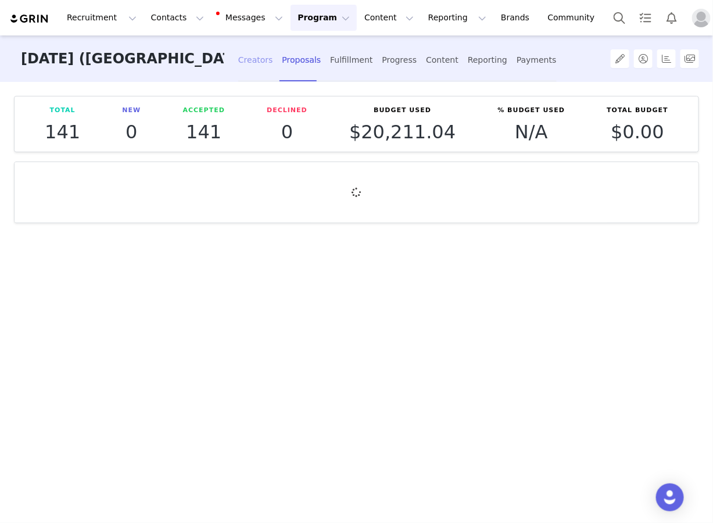
click at [257, 59] on div "Creators" at bounding box center [255, 60] width 35 height 31
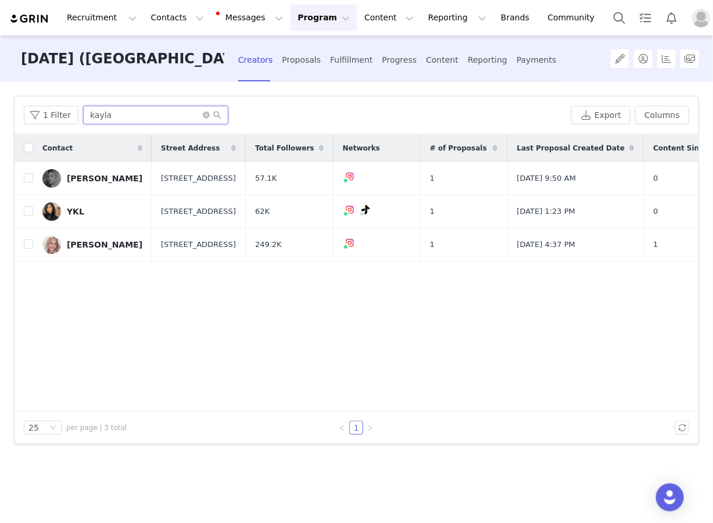
click at [109, 113] on input "kayla" at bounding box center [155, 115] width 145 height 19
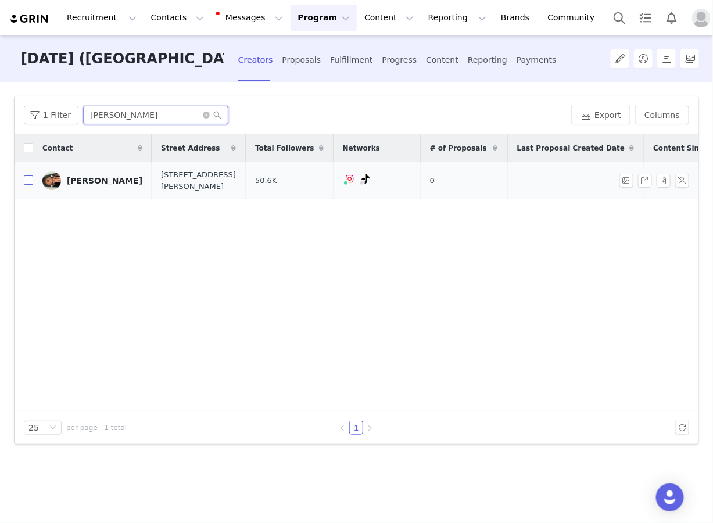
type input "karen"
click at [30, 180] on input "checkbox" at bounding box center [28, 180] width 9 height 9
checkbox input "true"
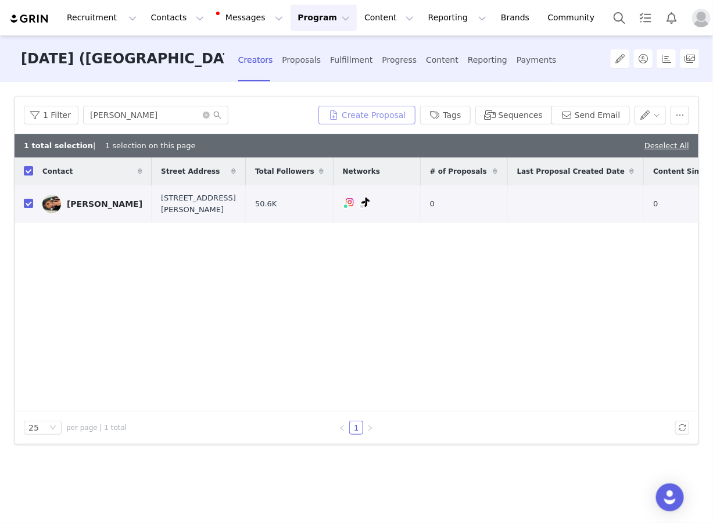
click at [355, 123] on button "Create Proposal" at bounding box center [367, 115] width 96 height 19
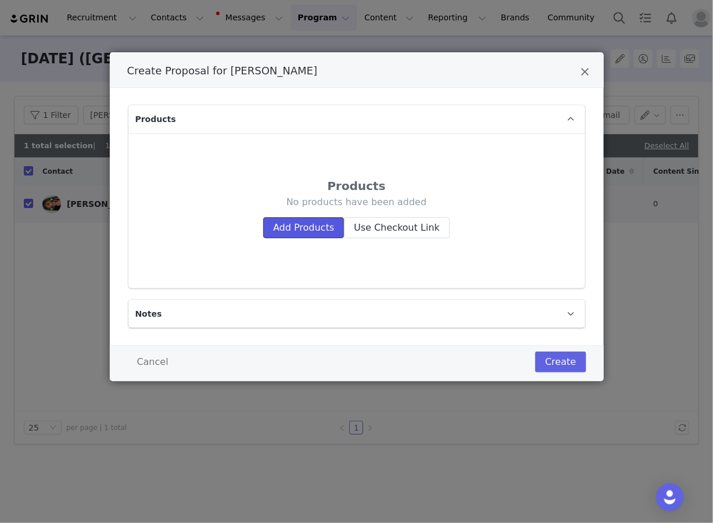
click at [300, 234] on button "Add Products" at bounding box center [303, 227] width 81 height 21
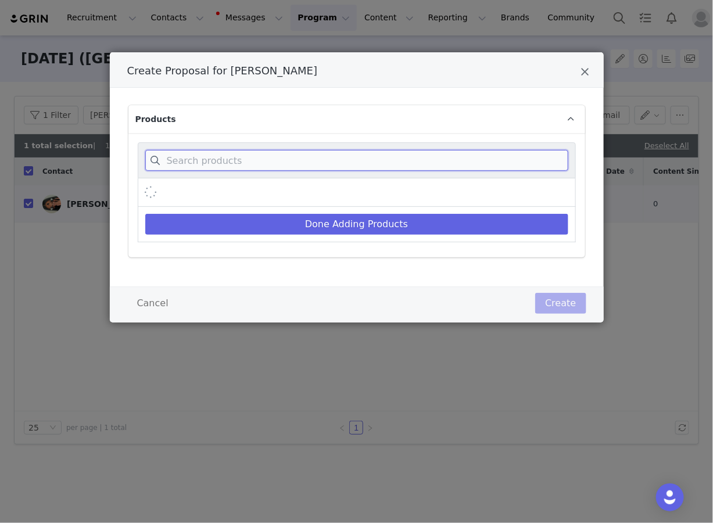
click at [294, 161] on input "Create Proposal for KAREN JIMÉNEZ" at bounding box center [356, 160] width 423 height 21
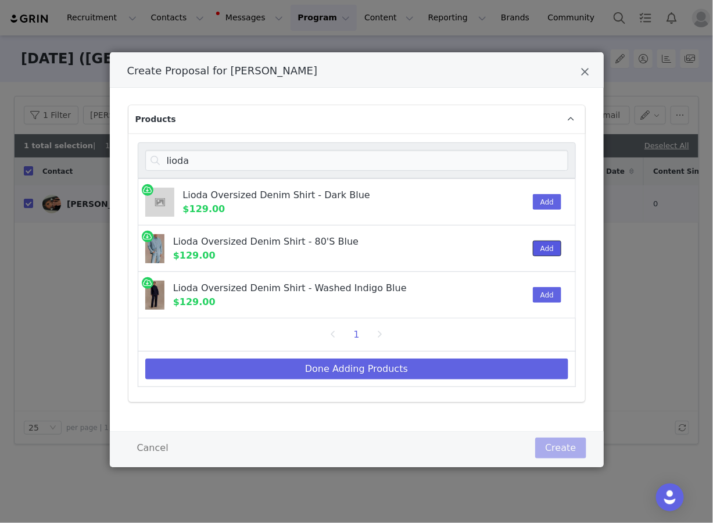
click at [546, 246] on button "Add" at bounding box center [547, 249] width 28 height 16
click at [290, 180] on div "Lioda Oversized Denim Shirt - Dark Blue $129.00" at bounding box center [314, 202] width 353 height 46
click at [290, 162] on input "lioda" at bounding box center [356, 160] width 423 height 21
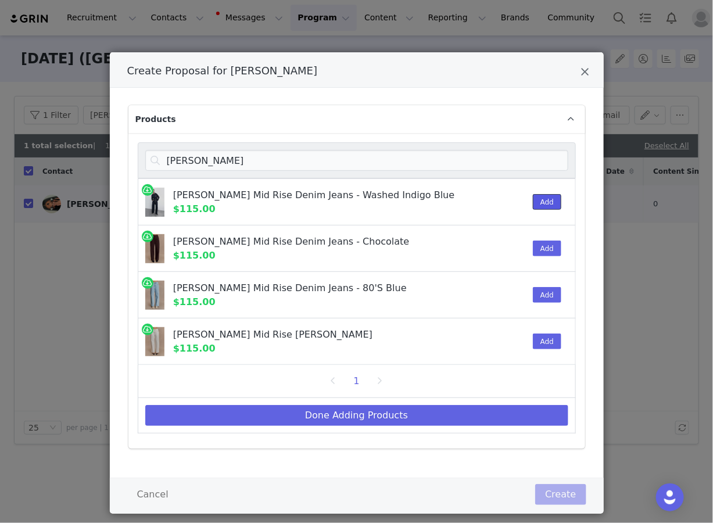
click at [556, 201] on button "Add" at bounding box center [547, 202] width 28 height 16
click at [256, 150] on input "mannon" at bounding box center [356, 160] width 423 height 21
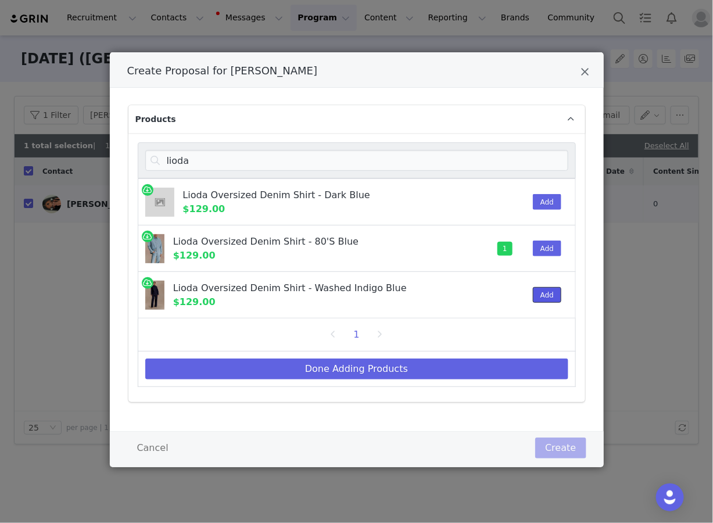
click at [546, 296] on button "Add" at bounding box center [547, 295] width 28 height 16
click at [280, 155] on input "lioda" at bounding box center [356, 160] width 423 height 21
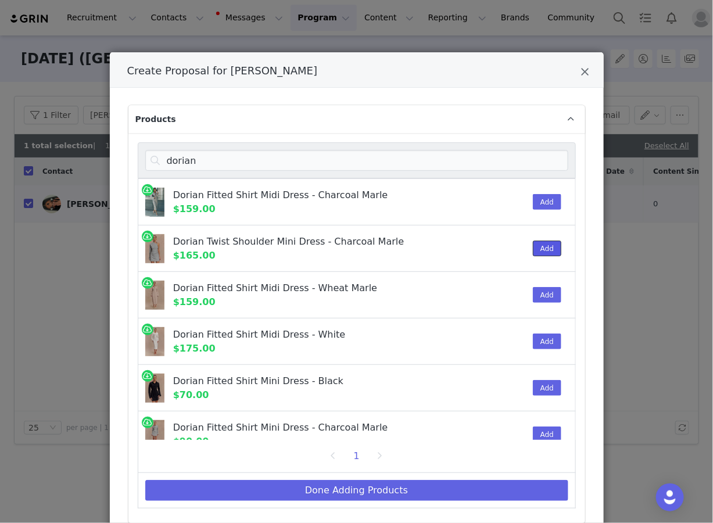
click at [549, 242] on button "Add" at bounding box center [547, 249] width 28 height 16
click at [259, 164] on input "dorian" at bounding box center [356, 160] width 423 height 21
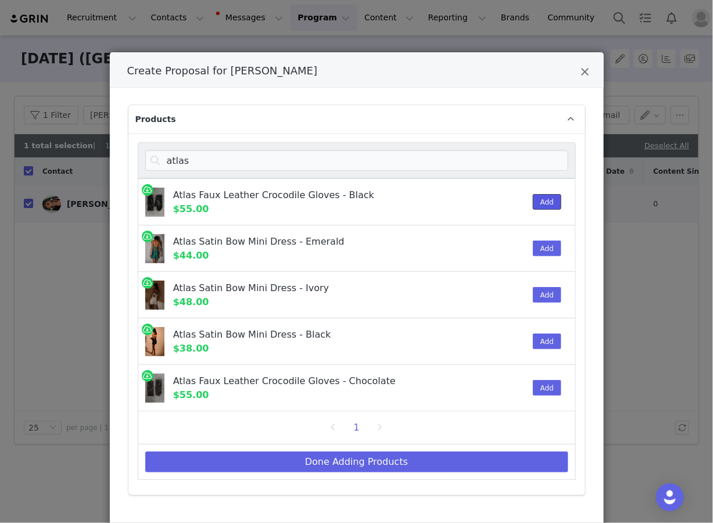
click at [555, 200] on button "Add" at bounding box center [547, 202] width 28 height 16
click at [383, 155] on input "atlas" at bounding box center [356, 160] width 423 height 21
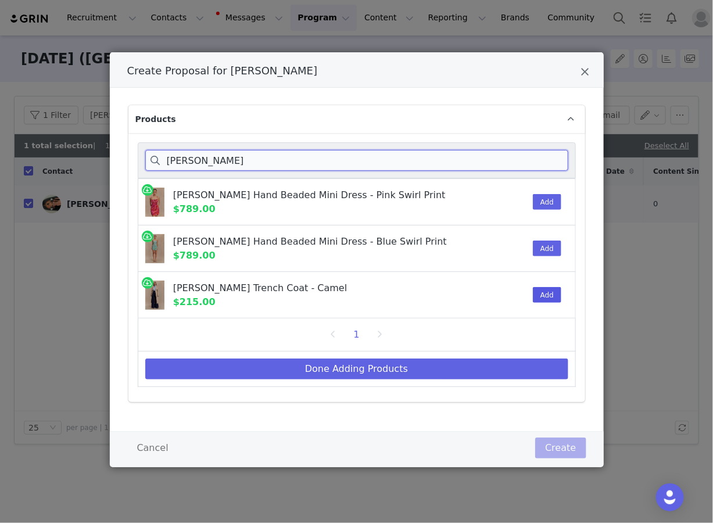
type input "lois"
click at [542, 293] on button "Add" at bounding box center [547, 295] width 28 height 16
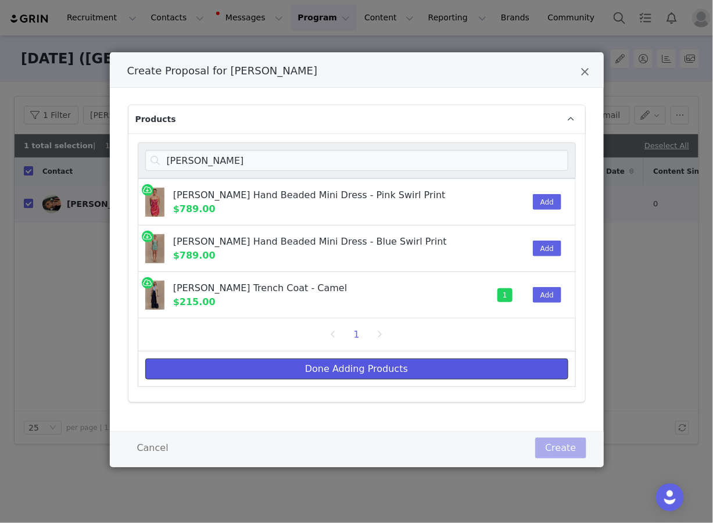
click at [521, 362] on button "Done Adding Products" at bounding box center [356, 369] width 423 height 21
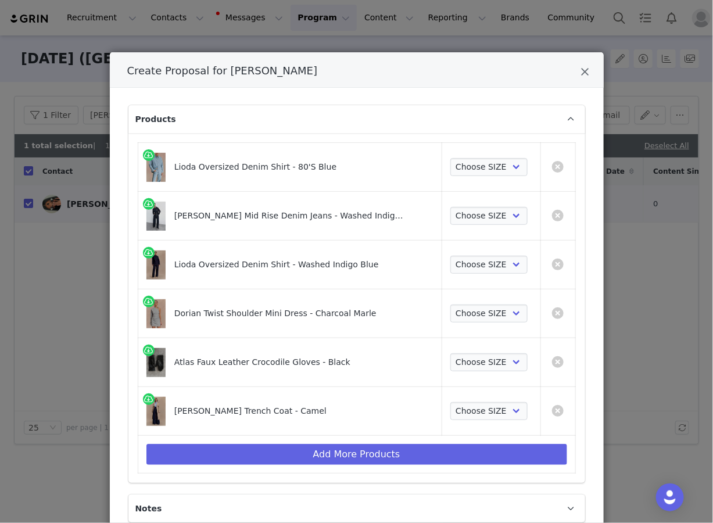
click at [505, 391] on td "Choose SIZE XXS XS S M L XL XXL 3XL" at bounding box center [491, 411] width 98 height 49
click at [503, 402] on select "Choose SIZE XXS XS S M L XL XXL 3XL" at bounding box center [488, 411] width 77 height 19
select select "28206393"
click at [450, 402] on select "Choose SIZE XXS XS S M L XL XXL 3XL" at bounding box center [488, 411] width 77 height 19
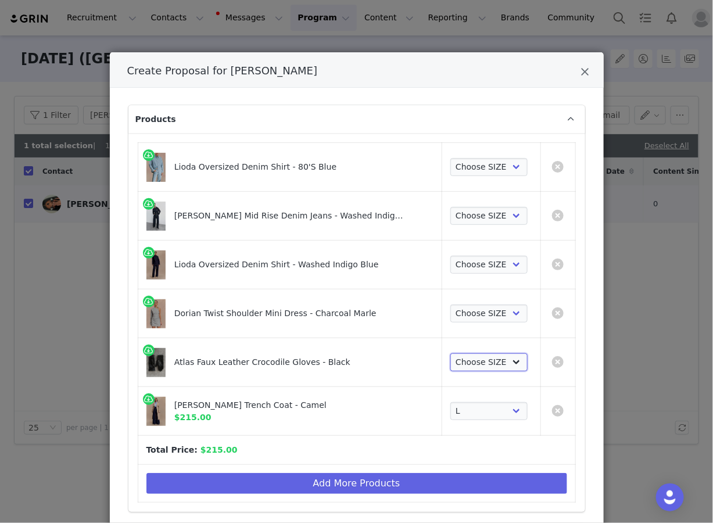
click at [487, 361] on select "Choose SIZE S/M M/L" at bounding box center [488, 362] width 77 height 19
select select "27695131"
click at [450, 353] on select "Choose SIZE S/M M/L" at bounding box center [488, 362] width 77 height 19
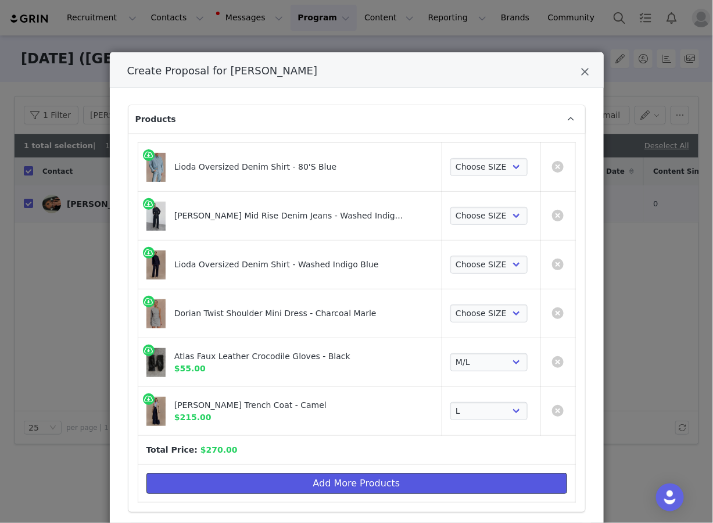
click at [216, 487] on button "Add More Products" at bounding box center [356, 483] width 421 height 21
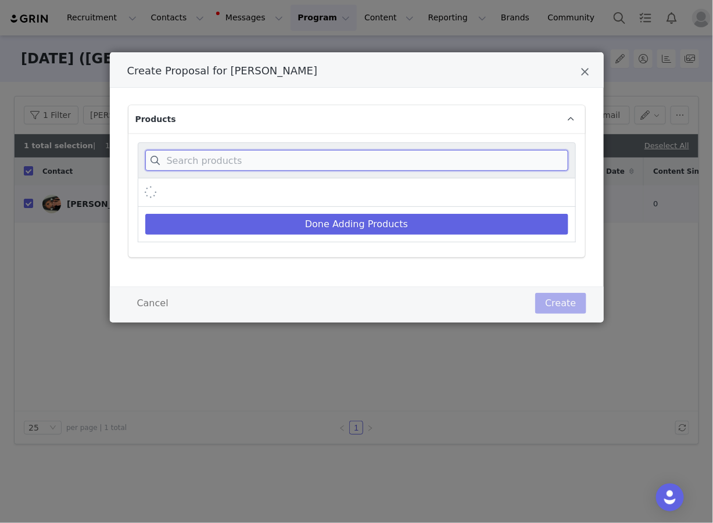
click at [275, 151] on input "Create Proposal for KAREN JIMÉNEZ" at bounding box center [356, 160] width 423 height 21
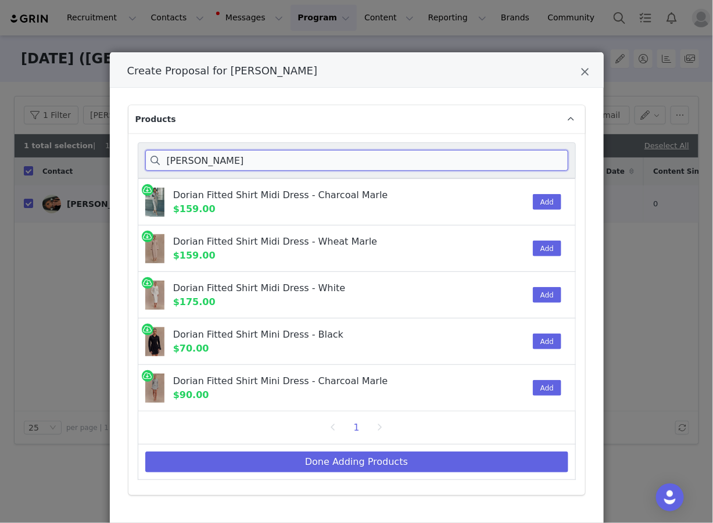
type input "dorian fitte"
click at [542, 212] on div "Add" at bounding box center [543, 202] width 35 height 46
click at [542, 205] on button "Add" at bounding box center [547, 202] width 28 height 16
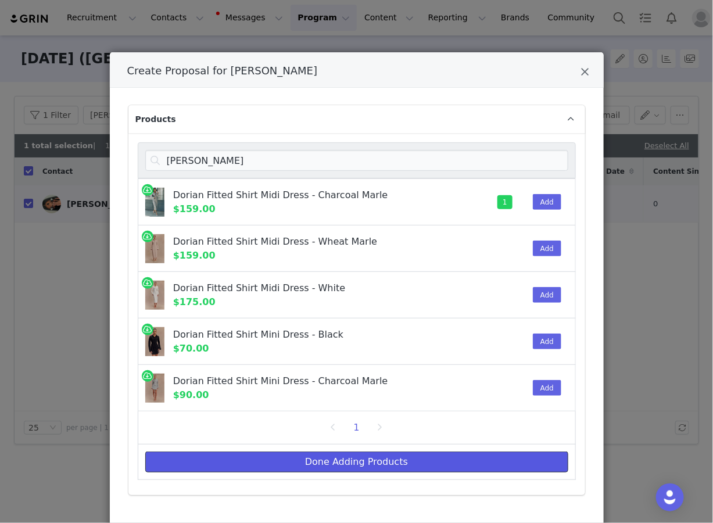
click at [427, 459] on button "Done Adding Products" at bounding box center [356, 462] width 423 height 21
select select "27695131"
select select "28206393"
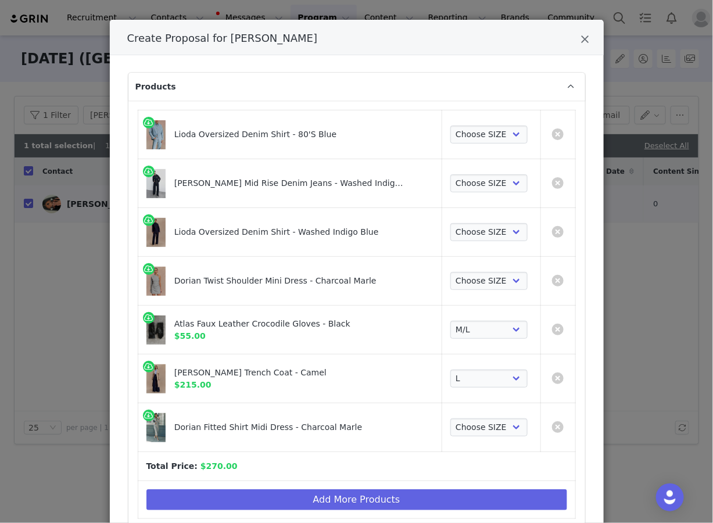
scroll to position [41, 0]
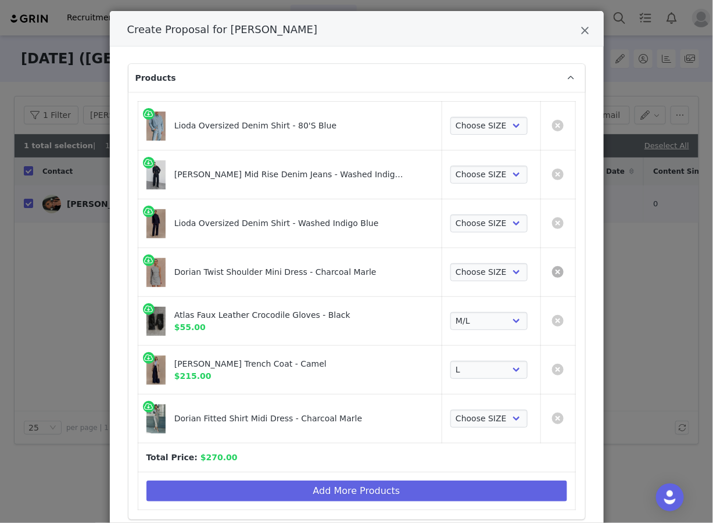
click at [556, 273] on link "Create Proposal for KAREN JIMÉNEZ" at bounding box center [558, 272] width 12 height 12
select select "27695131"
select select "Create Proposal for KAREN JIMÉNEZ"
select select "28206393"
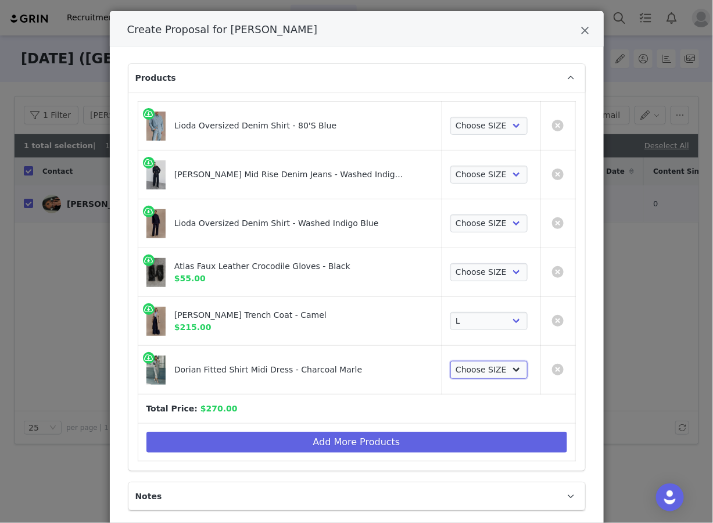
click at [463, 370] on select "Choose SIZE XXS XS S M L XL XXL 3XL" at bounding box center [488, 370] width 77 height 19
select select "27581976"
click at [450, 361] on select "Choose SIZE XXS XS S M L XL XXL 3XL" at bounding box center [488, 370] width 77 height 19
click at [560, 126] on link "Create Proposal for KAREN JIMÉNEZ" at bounding box center [558, 126] width 12 height 12
select select "27695131"
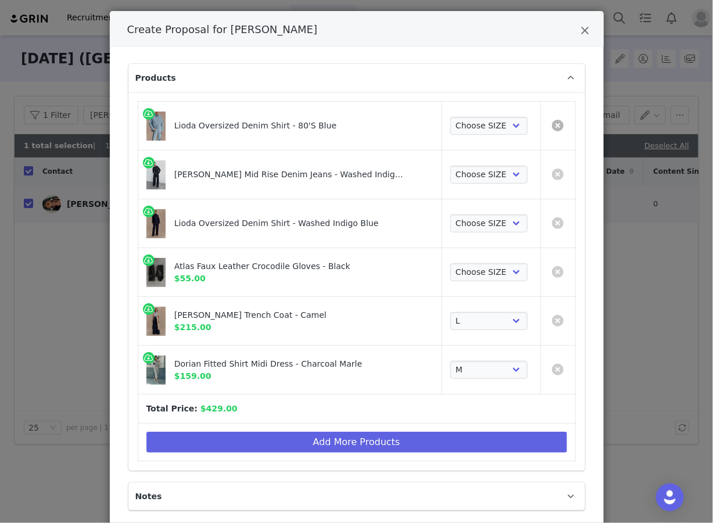
select select "27581976"
select select "28206393"
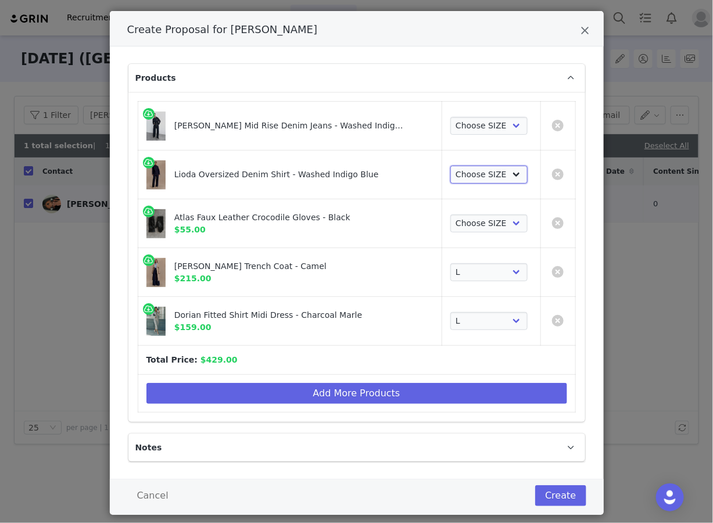
click at [477, 178] on select "Choose SIZE XXS XS S M L XL XXL 3XL" at bounding box center [488, 175] width 77 height 19
select select "27556461"
click at [450, 166] on select "Choose SIZE XXS XS S M L XL XXL 3XL" at bounding box center [488, 175] width 77 height 19
click at [470, 127] on select "Choose SIZE 4 6 7 8 9 10 11 12 14 16 18" at bounding box center [488, 126] width 77 height 19
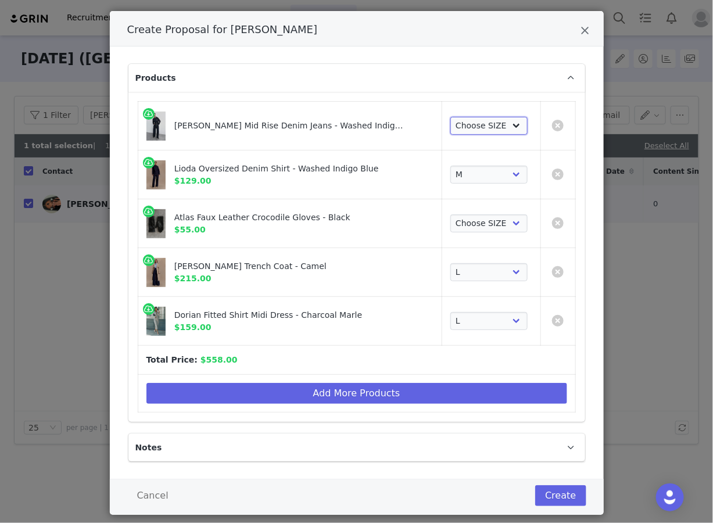
select select "28052043"
click at [450, 117] on select "Choose SIZE 4 6 7 8 9 10 11 12 14 16 18" at bounding box center [488, 126] width 77 height 19
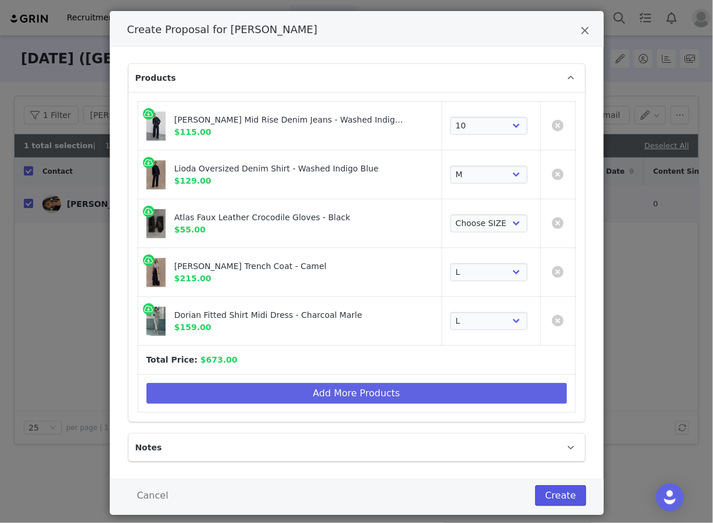
click at [555, 496] on button "Create" at bounding box center [560, 495] width 51 height 21
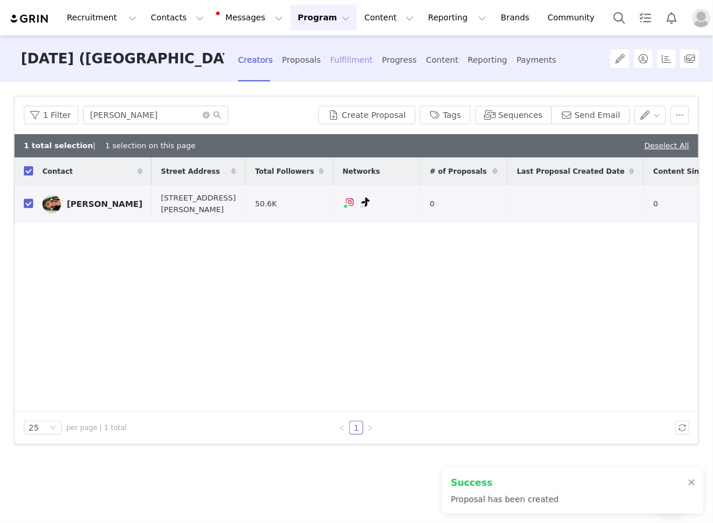
click at [352, 52] on div "Fulfillment" at bounding box center [351, 60] width 42 height 31
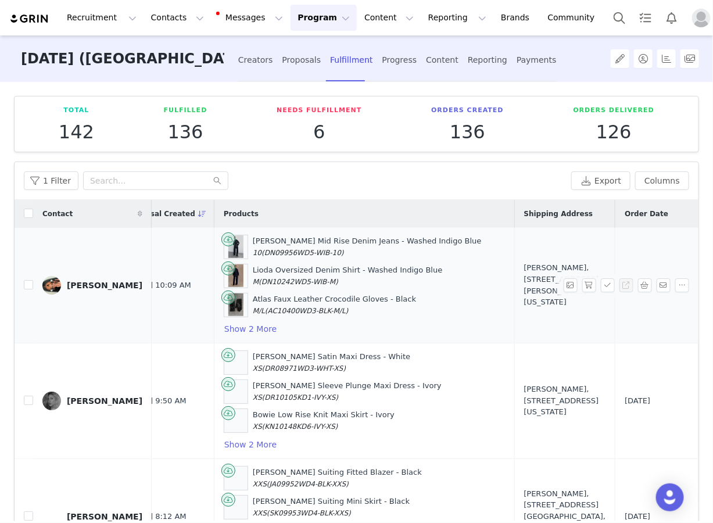
scroll to position [0, 125]
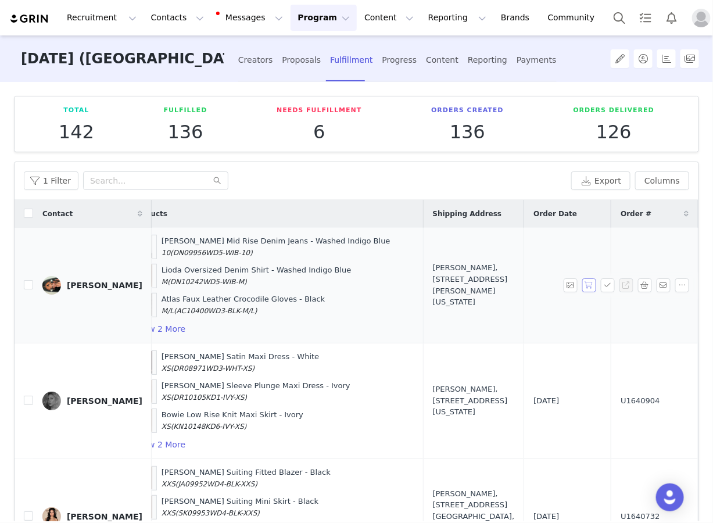
click at [595, 283] on button "button" at bounding box center [589, 285] width 14 height 14
click at [605, 283] on button "button" at bounding box center [608, 285] width 14 height 14
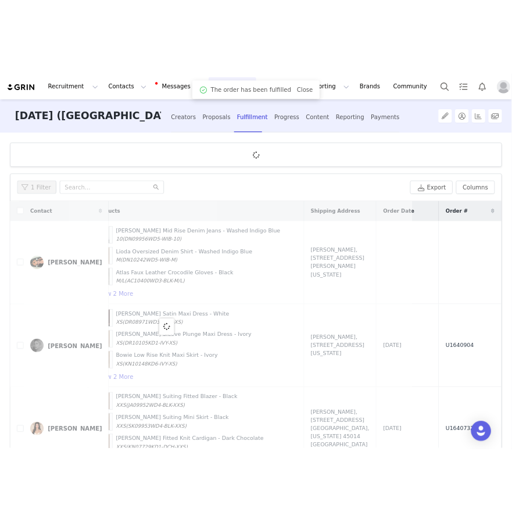
scroll to position [0, 0]
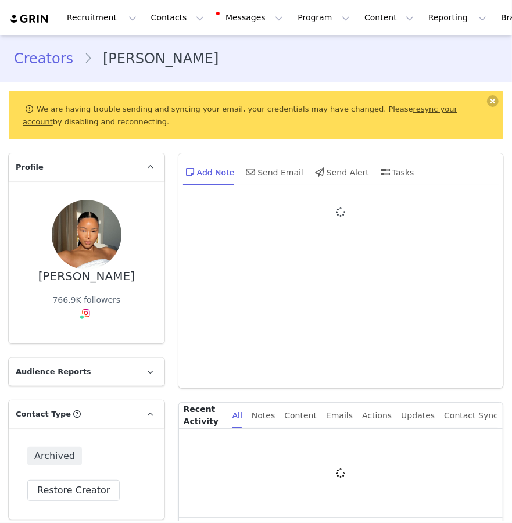
type input "+1 ([GEOGRAPHIC_DATA])"
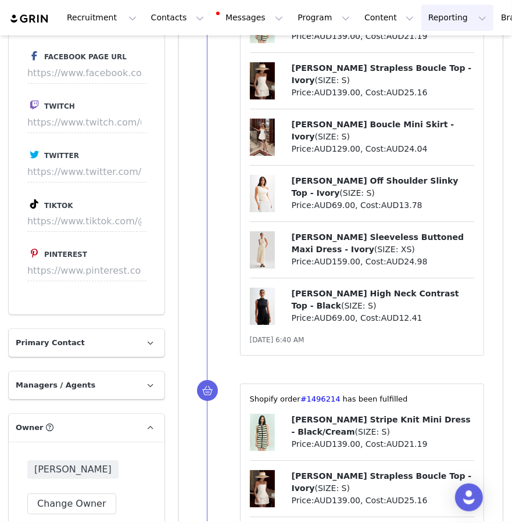
scroll to position [1619, 0]
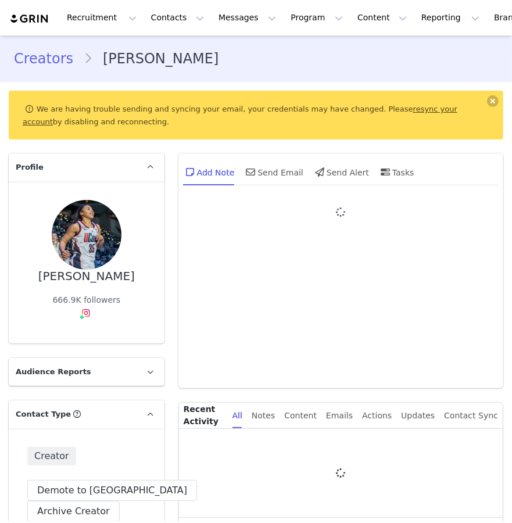
type input "+1 ([GEOGRAPHIC_DATA])"
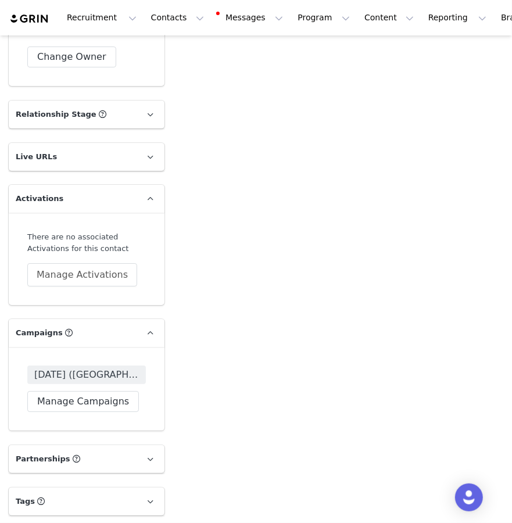
scroll to position [2073, 0]
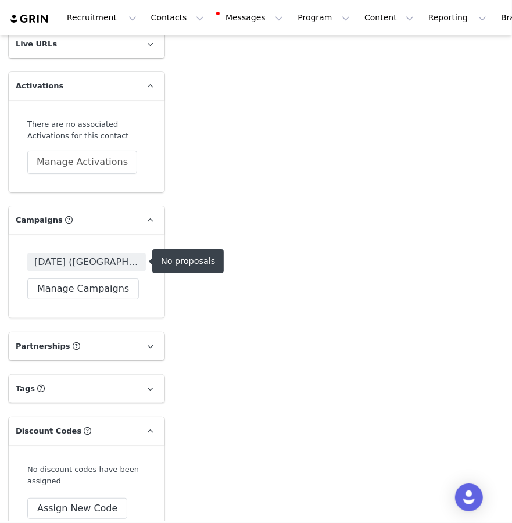
click at [100, 264] on span "[DATE] ([GEOGRAPHIC_DATA]) - GIFTING" at bounding box center [86, 262] width 105 height 14
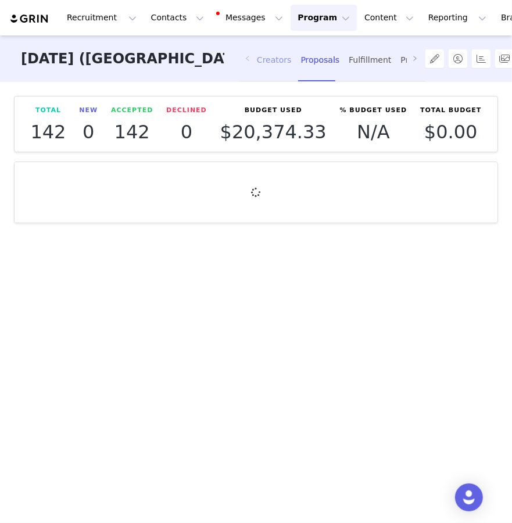
click at [276, 59] on div "Creators" at bounding box center [274, 60] width 35 height 31
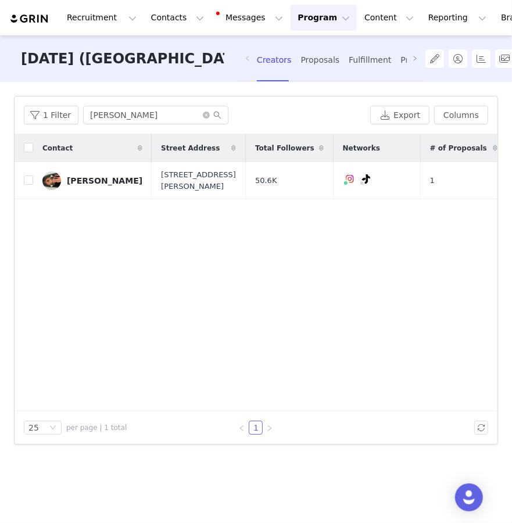
click at [134, 134] on div "Contact" at bounding box center [92, 148] width 119 height 28
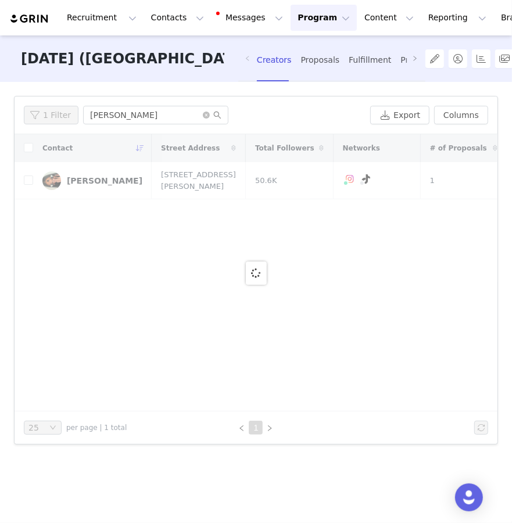
click at [134, 134] on div "Contact Street Address Total Followers Networks # of Proposals Last Proposal Cr…" at bounding box center [256, 272] width 483 height 277
click at [129, 114] on input "[PERSON_NAME]" at bounding box center [155, 115] width 145 height 19
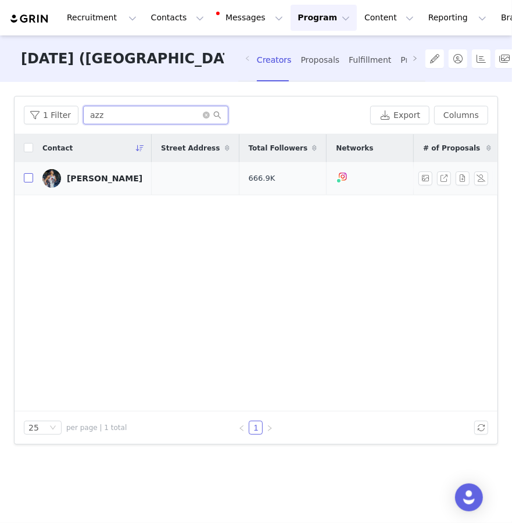
type input "azz"
click at [28, 178] on input "checkbox" at bounding box center [28, 177] width 9 height 9
checkbox input "true"
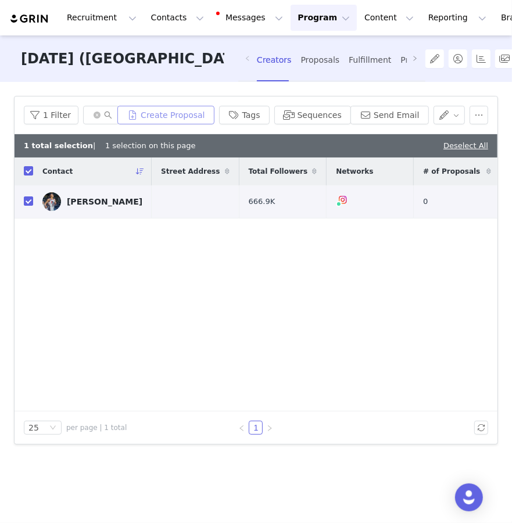
click at [210, 117] on button "Create Proposal" at bounding box center [165, 115] width 96 height 19
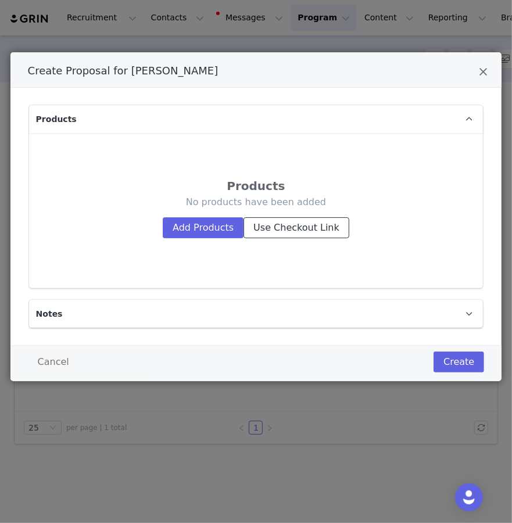
drag, startPoint x: 275, startPoint y: 222, endPoint x: 269, endPoint y: 183, distance: 40.0
click at [269, 184] on div "Products No products have been added Add Products Use Checkout Link" at bounding box center [256, 210] width 436 height 137
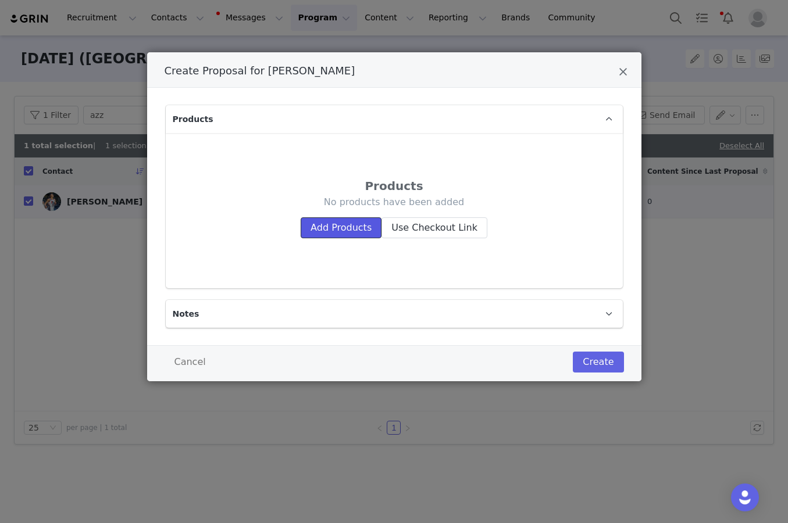
click at [344, 235] on button "Add Products" at bounding box center [341, 227] width 81 height 21
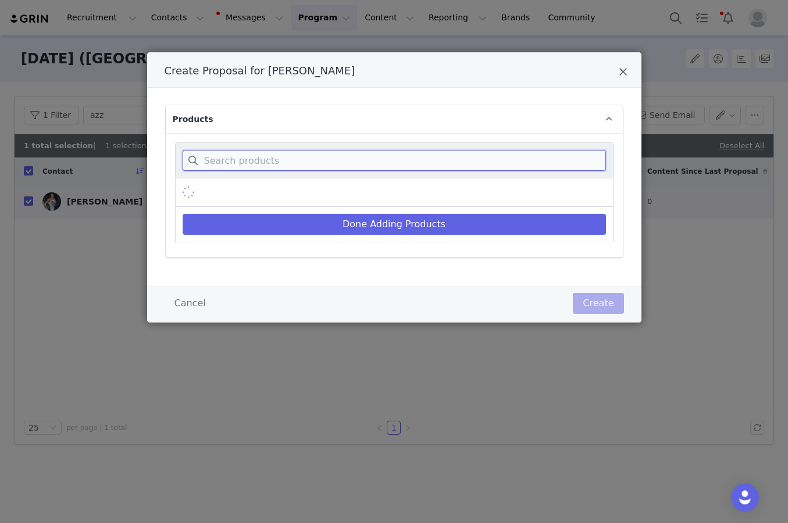
click at [352, 158] on input "Create Proposal for Azzi Fudd" at bounding box center [394, 160] width 423 height 21
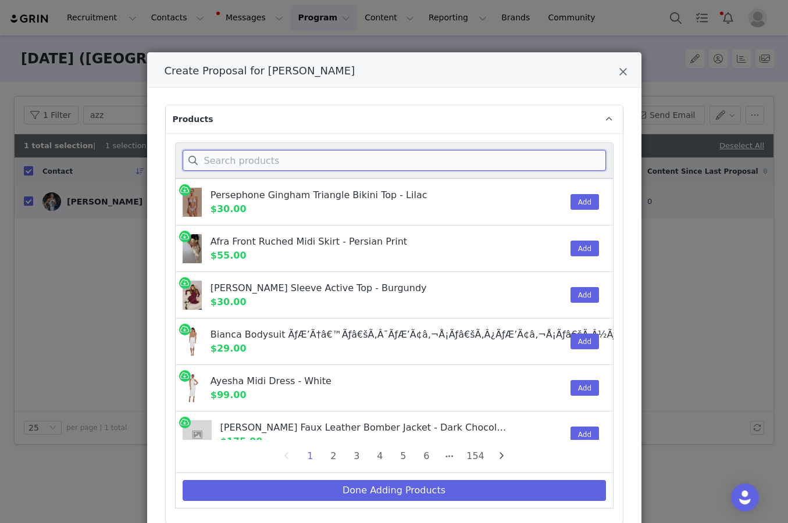
paste input "Codi Faux Leather Bomber Jacket"
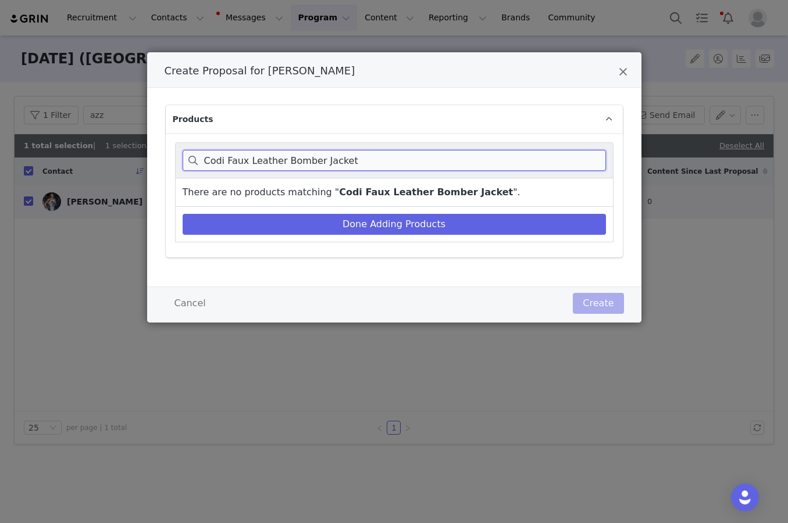
click at [353, 164] on input "Codi Faux Leather Bomber Jacket" at bounding box center [394, 160] width 423 height 21
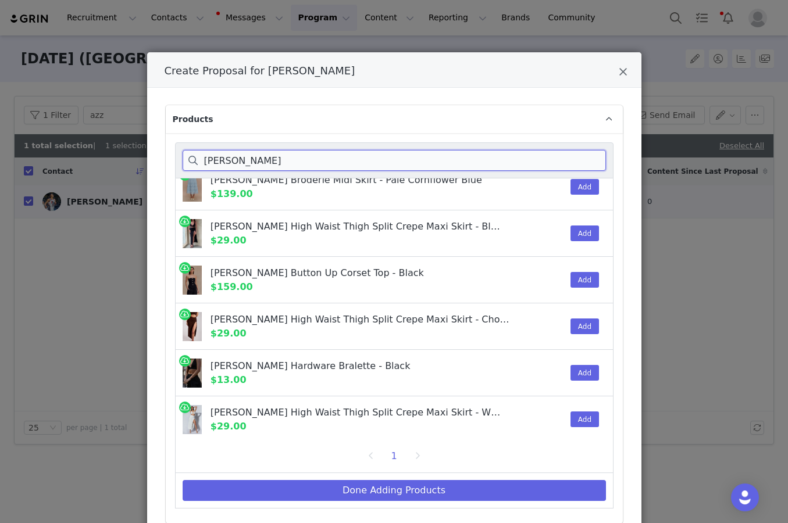
scroll to position [294, 0]
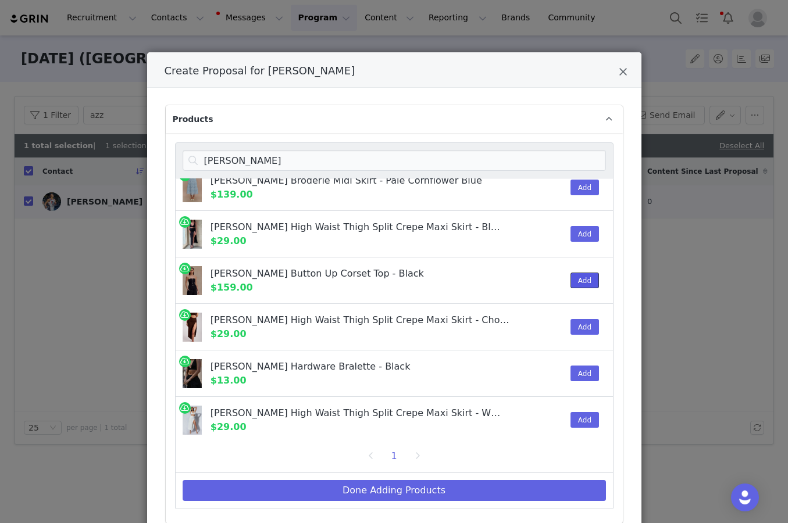
click at [512, 278] on button "Add" at bounding box center [584, 281] width 28 height 16
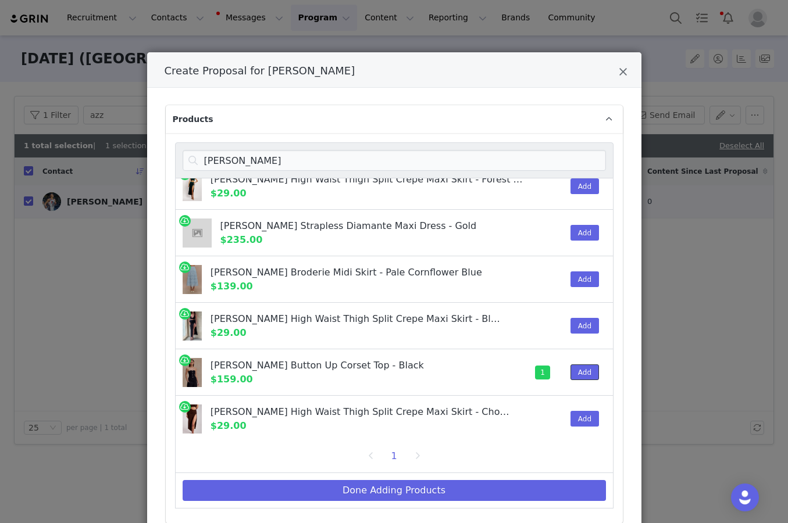
scroll to position [189, 0]
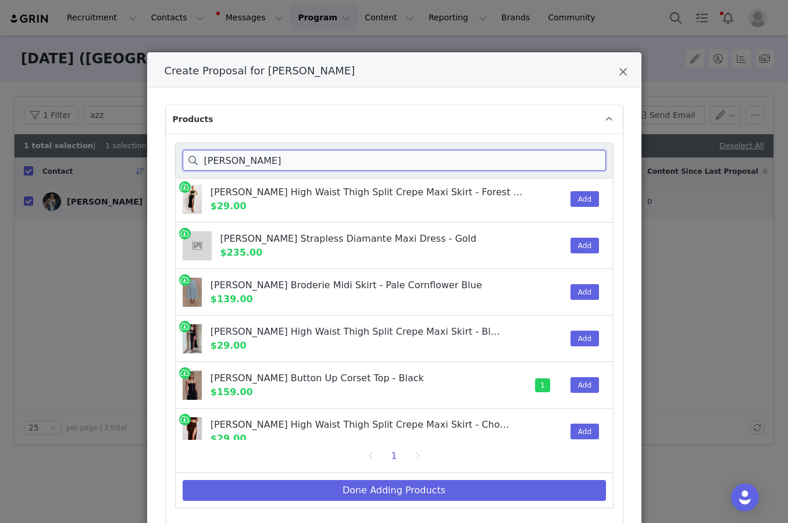
click at [320, 163] on input "[PERSON_NAME]" at bounding box center [394, 160] width 423 height 21
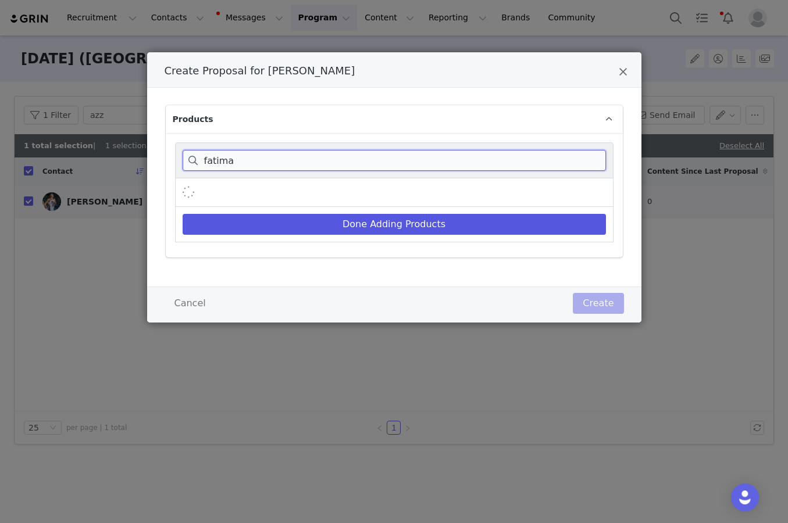
scroll to position [0, 0]
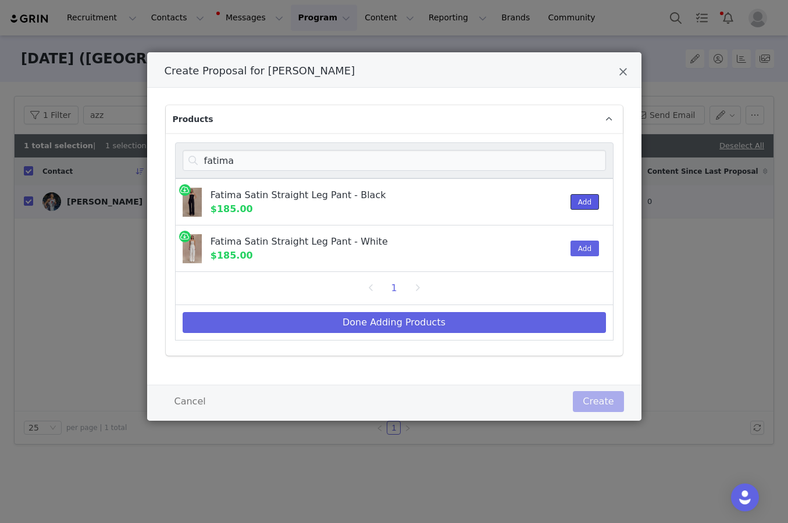
click at [512, 205] on button "Add" at bounding box center [584, 202] width 28 height 16
click at [483, 166] on input "fatima" at bounding box center [394, 160] width 423 height 21
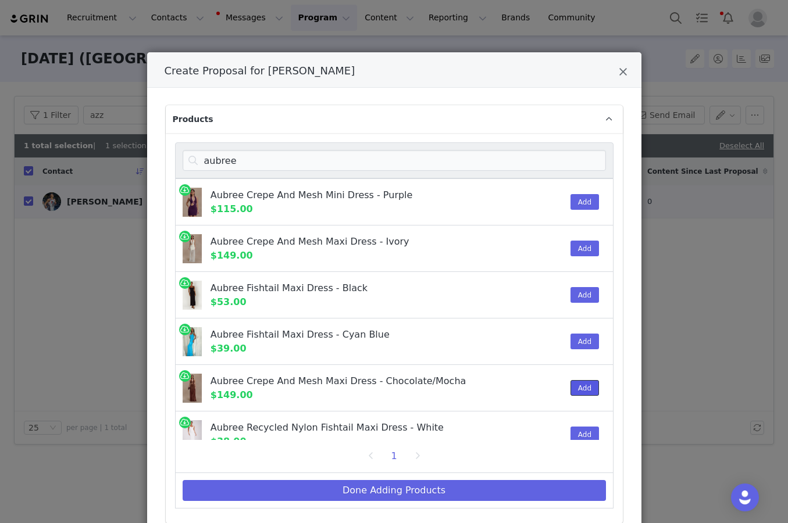
click at [512, 382] on button "Add" at bounding box center [584, 388] width 28 height 16
click at [230, 159] on input "aubree" at bounding box center [394, 160] width 423 height 21
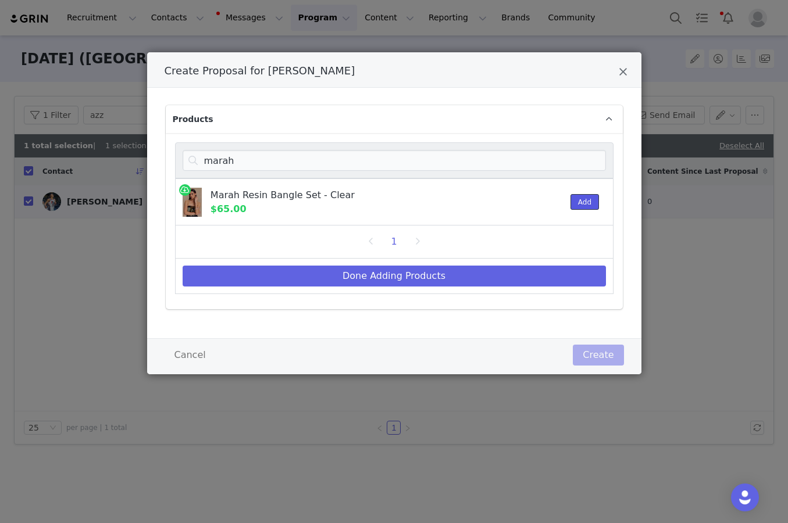
click at [512, 206] on button "Add" at bounding box center [584, 202] width 28 height 16
click at [393, 166] on input "marah" at bounding box center [394, 160] width 423 height 21
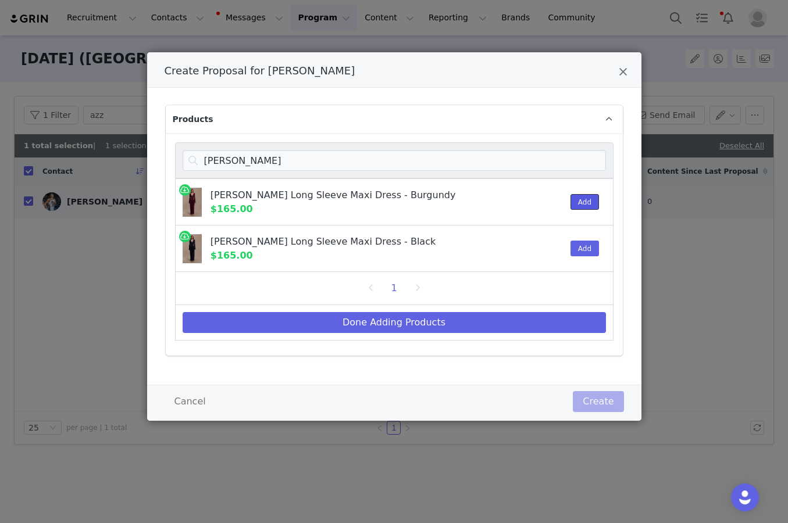
click at [512, 199] on button "Add" at bounding box center [584, 202] width 28 height 16
click at [228, 168] on input "louann" at bounding box center [394, 160] width 423 height 21
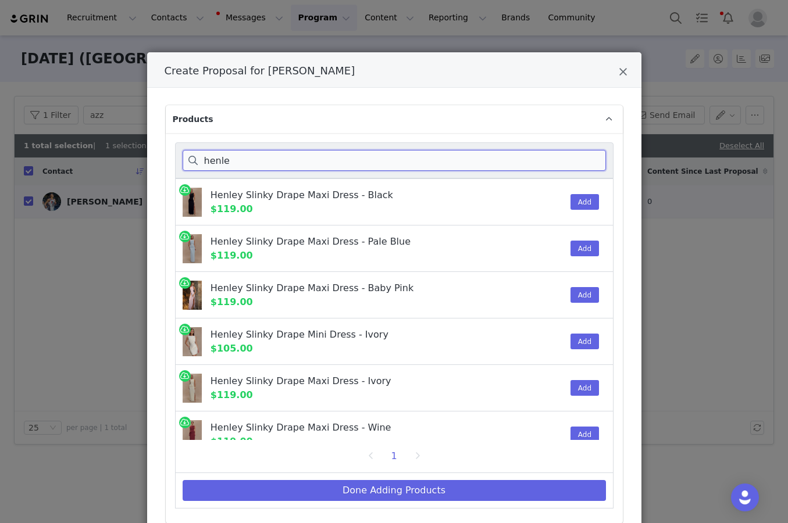
scroll to position [63, 0]
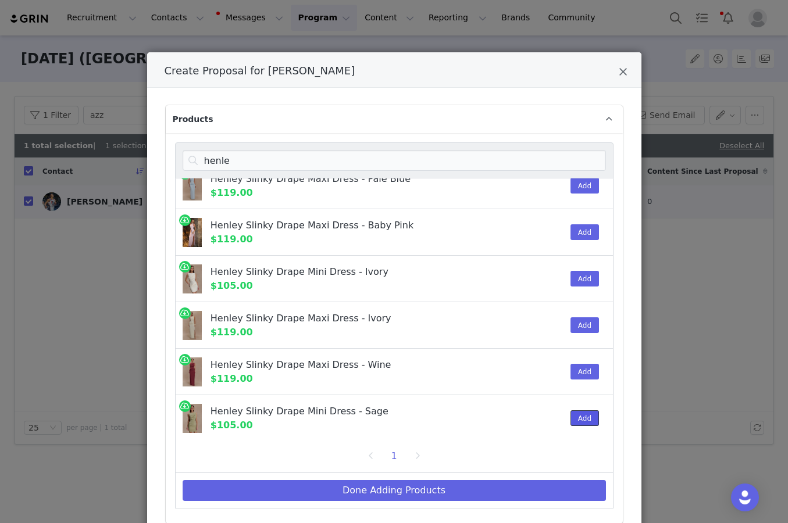
click at [512, 414] on button "Add" at bounding box center [584, 418] width 28 height 16
click at [256, 158] on input "henle" at bounding box center [394, 160] width 423 height 21
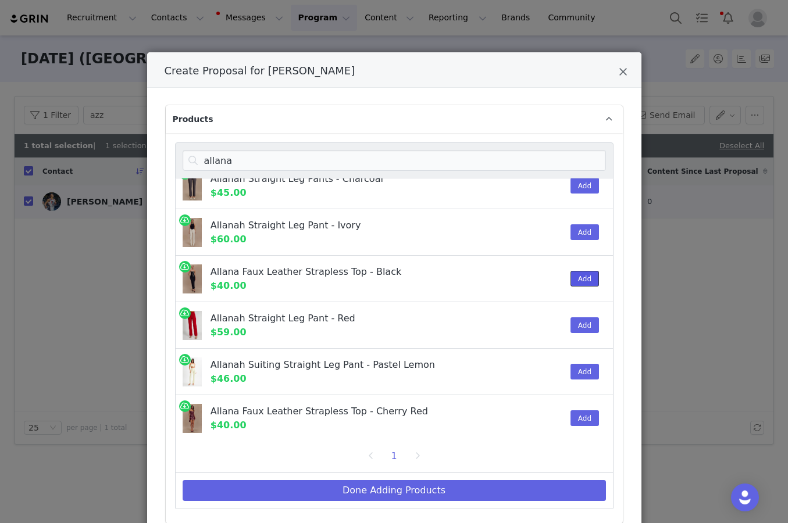
click at [512, 276] on button "Add" at bounding box center [584, 279] width 28 height 16
click at [406, 162] on input "allana" at bounding box center [394, 160] width 423 height 21
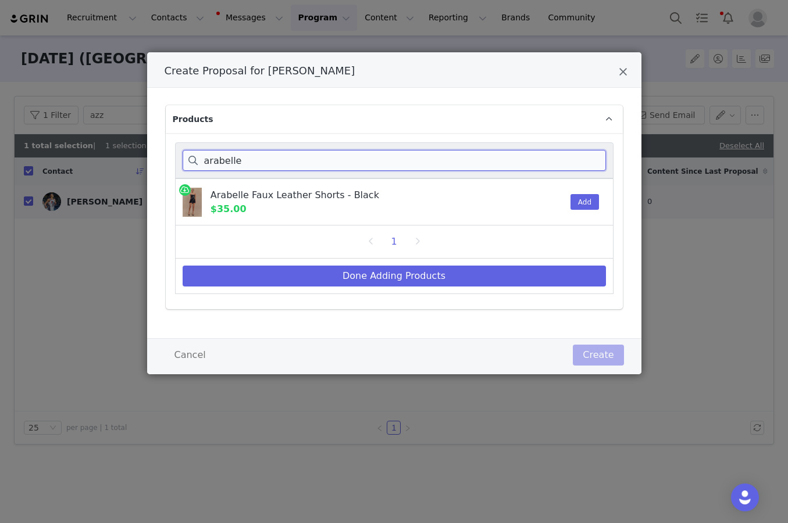
scroll to position [0, 0]
click at [512, 202] on button "Add" at bounding box center [584, 202] width 28 height 16
click at [418, 154] on input "arabelle" at bounding box center [394, 160] width 423 height 21
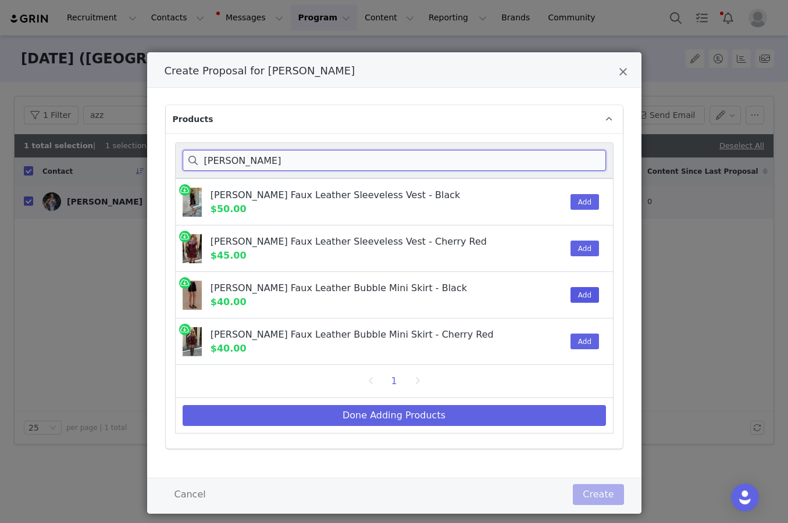
type input "coralia"
click at [512, 294] on button "Add" at bounding box center [584, 295] width 28 height 16
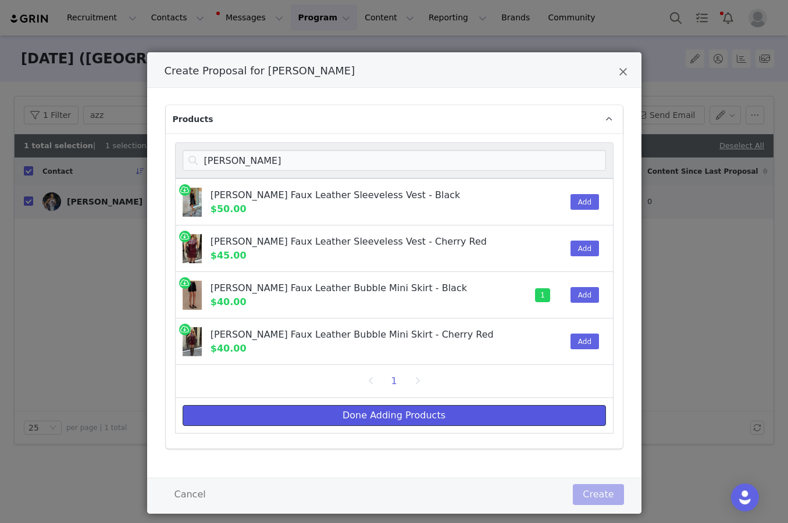
click at [504, 407] on button "Done Adding Products" at bounding box center [394, 415] width 423 height 21
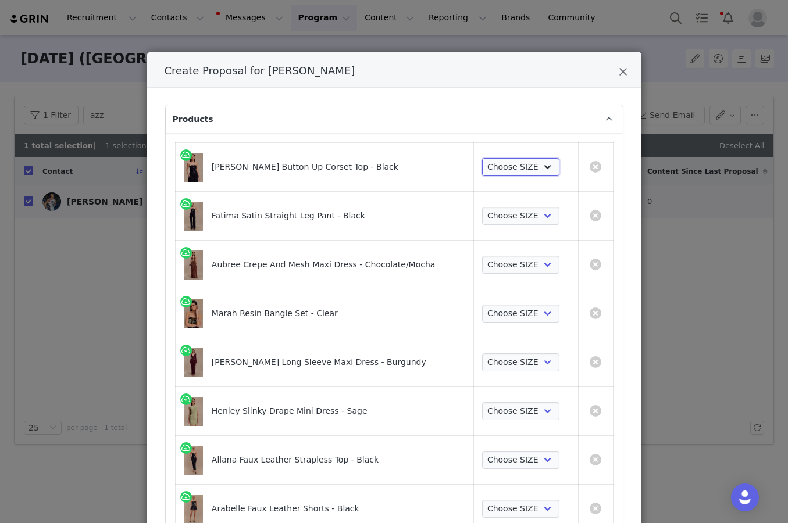
click at [497, 169] on select "Choose SIZE XXS XS S M L XL XXL 3XL" at bounding box center [520, 167] width 77 height 19
select select "27696238"
click at [482, 158] on select "Choose SIZE XXS XS S M L XL XXL 3XL" at bounding box center [520, 167] width 77 height 19
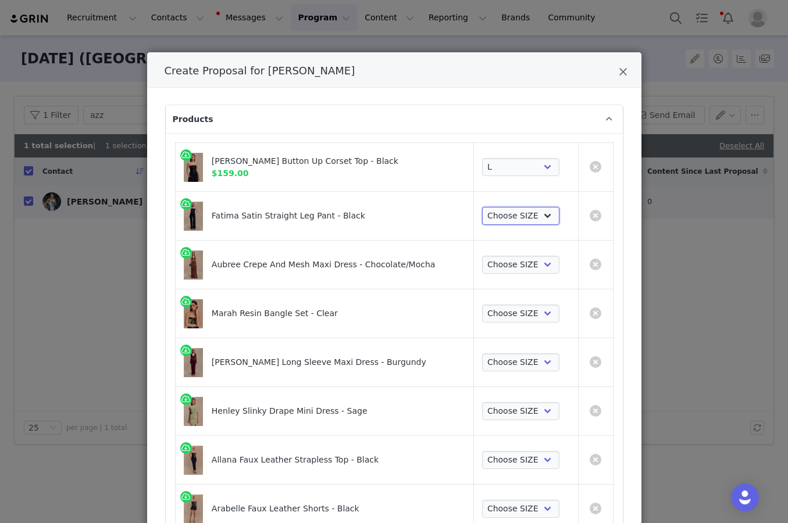
click at [499, 215] on select "Choose SIZE XXS XS S M L XL XXL 3XL" at bounding box center [520, 216] width 77 height 19
select select "27695265"
click at [482, 207] on select "Choose SIZE XXS XS S M L XL XXL 3XL" at bounding box center [520, 216] width 77 height 19
click at [499, 267] on select "Choose SIZE XXS XS S M L XL XXL 3XL" at bounding box center [520, 265] width 77 height 19
select select "27694635"
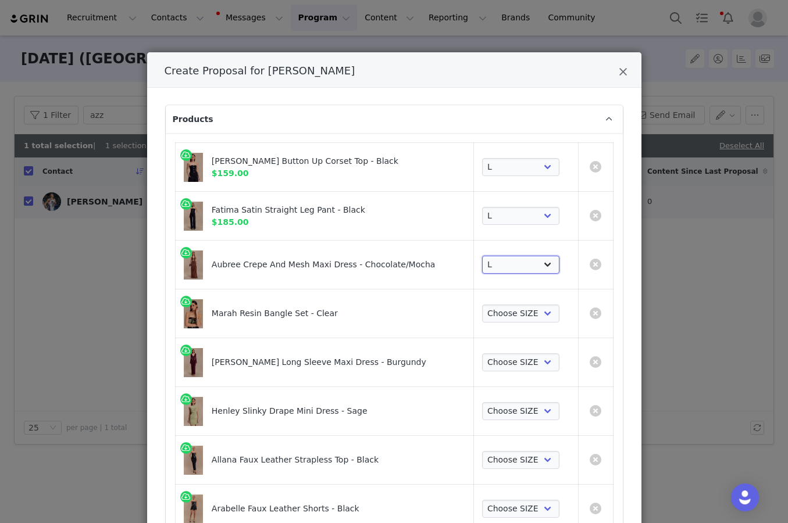
click at [482, 256] on select "Choose SIZE XXS XS S M L XL XXL 3XL" at bounding box center [520, 265] width 77 height 19
click at [512, 309] on select "Choose SIZE ONE SIZE" at bounding box center [520, 314] width 77 height 19
select select "28480868"
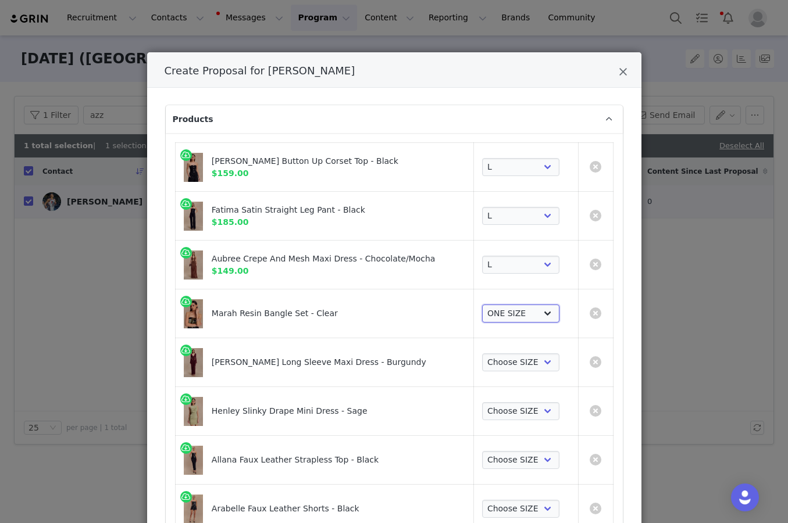
click at [482, 305] on select "Choose SIZE ONE SIZE" at bounding box center [520, 314] width 77 height 19
click at [510, 355] on select "Choose SIZE XXS XS S M L XL XXL 3XL" at bounding box center [520, 362] width 77 height 19
select select "27733363"
click at [482, 353] on select "Choose SIZE XXS XS S M L XL XXL 3XL" at bounding box center [520, 362] width 77 height 19
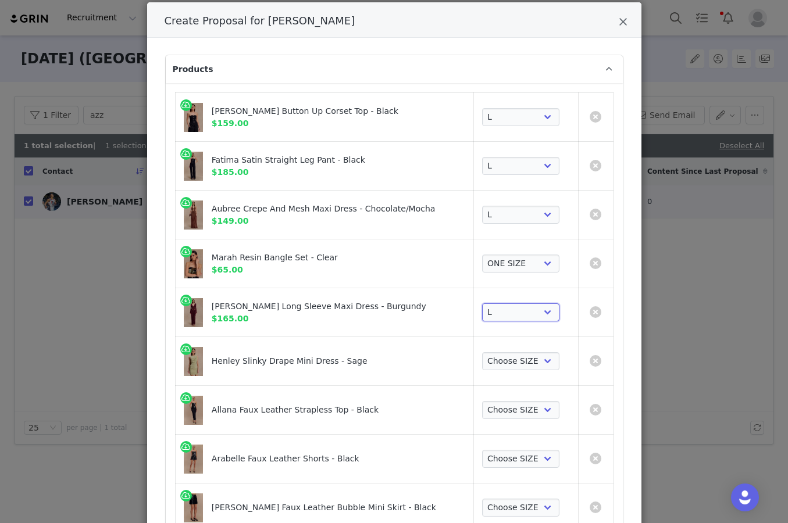
scroll to position [124, 0]
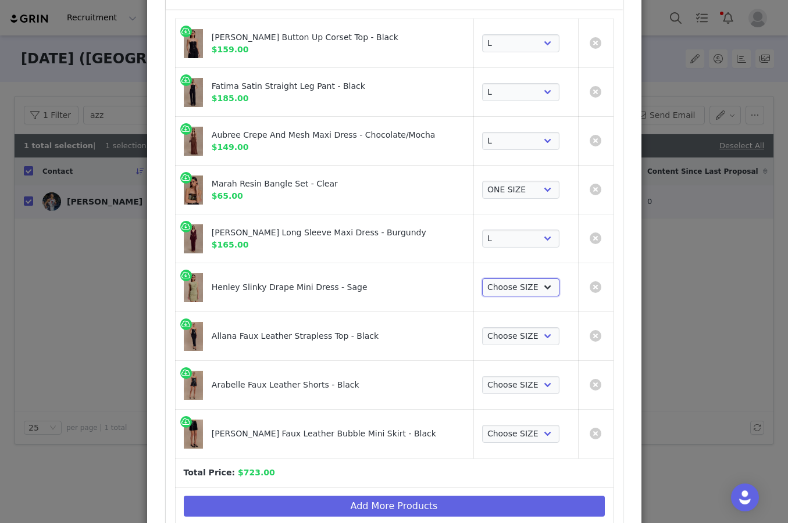
click at [512, 280] on select "Choose SIZE XXS XS S M L XL XXL 3XL" at bounding box center [520, 287] width 77 height 19
select select "27799019"
click at [482, 278] on select "Choose SIZE XXS XS S M L XL XXL 3XL" at bounding box center [520, 287] width 77 height 19
click at [512, 322] on td "Choose SIZE XXS XS S M L XL XXL 3XL" at bounding box center [526, 336] width 104 height 49
click at [512, 327] on select "Choose SIZE XXS XS S M L XL XXL 3XL" at bounding box center [520, 336] width 77 height 19
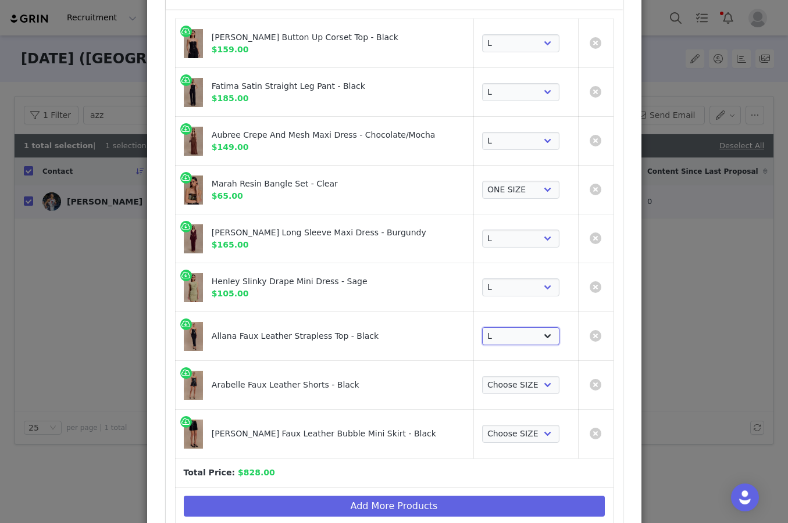
click at [482, 327] on select "Choose SIZE XXS XS S M L XL XXL 3XL" at bounding box center [520, 336] width 77 height 19
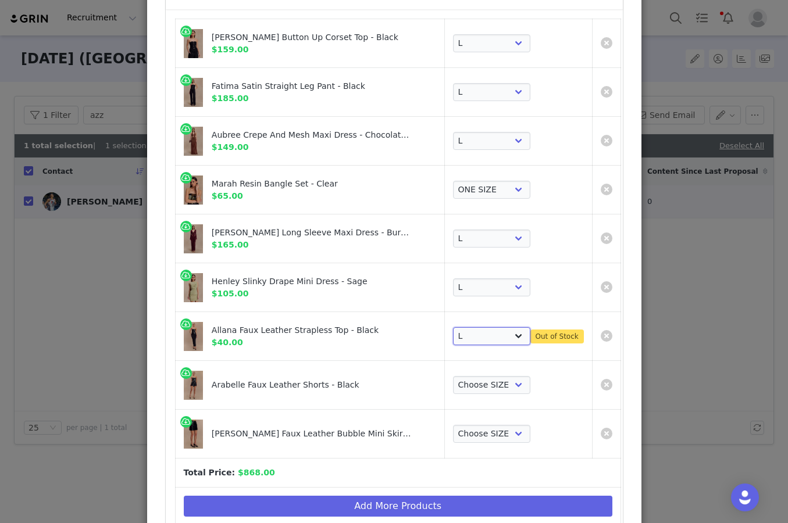
click at [499, 339] on select "Choose SIZE XXS XS S M L XL XXL 3XL" at bounding box center [491, 336] width 77 height 19
click at [453, 327] on select "Choose SIZE XXS XS S M L XL XXL 3XL" at bounding box center [491, 336] width 77 height 19
click at [494, 339] on select "Choose SIZE XXS XS S M L XL XXL 3XL" at bounding box center [491, 336] width 77 height 19
select select "27543978"
click at [480, 327] on select "Choose SIZE XXS XS S M L XL XXL 3XL" at bounding box center [491, 336] width 77 height 19
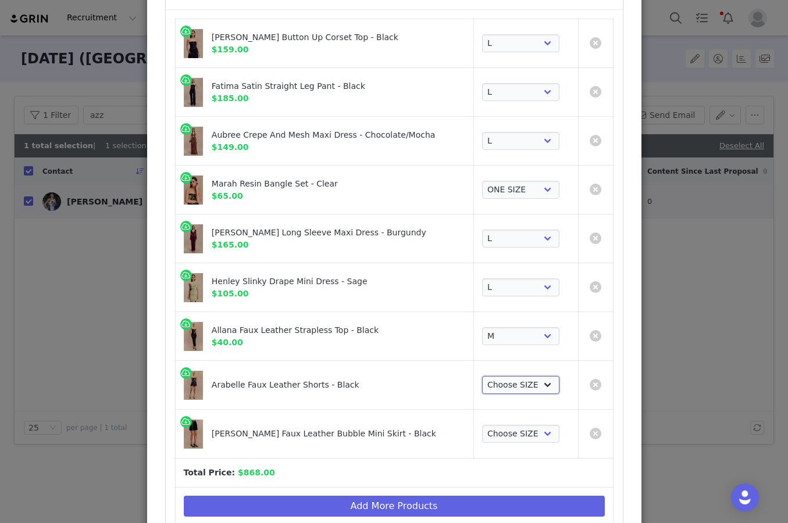
click at [502, 379] on select "Choose SIZE XXS XS S M L XL XXL 3XL" at bounding box center [520, 385] width 77 height 19
select select "27547982"
click at [482, 376] on select "Choose SIZE XXS XS S M L XL XXL 3XL" at bounding box center [520, 385] width 77 height 19
click at [499, 431] on select "Choose SIZE XXS XS S M L XL XXL 3XL" at bounding box center [520, 434] width 77 height 19
select select "28132732"
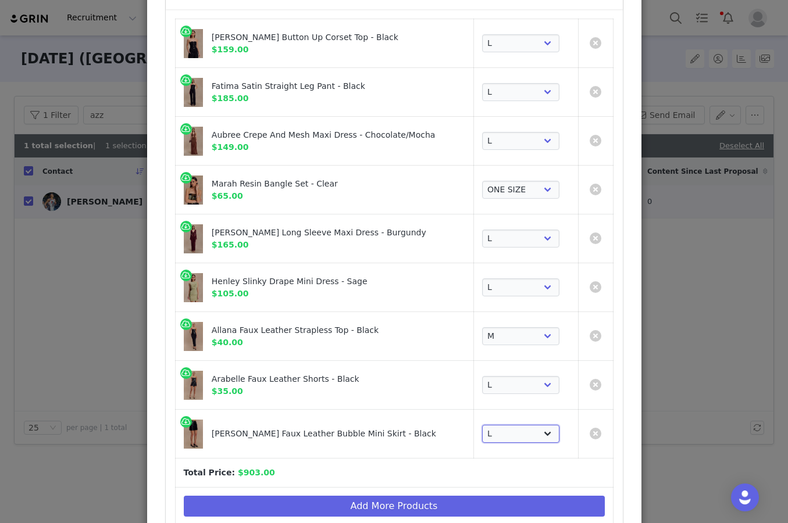
click at [482, 425] on select "Choose SIZE XXS XS S M L XL XXL 3XL" at bounding box center [520, 434] width 77 height 19
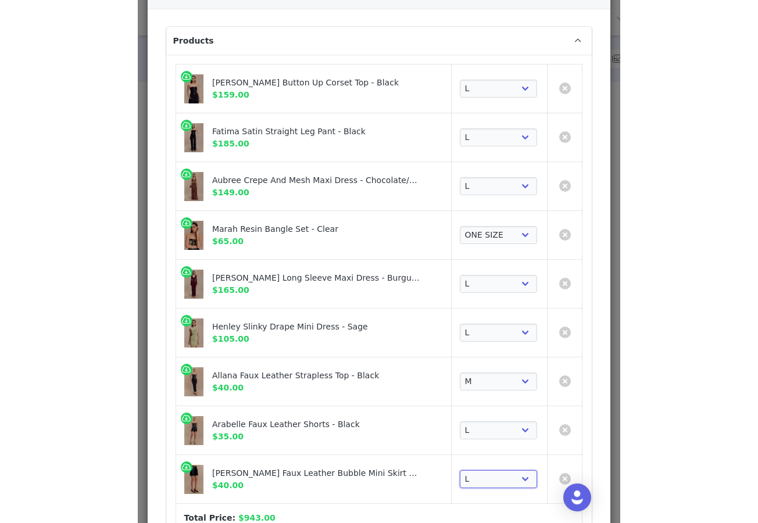
scroll to position [254, 0]
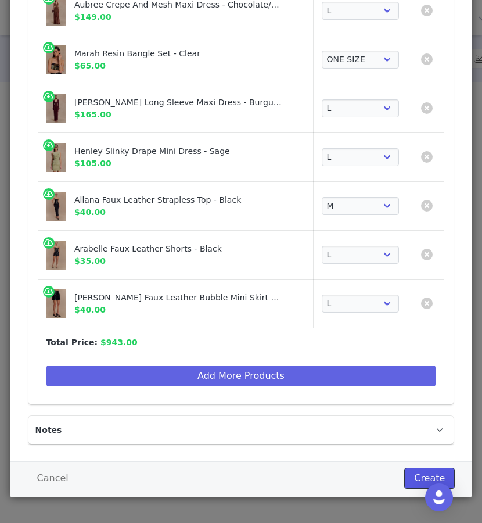
click at [423, 470] on button "Create" at bounding box center [430, 478] width 51 height 21
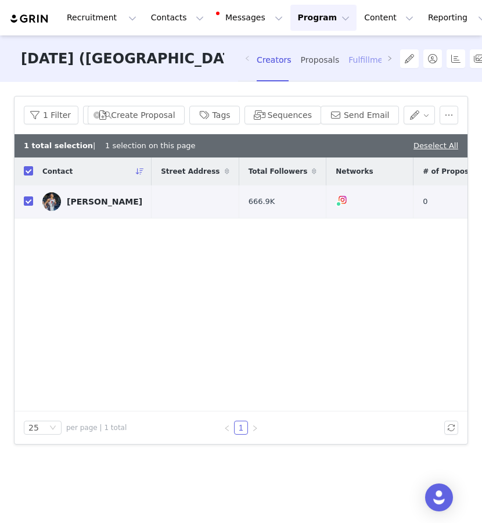
click at [352, 61] on div "Fulfillment" at bounding box center [370, 60] width 42 height 31
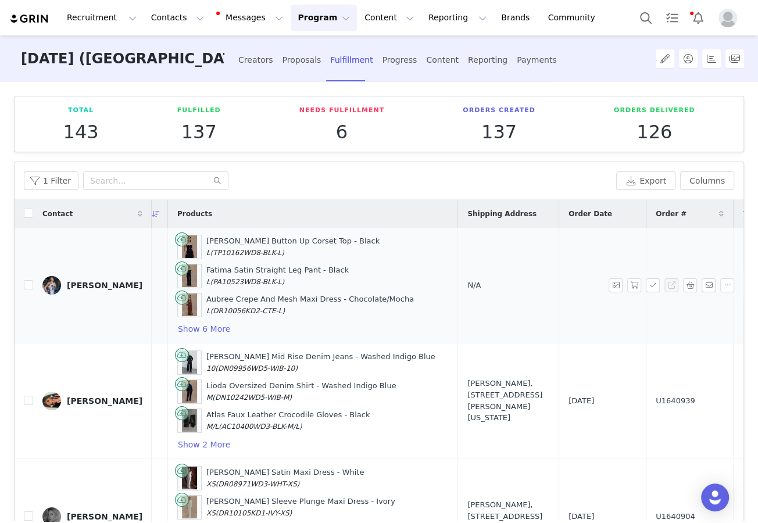
scroll to position [0, 94]
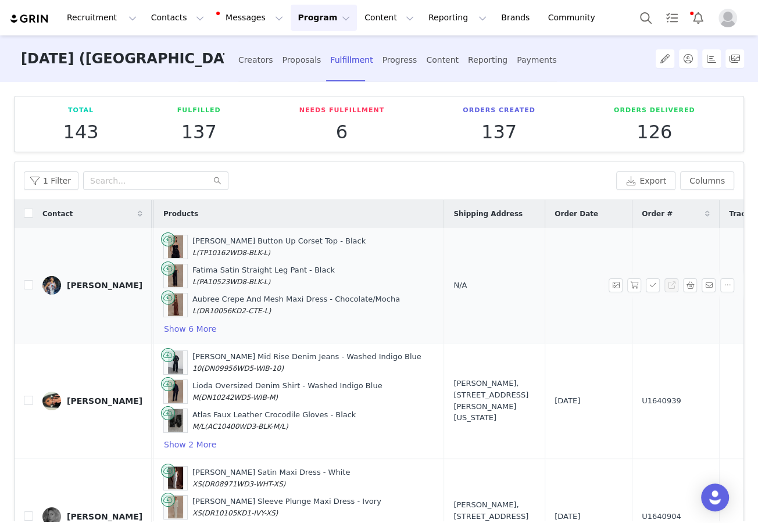
click at [453, 284] on span "N/A" at bounding box center [459, 285] width 13 height 9
select select
click at [512, 297] on button "Add Address" at bounding box center [582, 294] width 78 height 21
select select
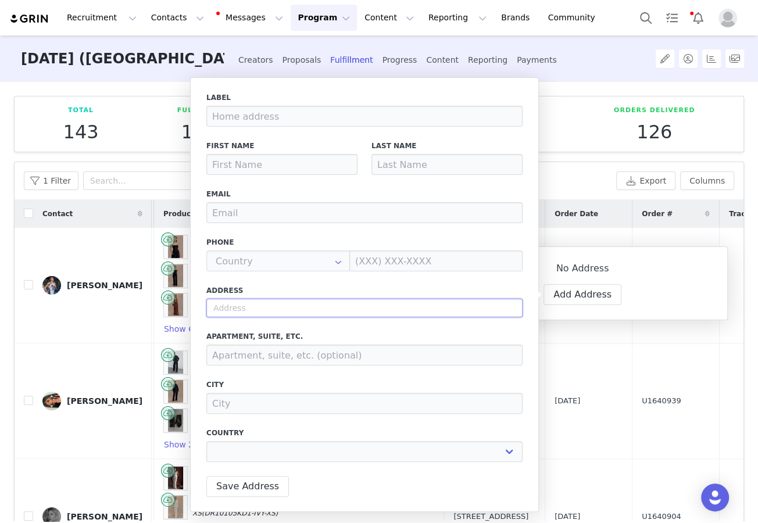
click at [302, 304] on input "text" at bounding box center [364, 308] width 316 height 19
paste input "sydnee paige | nyc stylist. 1964 First Ave 4Q NY NY 10029"
type input "sydnee paige | nyc stylist. 1964 First Ave 4Q NY NY 10029"
select select
click at [318, 307] on input "sydnee paige | nyc stylist. 1964 First Ave 4Q NY NY 10029" at bounding box center [364, 308] width 316 height 19
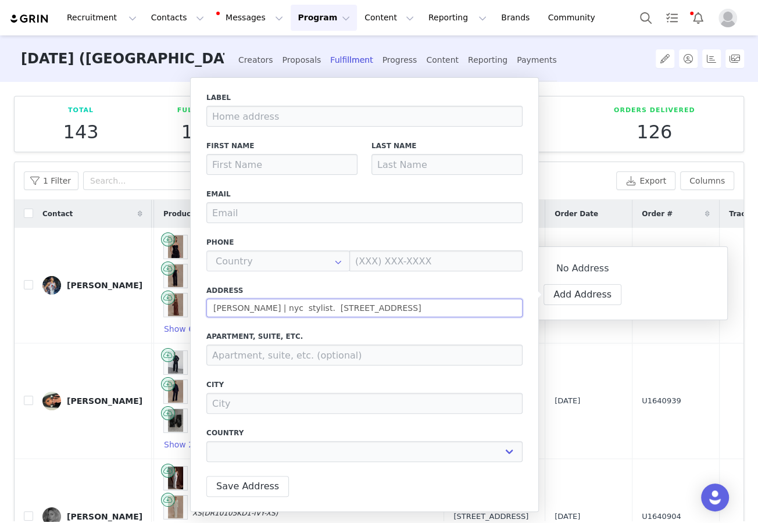
type input "1964 First Ave 4Q NY NY 10029"
select select
type input "1964 1st Ave"
type input "New York"
select select "[object Object]"
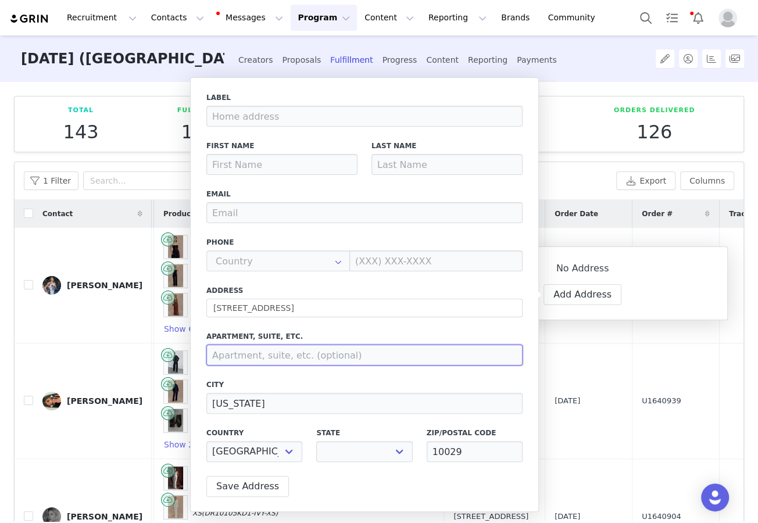
click at [307, 360] on input at bounding box center [364, 355] width 316 height 21
select select "[object Object]"
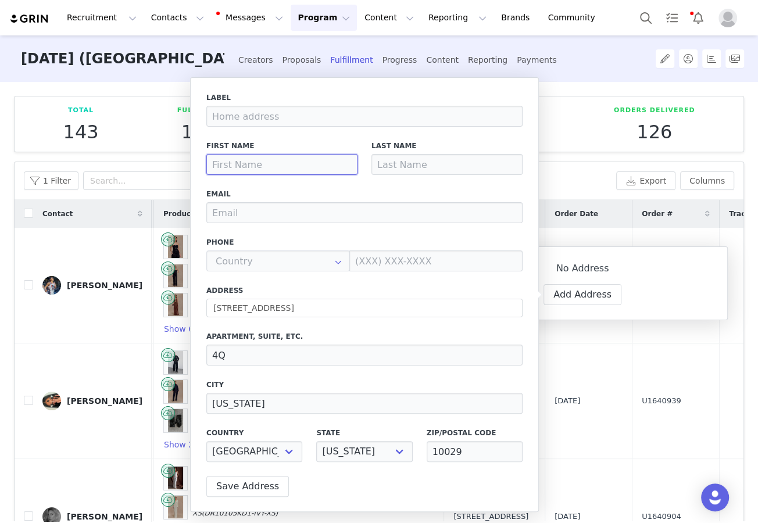
click at [230, 164] on input at bounding box center [281, 164] width 151 height 21
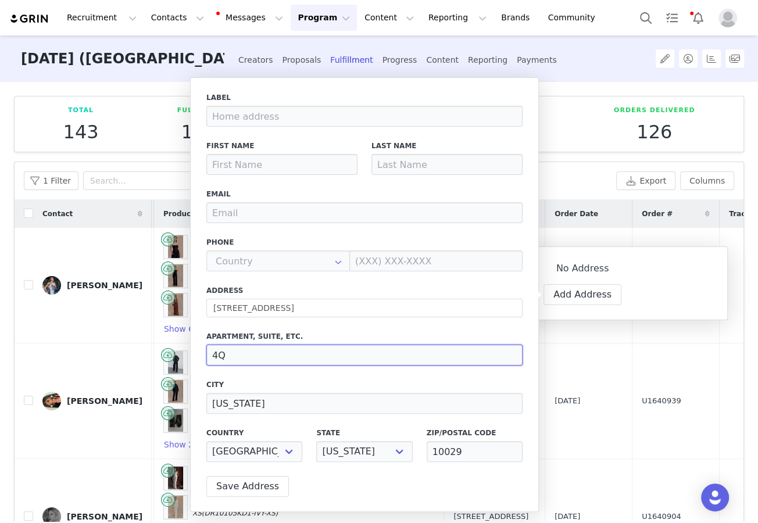
click at [246, 350] on input "4Q" at bounding box center [364, 355] width 316 height 21
paste input "sydnee paige | nyc stylist. 1964 First Ave 4Q NY NY 10029"
click at [241, 359] on input "4Q sydnee paige | nyc stylist. 1964 First Ave 4Q NY NY 10029" at bounding box center [364, 355] width 316 height 21
type input "4Q sydnee paige | nyc stylist. 1964 First Ave 4Q NY NY 10029"
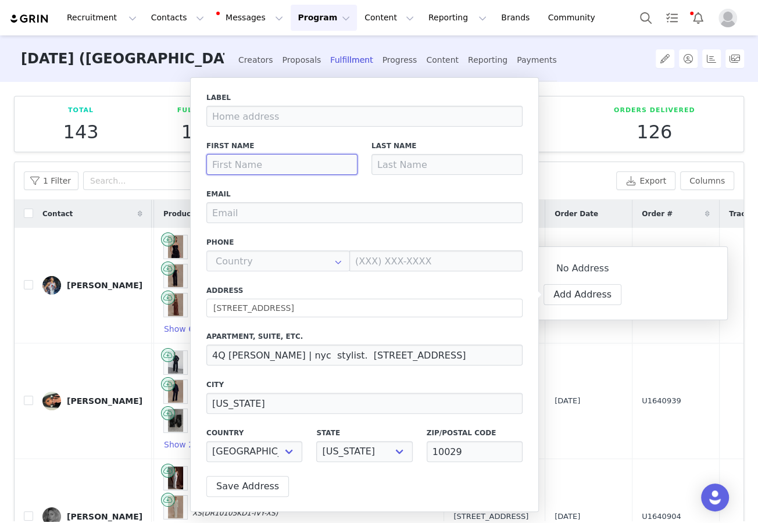
click at [241, 160] on input at bounding box center [281, 164] width 151 height 21
paste input "sydnee"
type input "sydnee"
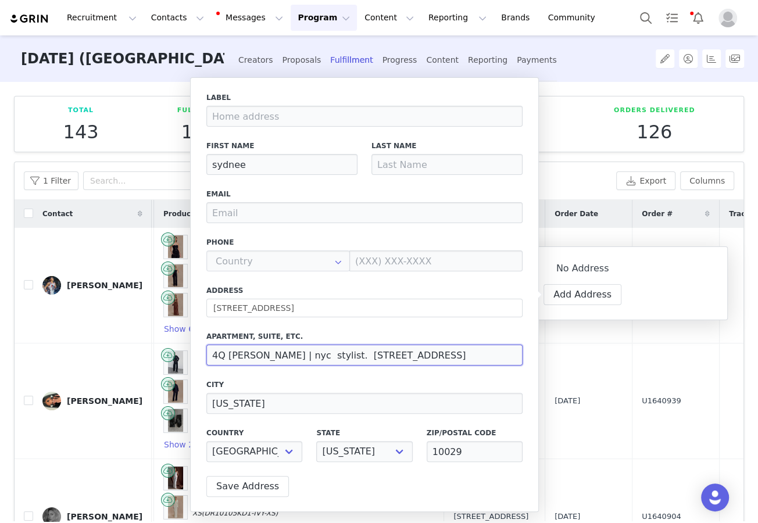
click at [269, 353] on input "4Q sydnee paige | nyc stylist. 1964 First Ave 4Q NY NY 10029" at bounding box center [364, 355] width 316 height 21
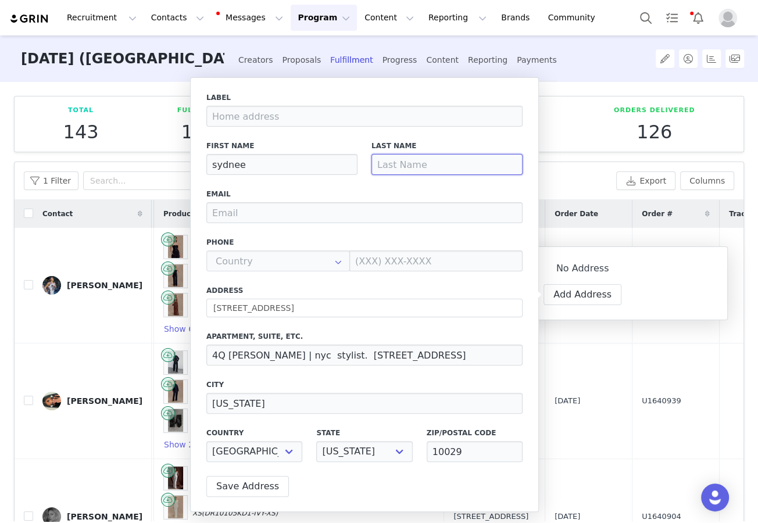
click at [388, 158] on input at bounding box center [446, 164] width 151 height 21
paste input "paige"
type input "paige"
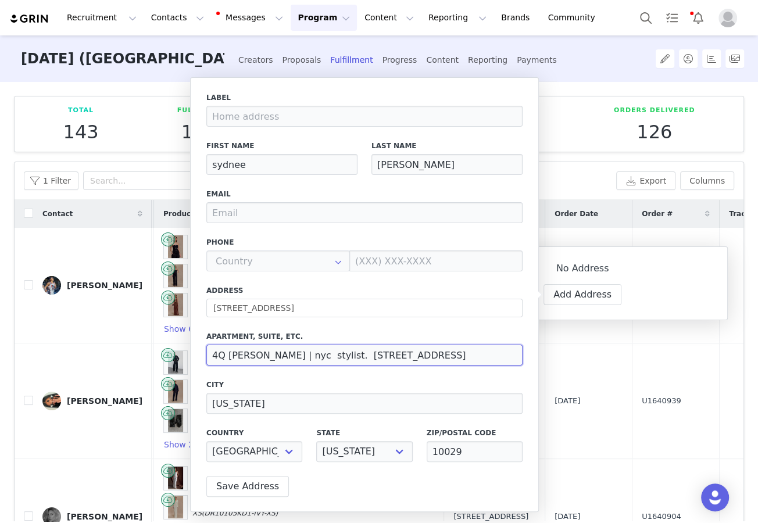
click at [307, 356] on input "4Q sydnee paige | nyc stylist. 1964 First Ave 4Q NY NY 10029" at bounding box center [364, 355] width 316 height 21
drag, startPoint x: 343, startPoint y: 355, endPoint x: 227, endPoint y: 353, distance: 116.3
click at [227, 353] on input "4Q sydnee paige | nyc stylist. 1964 First Ave 4Q NY NY 10029" at bounding box center [364, 355] width 316 height 21
click at [231, 355] on input "4Q 1964 First Ave 4Q NY NY 10029" at bounding box center [364, 355] width 316 height 21
drag, startPoint x: 231, startPoint y: 355, endPoint x: 353, endPoint y: 354, distance: 122.6
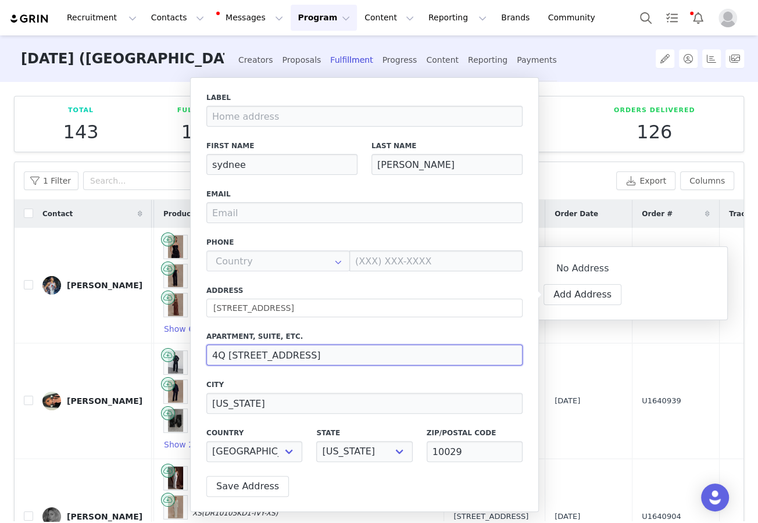
click at [355, 354] on input "4Q 1964 First Ave 4Q NY NY 10029" at bounding box center [364, 355] width 316 height 21
type input "4Q"
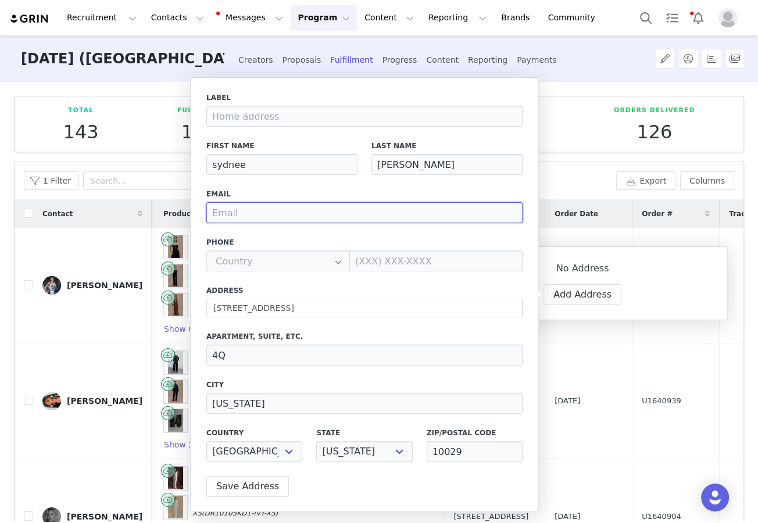
click at [350, 207] on input "email" at bounding box center [364, 212] width 316 height 21
paste input "[EMAIL_ADDRESS][DOMAIN_NAME]"
type input "[EMAIL_ADDRESS][DOMAIN_NAME]"
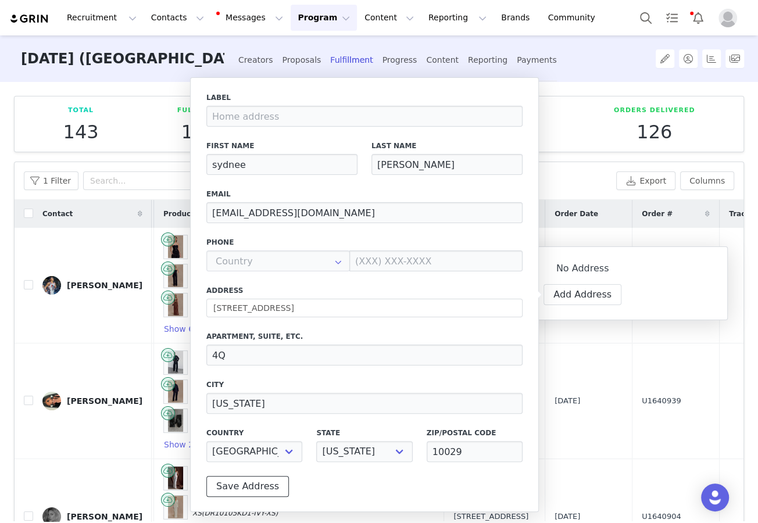
click at [241, 482] on button "Save Address" at bounding box center [247, 486] width 83 height 21
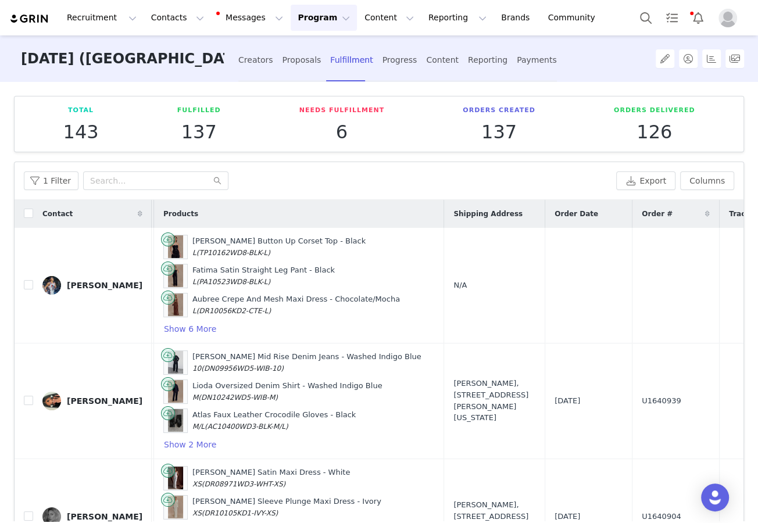
scroll to position [0, 0]
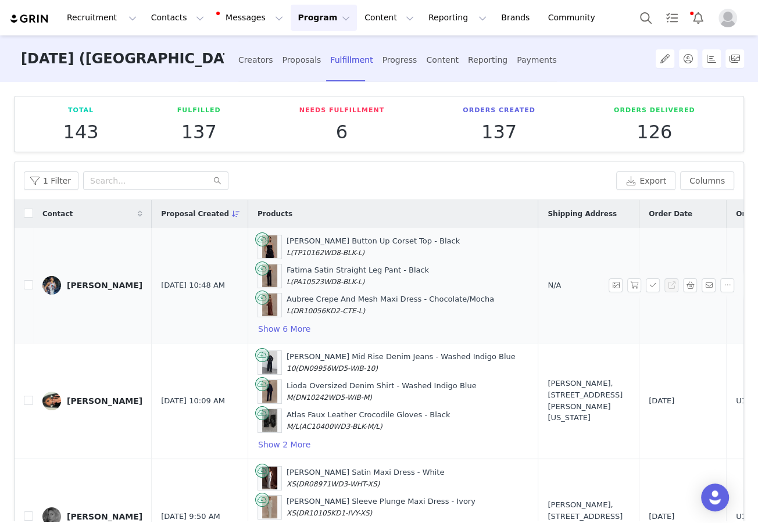
click at [512, 284] on span "N/A" at bounding box center [554, 285] width 13 height 9
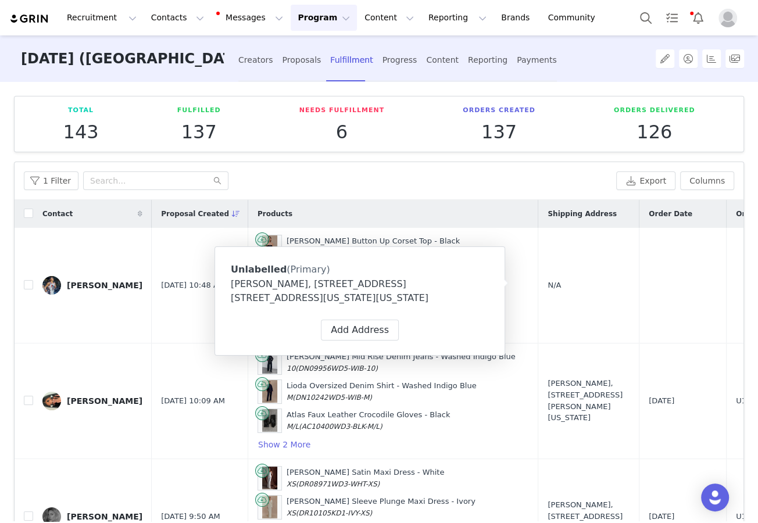
click at [441, 287] on div "sydnee paige, 1964 1st Ave. 4Q New York, New York 10029 United States" at bounding box center [360, 291] width 258 height 28
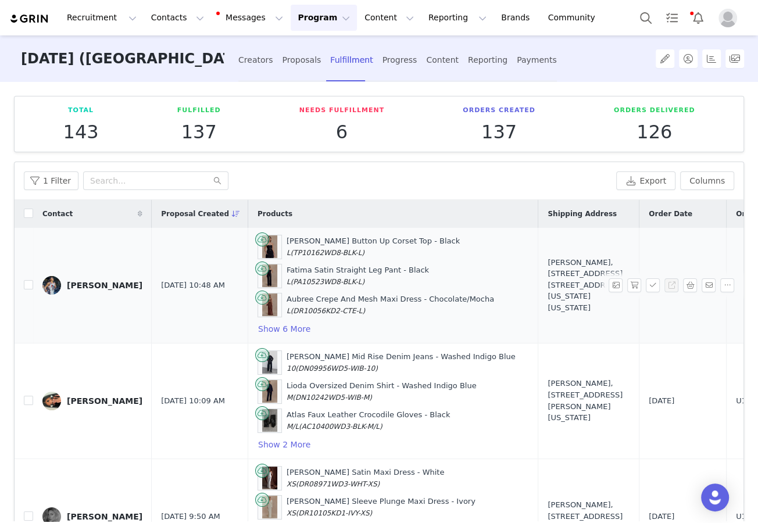
click at [512, 284] on div "sydnee paige, 1964 1st Ave. 4Q New York, New York 10029 United States" at bounding box center [589, 285] width 82 height 57
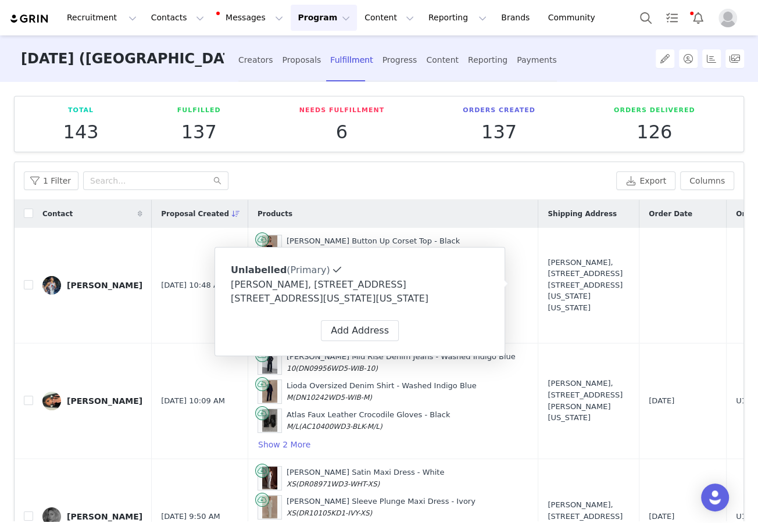
type input "sydnee"
type input "paige"
type input "[EMAIL_ADDRESS][DOMAIN_NAME]"
type input "4Q"
type input "[US_STATE]"
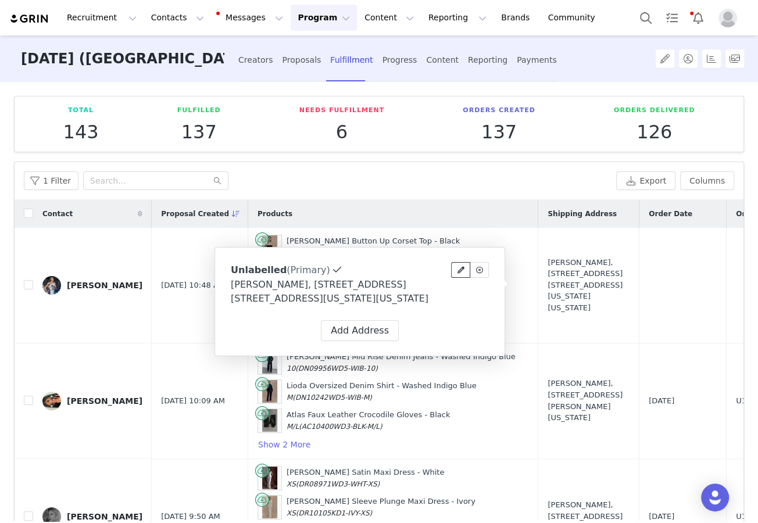
select select "[object Object]"
click at [461, 272] on icon at bounding box center [460, 270] width 7 height 7
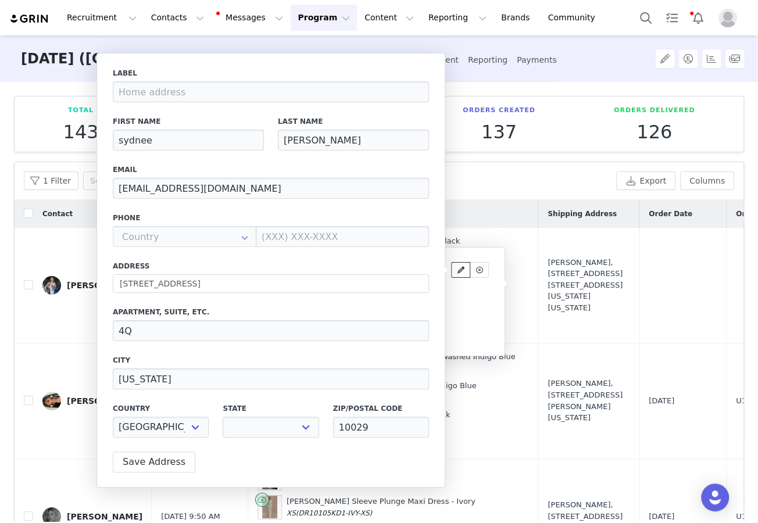
select select "[object Object]"
click at [512, 245] on td "sydnee paige, 1964 1st Ave. 4Q New York, New York 10029 United States" at bounding box center [588, 286] width 101 height 116
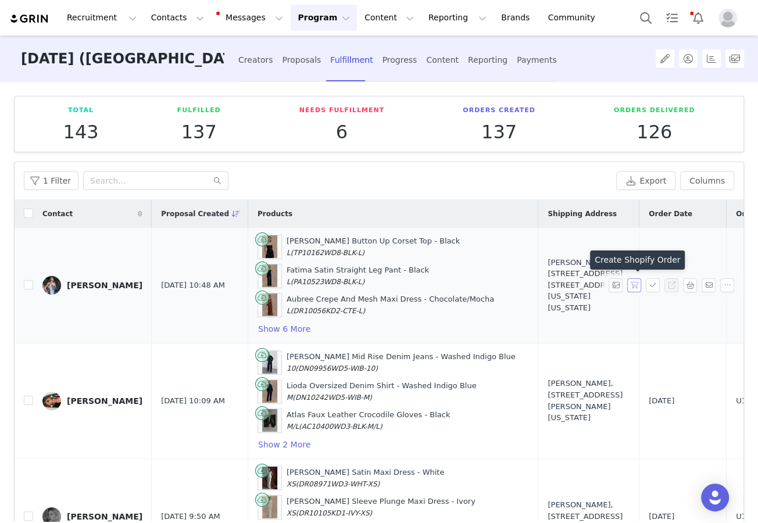
click at [512, 286] on button "button" at bounding box center [634, 285] width 14 height 14
click at [512, 286] on button "button" at bounding box center [653, 285] width 14 height 14
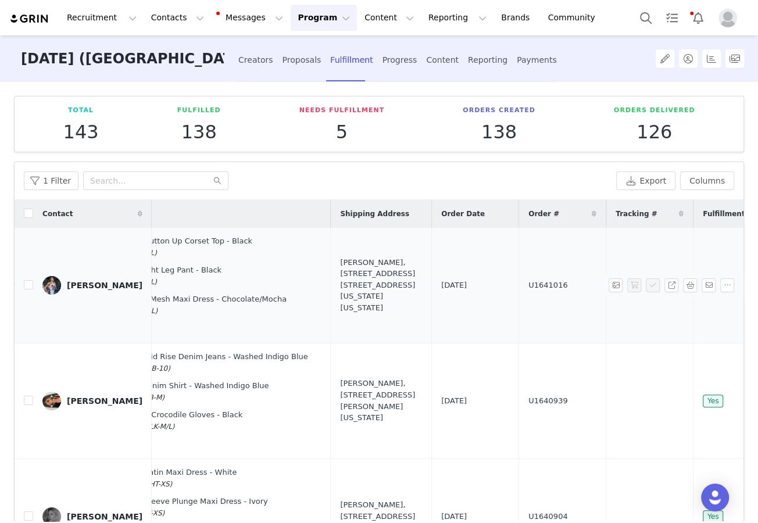
scroll to position [0, 250]
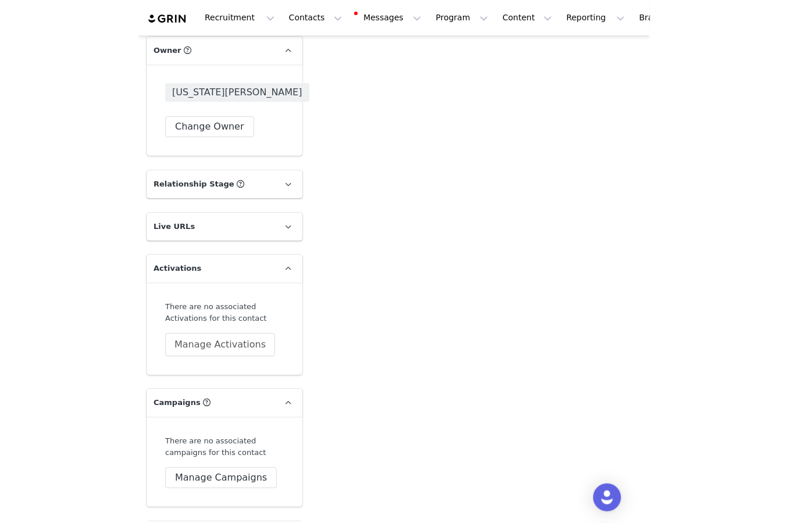
scroll to position [2052, 0]
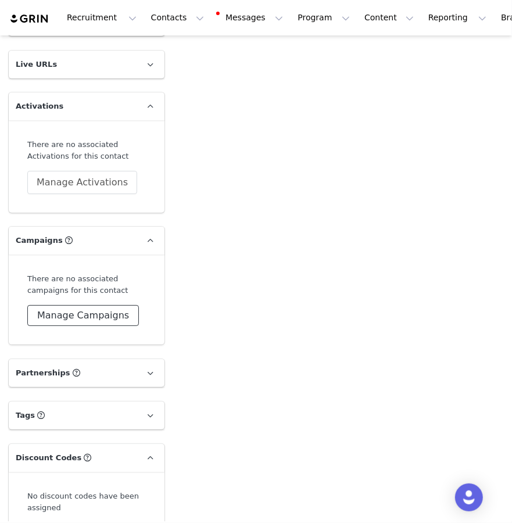
click at [80, 324] on button "Manage Campaigns" at bounding box center [83, 315] width 112 height 21
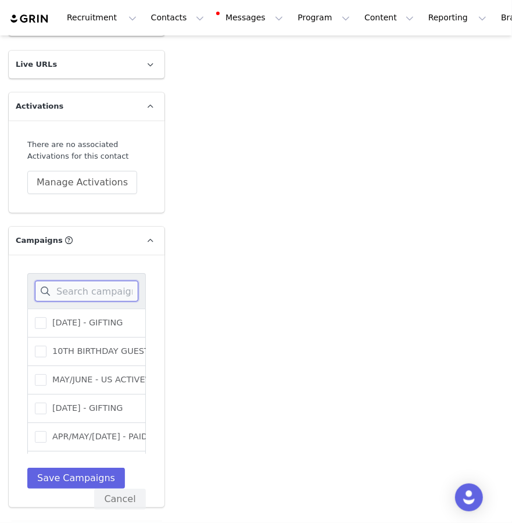
click at [82, 292] on input at bounding box center [86, 291] width 103 height 21
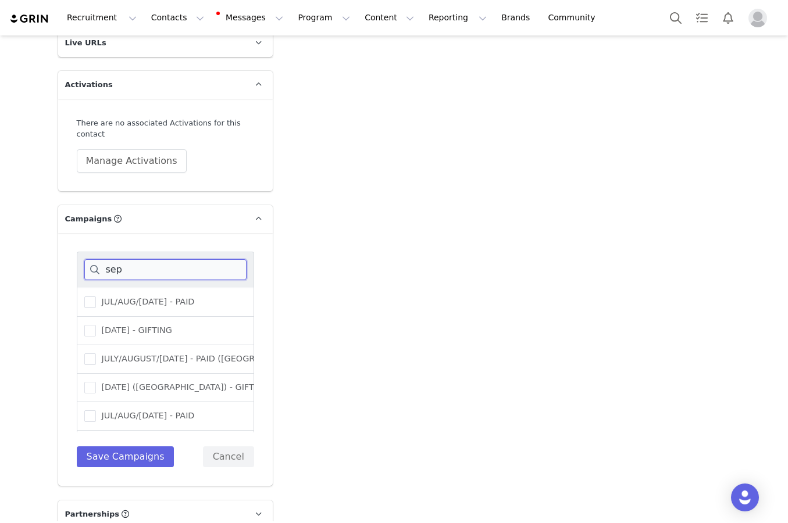
scroll to position [70, 0]
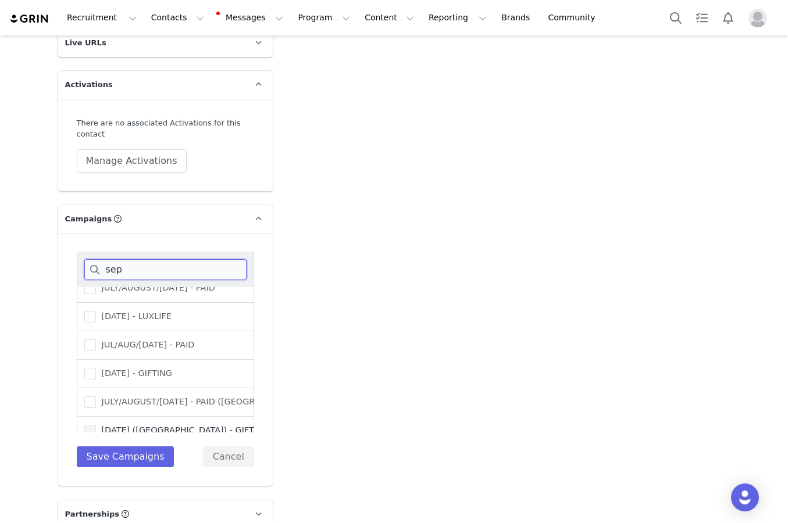
type input "sep"
click at [122, 427] on span "[DATE] ([GEOGRAPHIC_DATA]) - GIFTING" at bounding box center [182, 430] width 173 height 11
click at [96, 425] on input "[DATE] ([GEOGRAPHIC_DATA]) - GIFTING" at bounding box center [96, 425] width 0 height 0
click at [124, 446] on button "Save Campaigns" at bounding box center [126, 456] width 98 height 21
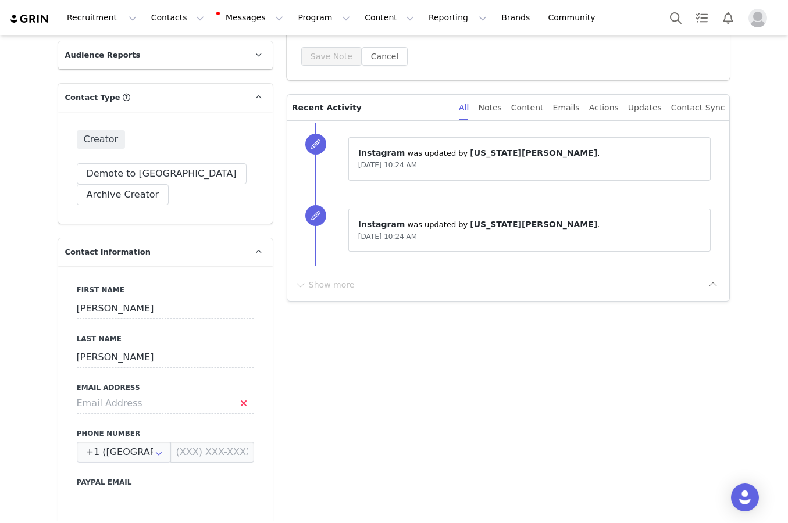
scroll to position [0, 0]
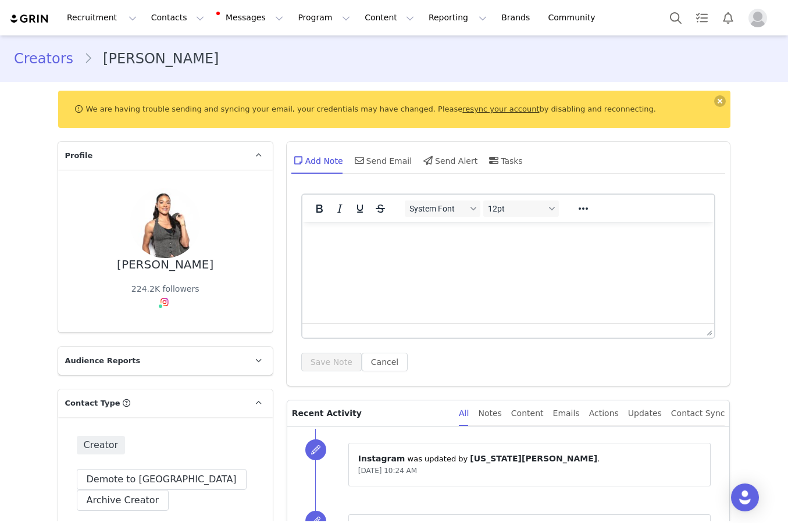
click at [367, 253] on html at bounding box center [508, 237] width 412 height 31
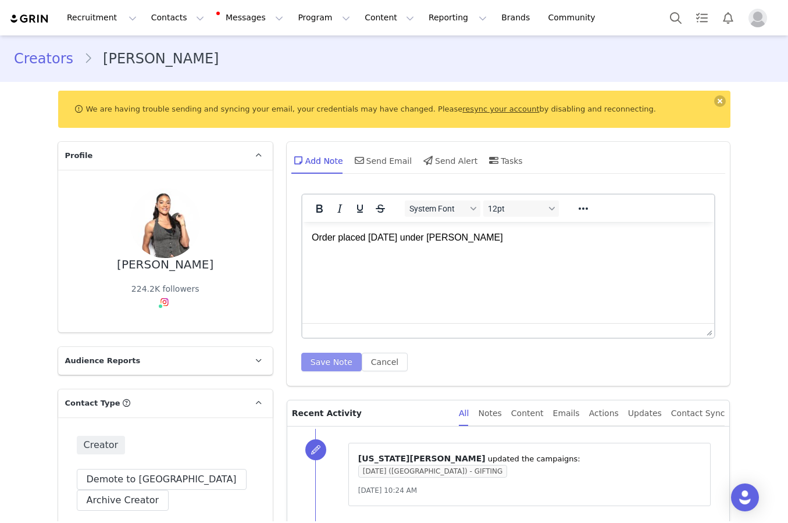
click at [321, 356] on button "Save Note" at bounding box center [331, 362] width 60 height 19
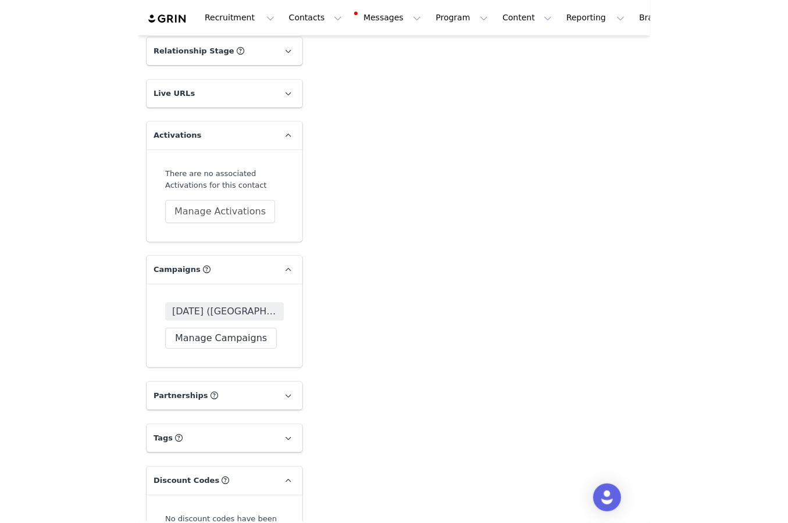
scroll to position [2097, 0]
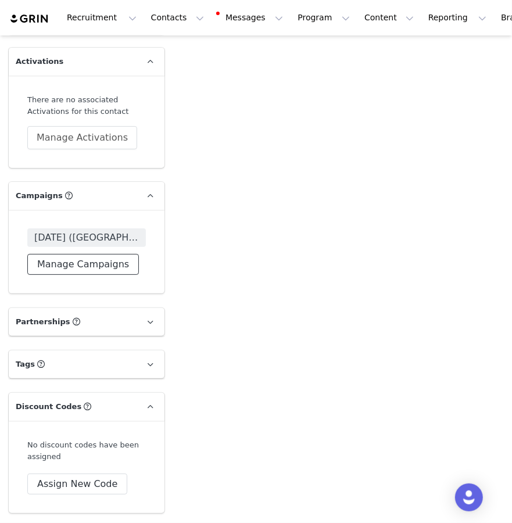
click at [91, 269] on button "Manage Campaigns" at bounding box center [83, 264] width 112 height 21
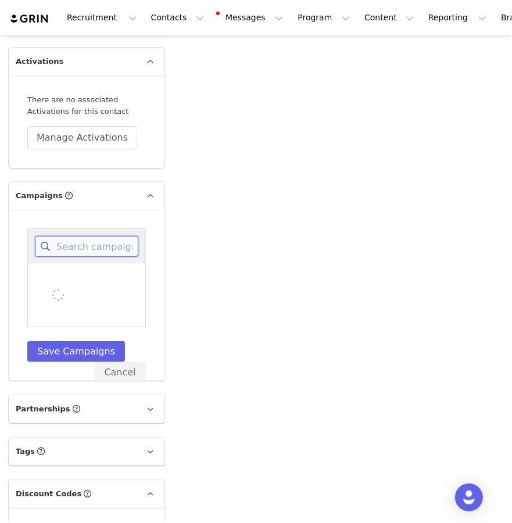
click at [93, 245] on input at bounding box center [86, 246] width 103 height 21
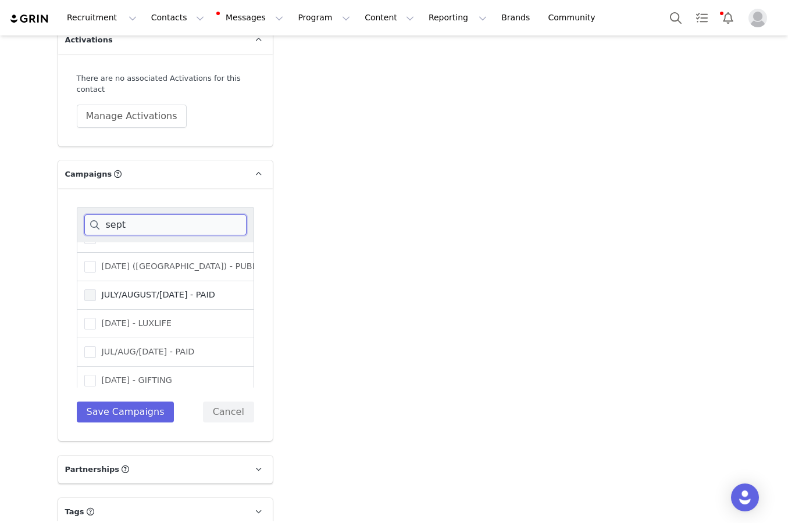
scroll to position [0, 0]
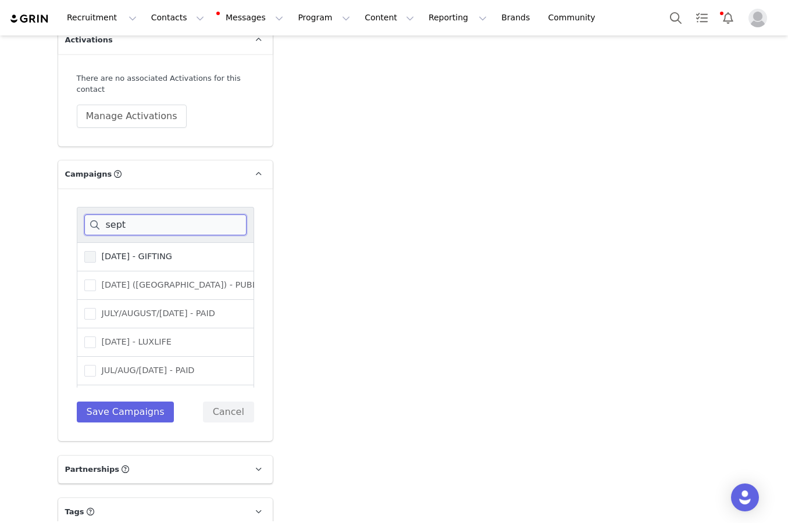
type input "sept"
click at [172, 250] on label "[DATE] - GIFTING" at bounding box center [128, 257] width 88 height 14
click at [96, 251] on input "[DATE] - GIFTING" at bounding box center [96, 251] width 0 height 0
click at [146, 414] on button "Save Campaigns" at bounding box center [126, 412] width 98 height 21
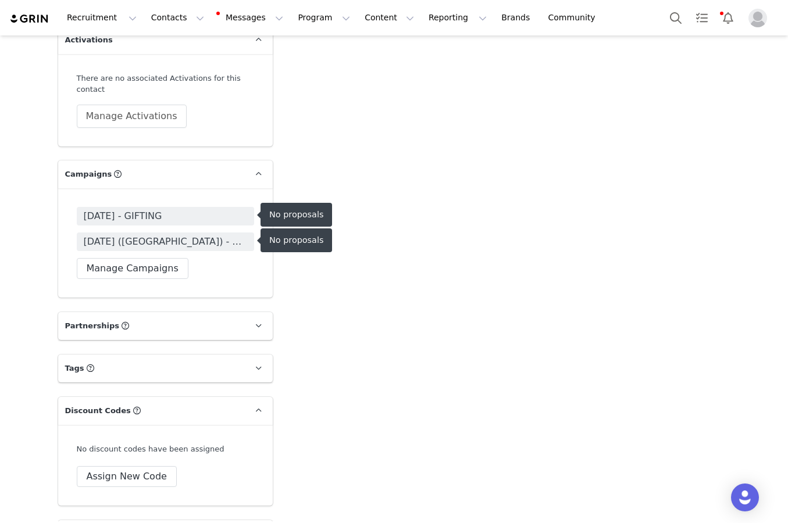
click at [206, 220] on span "[DATE] - GIFTING" at bounding box center [165, 216] width 177 height 19
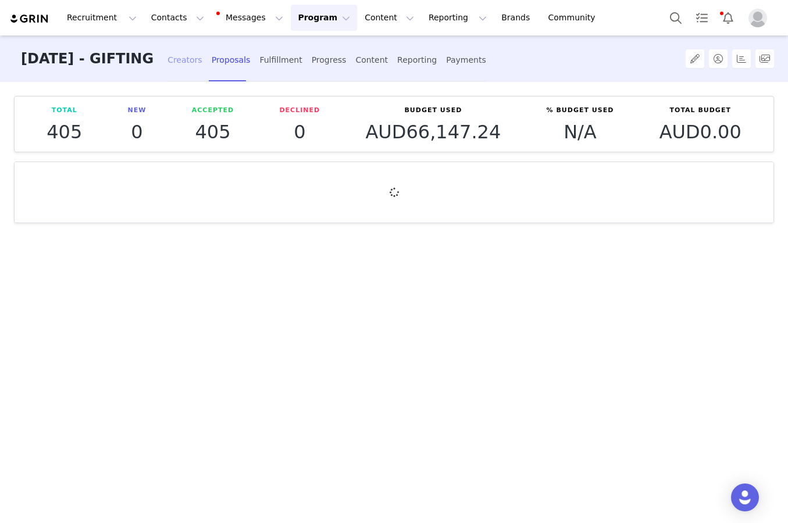
click at [202, 63] on div "Creators" at bounding box center [184, 60] width 35 height 31
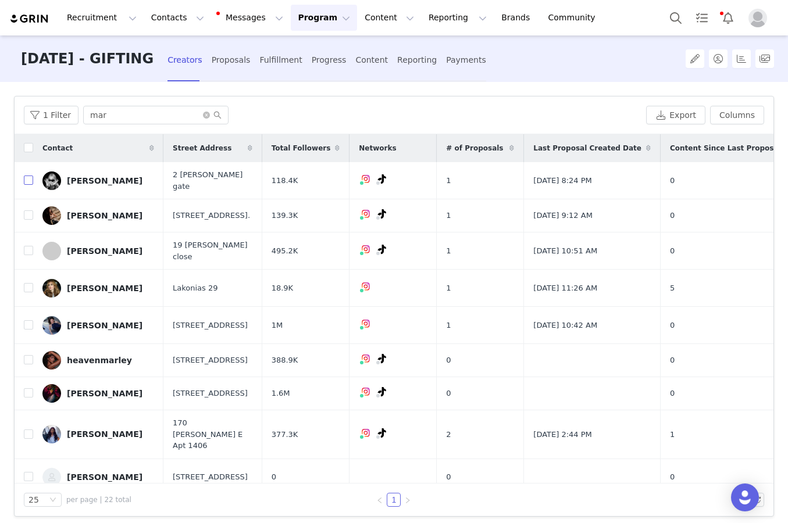
drag, startPoint x: 31, startPoint y: 178, endPoint x: 90, endPoint y: 178, distance: 58.7
click at [31, 178] on input "checkbox" at bounding box center [28, 180] width 9 height 9
checkbox input "true"
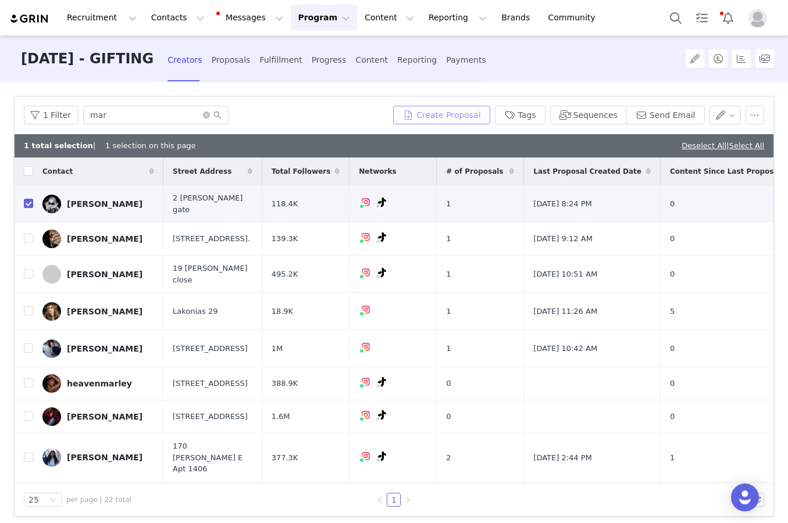
click at [469, 117] on button "Create Proposal" at bounding box center [441, 115] width 96 height 19
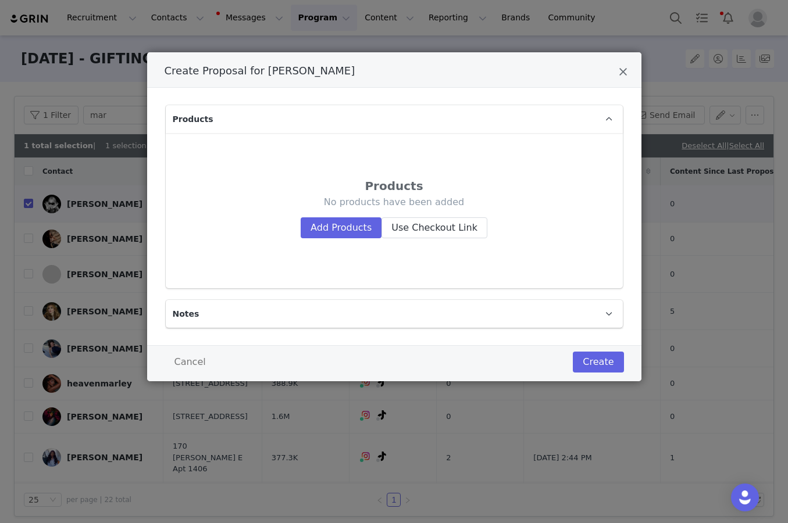
click at [319, 239] on div "Products No products have been added Add Products Use Checkout Link" at bounding box center [394, 210] width 438 height 137
click at [333, 229] on button "Add Products" at bounding box center [341, 227] width 81 height 21
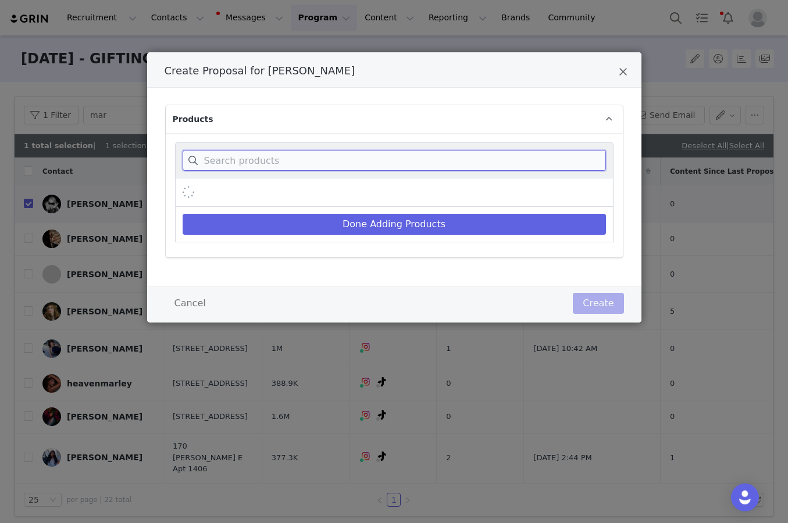
click at [330, 163] on input "Create Proposal for Maria Wos" at bounding box center [394, 160] width 423 height 21
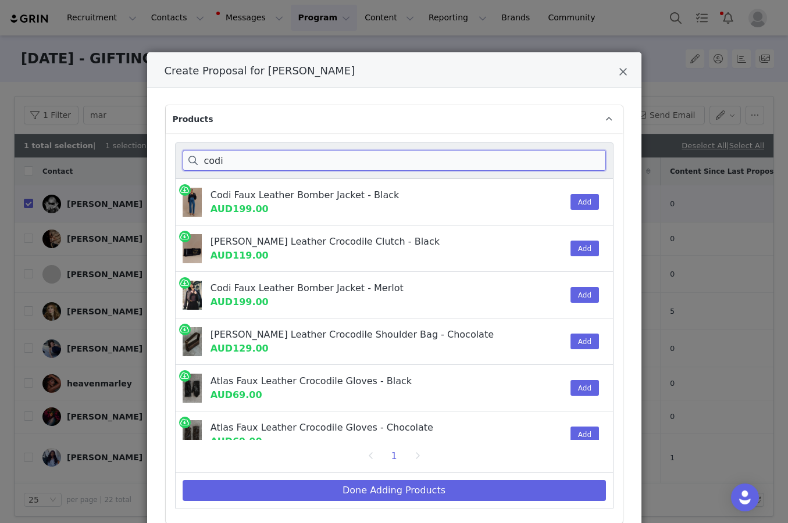
type input "codi"
click at [205, 197] on div "Codi Faux Leather Bomber Jacket - Black AUD199.00" at bounding box center [352, 202] width 339 height 32
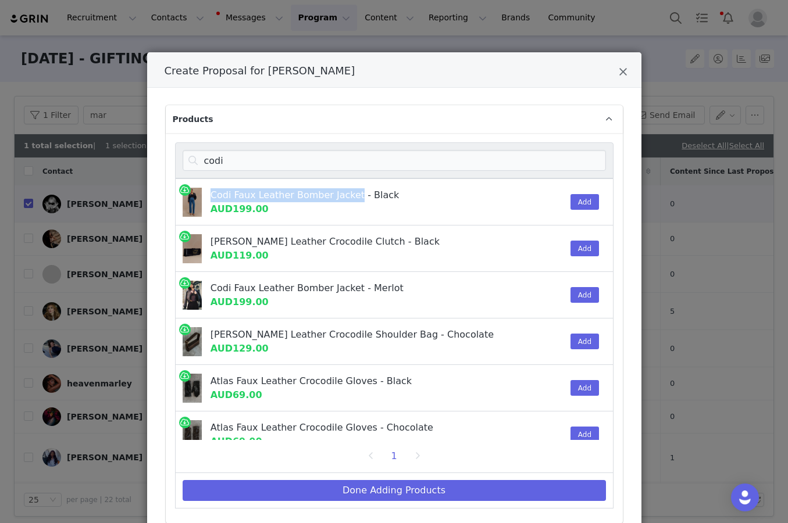
drag, startPoint x: 205, startPoint y: 197, endPoint x: 341, endPoint y: 192, distance: 136.1
click at [341, 192] on div "Codi Faux Leather Bomber Jacket - Black AUD199.00" at bounding box center [352, 202] width 339 height 32
copy div "Codi Faux Leather Bomber Jacket"
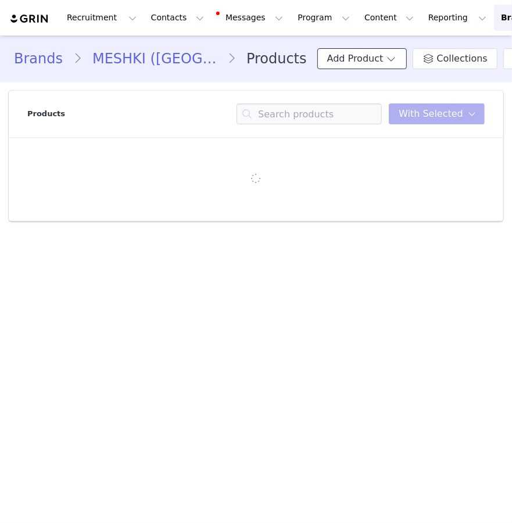
click at [328, 49] on button "Add Product" at bounding box center [362, 58] width 90 height 21
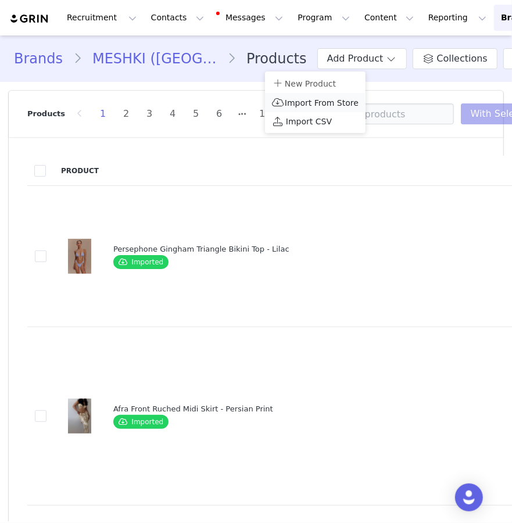
click at [310, 94] on li "Import From Store" at bounding box center [315, 102] width 101 height 19
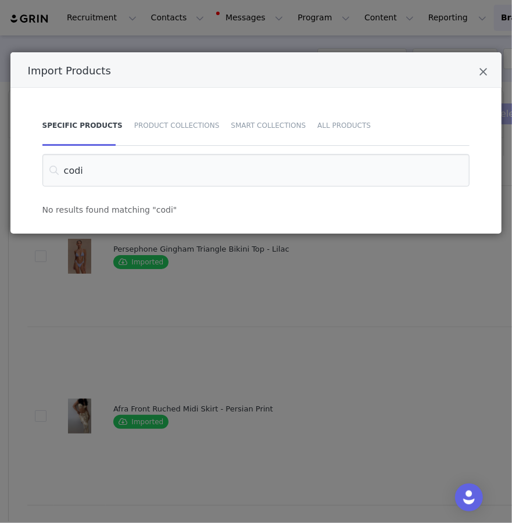
type input "codi"
click at [477, 72] on div "Import Products" at bounding box center [256, 69] width 492 height 35
click at [470, 72] on div "Import Products" at bounding box center [256, 69] width 492 height 35
click at [482, 72] on icon "Close" at bounding box center [483, 72] width 9 height 12
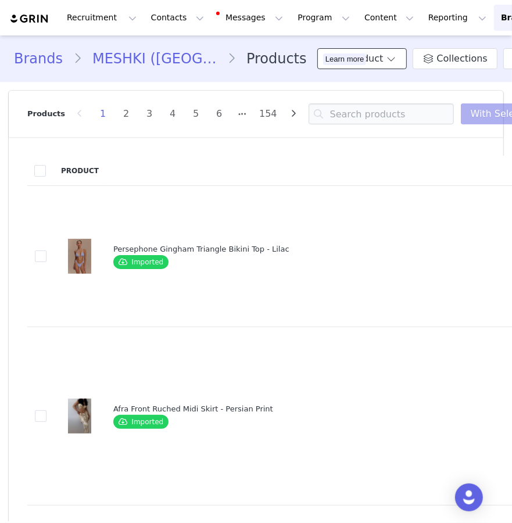
click at [345, 60] on button "Add Product" at bounding box center [362, 58] width 90 height 21
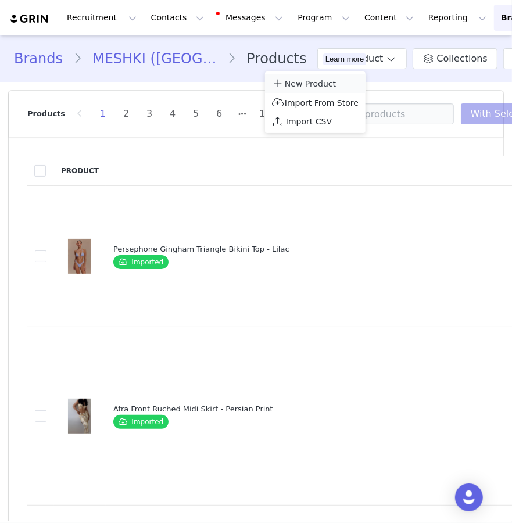
click at [328, 80] on span "New Product" at bounding box center [310, 83] width 51 height 9
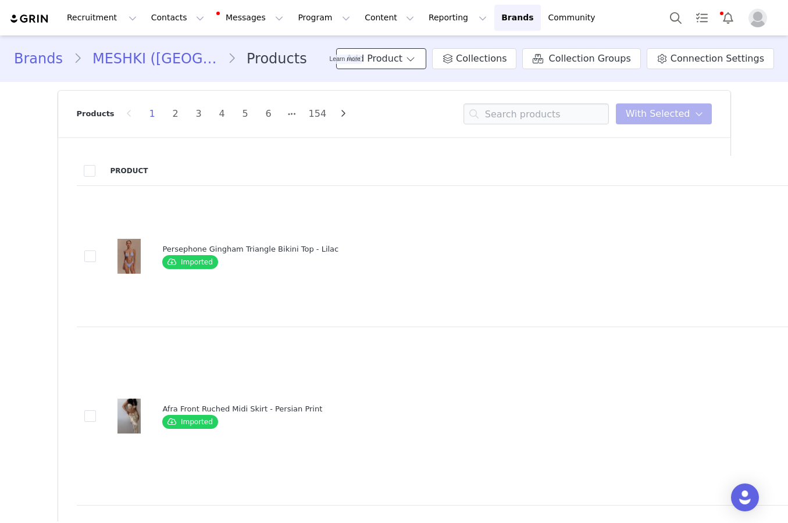
click at [406, 55] on button "Add Product" at bounding box center [381, 58] width 90 height 21
drag, startPoint x: 409, startPoint y: 100, endPoint x: 409, endPoint y: 88, distance: 12.2
click at [409, 88] on ul "New Product Import From Store Import CSV" at bounding box center [410, 102] width 101 height 62
click at [409, 88] on span "New Product" at bounding box center [405, 83] width 51 height 9
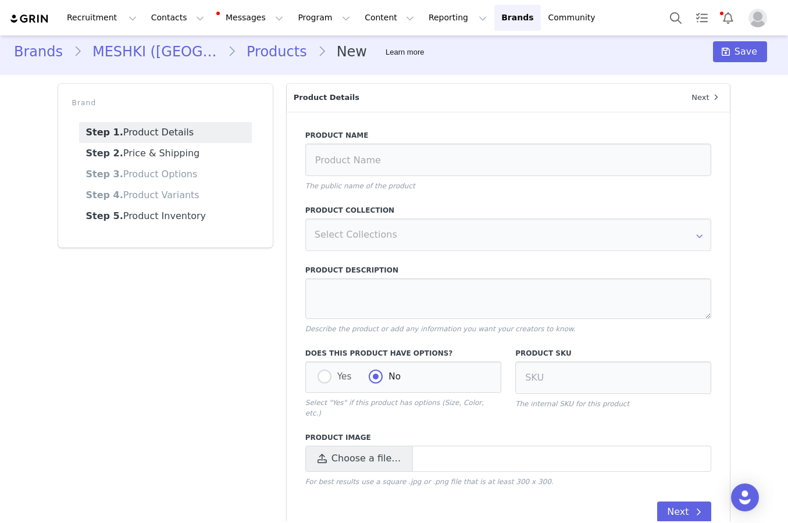
scroll to position [10, 0]
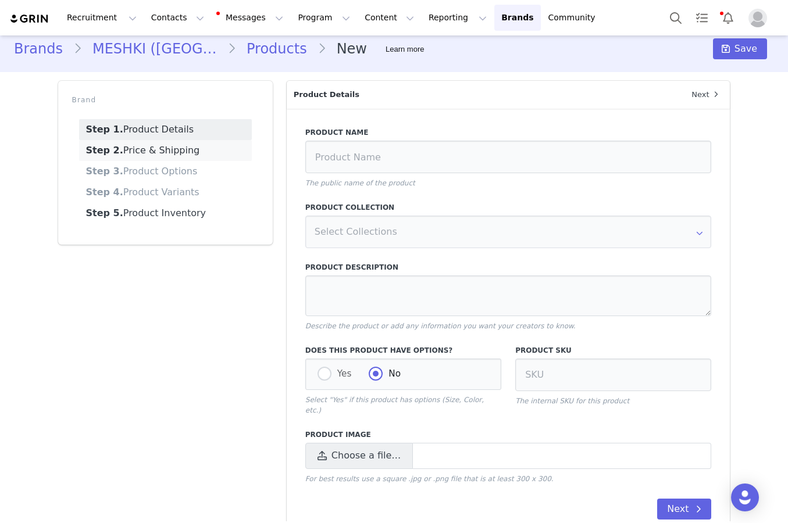
click at [192, 154] on link "Step 2. Price & Shipping" at bounding box center [165, 150] width 173 height 21
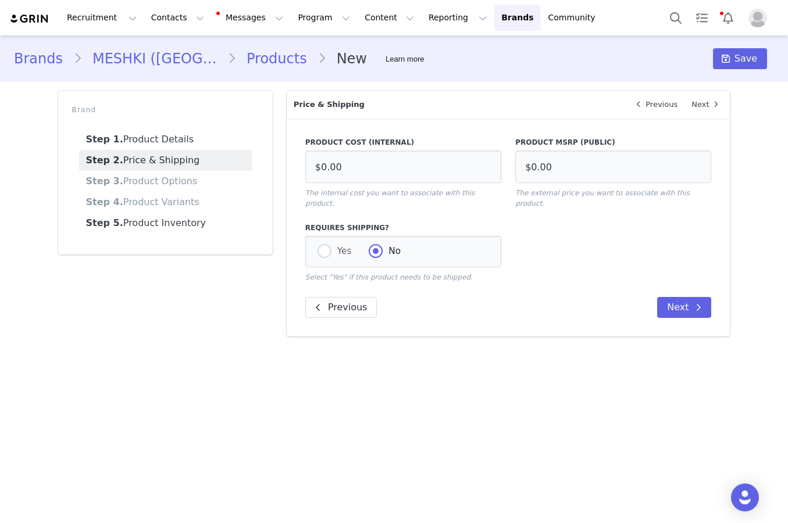
scroll to position [0, 0]
click at [175, 219] on link "Step 5. Product Inventory" at bounding box center [165, 223] width 173 height 21
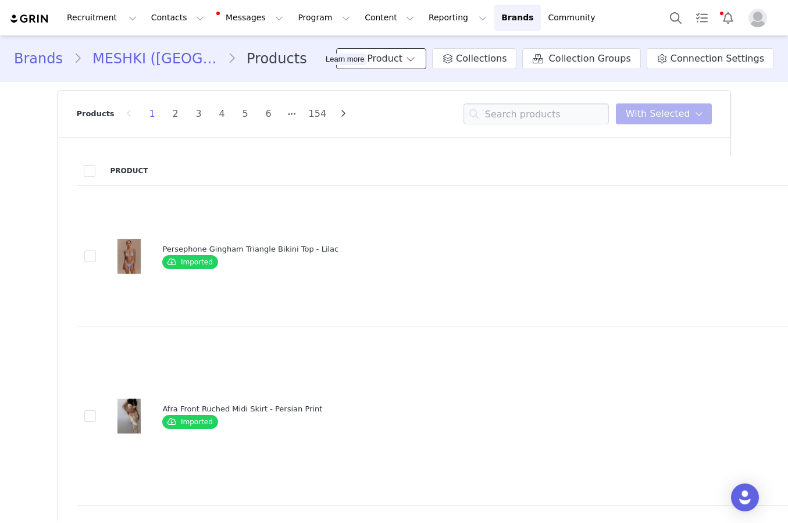
click at [413, 53] on button "Add Product" at bounding box center [381, 58] width 90 height 21
click at [512, 126] on div "Products 1 2 3 4 5 6 154 You have 0 product s selected Add to Collections Remov…" at bounding box center [394, 114] width 635 height 47
click at [512, 118] on input at bounding box center [535, 113] width 145 height 21
paste input "Codi Faux Leather Bomber Jacket"
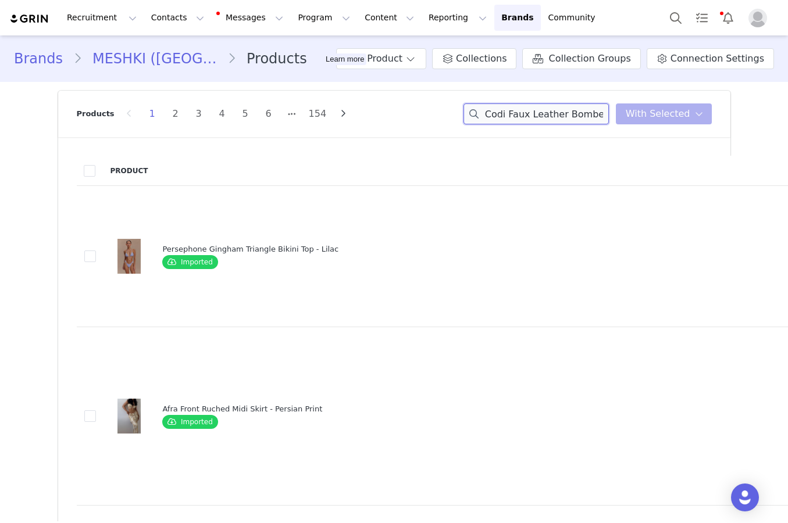
scroll to position [0, 25]
type input "Codi Faux Leather Bomber Jacket"
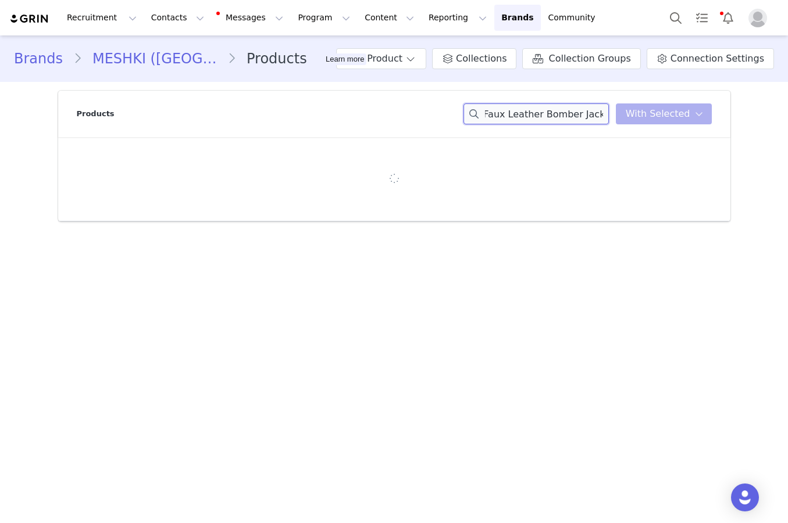
click at [512, 118] on input "Codi Faux Leather Bomber Jacket" at bounding box center [535, 113] width 145 height 21
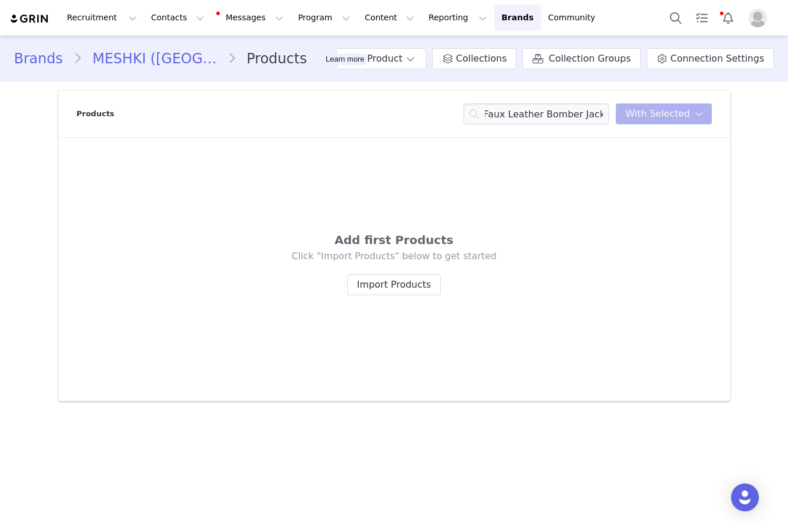
scroll to position [0, 0]
click at [422, 300] on div "Add first Products Click "Import Products" below to get started Import Products" at bounding box center [394, 269] width 635 height 227
click at [422, 289] on button "Import Products" at bounding box center [394, 284] width 94 height 21
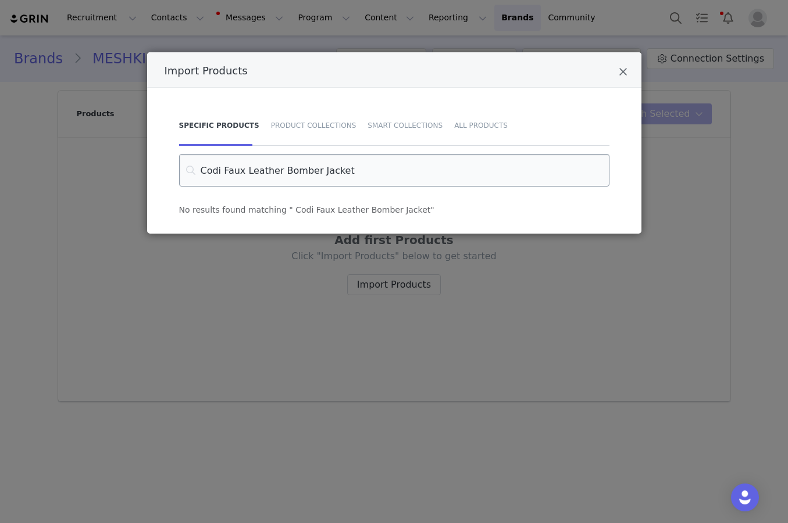
click at [437, 167] on input "Codi Faux Leather Bomber Jacket" at bounding box center [394, 170] width 430 height 33
type input "Codi Faux Leather Bomber Jacket"
click at [427, 131] on div "Smart Collections" at bounding box center [405, 125] width 87 height 41
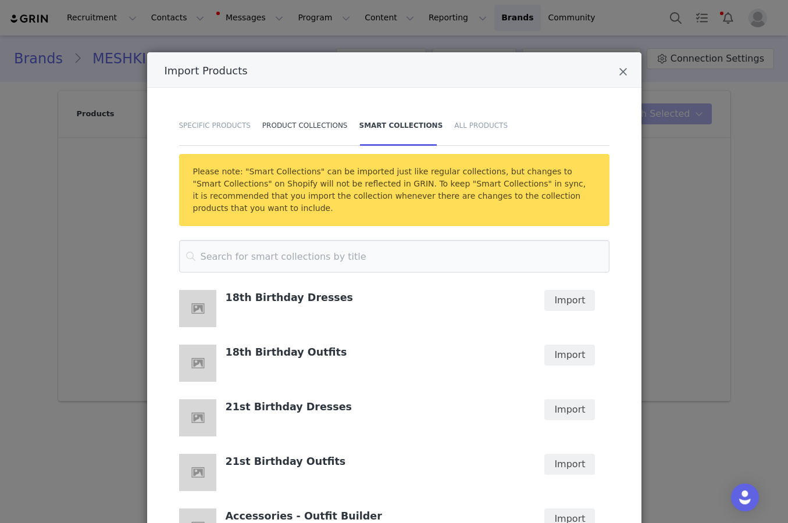
click at [350, 127] on div "Product Collections" at bounding box center [304, 125] width 97 height 41
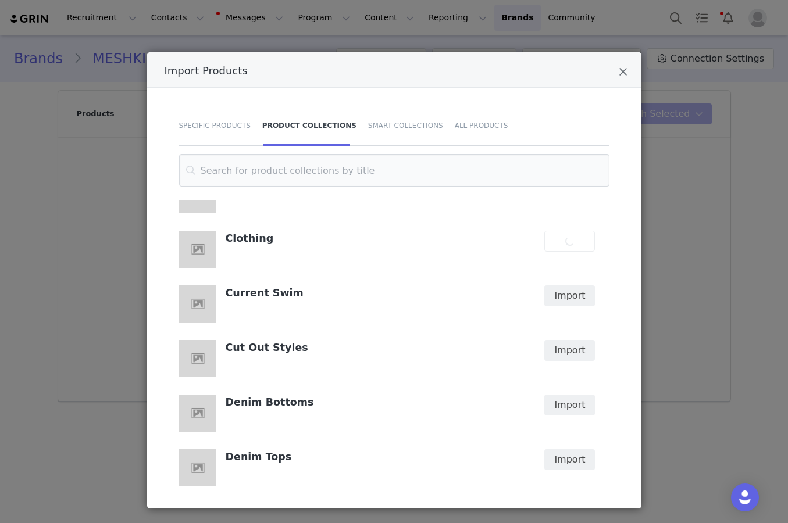
scroll to position [625, 0]
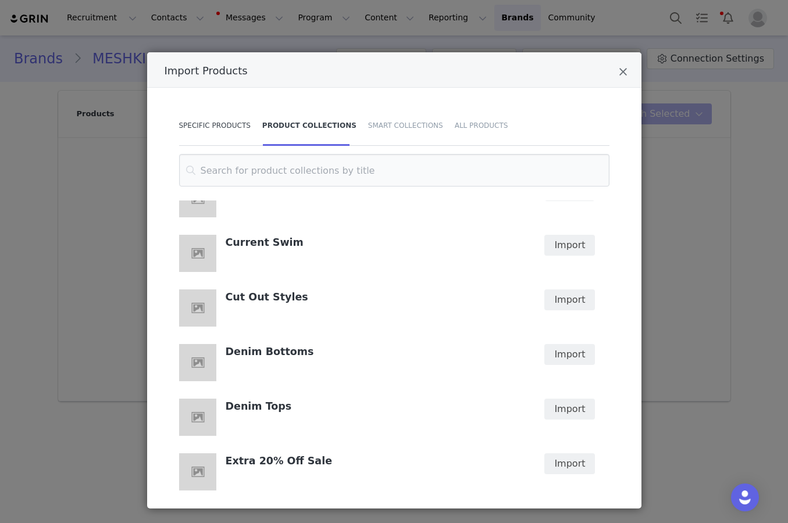
click at [212, 135] on div "Specific Products" at bounding box center [217, 125] width 77 height 41
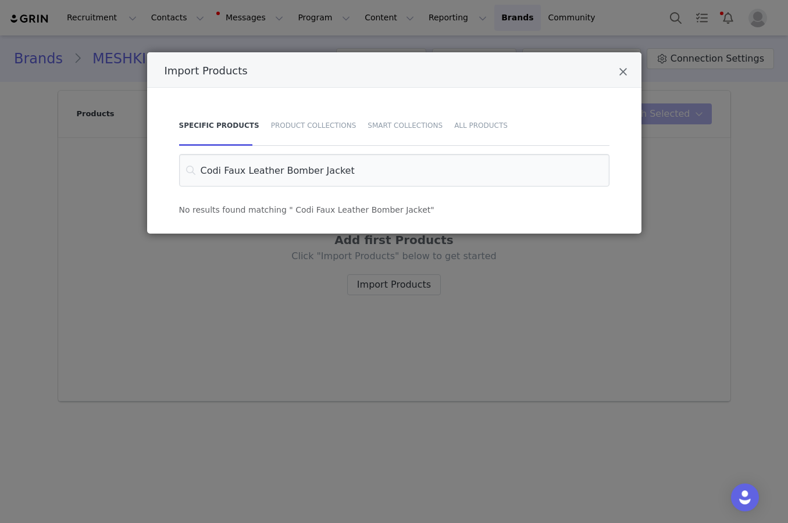
click at [406, 40] on div "Import Products Specific Products Product Collections Smart Collections All Pro…" at bounding box center [394, 261] width 788 height 523
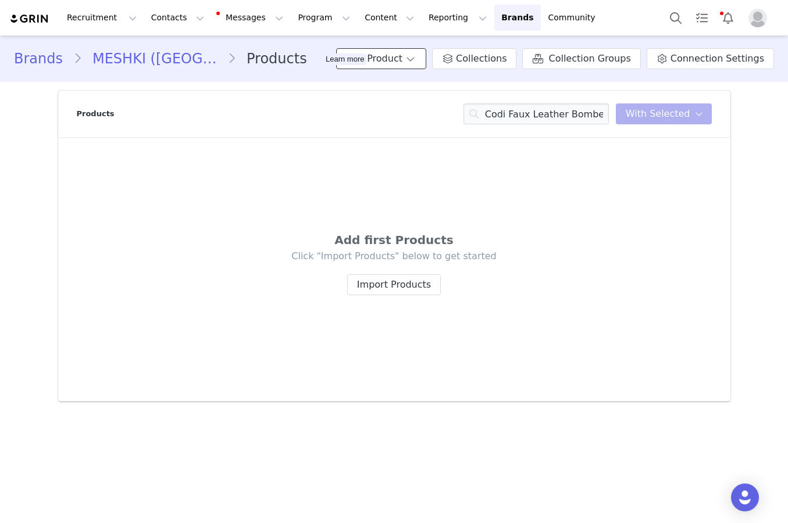
click at [420, 63] on button "Add Product" at bounding box center [381, 58] width 90 height 21
click at [408, 90] on link "New Product" at bounding box center [410, 83] width 101 height 19
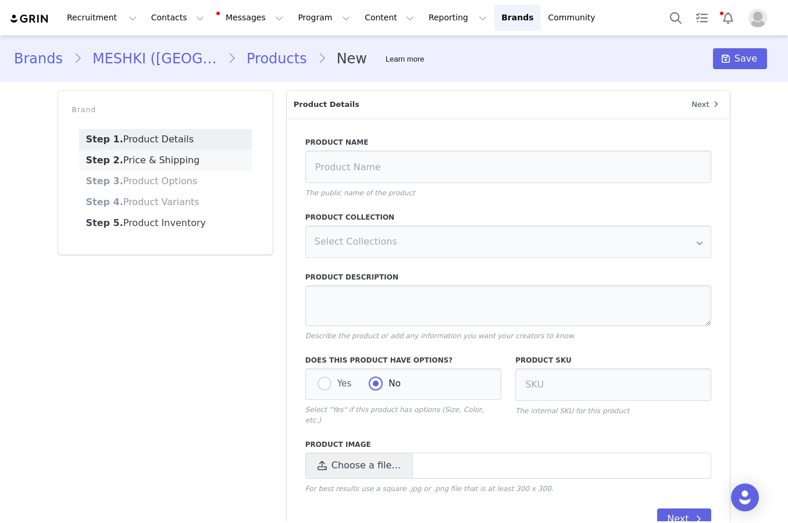
click at [228, 156] on link "Step 2. Price & Shipping" at bounding box center [165, 160] width 173 height 21
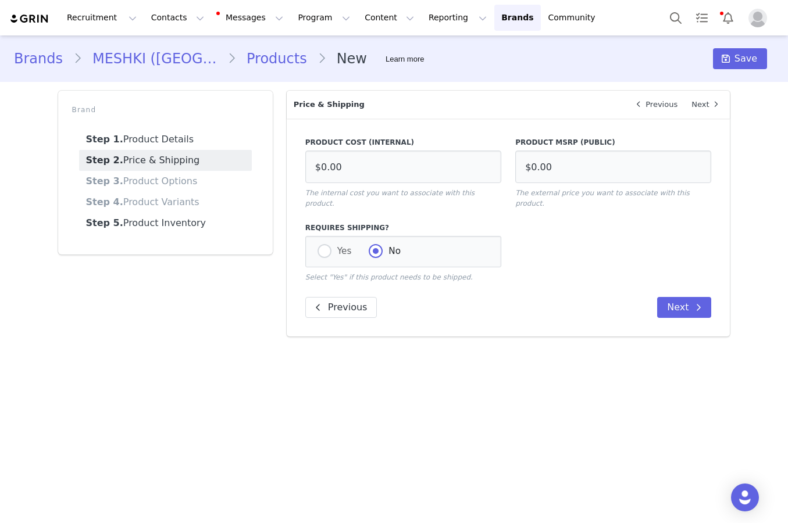
click at [226, 174] on link "Step 3. Product Options" at bounding box center [165, 181] width 173 height 21
click at [189, 178] on link "Step 3. Product Options" at bounding box center [165, 181] width 173 height 21
click at [512, 297] on button "Next" at bounding box center [684, 307] width 54 height 21
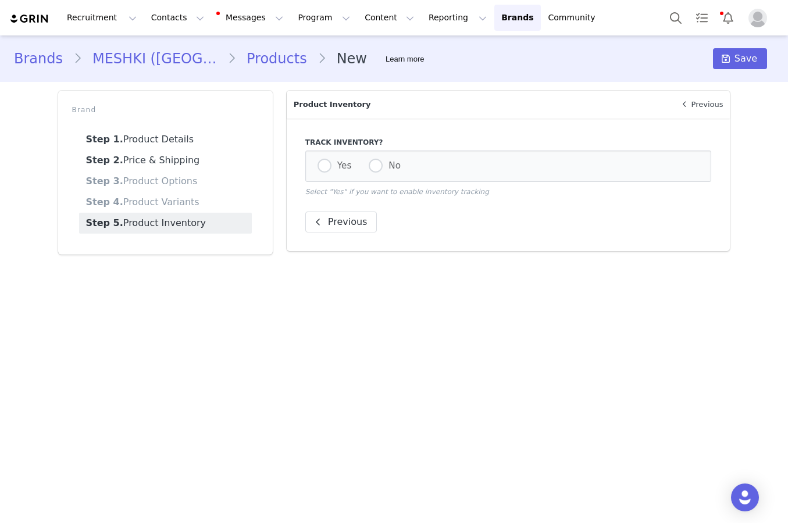
click at [177, 184] on link "Step 3. Product Options" at bounding box center [165, 181] width 173 height 21
click at [173, 155] on link "Step 2. Price & Shipping" at bounding box center [165, 160] width 173 height 21
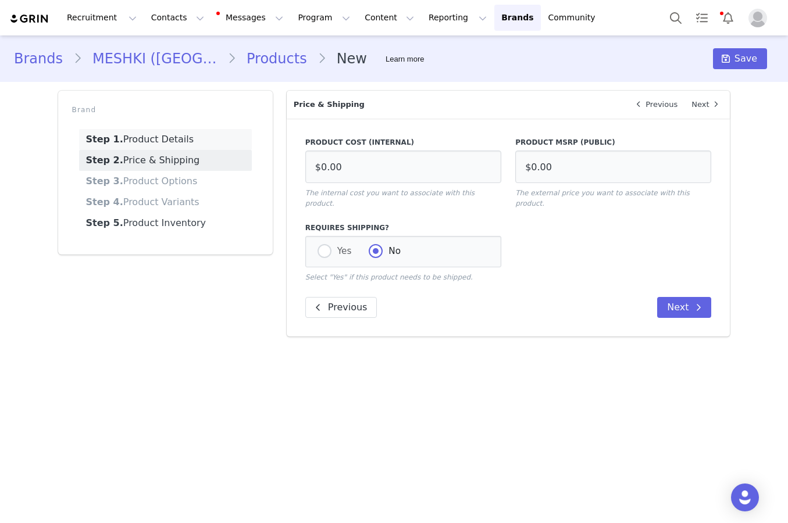
click at [174, 133] on link "Step 1. Product Details" at bounding box center [165, 139] width 173 height 21
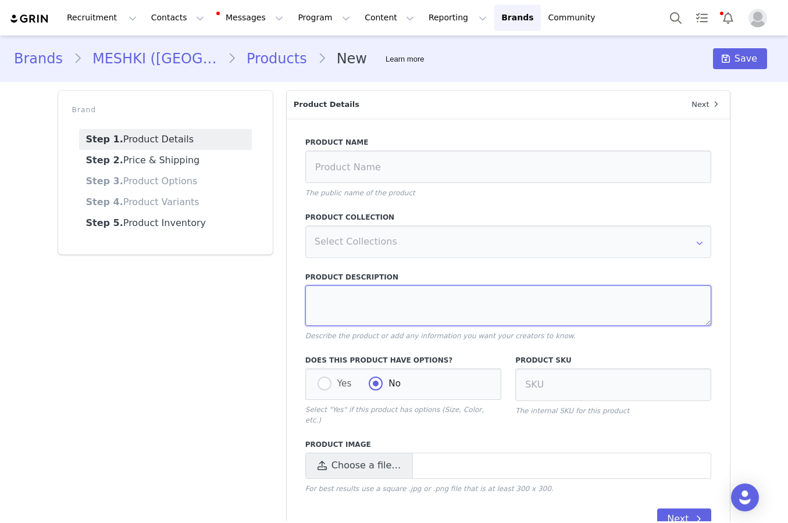
click at [332, 306] on textarea at bounding box center [508, 305] width 406 height 41
click at [204, 158] on link "Step 2. Price & Shipping" at bounding box center [165, 160] width 173 height 21
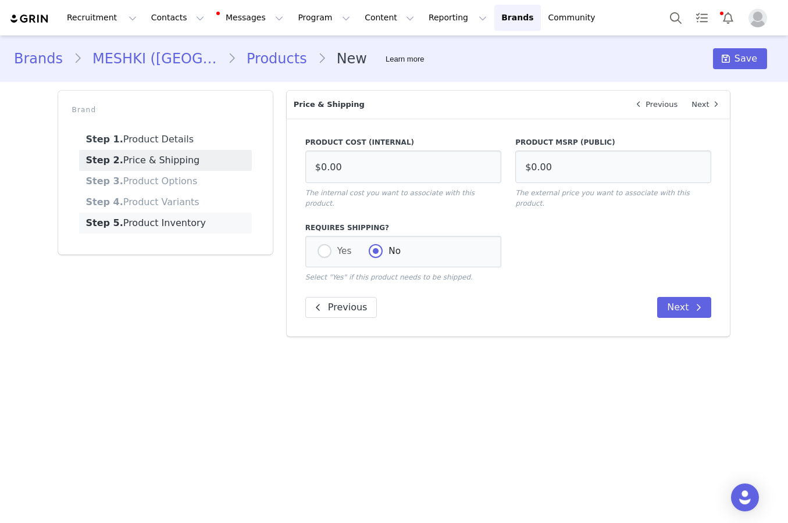
click at [187, 221] on link "Step 5. Product Inventory" at bounding box center [165, 223] width 173 height 21
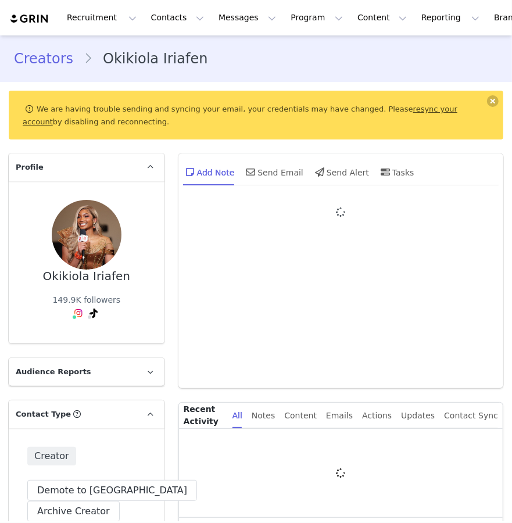
type input "+1 ([GEOGRAPHIC_DATA])"
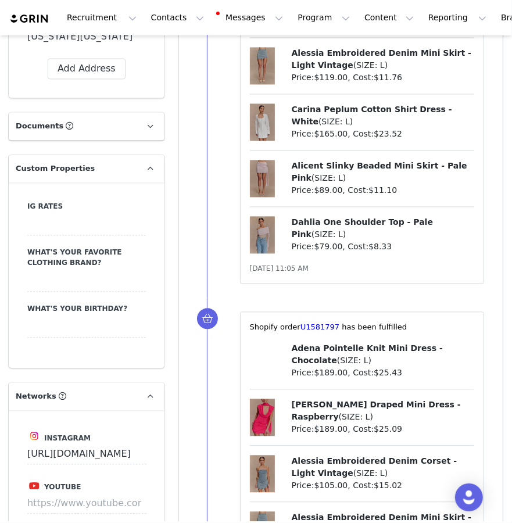
scroll to position [1011, 0]
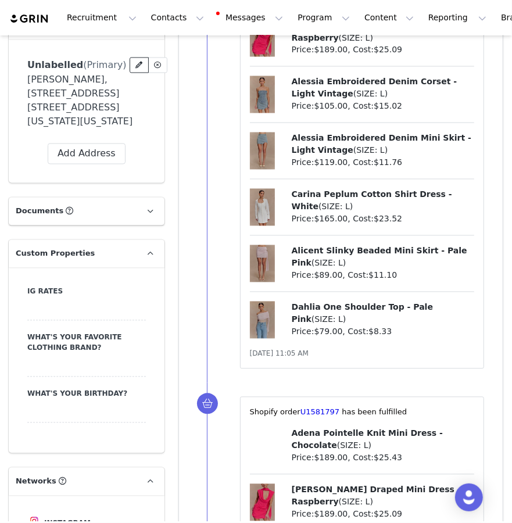
click icon
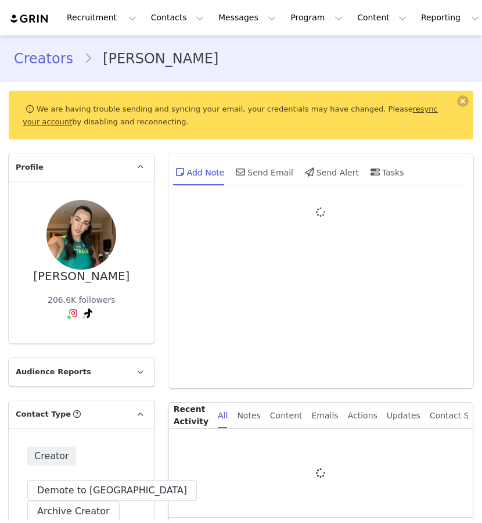
type input "+1 ([GEOGRAPHIC_DATA])"
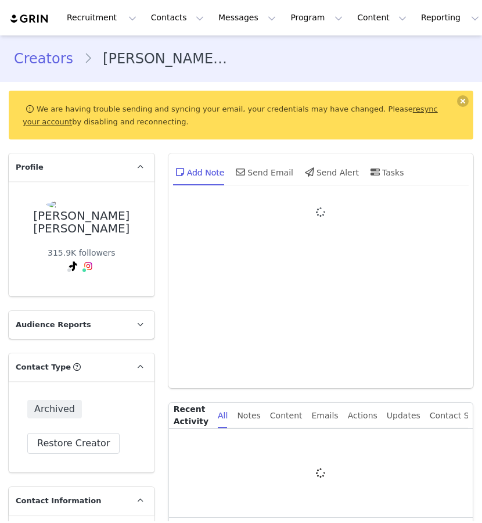
type input "+1 ([GEOGRAPHIC_DATA])"
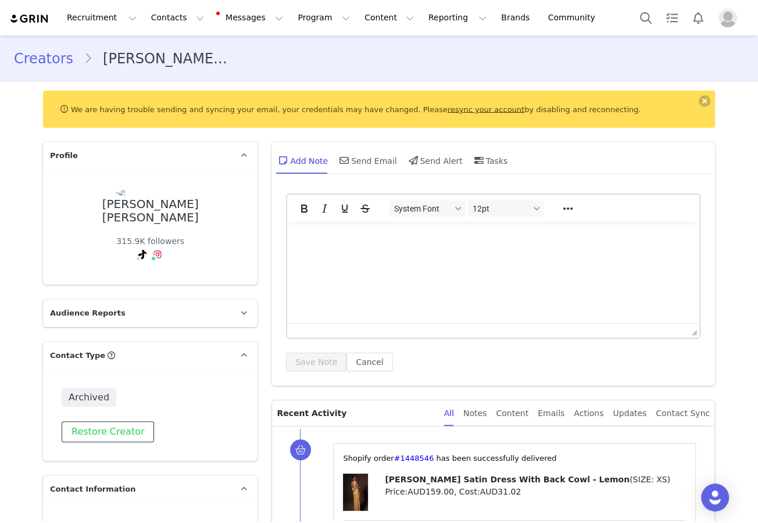
click at [117, 421] on button "Restore Creator" at bounding box center [108, 431] width 92 height 21
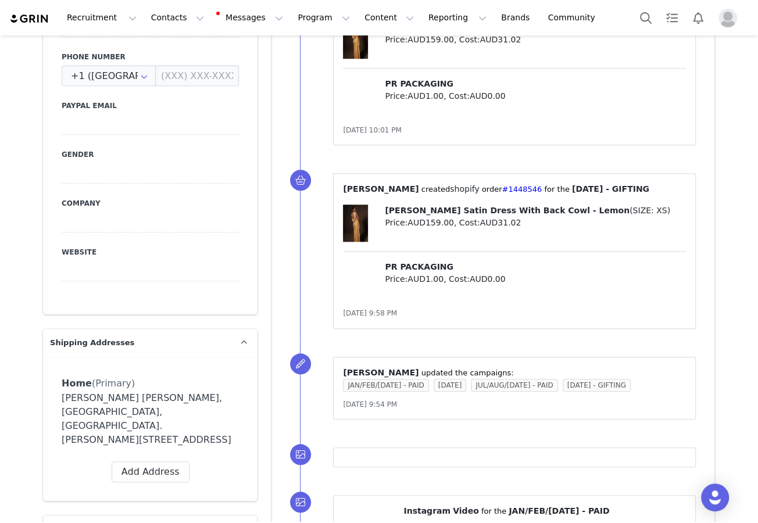
scroll to position [630, 0]
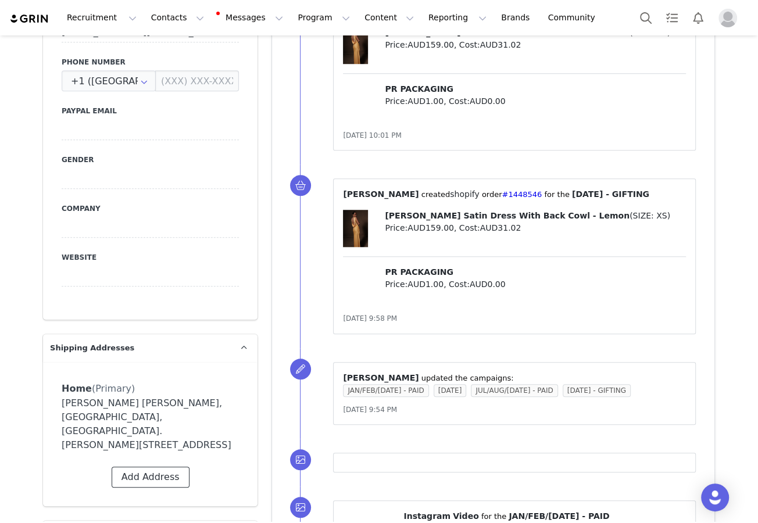
click at [149, 467] on button "Add Address" at bounding box center [151, 477] width 78 height 21
select select
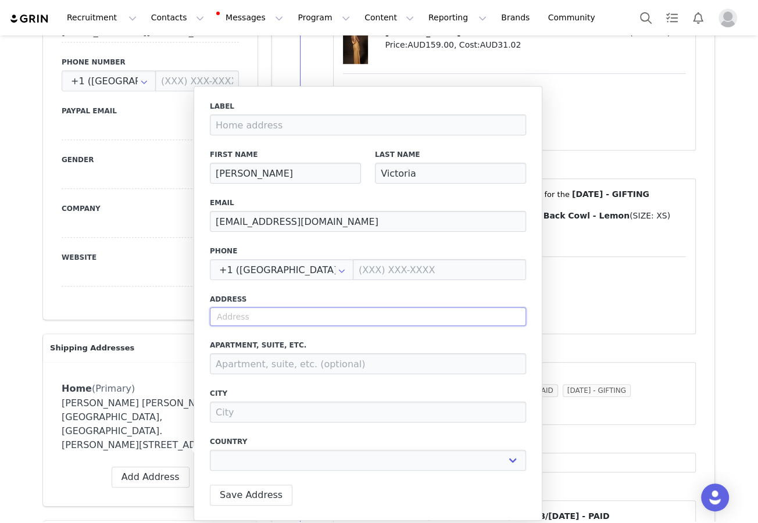
click at [257, 316] on input "text" at bounding box center [368, 316] width 316 height 19
type input "O"
select select
type input "Ol"
select select
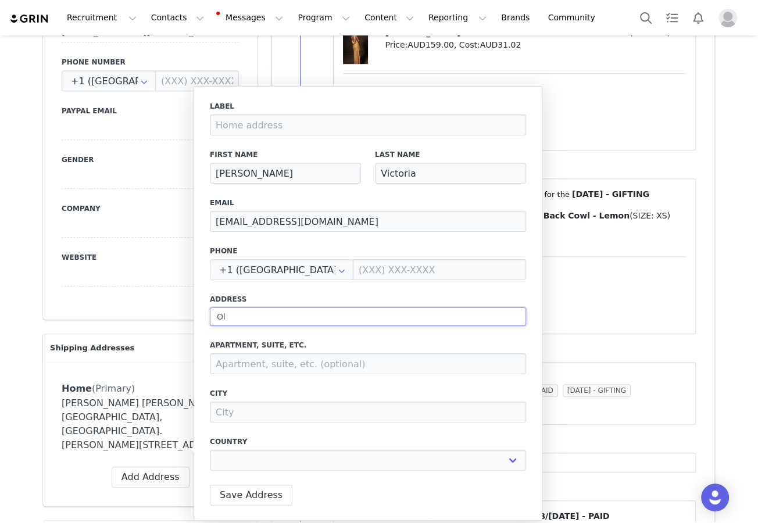
type input "Old"
select select
type input "Old"
select select
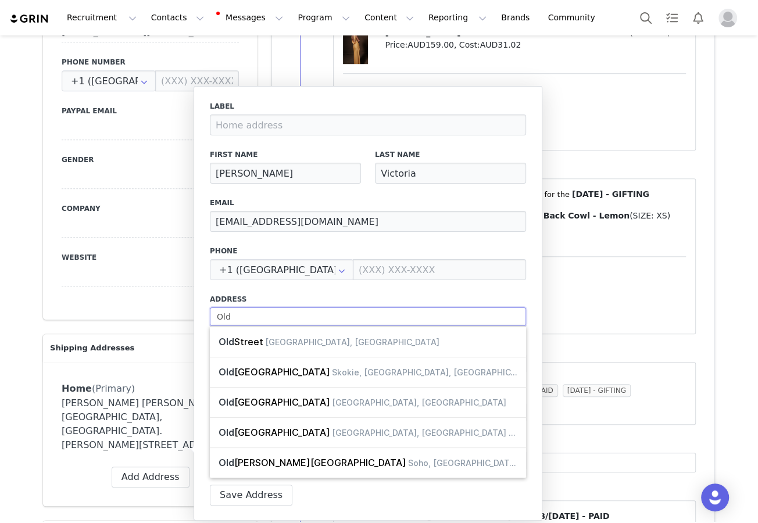
type input "Old W"
select select
type input "Old Wo"
select select
type input "Old Woo"
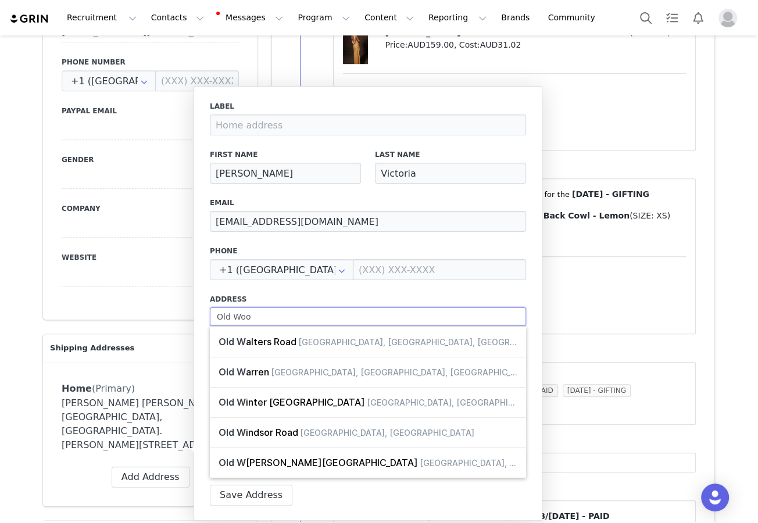
select select
type input "Old Wood"
select select
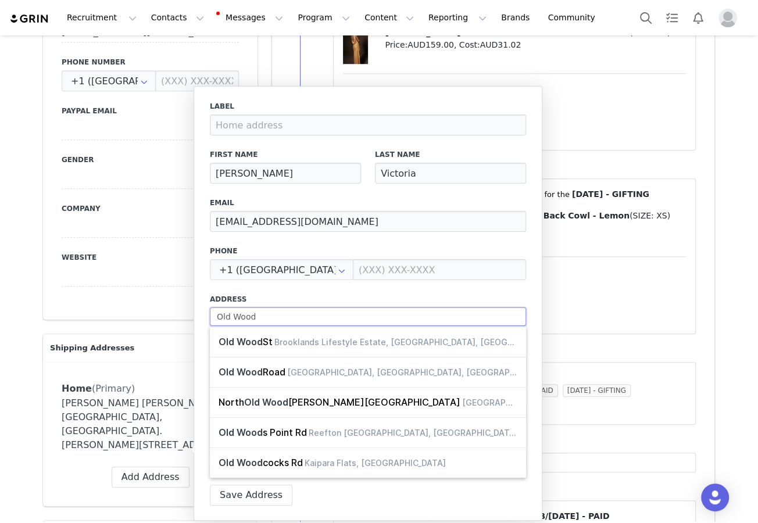
type input "Old Woodb"
select select
type input "Old Woodbu"
select select
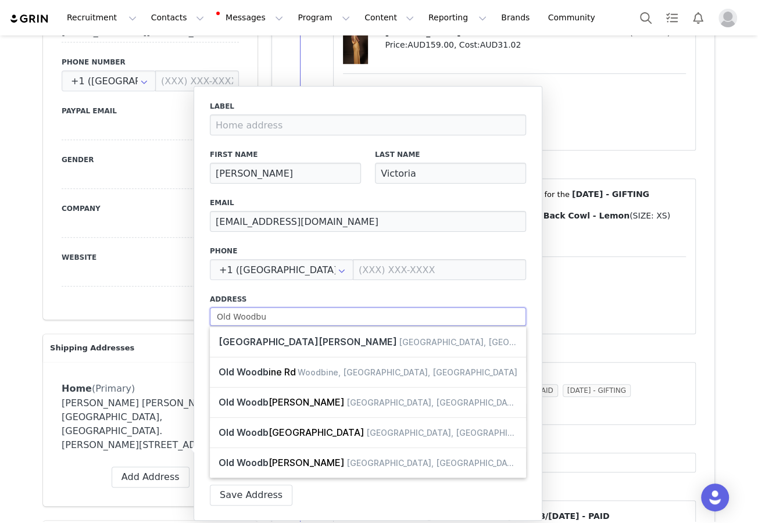
type input "Old Woodbur"
select select
type input "Old Woodbury"
select select
type input "Old Woodbury"
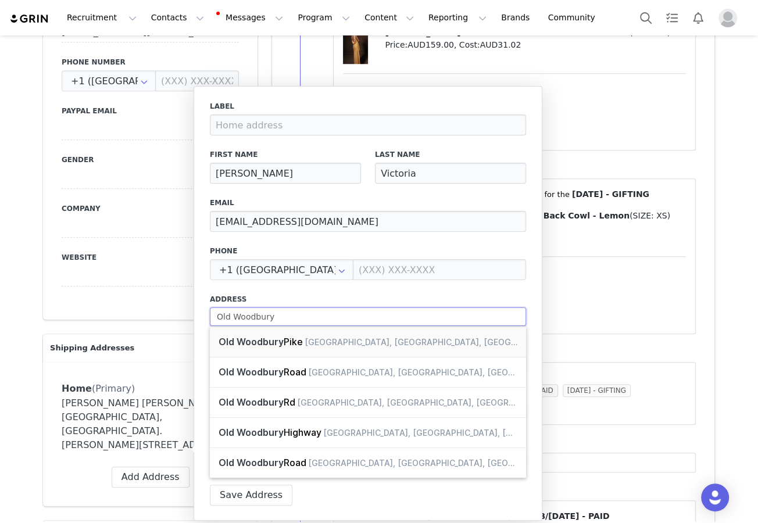
select select
type input "Old Woodbury f"
select select
type input "Old Woodbury fa"
select select
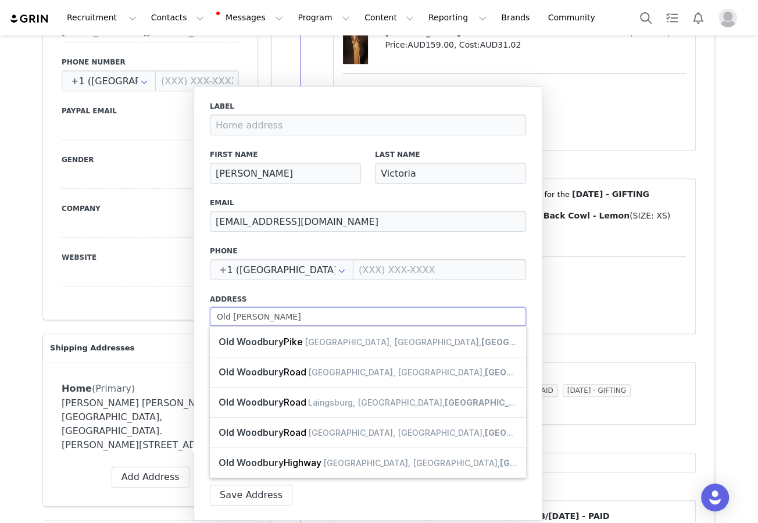
type input "Old Woodbury far"
select select
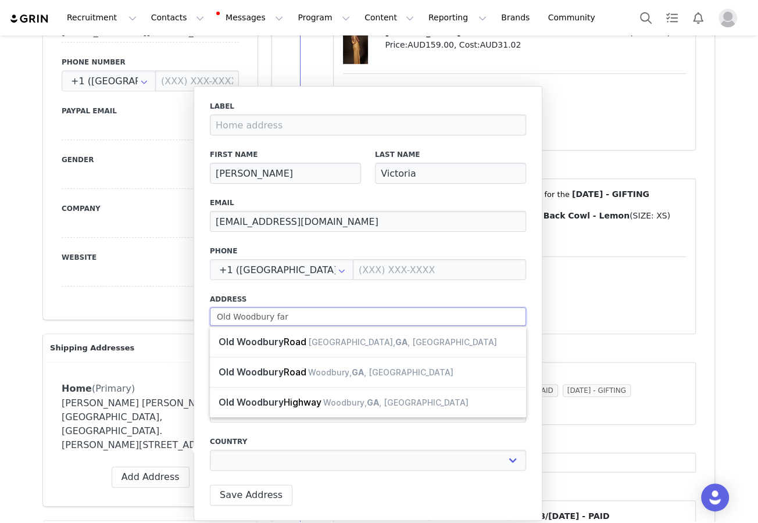
type input "Old Woodbury farm"
select select
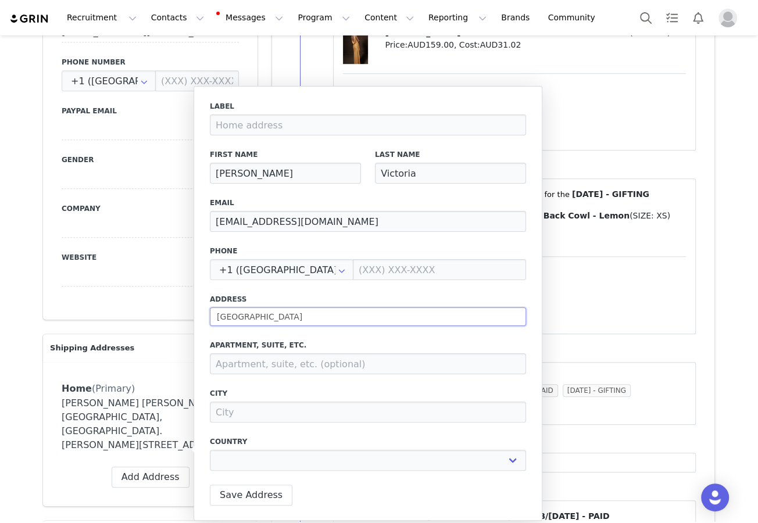
type input "Old Woodbury far"
select select
type input "Old Woodbury fa"
select select
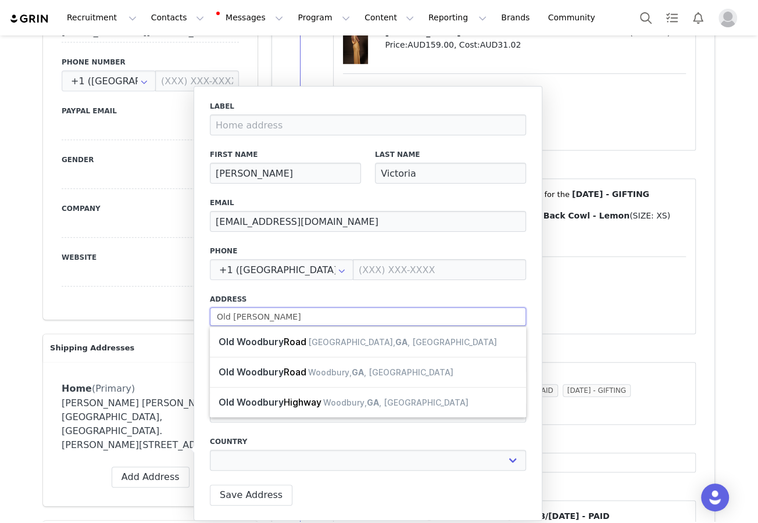
type input "Old Woodbury f"
select select
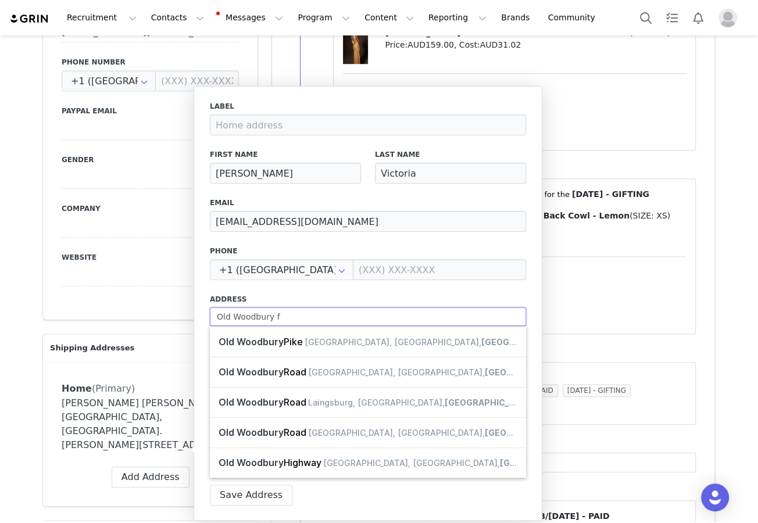
type input "Old Woodbury"
select select
type input "Old Woodbury f"
select select
type input "Old Woodbury fa"
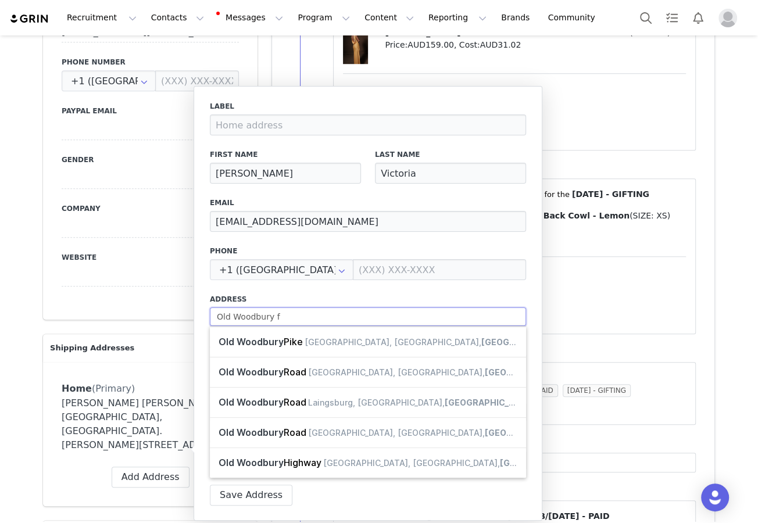
select select
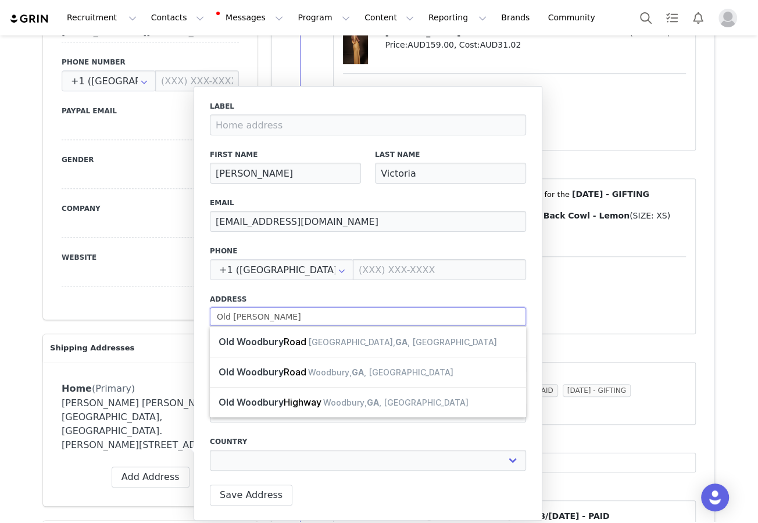
type input "Old Woodbury far"
select select
type input "Old Woodbury farm"
select select
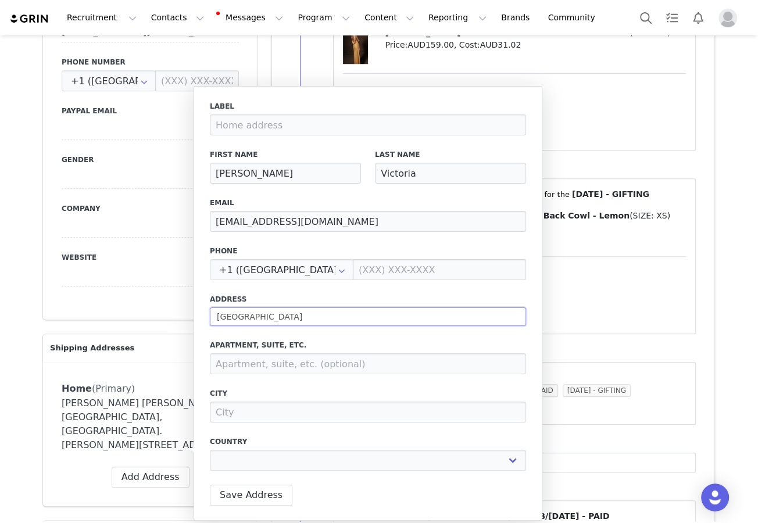
type input "d"
select select
type input "de"
select select
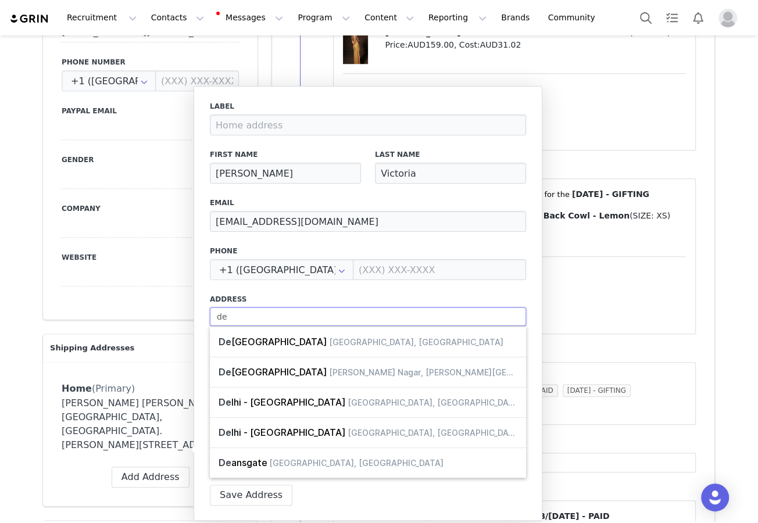
type input "d"
select select
type input "dr"
select select
type input "dr"
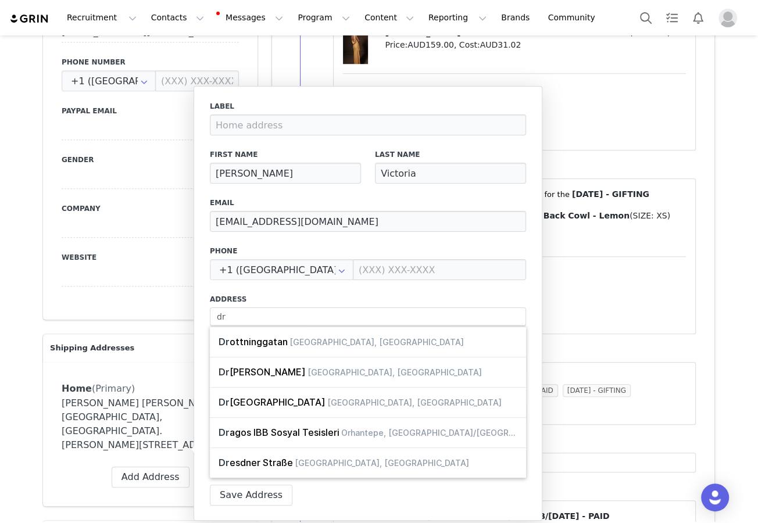
click at [164, 417] on div "Yvonne Victoria, Drove Road, Old Woodbury Farmhouse. Sandy, SG19 2HS United Kin…" at bounding box center [150, 424] width 177 height 56
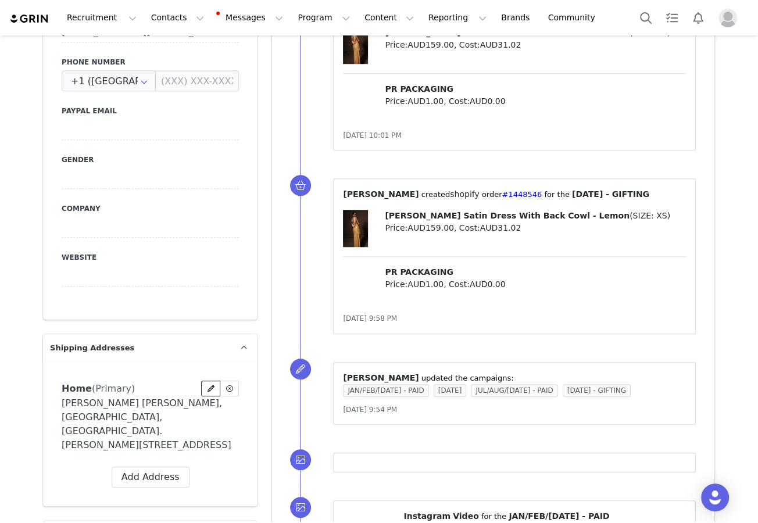
click at [212, 385] on icon at bounding box center [211, 388] width 7 height 7
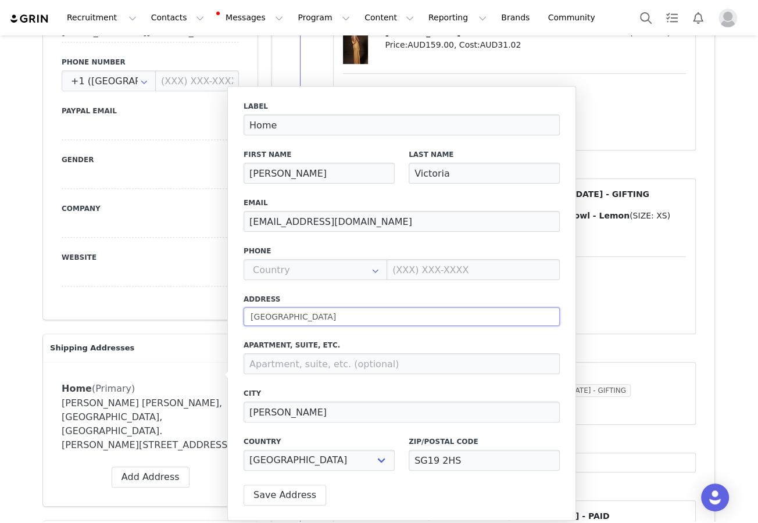
click at [331, 310] on input "Drove Road, Old Woodbury Farmhouse" at bounding box center [402, 316] width 316 height 19
click at [326, 317] on input "Drove Road, Old Woodbury Farmhouse" at bounding box center [402, 316] width 316 height 19
click at [303, 318] on input "Drove Road, Old Woodbury Farmhouse" at bounding box center [402, 316] width 316 height 19
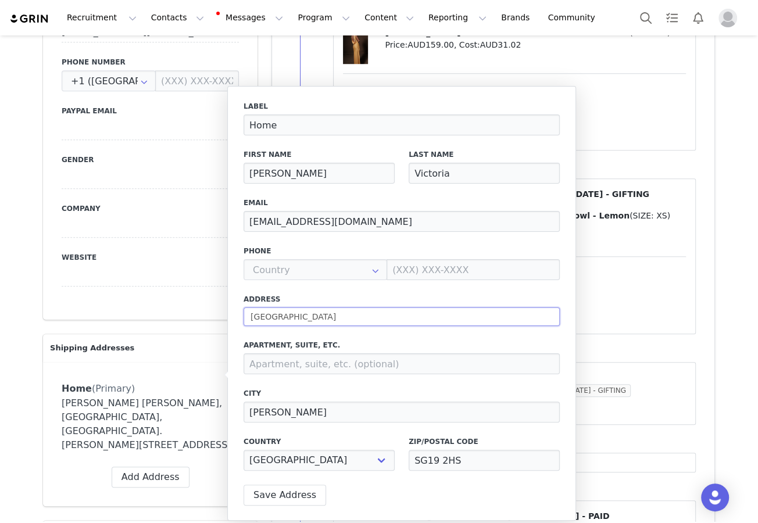
drag, startPoint x: 303, startPoint y: 318, endPoint x: 402, endPoint y: 316, distance: 99.4
click at [403, 317] on input "Drove Road, Old Woodbury Farmhouse" at bounding box center [402, 316] width 316 height 19
type input "Drove Road,"
select select
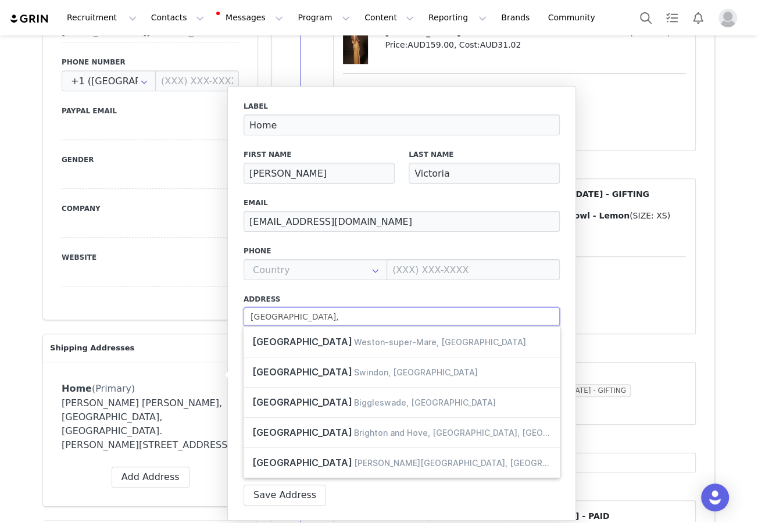
type input "Drove Road"
select select
type input "Drove Road"
select select
type input "Drove Road s"
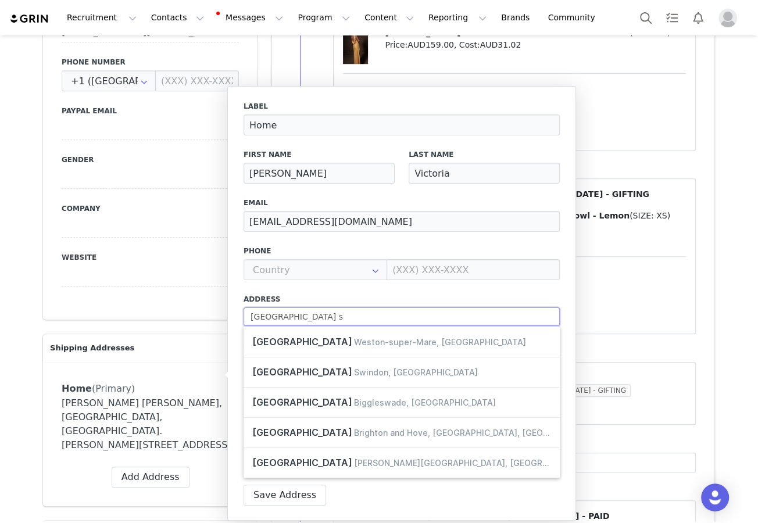
select select
type input "Drove Road sa"
select select
type input "Drove Road san"
select select
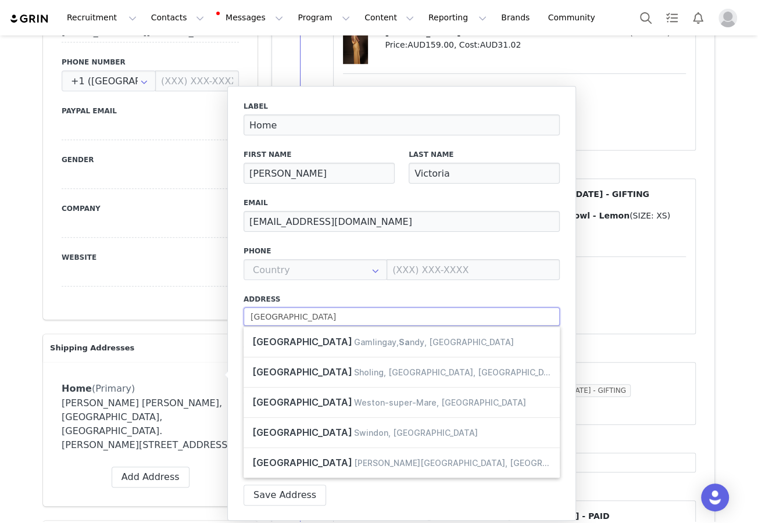
type input "Drove Road sand"
select select
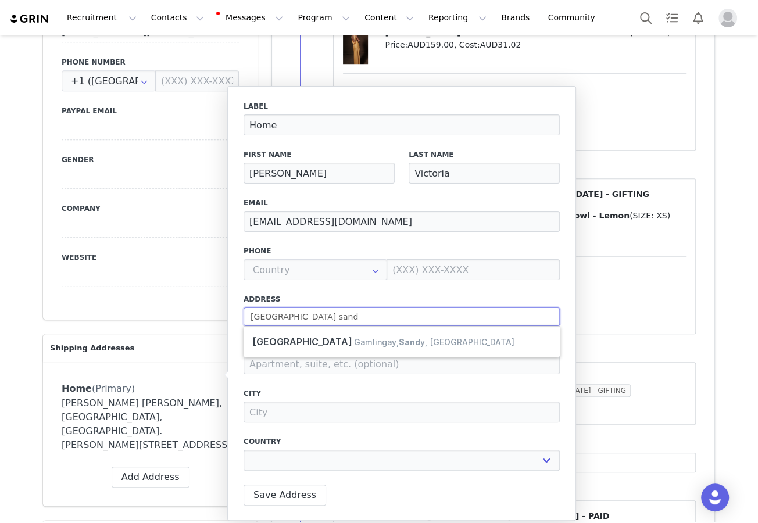
type input "Drove Road san"
select select
type input "Drove Road sa"
select select
type input "Drove Road s"
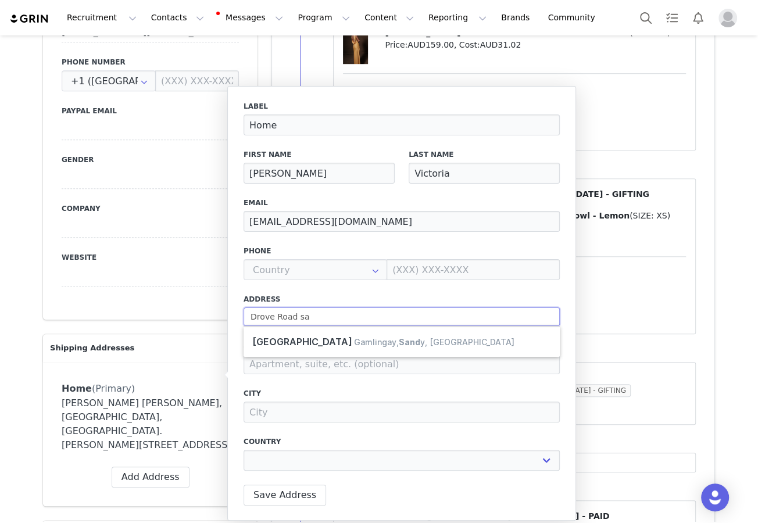
select select
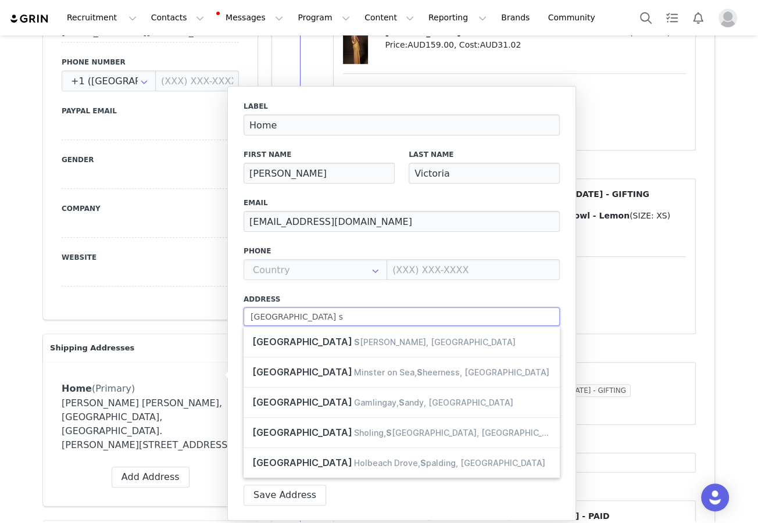
type input "Drove Road"
select select
type input "Drove Road b"
select select
type input "Drove Road be"
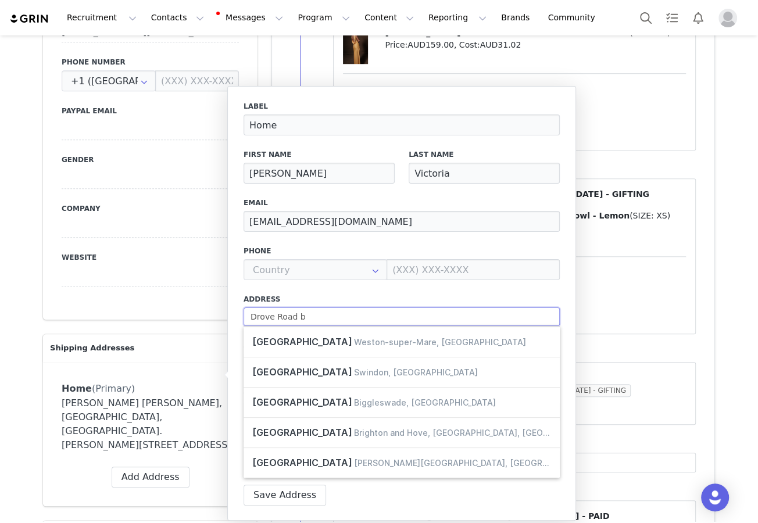
select select
type input "Drove Road bed"
select select
type input "Drove Road bedf"
select select
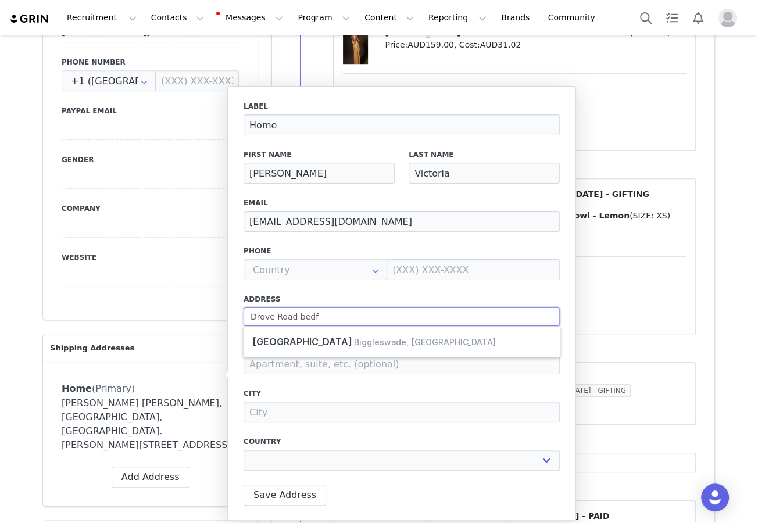
type input "Drove Road bedf"
click at [188, 279] on div "First Name Yvonne Last Name Victoria Email Address yvonnevictoria@hotmail.com P…" at bounding box center [150, 107] width 214 height 425
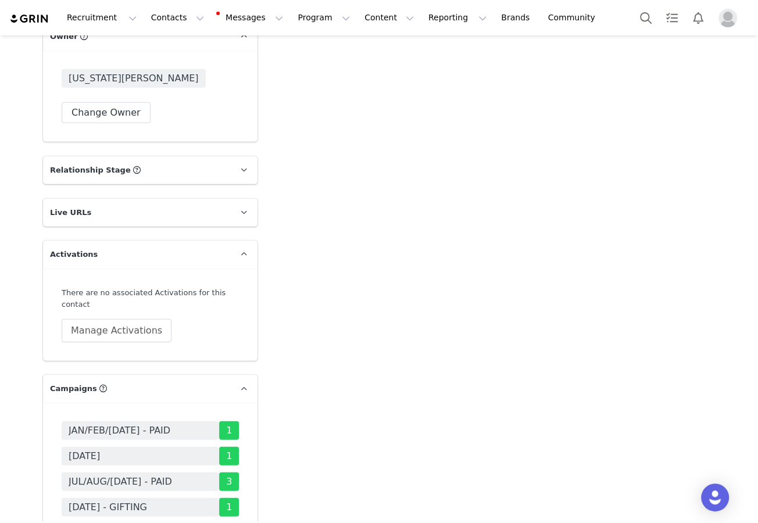
scroll to position [2138, 0]
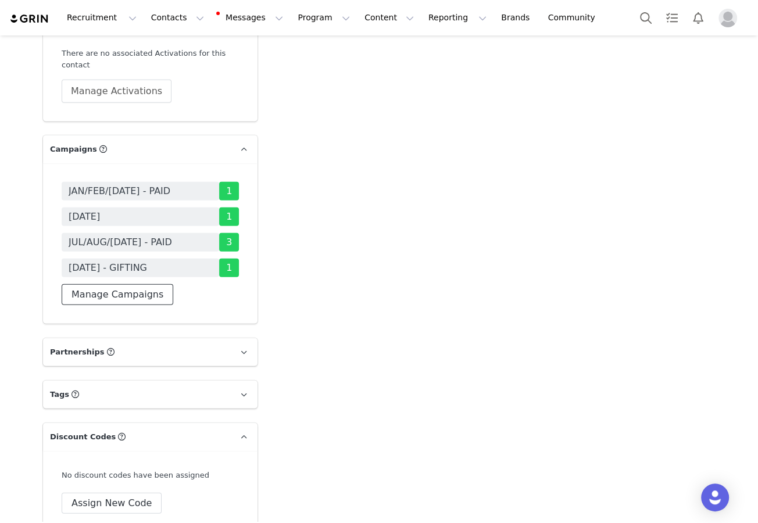
click at [149, 284] on button "Manage Campaigns" at bounding box center [118, 294] width 112 height 21
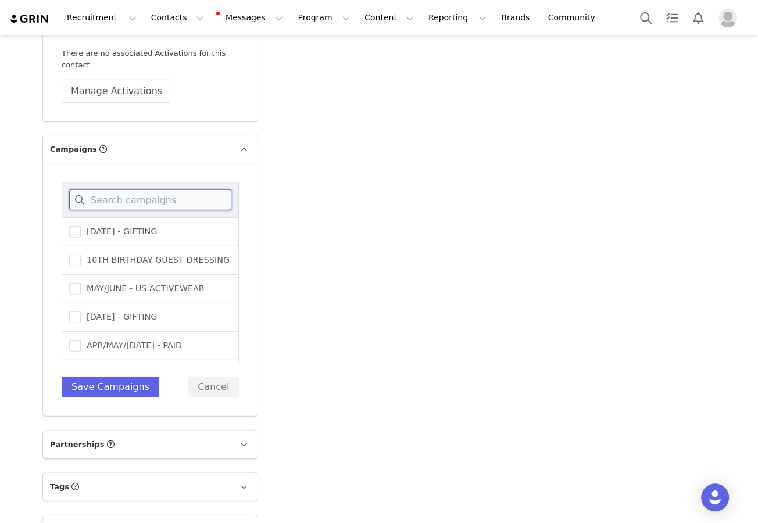
click at [167, 189] on input at bounding box center [150, 199] width 162 height 21
type input "sep"
click at [157, 226] on span "[DATE] - GIFTING" at bounding box center [119, 231] width 76 height 11
click at [81, 226] on input "[DATE] - GIFTING" at bounding box center [81, 226] width 0 height 0
click at [107, 373] on div "sep SEPTEMBER 25 - GIFTING SEPTEMBER 25 (USA) - PUBLIC RELATIONS JULY/AUGUST/SE…" at bounding box center [150, 289] width 214 height 253
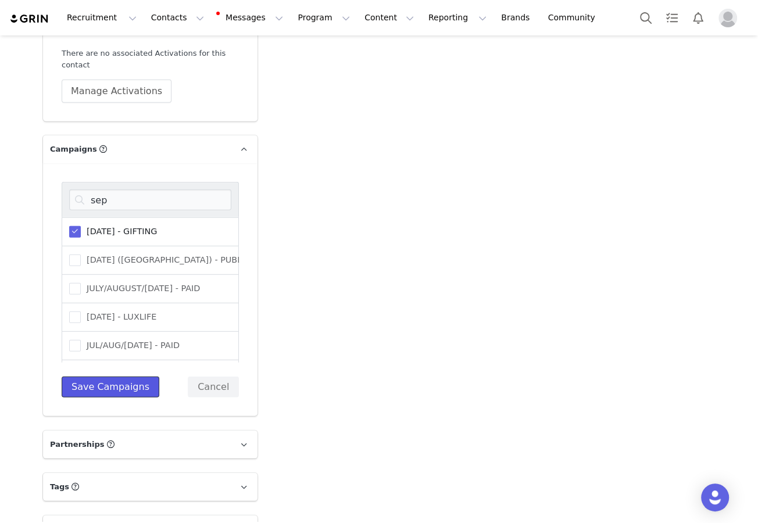
click at [114, 377] on button "Save Campaigns" at bounding box center [111, 387] width 98 height 21
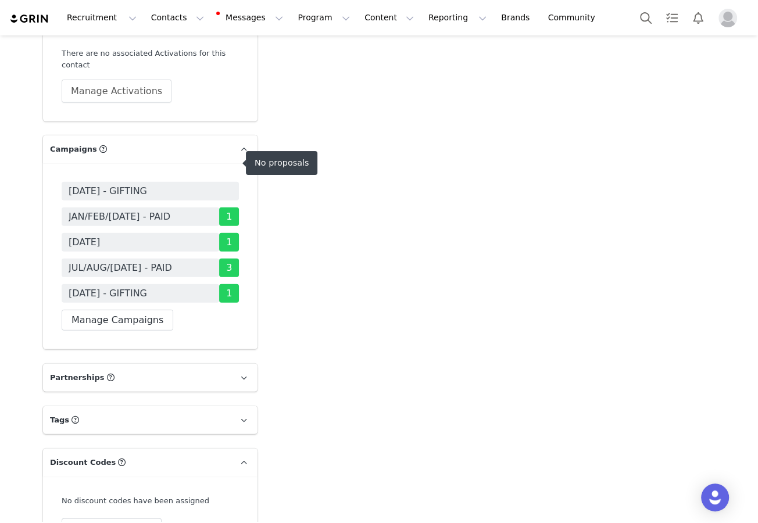
click at [141, 184] on span "[DATE] - GIFTING" at bounding box center [108, 191] width 78 height 14
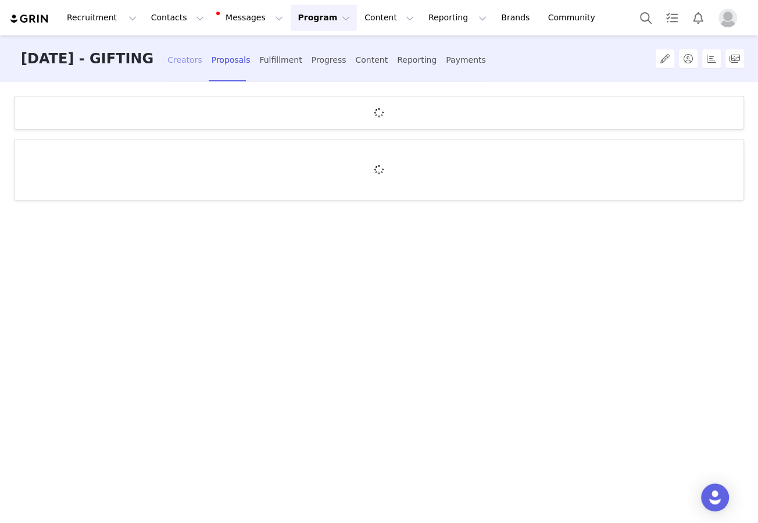
click at [202, 66] on div "Creators" at bounding box center [184, 60] width 35 height 31
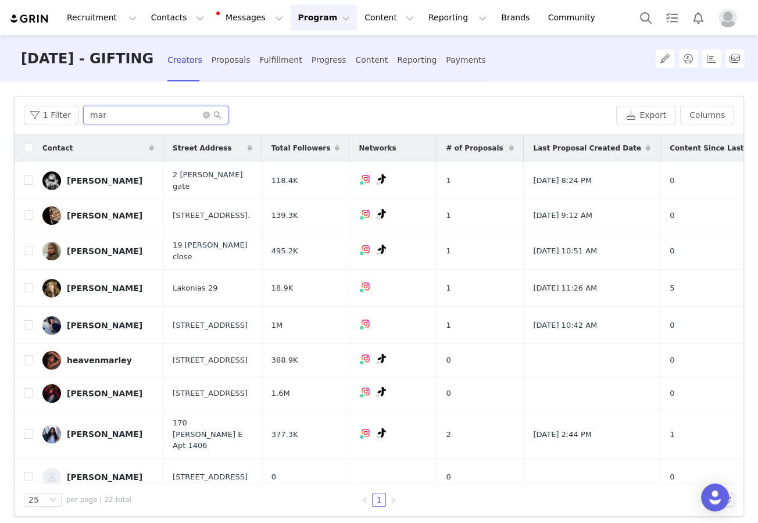
click at [160, 120] on input "mar" at bounding box center [155, 115] width 145 height 19
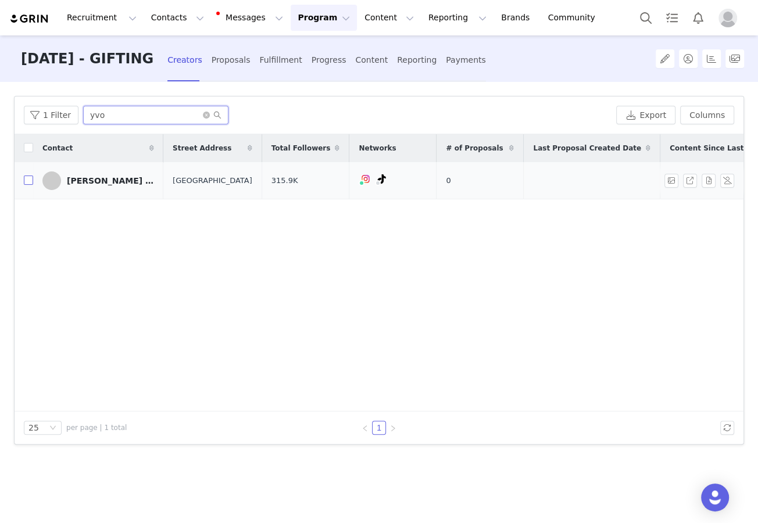
type input "yvo"
click at [29, 183] on input "checkbox" at bounding box center [28, 180] width 9 height 9
checkbox input "true"
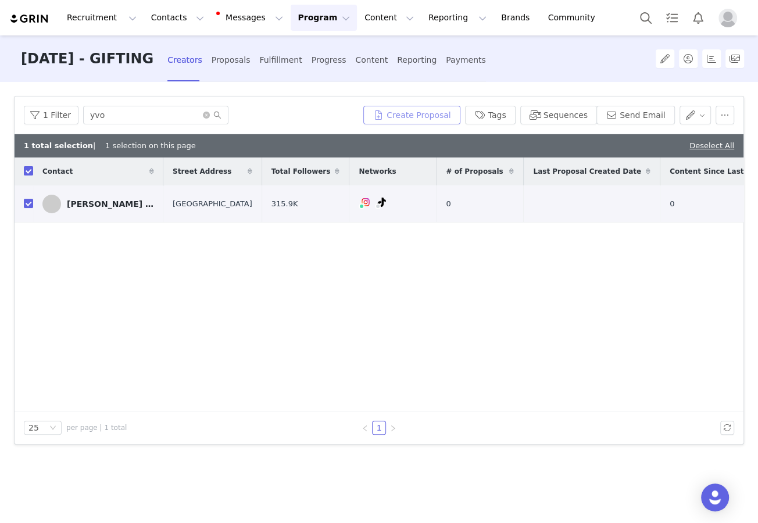
click at [456, 114] on button "Create Proposal" at bounding box center [411, 115] width 96 height 19
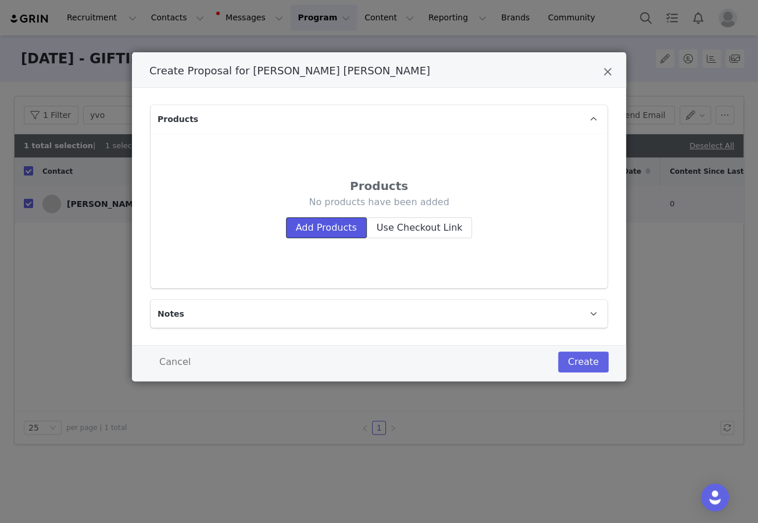
click at [332, 225] on button "Add Products" at bounding box center [326, 227] width 81 height 21
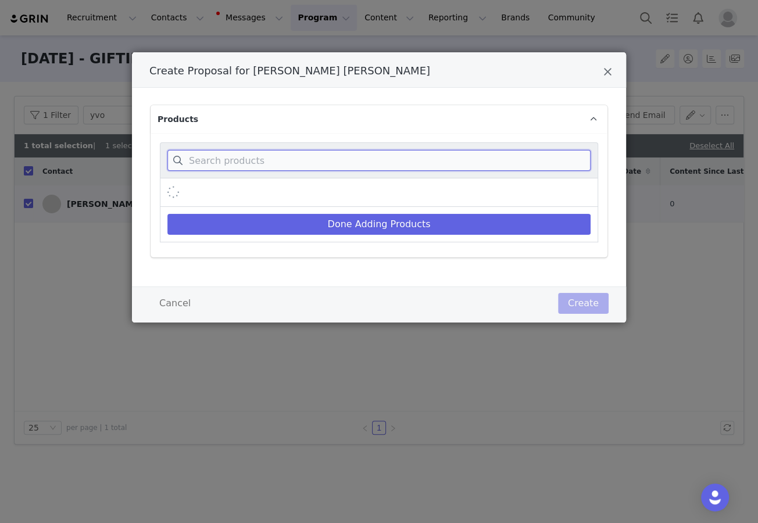
click at [314, 165] on input "Create Proposal for Yvonne Victoria" at bounding box center [378, 160] width 423 height 21
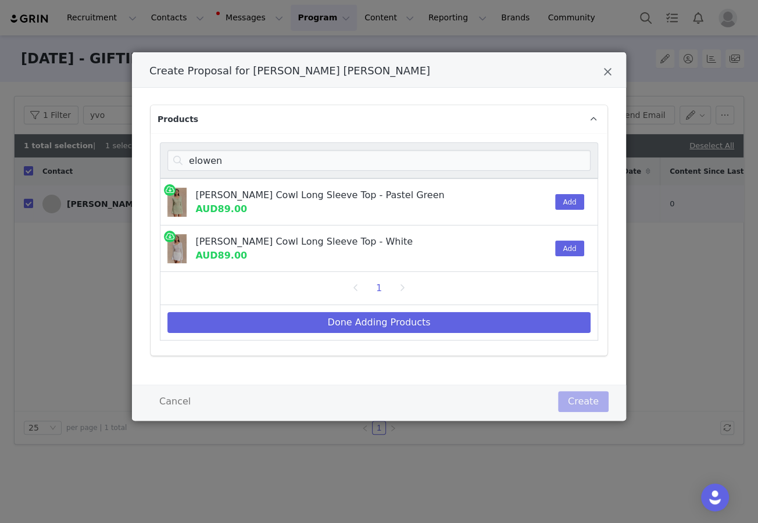
click at [482, 240] on div "Elowen Knit Cowl Long Sleeve Top - White AUD89.00 Add" at bounding box center [379, 249] width 438 height 47
click at [482, 243] on button "Add" at bounding box center [569, 249] width 28 height 16
click at [482, 146] on div "elowen" at bounding box center [379, 160] width 438 height 36
click at [482, 159] on input "elowen" at bounding box center [378, 160] width 423 height 21
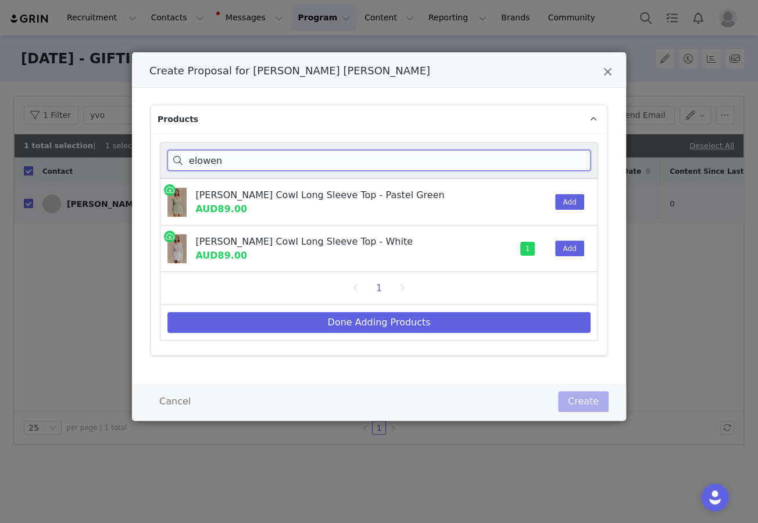
click at [482, 159] on input "elowen" at bounding box center [378, 160] width 423 height 21
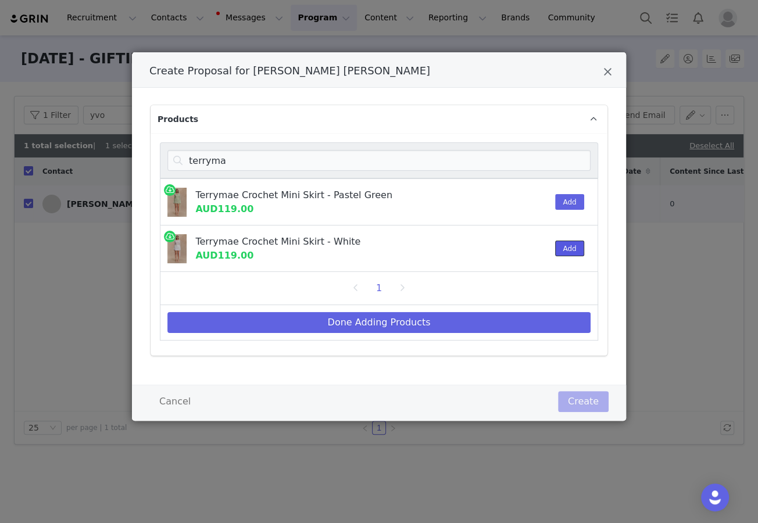
click at [482, 245] on button "Add" at bounding box center [569, 249] width 28 height 16
click at [451, 170] on div "terryma" at bounding box center [379, 160] width 438 height 36
click at [451, 164] on input "terryma" at bounding box center [378, 160] width 423 height 21
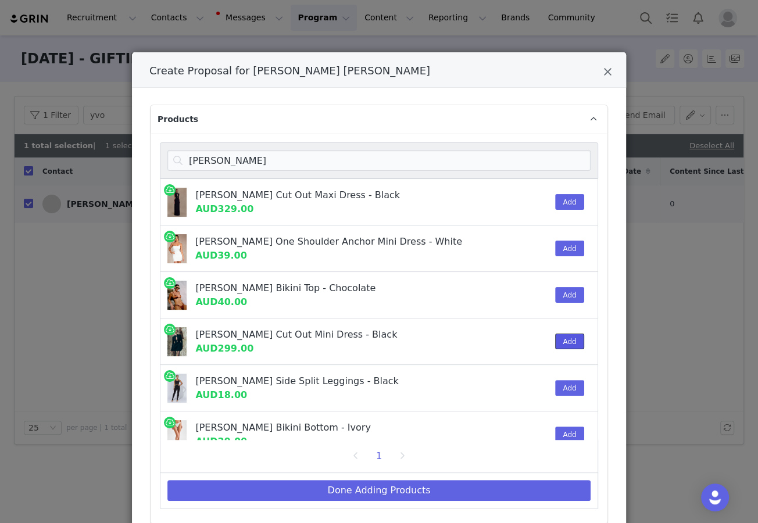
click at [482, 334] on button "Add" at bounding box center [569, 342] width 28 height 16
click at [399, 165] on input "michelle" at bounding box center [378, 160] width 423 height 21
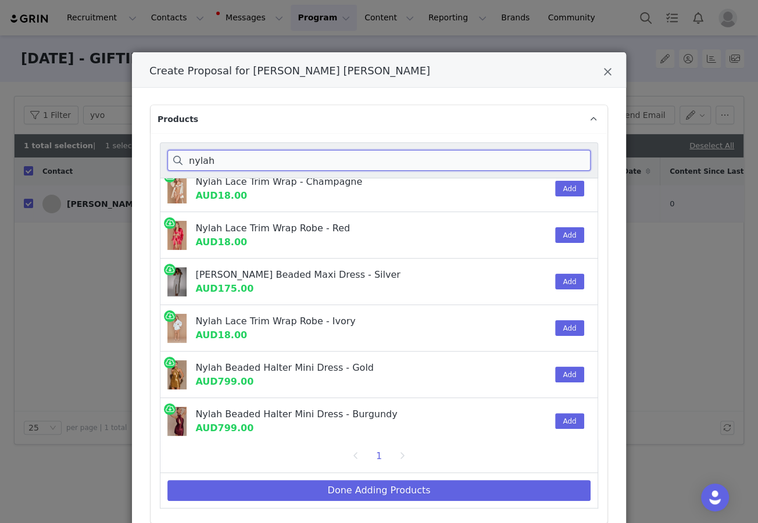
scroll to position [63, 0]
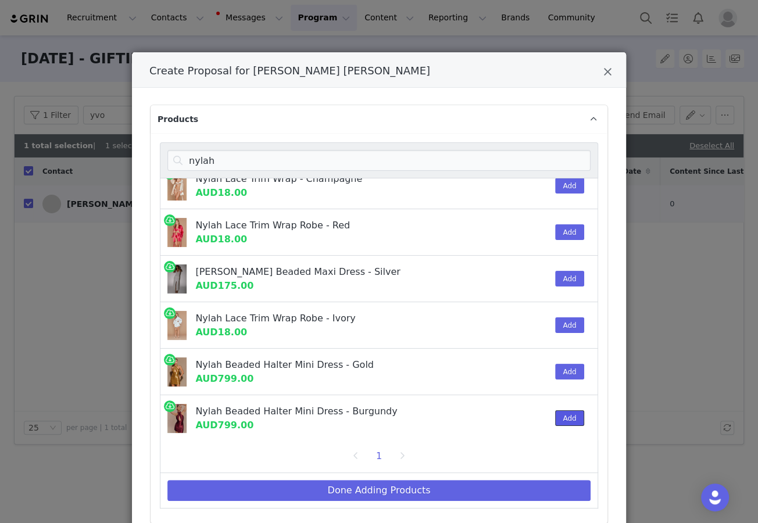
click at [482, 417] on button "Add" at bounding box center [569, 418] width 28 height 16
click at [448, 161] on input "nylah" at bounding box center [378, 160] width 423 height 21
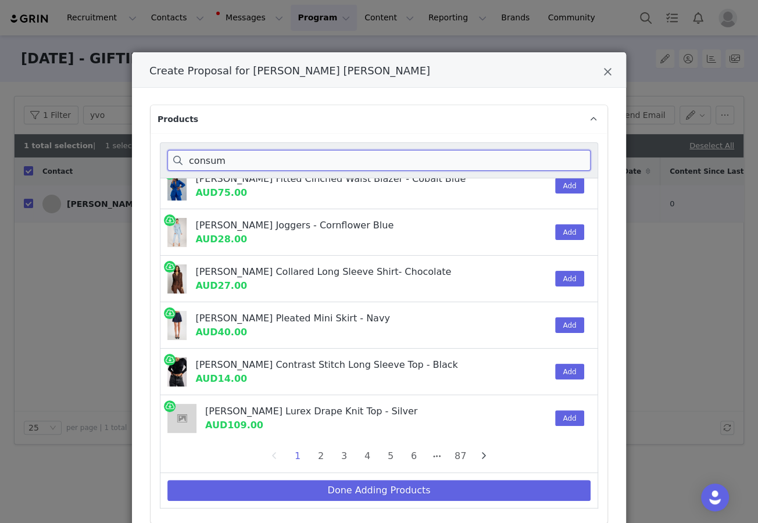
scroll to position [0, 0]
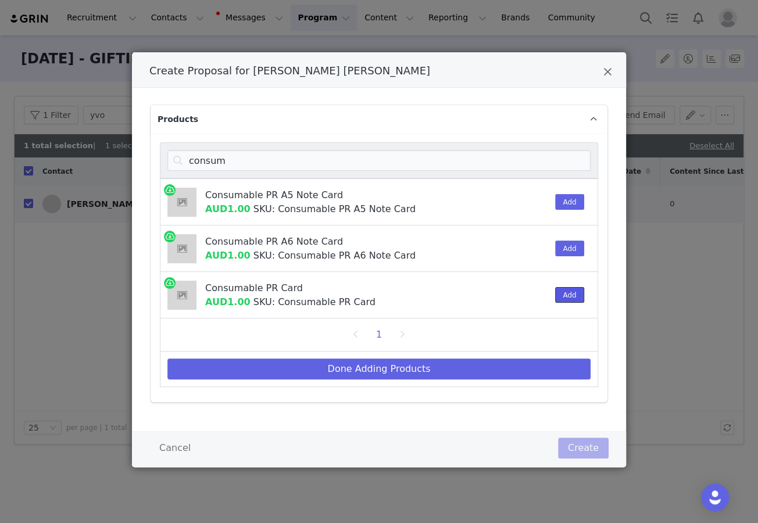
click at [482, 299] on button "Add" at bounding box center [569, 295] width 28 height 16
click at [482, 152] on input "consum" at bounding box center [378, 160] width 423 height 21
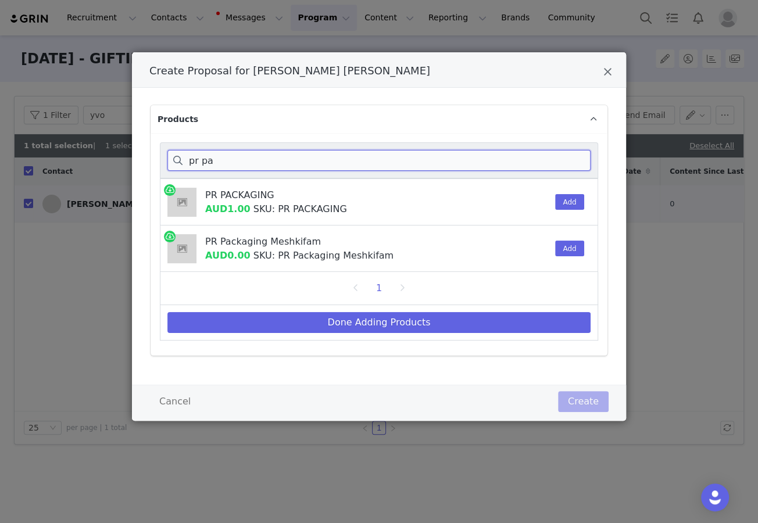
type input "pr pa"
click at [482, 192] on div "Add" at bounding box center [565, 202] width 35 height 46
click at [482, 197] on button "Add" at bounding box center [569, 202] width 28 height 16
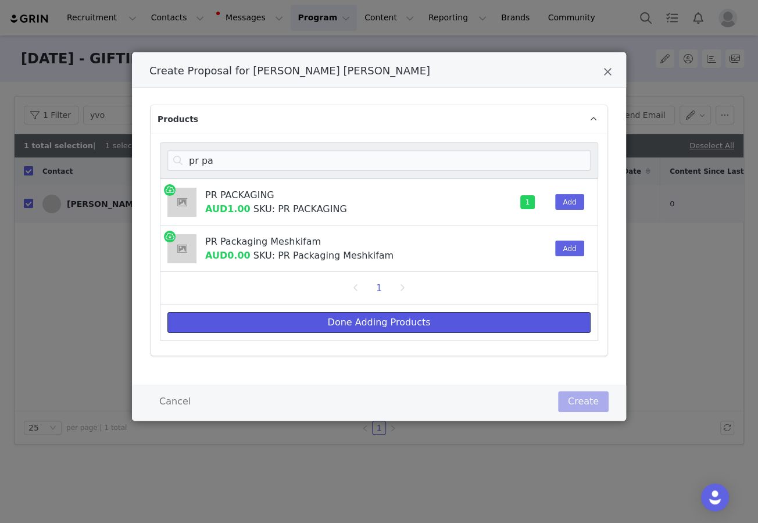
click at [482, 326] on button "Done Adding Products" at bounding box center [378, 322] width 423 height 21
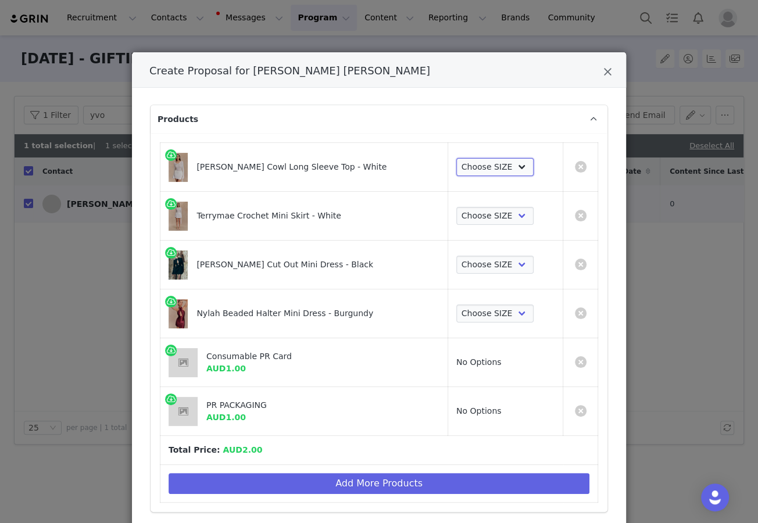
click at [482, 167] on select "Choose SIZE XXS XS S M L XL XXL 3XL" at bounding box center [494, 167] width 77 height 19
click at [482, 164] on select "Choose SIZE XXS XS S M L XL XXL 3XL" at bounding box center [494, 167] width 77 height 19
select select "27556536"
click at [456, 158] on select "Choose SIZE XXS XS S M L XL XXL 3XL" at bounding box center [494, 167] width 77 height 19
click at [482, 223] on select "Choose SIZE XXS XS S M L XL XXL 3XL" at bounding box center [494, 216] width 77 height 19
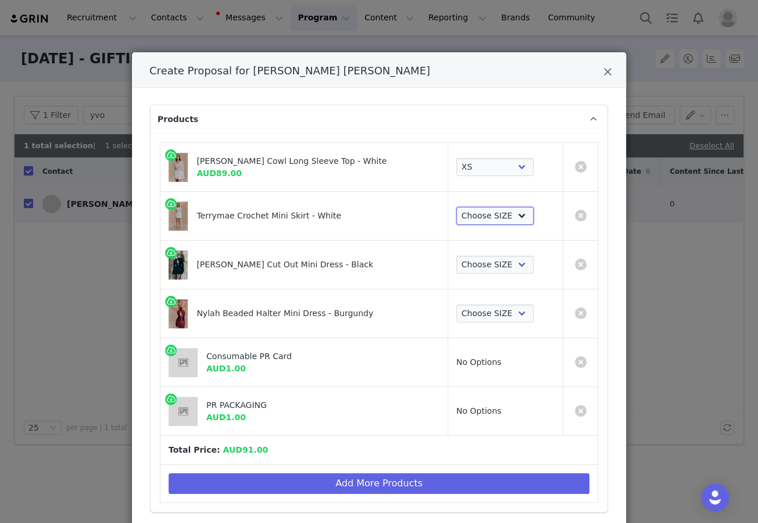
select select "27556467"
click at [456, 207] on select "Choose SIZE XXS XS S M L XL XXL 3XL" at bounding box center [494, 216] width 77 height 19
click at [482, 267] on select "Choose SIZE XXS XS S M L XL XXL 3XL" at bounding box center [494, 265] width 77 height 19
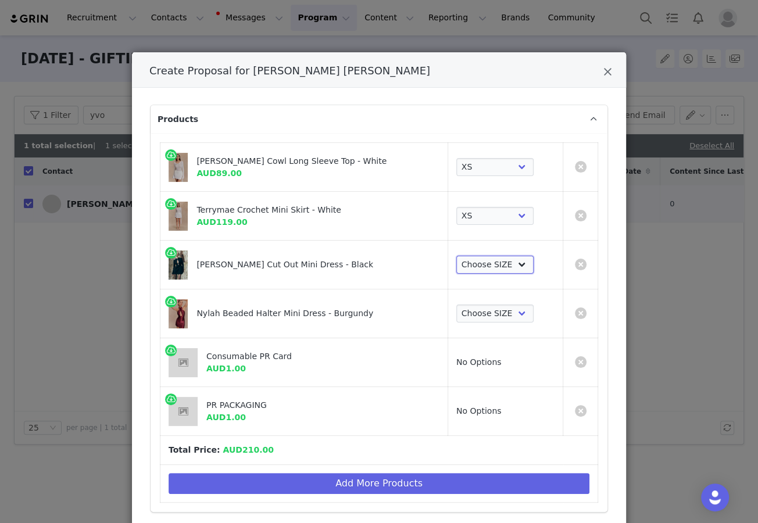
select select "27695691"
click at [456, 256] on select "Choose SIZE XXS XS S M L XL XXL 3XL" at bounding box center [494, 265] width 77 height 19
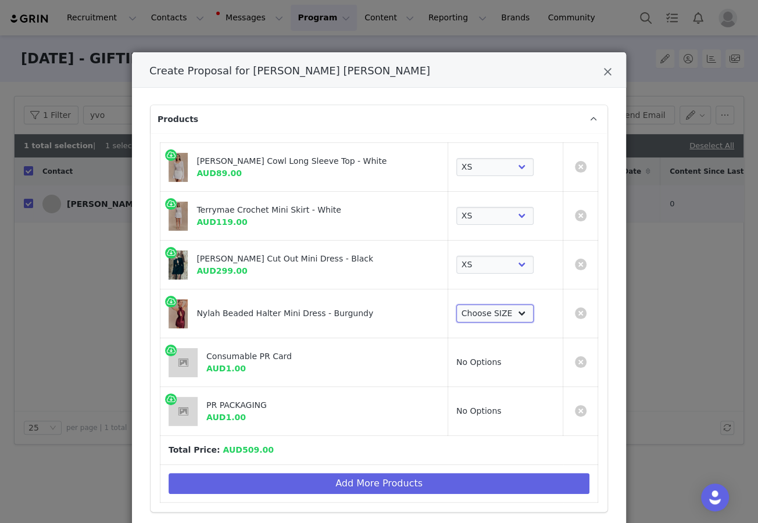
click at [480, 316] on select "Choose SIZE XXS XS S M L XL XXL 3XL" at bounding box center [494, 314] width 77 height 19
select select "26678939"
click at [456, 305] on select "Choose SIZE XXS XS S M L XL XXL 3XL" at bounding box center [494, 314] width 77 height 19
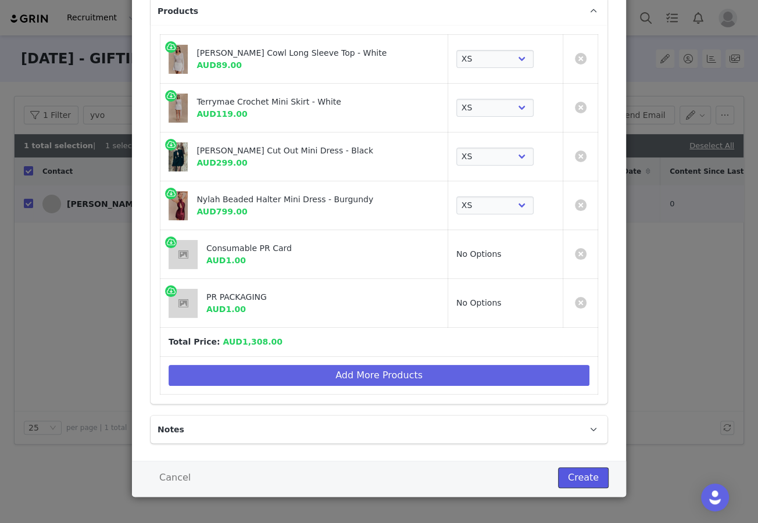
click at [482, 470] on button "Create" at bounding box center [583, 477] width 51 height 21
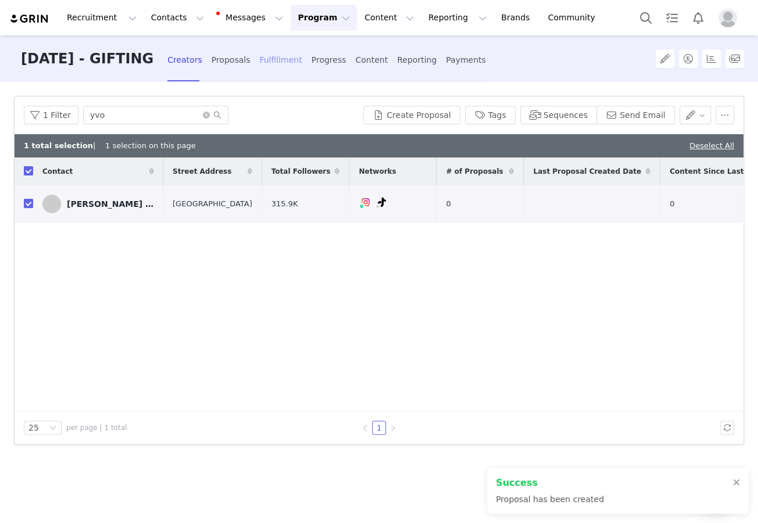
click at [296, 62] on div "Fulfillment" at bounding box center [280, 60] width 42 height 31
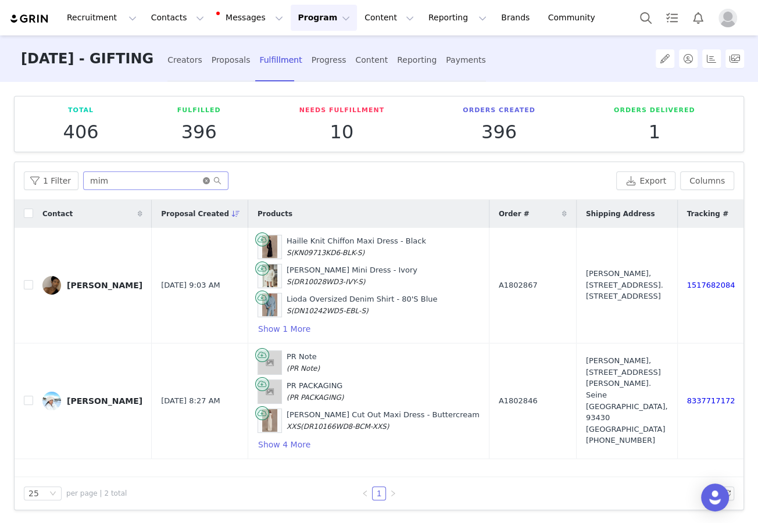
click at [203, 179] on icon "icon: close-circle" at bounding box center [206, 180] width 7 height 7
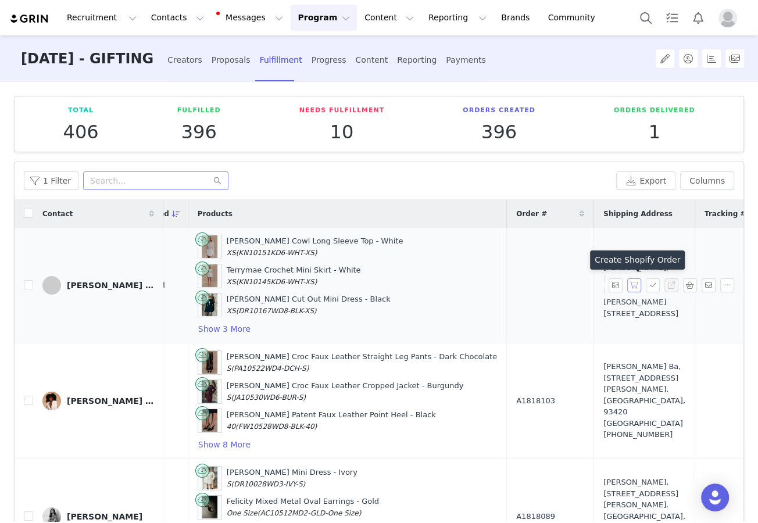
scroll to position [0, 73]
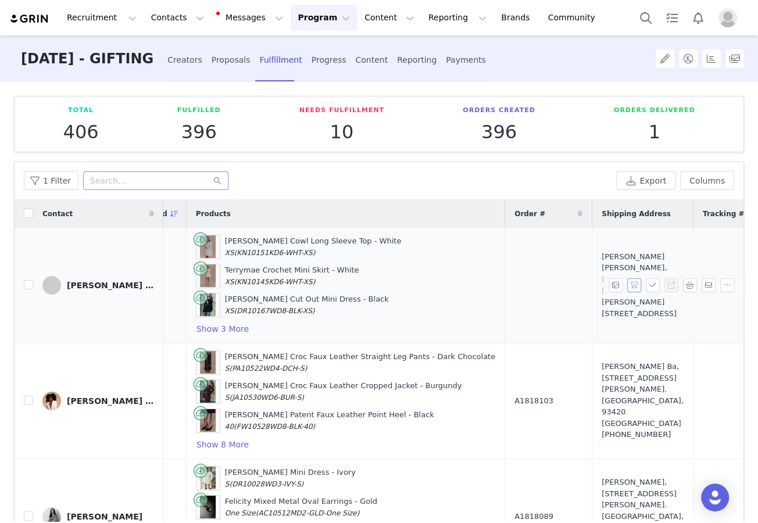
click at [482, 285] on button "button" at bounding box center [634, 285] width 14 height 14
click at [482, 285] on button "button" at bounding box center [653, 285] width 14 height 14
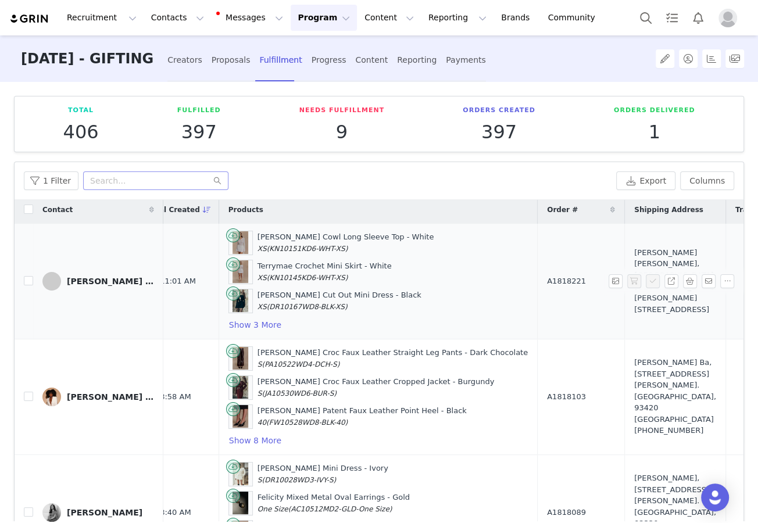
scroll to position [4, 42]
click at [482, 280] on span "A1818221" at bounding box center [565, 282] width 39 height 12
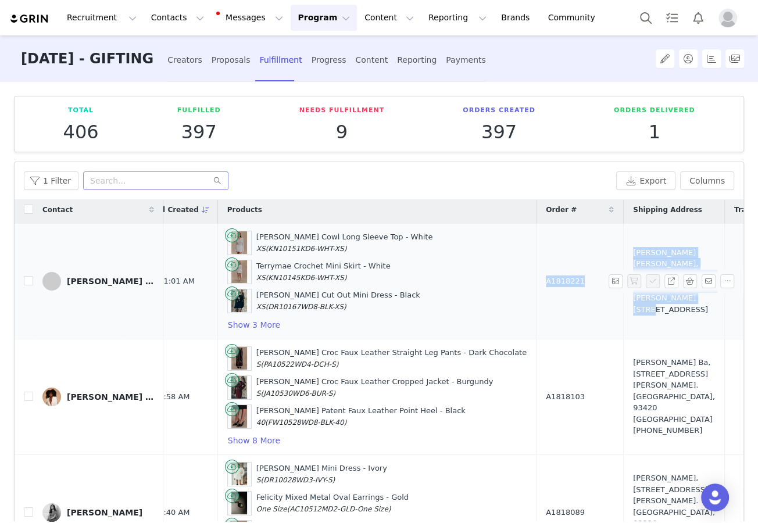
drag, startPoint x: 503, startPoint y: 280, endPoint x: 623, endPoint y: 305, distance: 123.0
click at [482, 306] on tr "Yvonne Victoria Sep 30, 2025 11:01 AM Elowen Knit Cowl Long Sleeve Top - White …" at bounding box center [537, 282] width 1128 height 116
copy tr "A1818221 Yvonne Victoria, Drove Road, Old Woodbury Farmhouse. Sandy, SG19 2HS U…"
click at [482, 281] on button "button" at bounding box center [690, 281] width 14 height 14
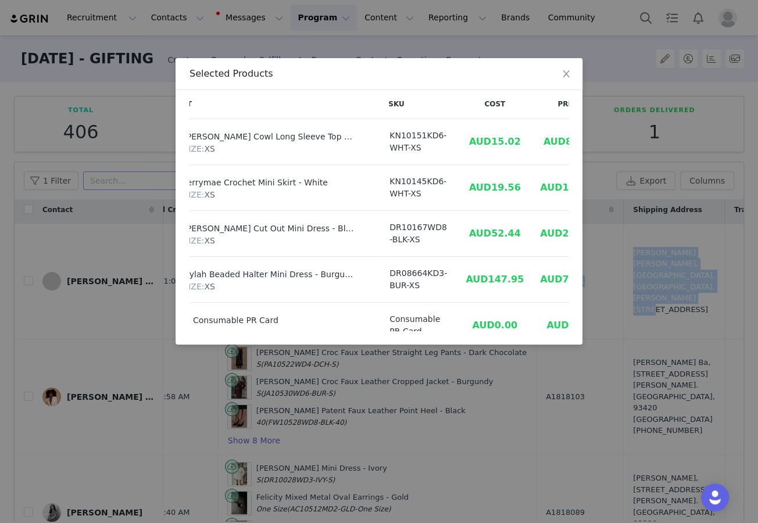
scroll to position [0, 42]
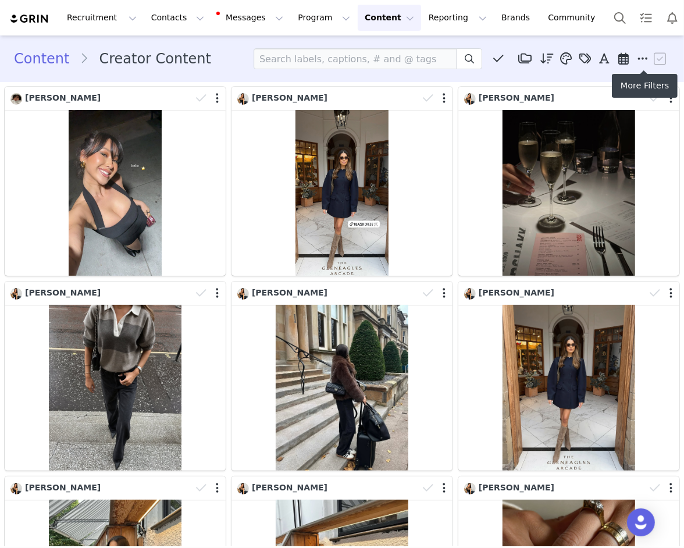
click at [640, 60] on icon at bounding box center [643, 59] width 10 height 12
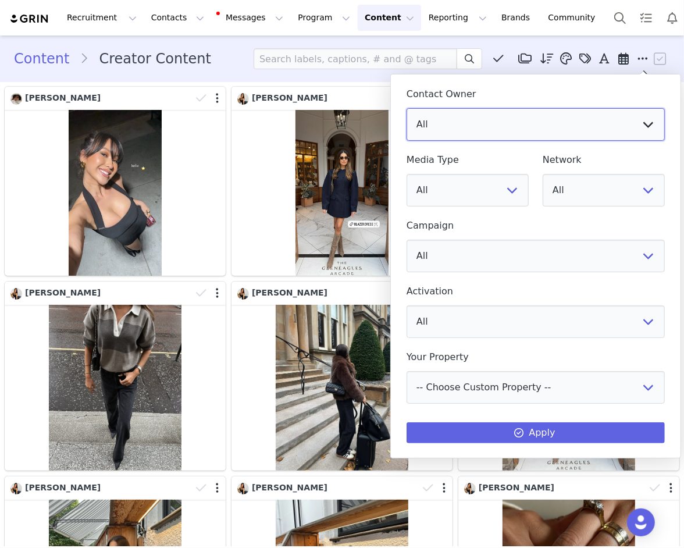
click at [593, 121] on select "All [PERSON_NAME] [US_STATE][PERSON_NAME] [PERSON_NAME] [PERSON_NAME] [PERSON_N…" at bounding box center [535, 124] width 258 height 33
select select "f486a5d6-bb11-4a40-ade1-c57aed3289ae"
click at [406, 108] on select "All [PERSON_NAME] [US_STATE][PERSON_NAME] [PERSON_NAME] [PERSON_NAME] [PERSON_N…" at bounding box center [535, 124] width 258 height 33
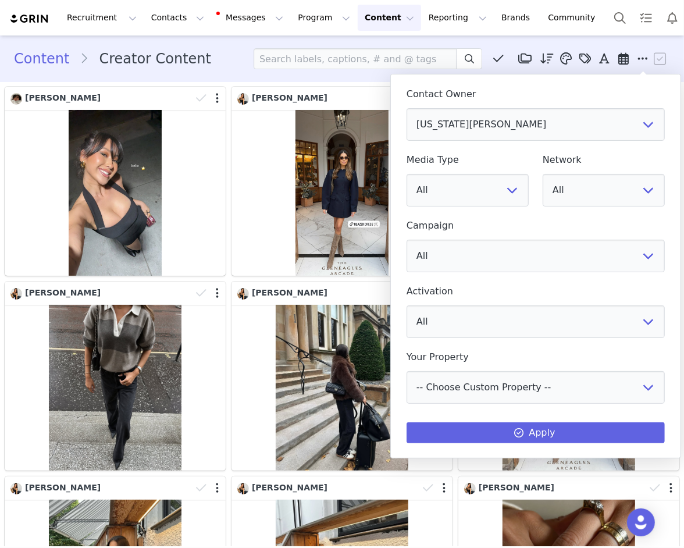
click at [463, 420] on div "Contact Owner All Vivienne Lee Georgia Kalatzis Sabrina Nicholas Vendela Byrnes…" at bounding box center [535, 262] width 258 height 361
click at [465, 433] on button "Apply" at bounding box center [535, 432] width 258 height 21
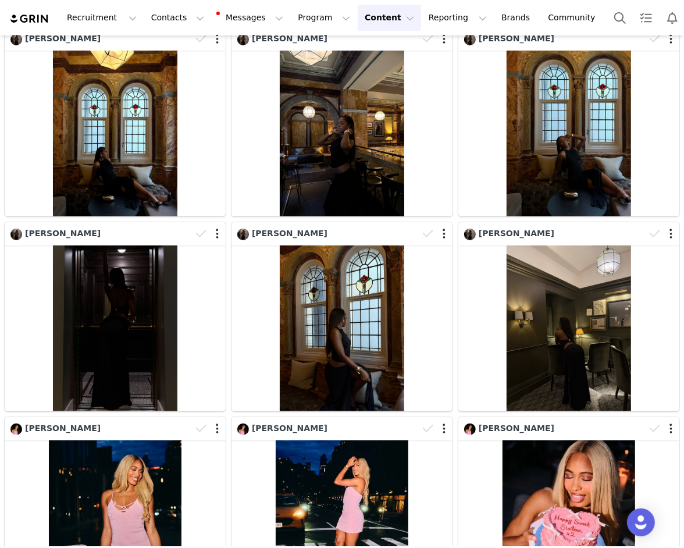
scroll to position [527, 0]
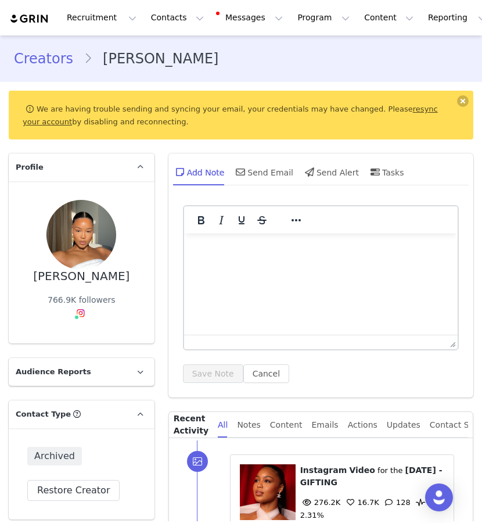
scroll to position [1619, 0]
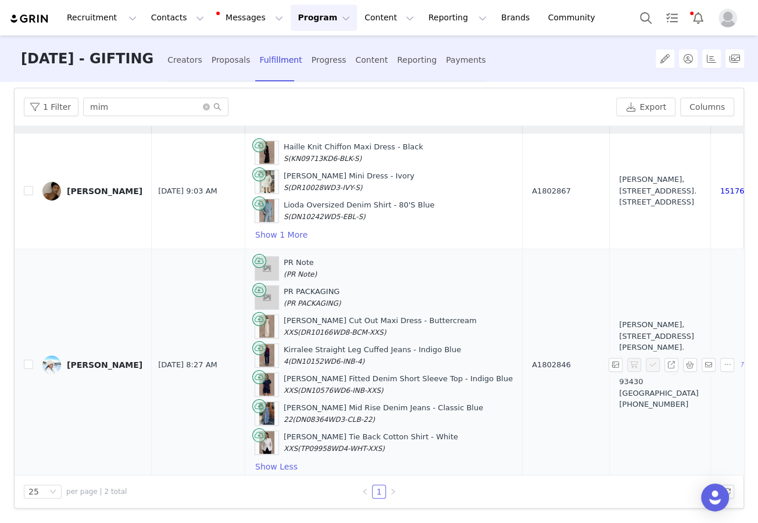
scroll to position [20, 22]
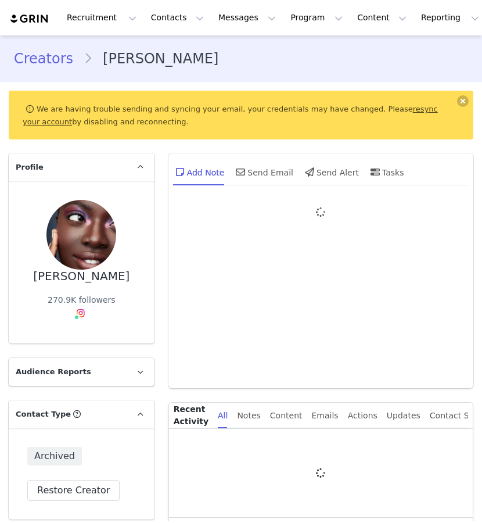
type input "+1 ([GEOGRAPHIC_DATA])"
select select
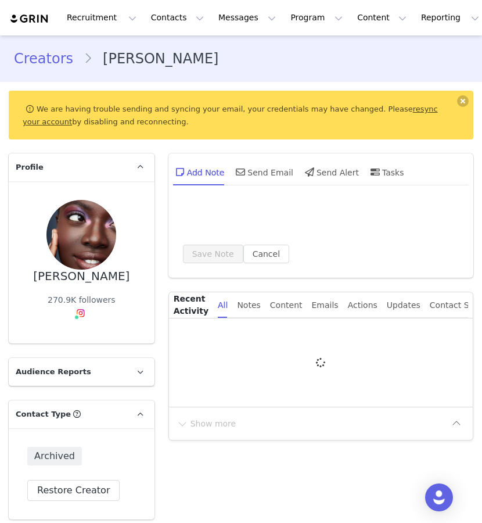
type input "+1 ([GEOGRAPHIC_DATA])"
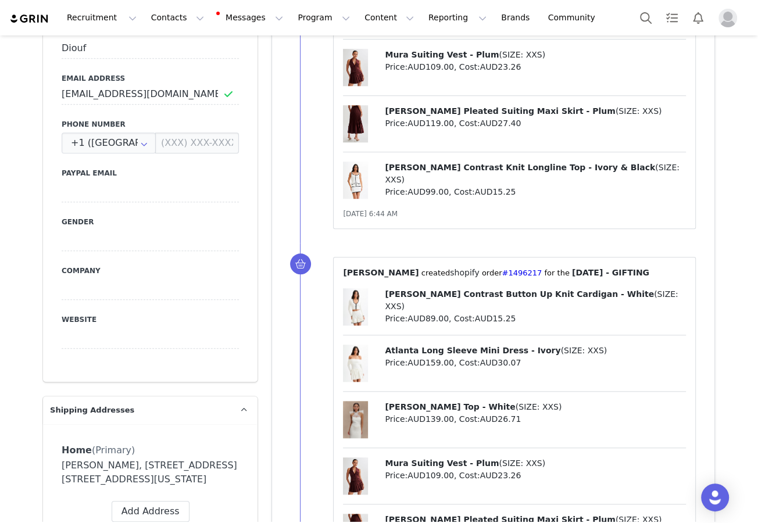
scroll to position [788, 0]
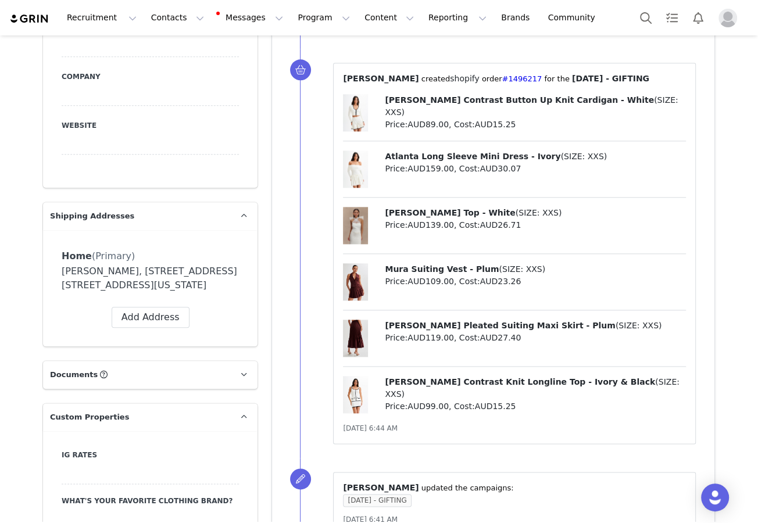
click at [213, 265] on div "[PERSON_NAME], [STREET_ADDRESS] [STREET_ADDRESS][US_STATE]" at bounding box center [150, 278] width 177 height 28
click at [170, 324] on button "Add Address" at bounding box center [151, 317] width 78 height 21
select select
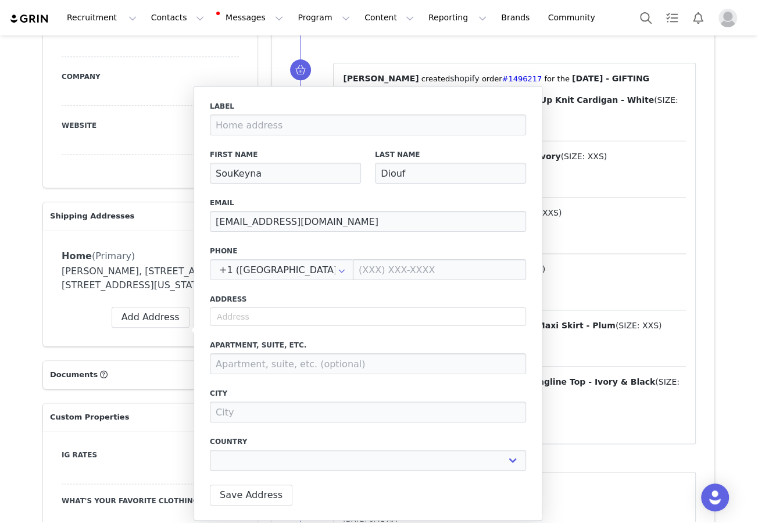
click at [304, 327] on div "Label First Name SouKeyna Last Name Diouf Email [EMAIL_ADDRESS][DOMAIN_NAME] Ph…" at bounding box center [368, 289] width 316 height 377
click at [304, 322] on input "text" at bounding box center [368, 316] width 316 height 19
paste input "[STREET_ADDRESS]"
type input "[STREET_ADDRESS]"
select select
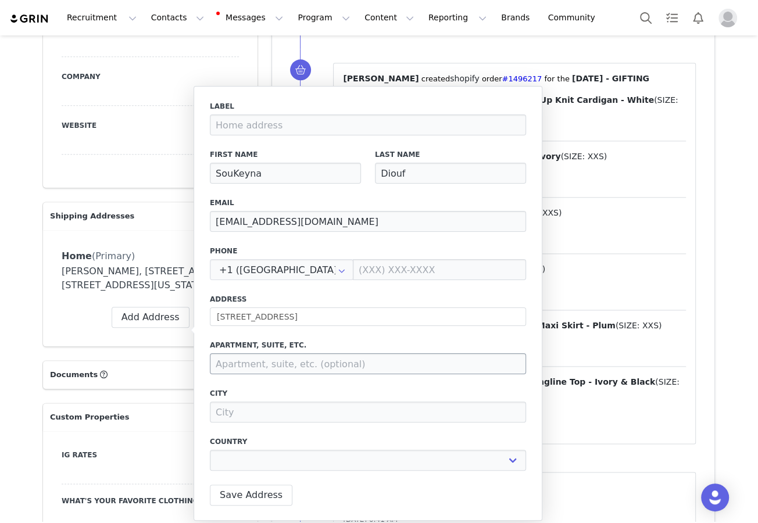
type input "500 Broadway"
type input "[GEOGRAPHIC_DATA][PERSON_NAME]"
select select "[object Object]"
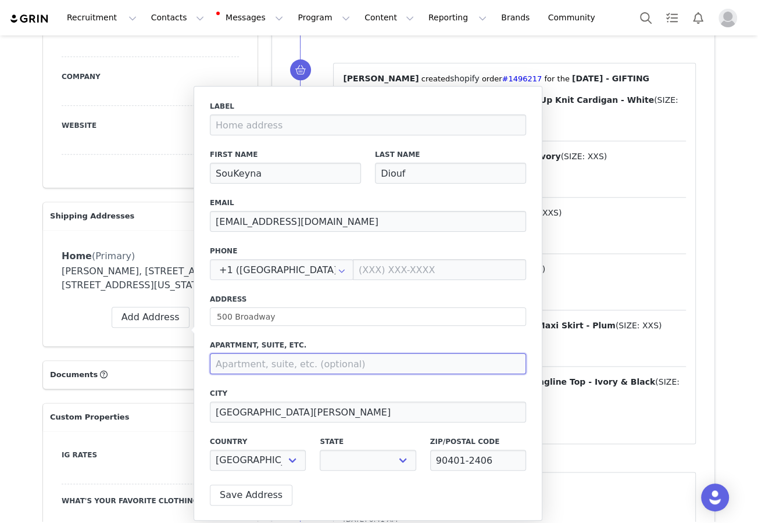
click at [303, 355] on input at bounding box center [368, 363] width 316 height 21
paste input "[STREET_ADDRESS]"
type input "[STREET_ADDRESS]"
select select "[object Object]"
click at [278, 362] on input "[STREET_ADDRESS]" at bounding box center [368, 363] width 316 height 21
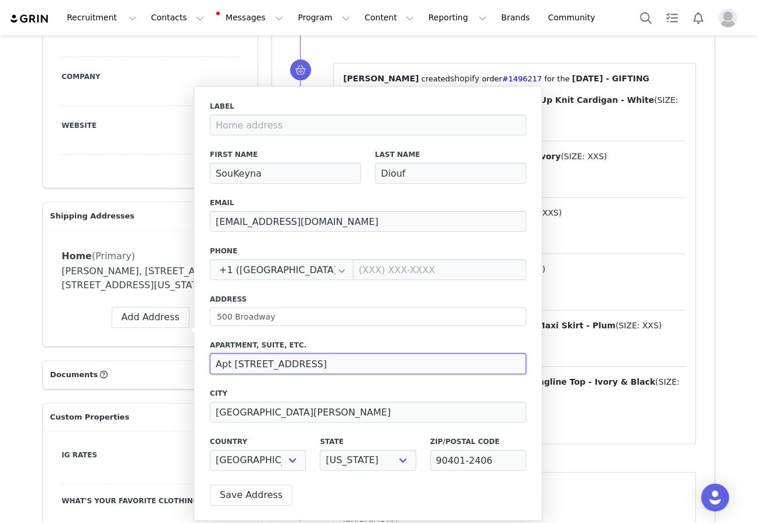
click at [257, 364] on input "Apt [STREET_ADDRESS]" at bounding box center [368, 363] width 316 height 21
drag, startPoint x: 257, startPoint y: 364, endPoint x: 349, endPoint y: 363, distance: 91.8
click at [349, 363] on input "Apt [STREET_ADDRESS]" at bounding box center [368, 363] width 316 height 21
type input "Apt 707"
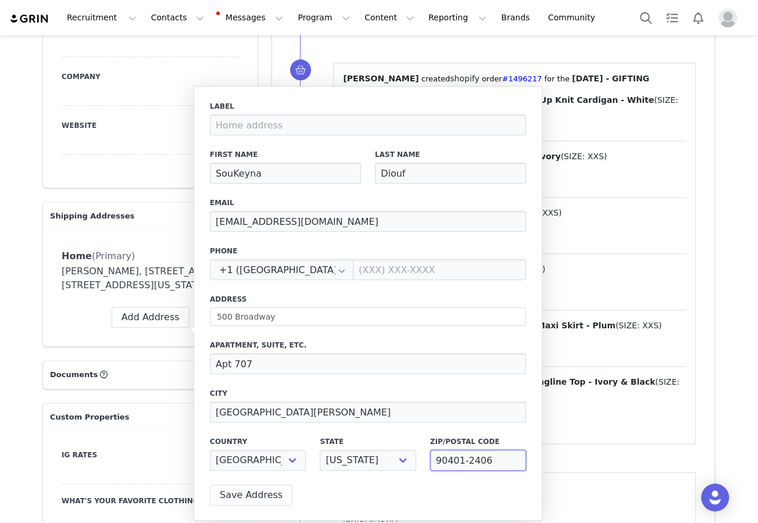
drag, startPoint x: 496, startPoint y: 457, endPoint x: 464, endPoint y: 456, distance: 31.4
click at [464, 456] on input "90401-2406" at bounding box center [478, 460] width 96 height 21
type input "90401"
click at [367, 269] on input at bounding box center [439, 269] width 173 height 21
paste input "[PHONE_NUMBER]"
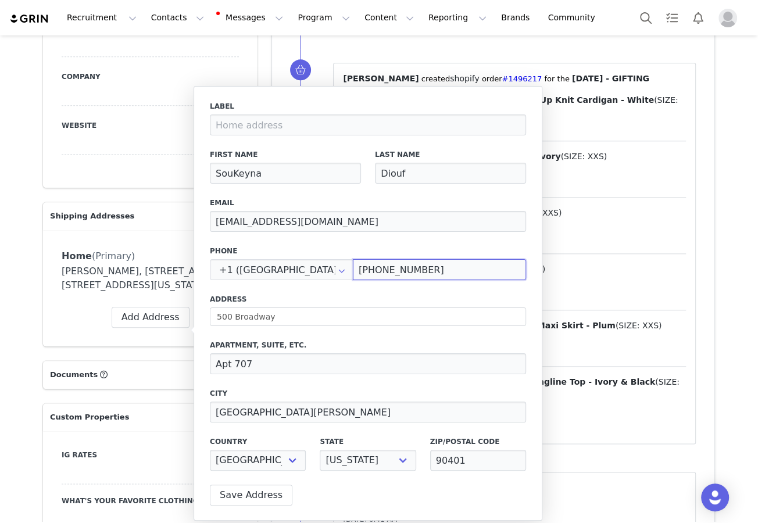
type input "[PHONE_NUMBER]"
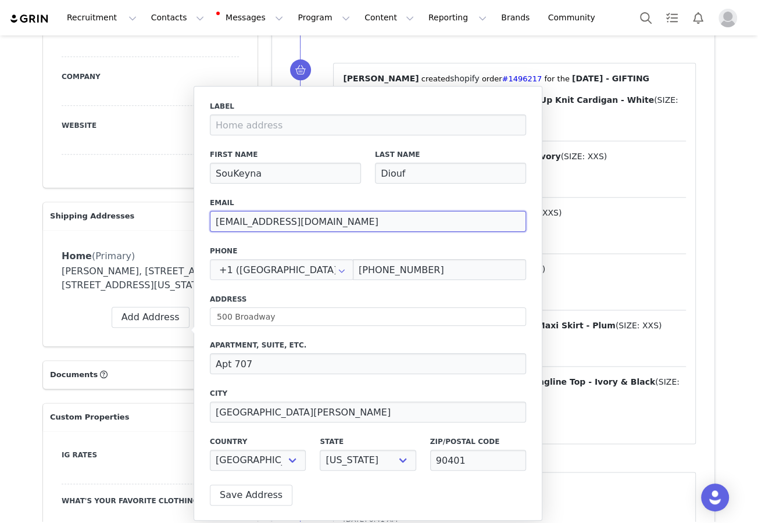
click at [267, 211] on input "[EMAIL_ADDRESS][DOMAIN_NAME]" at bounding box center [368, 221] width 316 height 21
click at [267, 212] on input "[EMAIL_ADDRESS][DOMAIN_NAME]" at bounding box center [368, 221] width 316 height 21
paste input "[PERSON_NAME][EMAIL_ADDRESS][DOMAIN_NAME]"
paste input "[PERSON_NAME]@thelicinius"
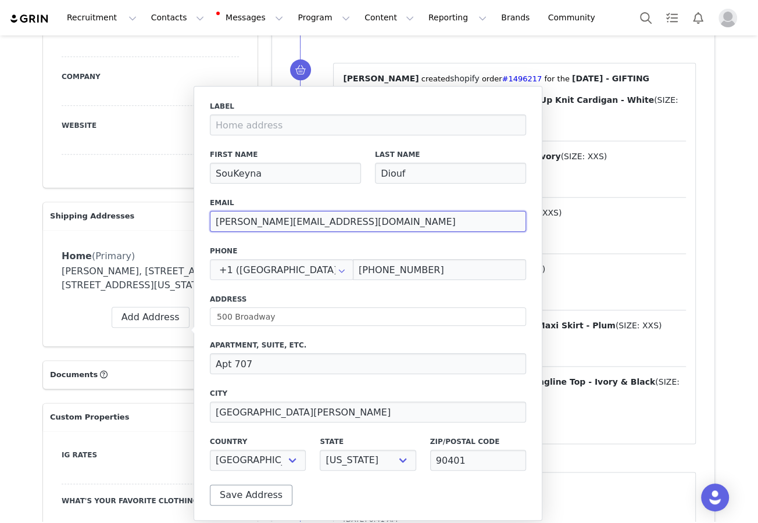
type input "[PERSON_NAME][EMAIL_ADDRESS][DOMAIN_NAME]"
click at [237, 502] on button "Save Address" at bounding box center [251, 495] width 83 height 21
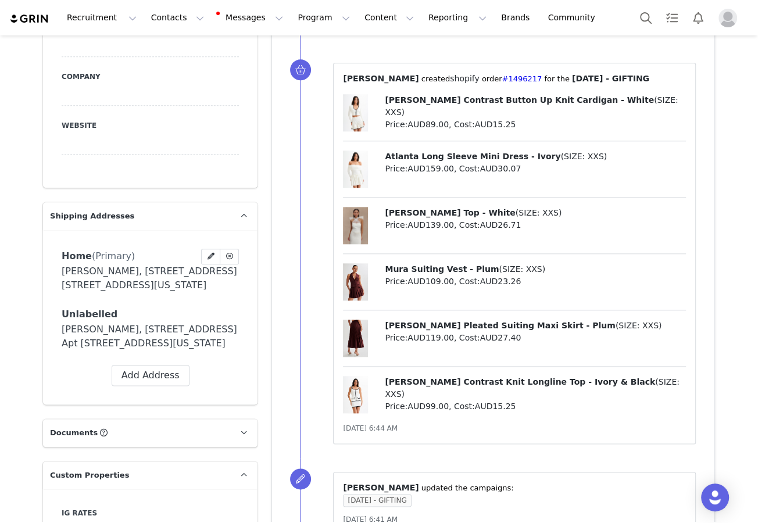
scroll to position [859, 0]
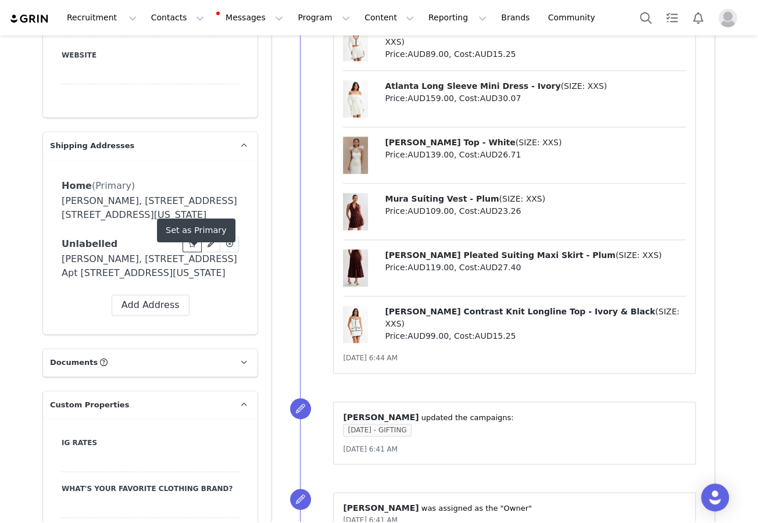
click at [189, 248] on icon at bounding box center [192, 244] width 8 height 7
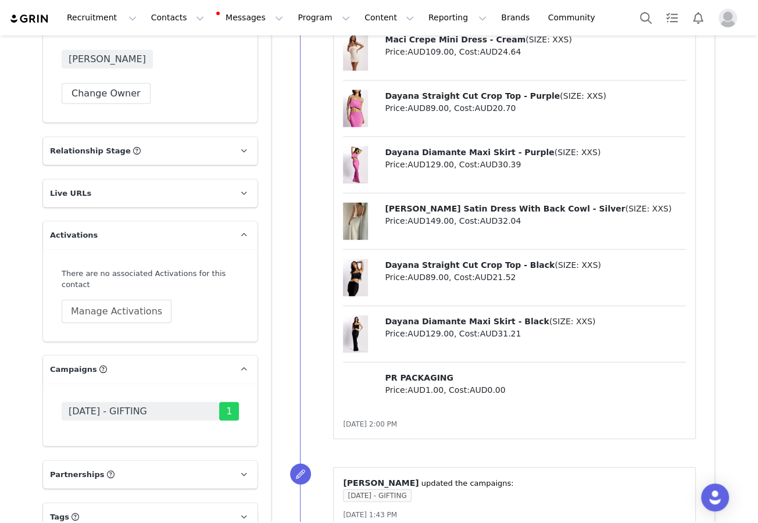
scroll to position [1869, 0]
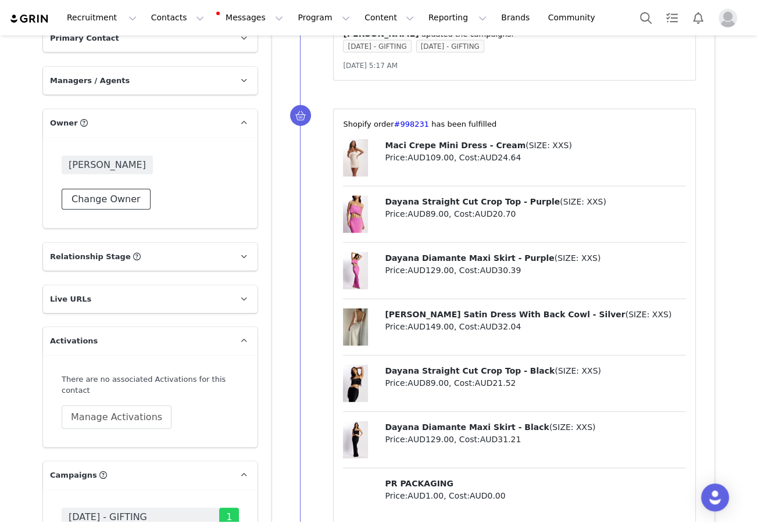
click at [107, 210] on button "Change Owner" at bounding box center [106, 199] width 89 height 21
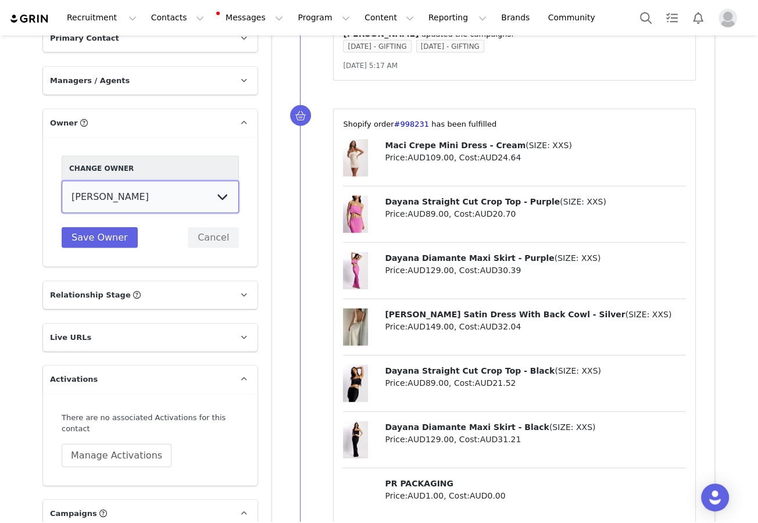
click at [132, 213] on select "[PERSON_NAME] [US_STATE][PERSON_NAME] [PERSON_NAME] [PERSON_NAME] [PERSON_NAME]…" at bounding box center [150, 197] width 177 height 33
select select "f486a5d6-bb11-4a40-ade1-c57aed3289ae"
click at [62, 207] on select "[PERSON_NAME] [US_STATE][PERSON_NAME] [PERSON_NAME] [PERSON_NAME] [PERSON_NAME]…" at bounding box center [150, 197] width 177 height 33
click at [120, 248] on button "Save Owner" at bounding box center [100, 237] width 76 height 21
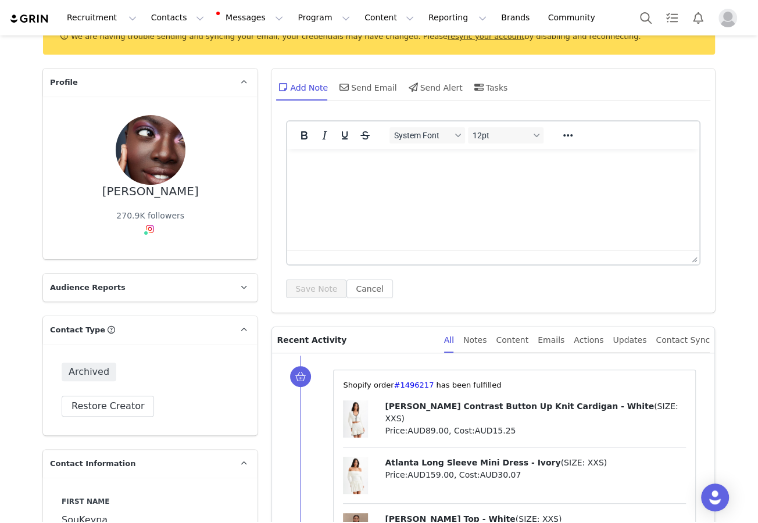
scroll to position [7, 0]
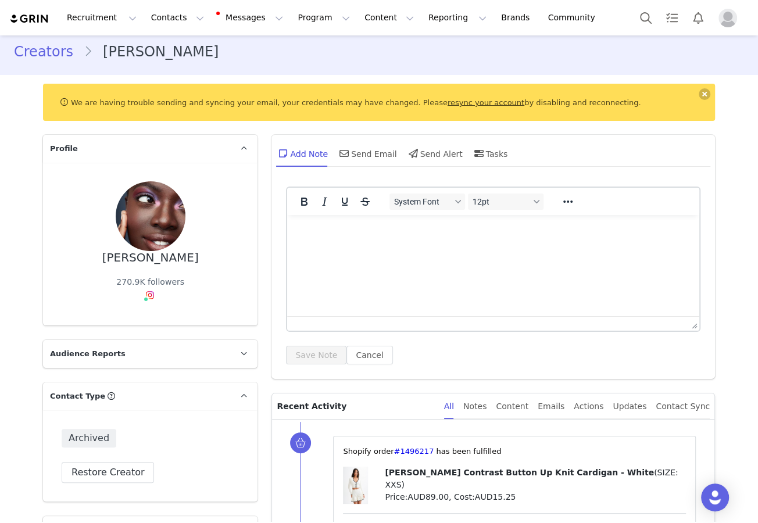
click at [120, 483] on div "Archived Restore Creator" at bounding box center [150, 455] width 214 height 91
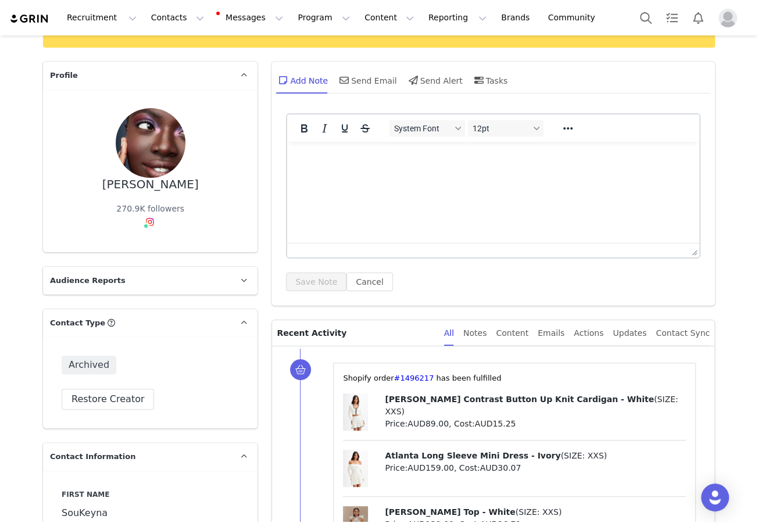
scroll to position [221, 0]
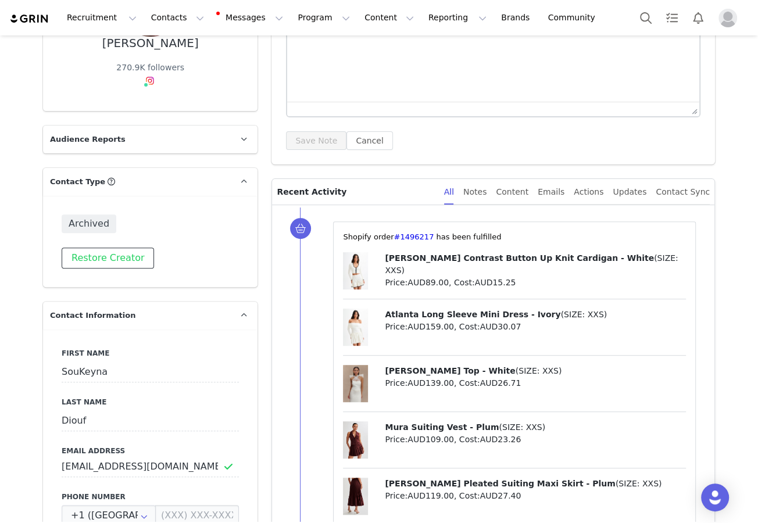
click at [134, 256] on button "Restore Creator" at bounding box center [108, 258] width 92 height 21
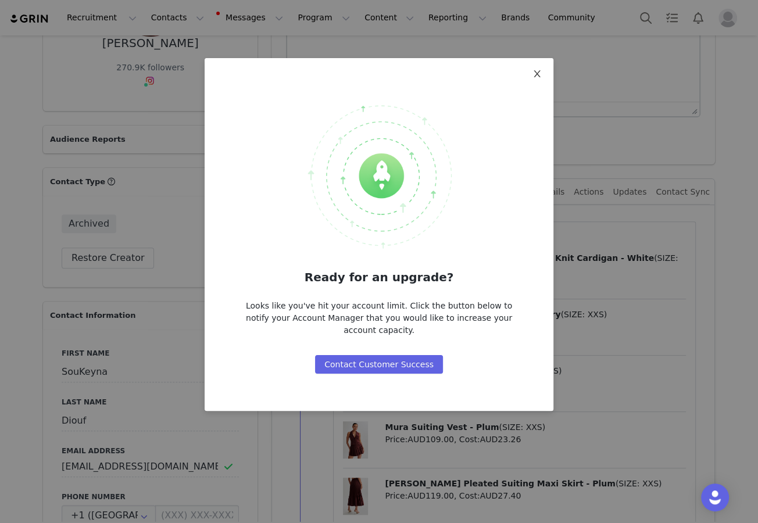
click at [482, 71] on span "Close" at bounding box center [537, 74] width 33 height 33
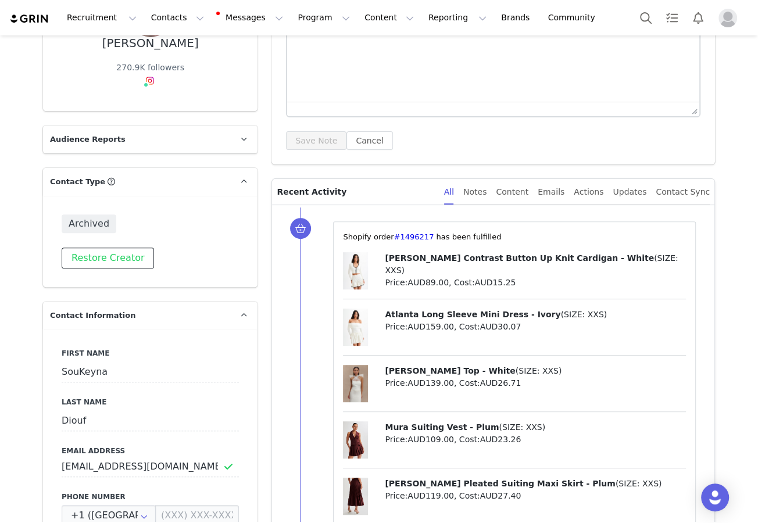
click at [96, 252] on button "Restore Creator" at bounding box center [108, 258] width 92 height 21
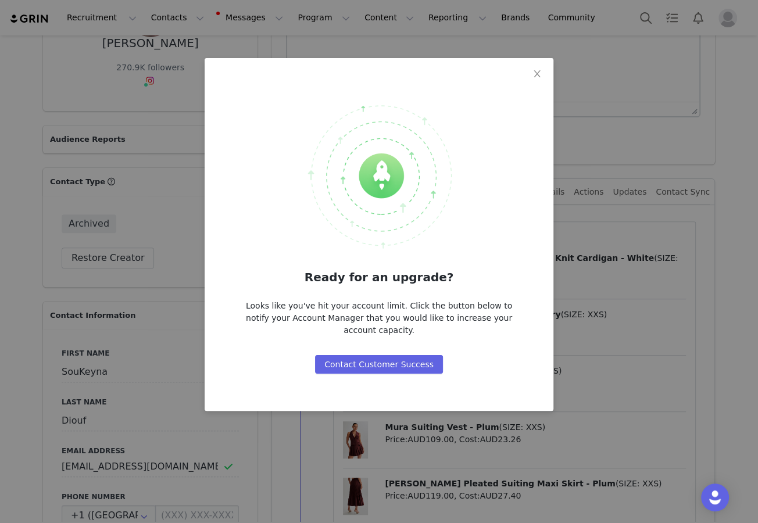
click at [151, 230] on div "Ready for an upgrade? Looks like you've hit your account limit. Click the butto…" at bounding box center [379, 261] width 758 height 523
drag, startPoint x: 546, startPoint y: 71, endPoint x: 541, endPoint y: 74, distance: 6.5
click at [482, 71] on span "Close" at bounding box center [537, 74] width 33 height 33
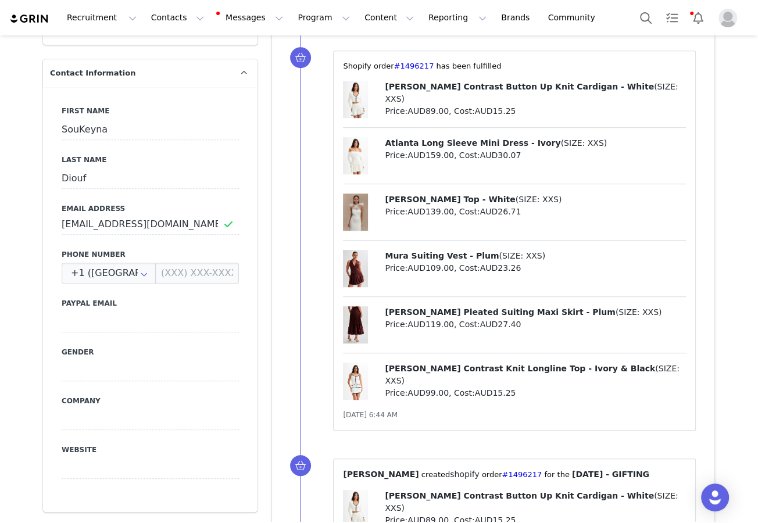
scroll to position [187, 0]
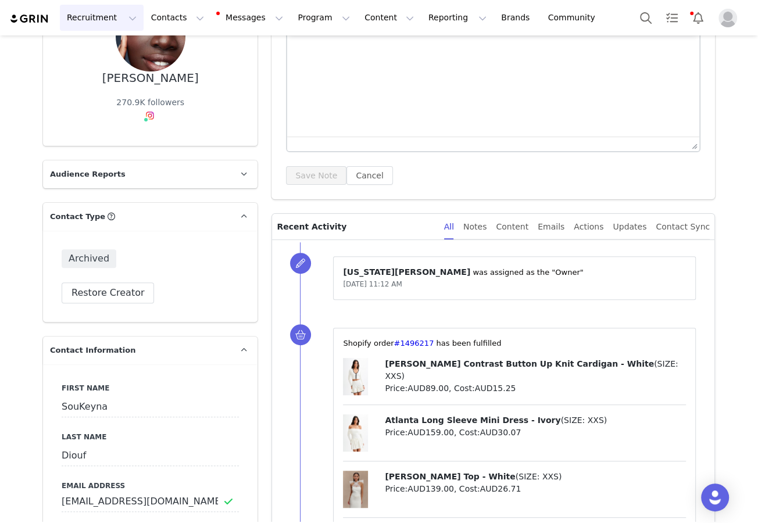
click at [108, 14] on button "Recruitment Recruitment" at bounding box center [102, 18] width 84 height 26
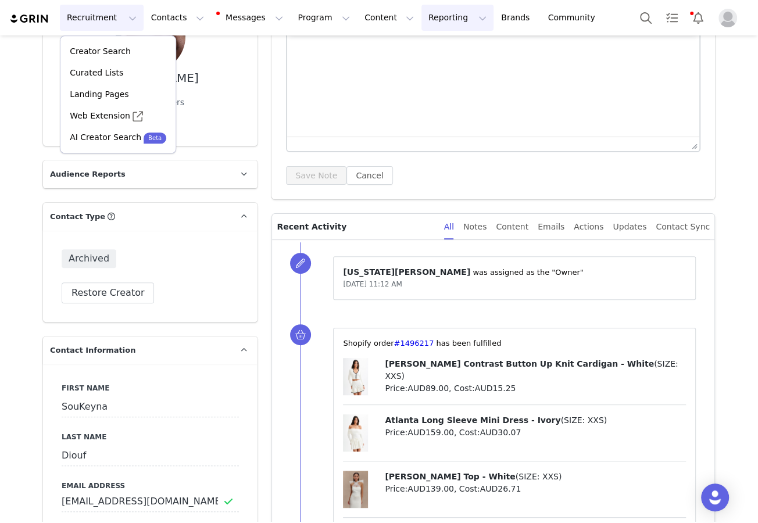
click at [421, 9] on button "Reporting Reporting" at bounding box center [457, 18] width 72 height 26
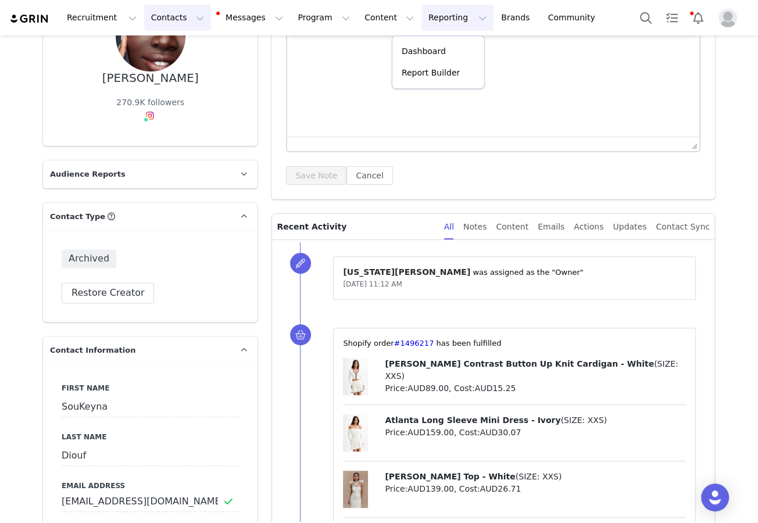
click at [178, 10] on button "Contacts Contacts" at bounding box center [177, 18] width 67 height 26
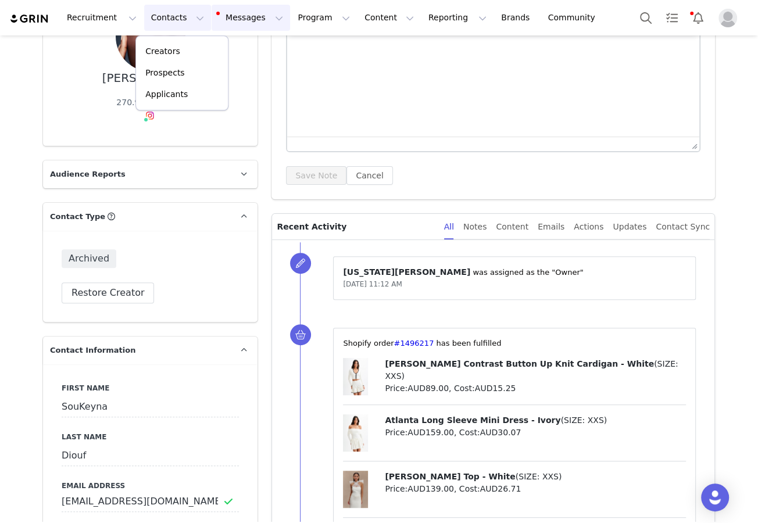
click at [231, 15] on button "Messages Messages" at bounding box center [251, 18] width 78 height 26
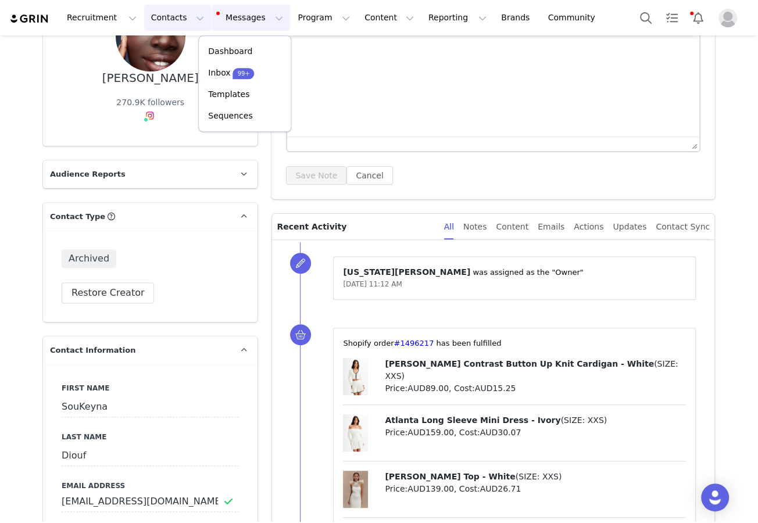
click at [154, 17] on button "Contacts Contacts" at bounding box center [177, 18] width 67 height 26
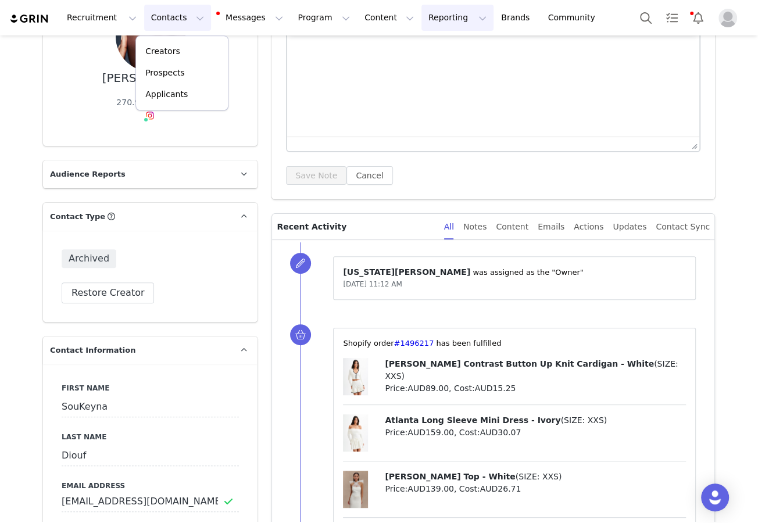
click at [421, 23] on button "Reporting Reporting" at bounding box center [457, 18] width 72 height 26
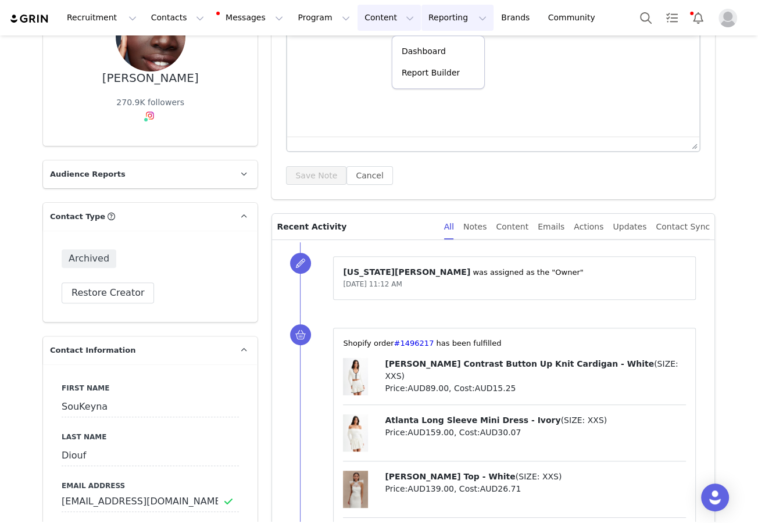
click at [357, 17] on button "Content Content" at bounding box center [388, 18] width 63 height 26
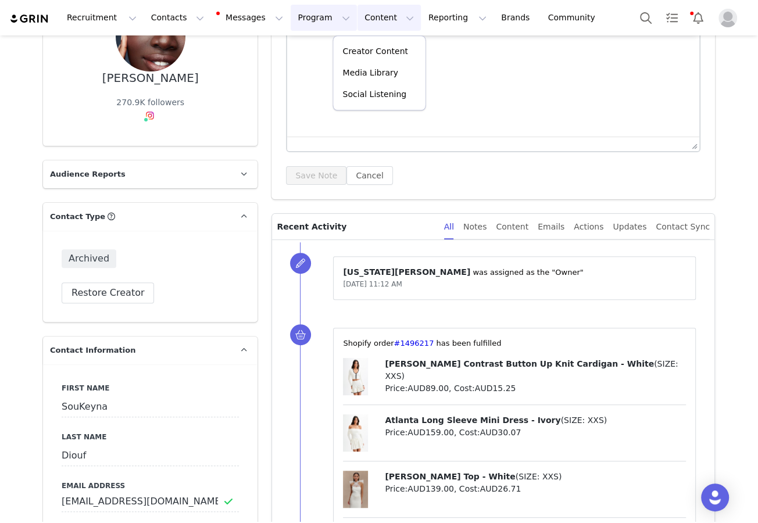
click at [291, 19] on button "Program Program" at bounding box center [324, 18] width 66 height 26
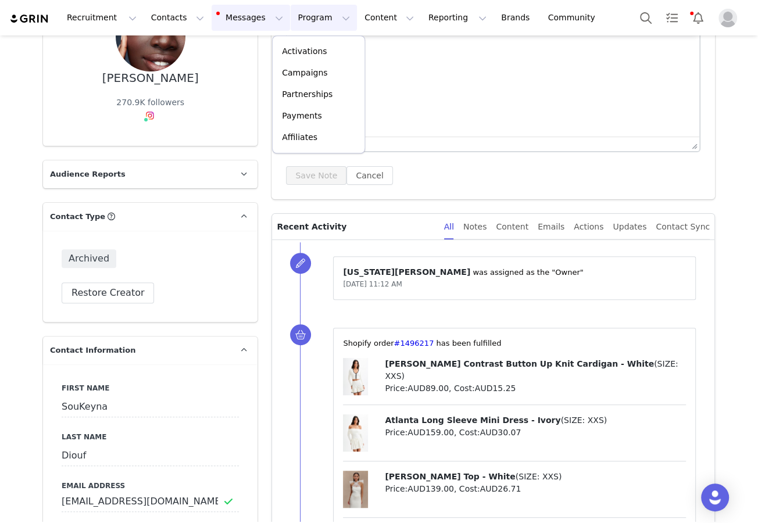
click at [223, 19] on button "Messages Messages" at bounding box center [251, 18] width 78 height 26
click at [312, 16] on button "Program Program" at bounding box center [324, 18] width 66 height 26
click at [312, 70] on p "Campaigns" at bounding box center [304, 73] width 45 height 12
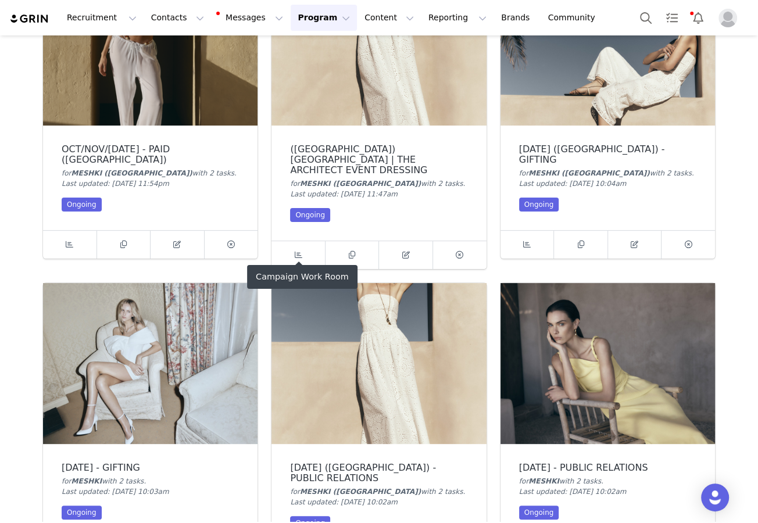
scroll to position [143, 0]
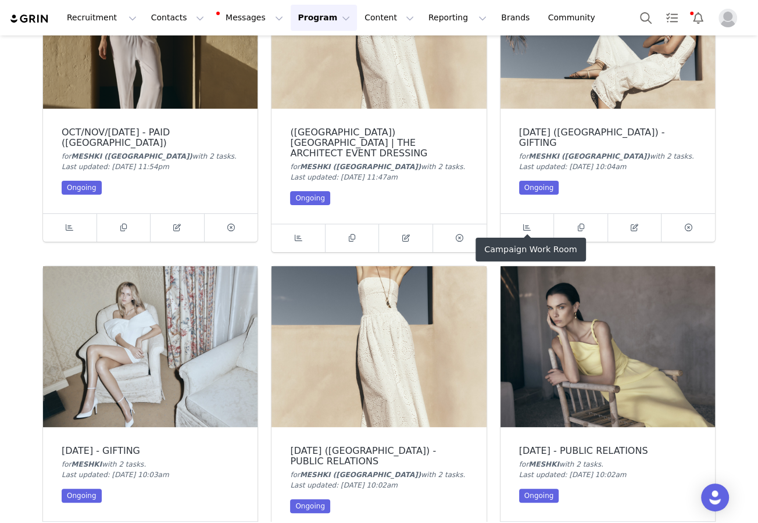
click at [482, 94] on img at bounding box center [607, 28] width 214 height 161
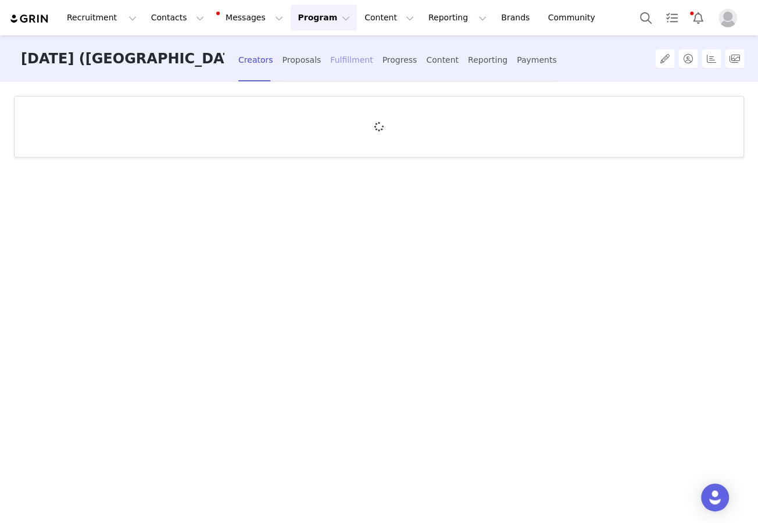
click at [350, 66] on div "Fulfillment" at bounding box center [351, 60] width 42 height 31
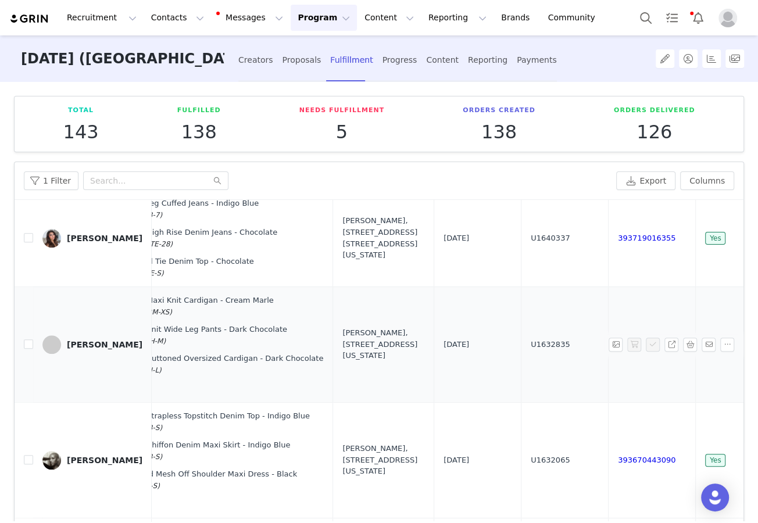
scroll to position [684, 246]
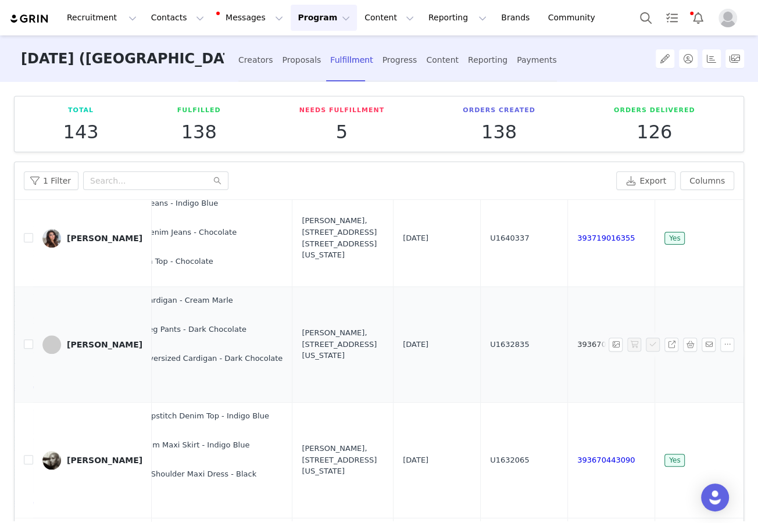
click at [482, 349] on link "393670600531" at bounding box center [606, 344] width 58 height 9
click at [482, 463] on link "393670443090" at bounding box center [606, 460] width 58 height 9
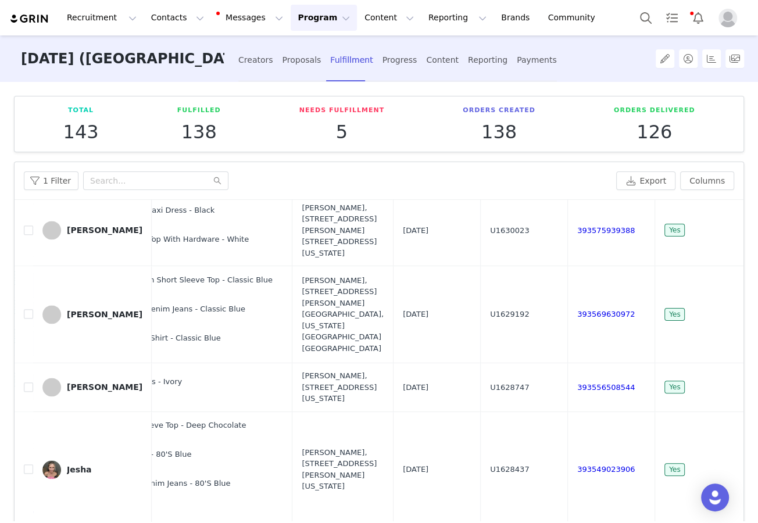
scroll to position [1129, 246]
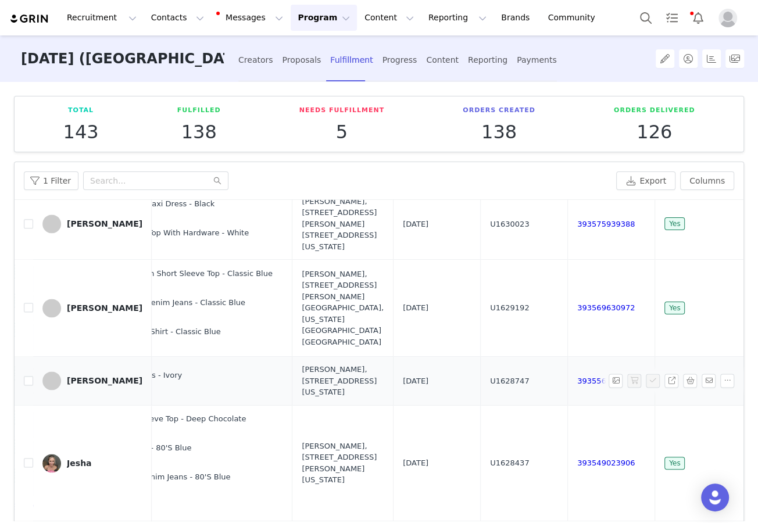
click at [482, 387] on td "393556508544" at bounding box center [611, 381] width 87 height 49
click at [482, 385] on link "393556508544" at bounding box center [606, 381] width 58 height 9
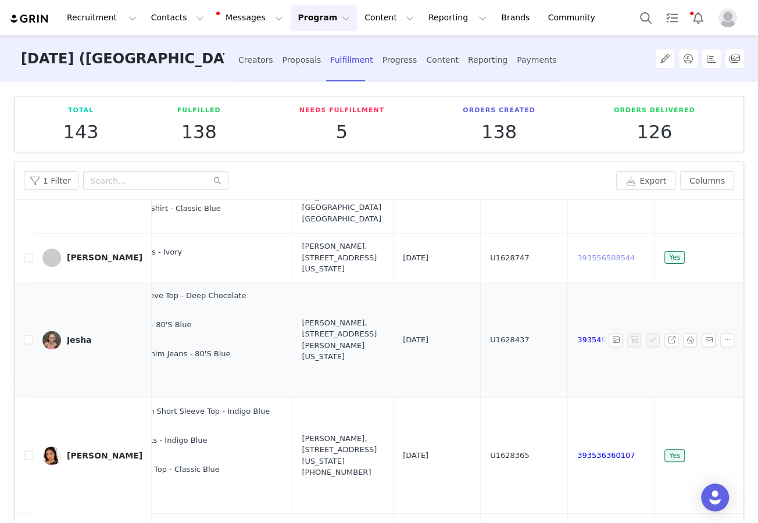
scroll to position [1285, 246]
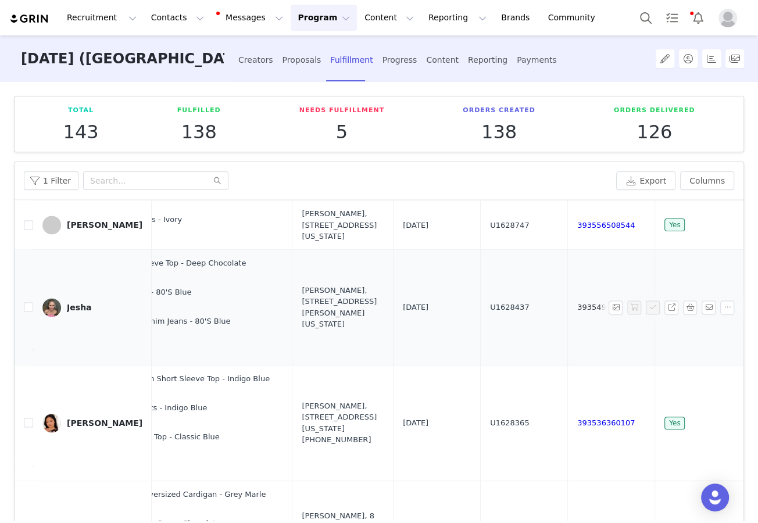
click at [482, 312] on link "393549023906" at bounding box center [606, 307] width 58 height 9
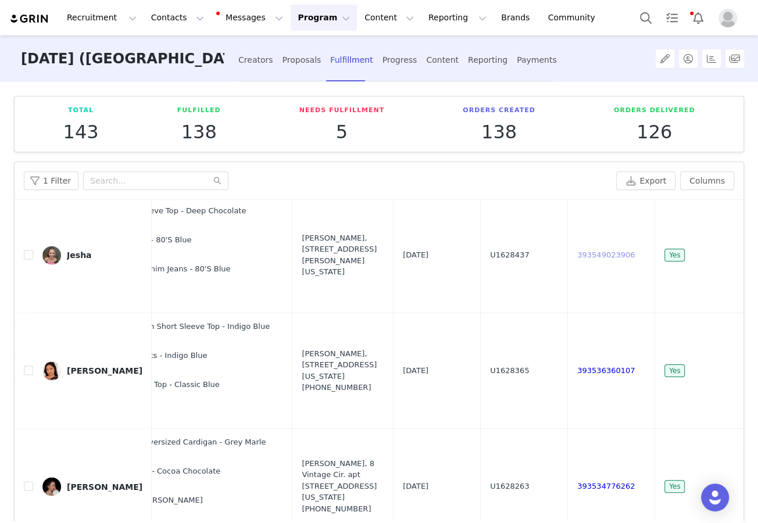
scroll to position [1413, 246]
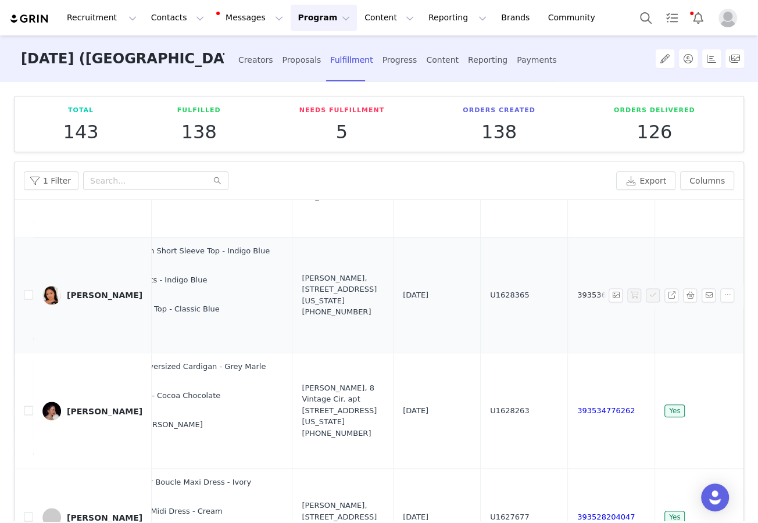
click at [482, 299] on link "393536360107" at bounding box center [606, 295] width 58 height 9
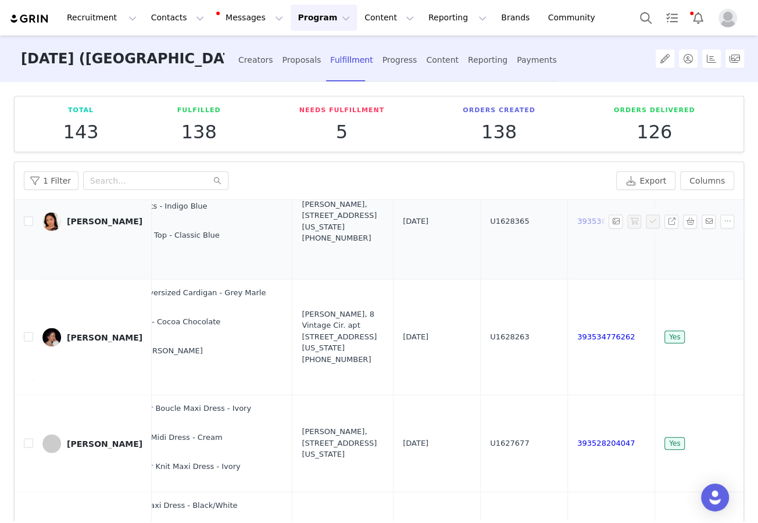
scroll to position [1537, 246]
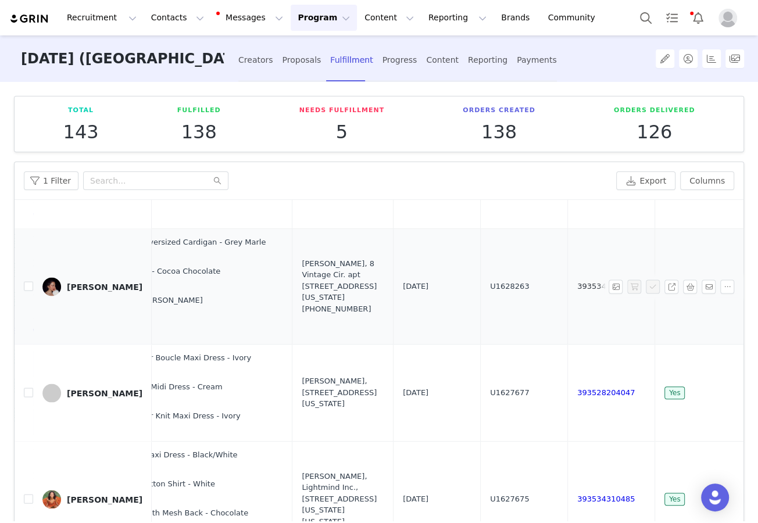
click at [482, 291] on link "393534776262" at bounding box center [606, 286] width 58 height 9
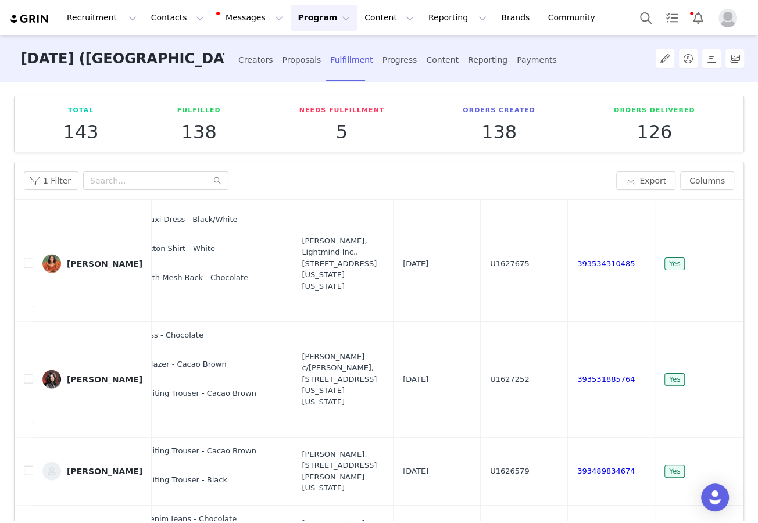
scroll to position [1832, 246]
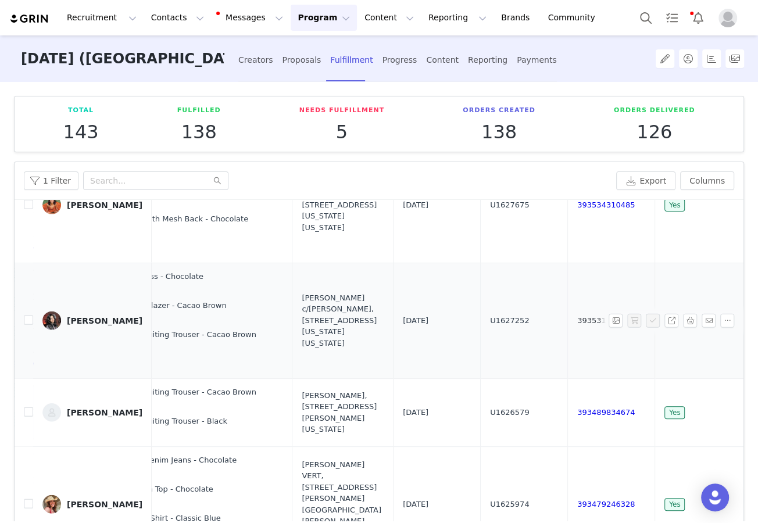
click at [482, 325] on link "393531885764" at bounding box center [606, 320] width 58 height 9
